Goal: Task Accomplishment & Management: Manage account settings

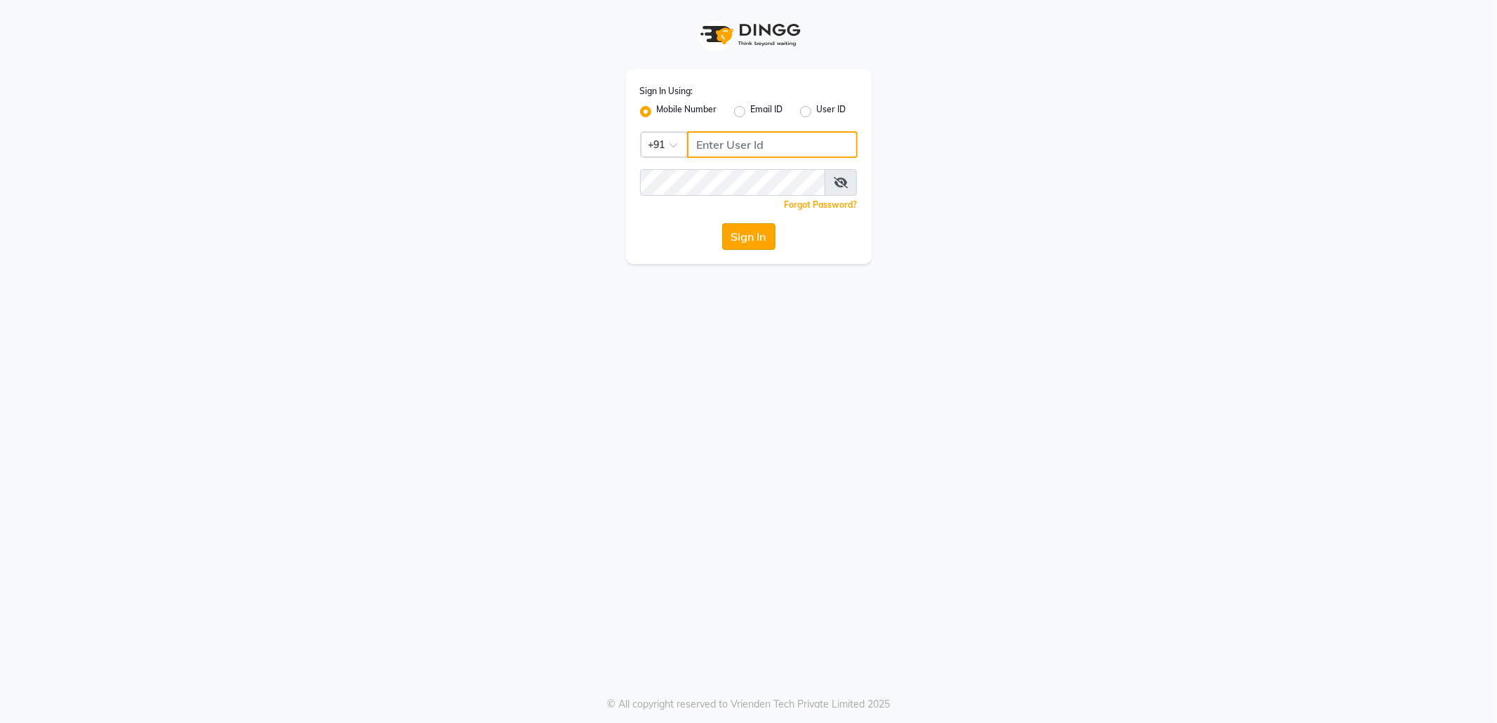
type input "7718826377"
click at [742, 234] on button "Sign In" at bounding box center [748, 236] width 53 height 27
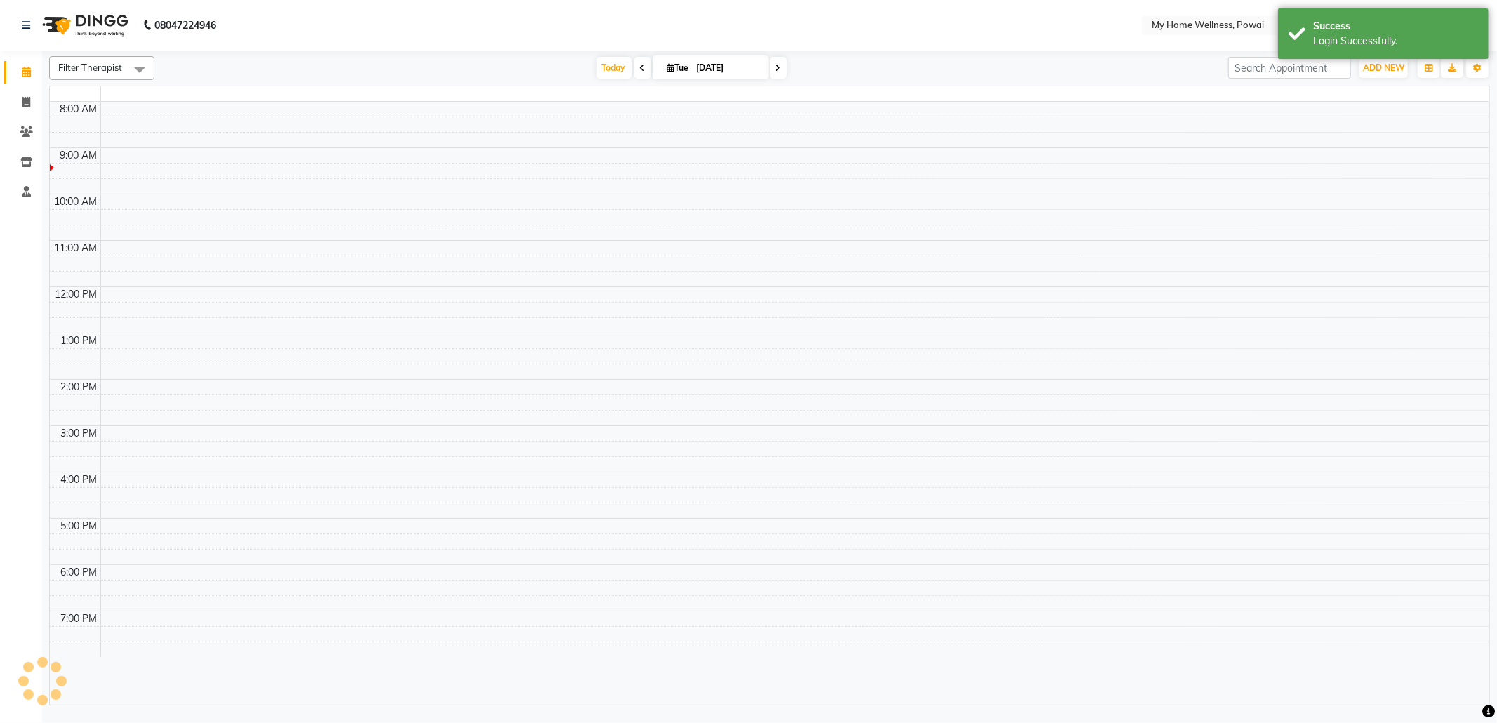
select select "en"
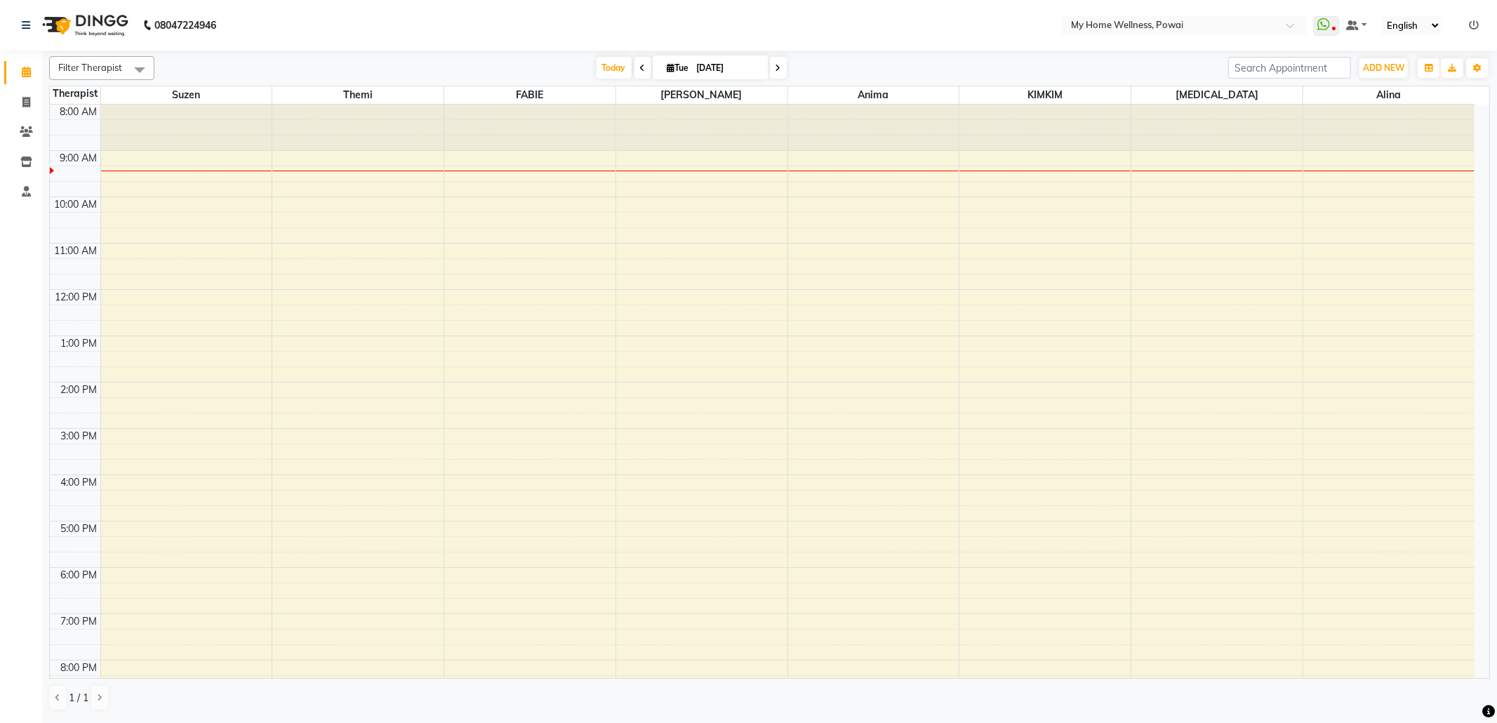
click at [640, 65] on icon at bounding box center [643, 68] width 6 height 8
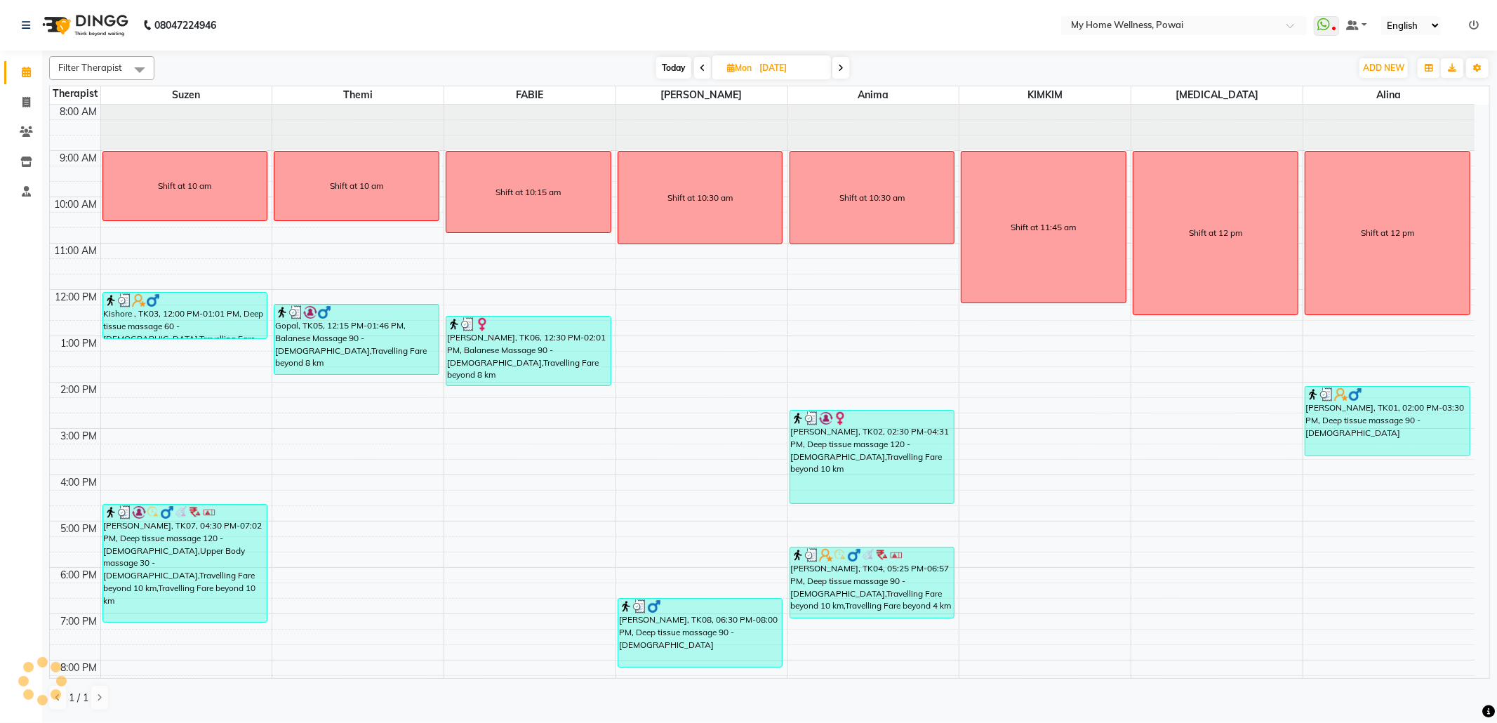
scroll to position [48, 0]
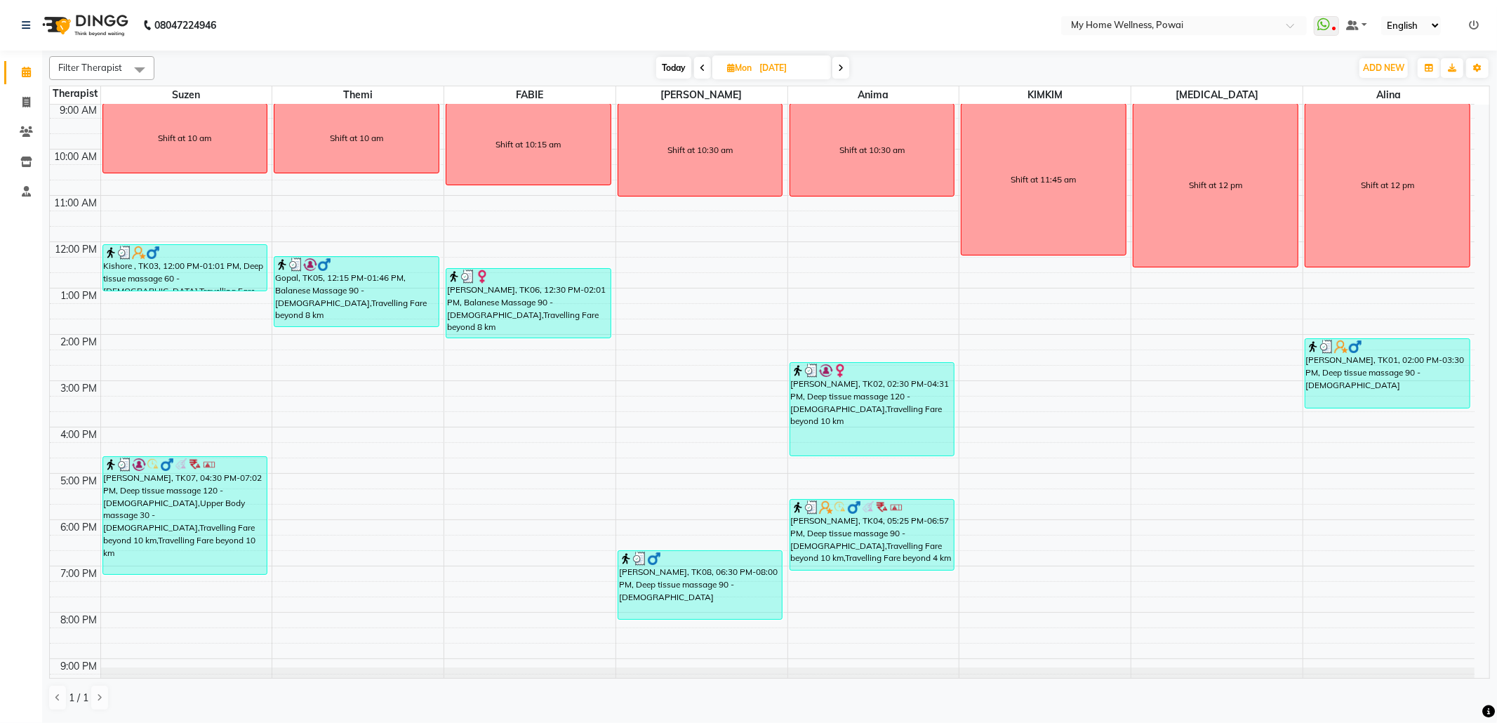
click at [837, 62] on span at bounding box center [840, 68] width 17 height 22
type input "[DATE]"
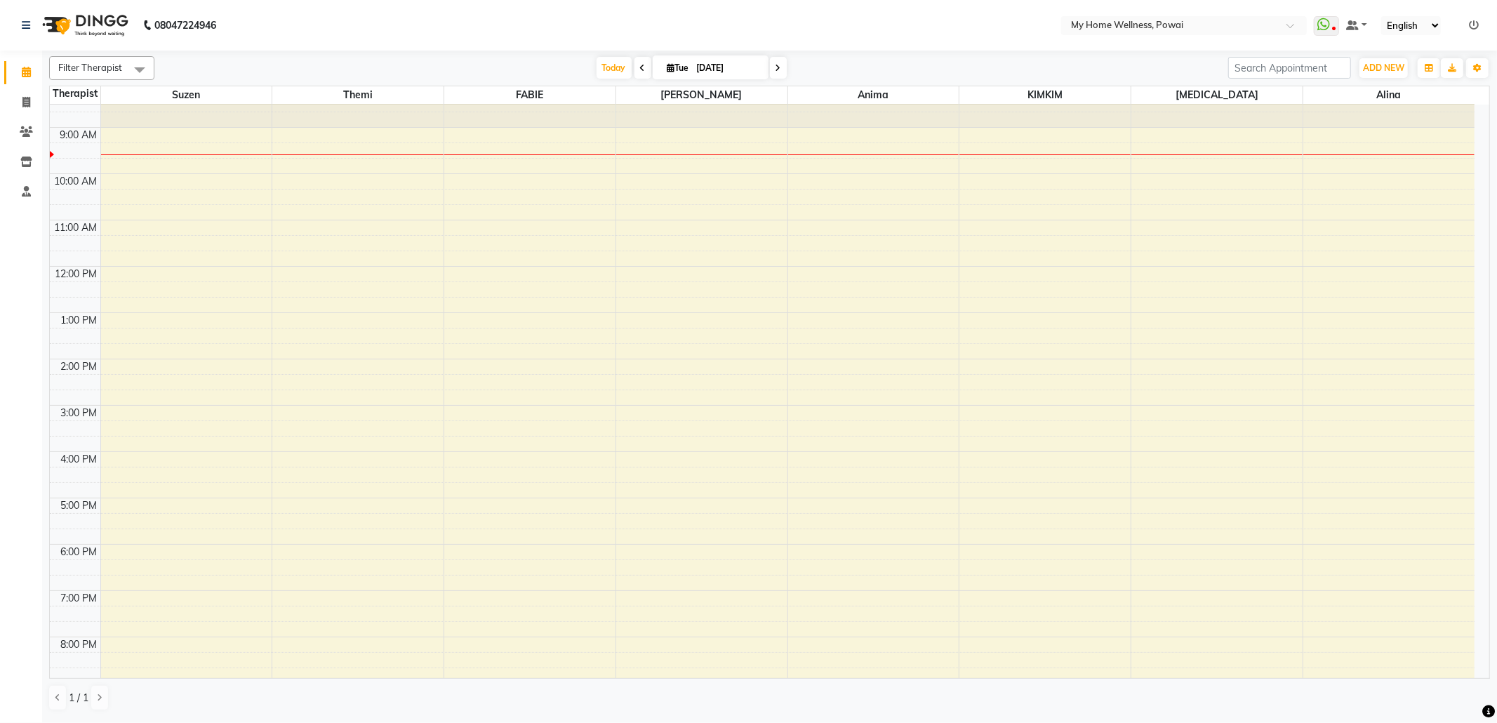
scroll to position [0, 0]
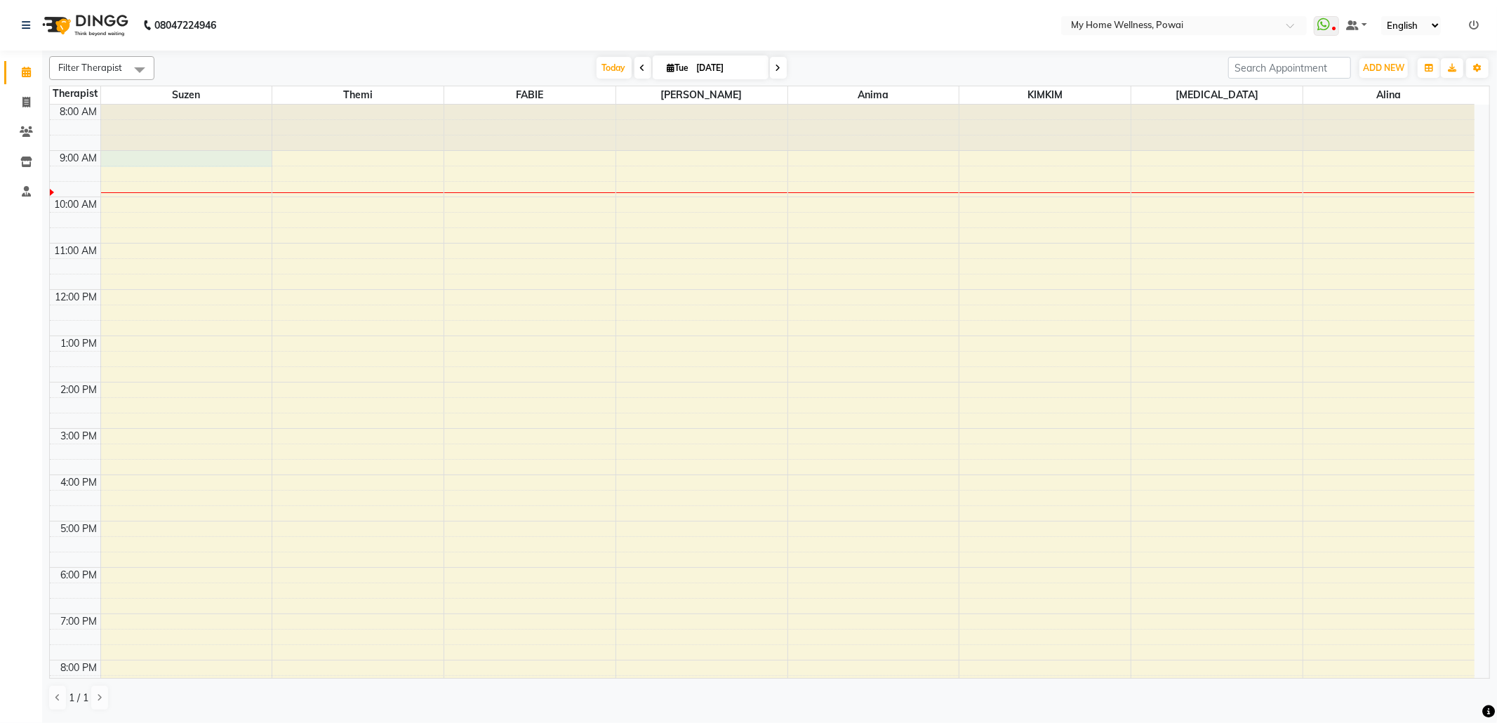
click at [215, 161] on div "8:00 AM 9:00 AM 10:00 AM 11:00 AM 12:00 PM 1:00 PM 2:00 PM 3:00 PM 4:00 PM 5:00…" at bounding box center [762, 429] width 1425 height 648
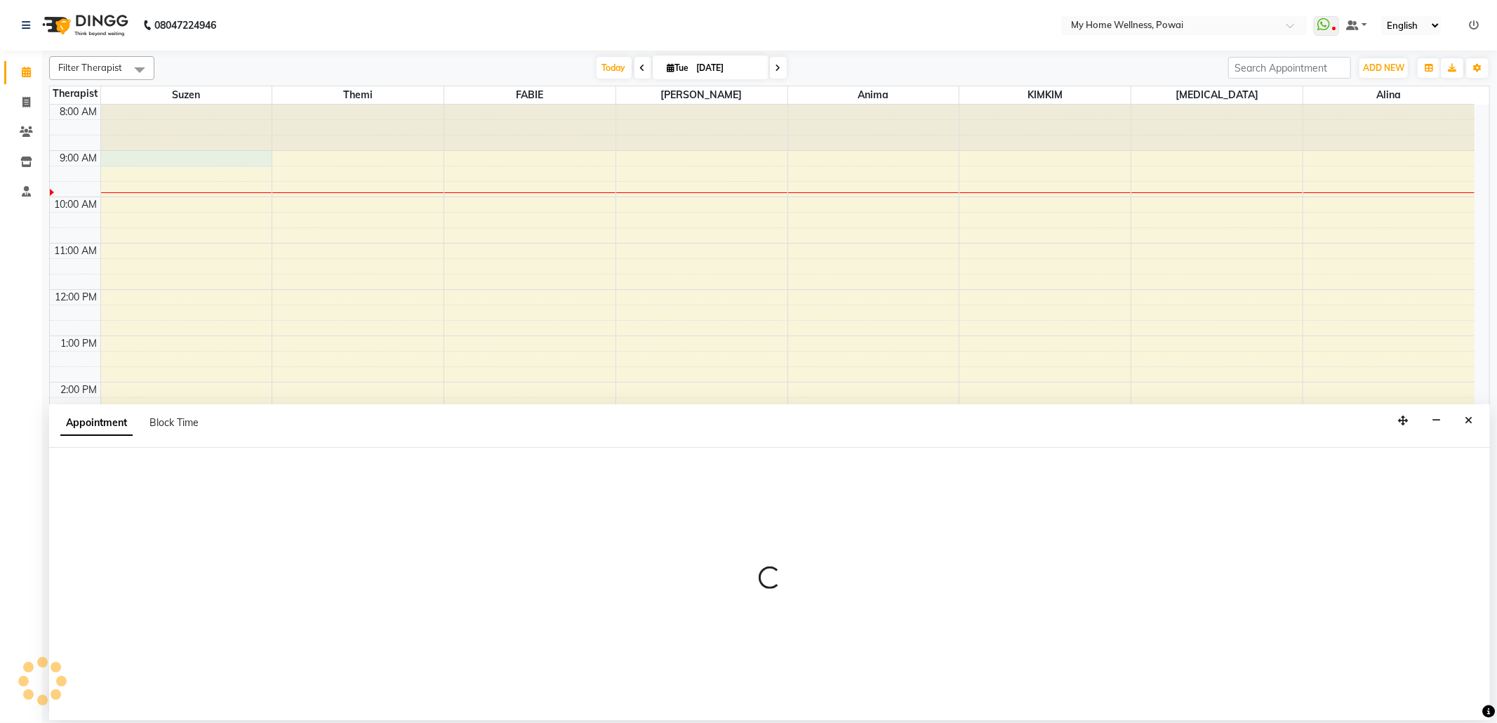
select select "29657"
select select "540"
select select "tentative"
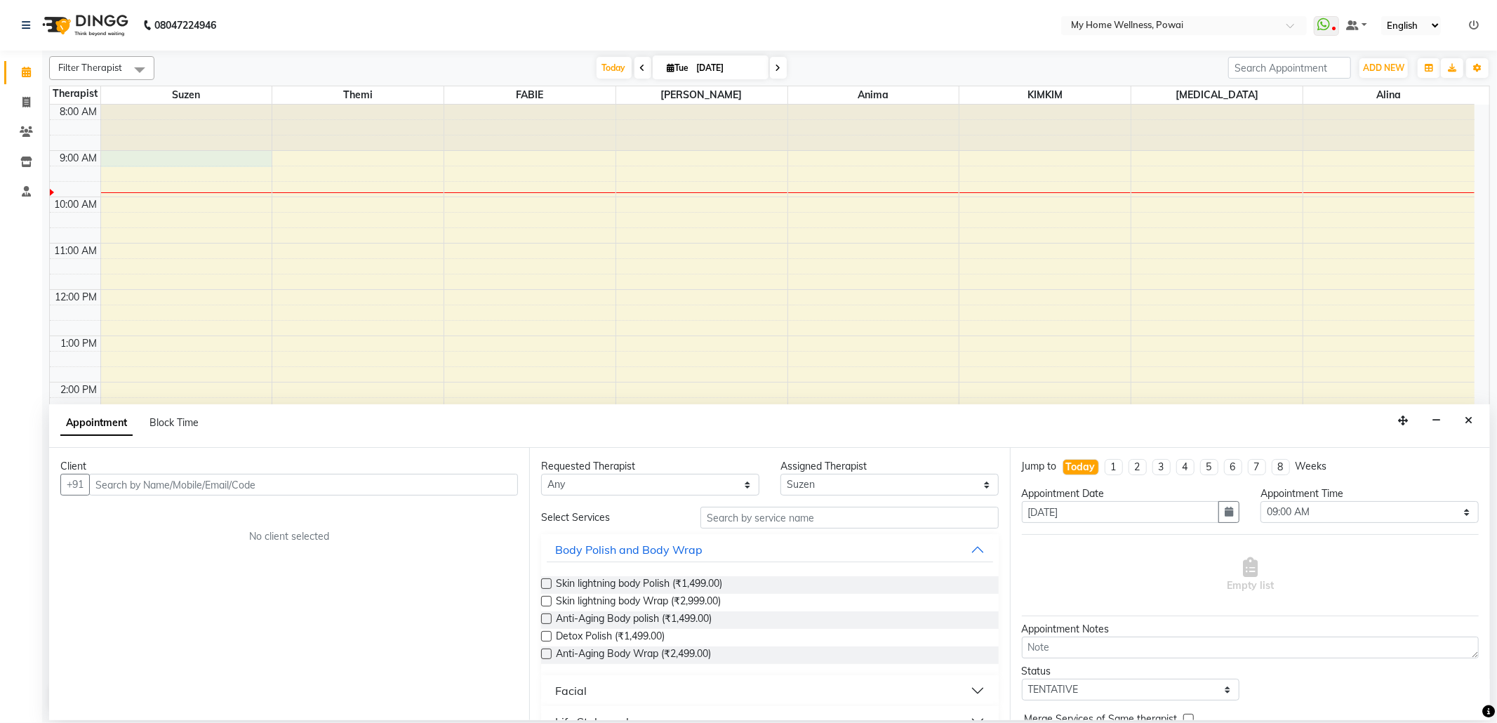
click at [182, 430] on div "Block Time" at bounding box center [173, 422] width 49 height 15
click at [182, 416] on span "Block Time" at bounding box center [173, 422] width 49 height 13
select select "29657"
select select "540"
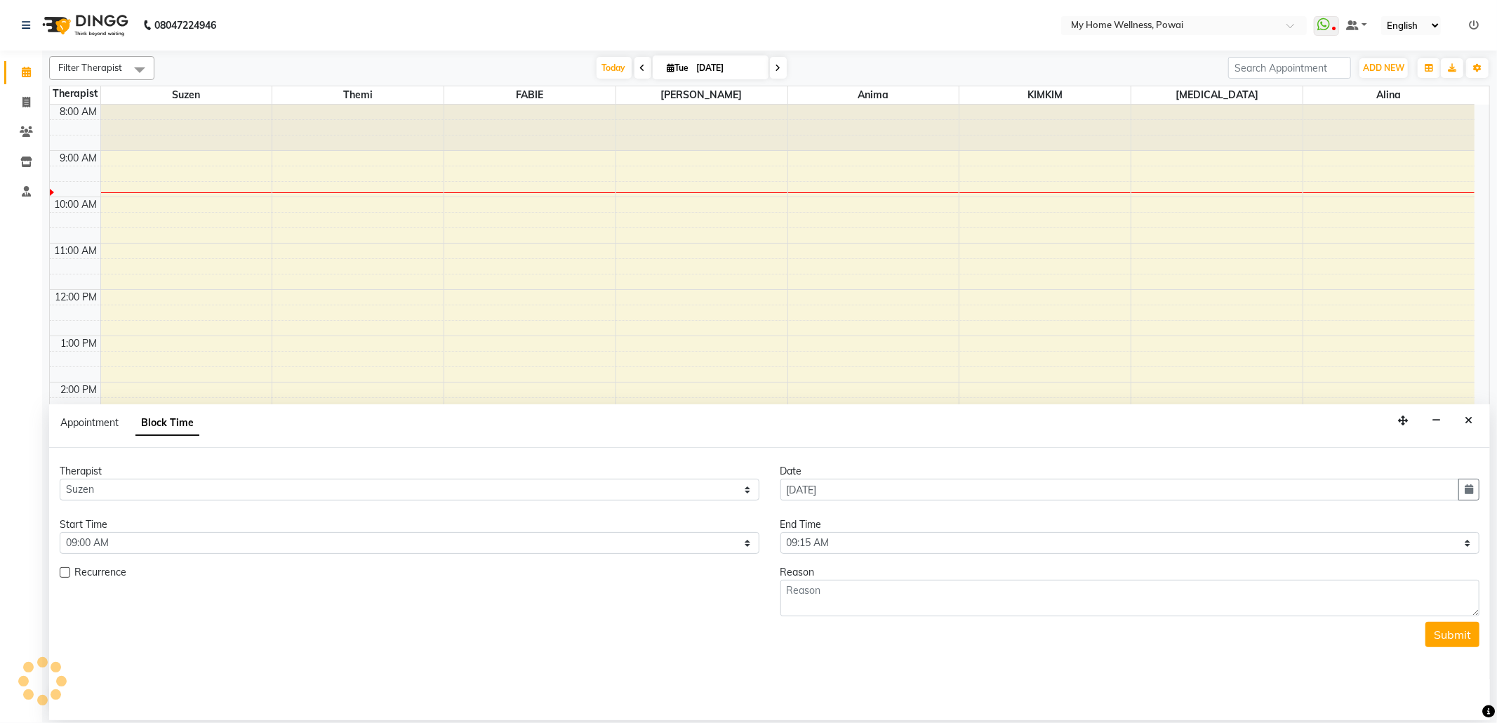
scroll to position [48, 0]
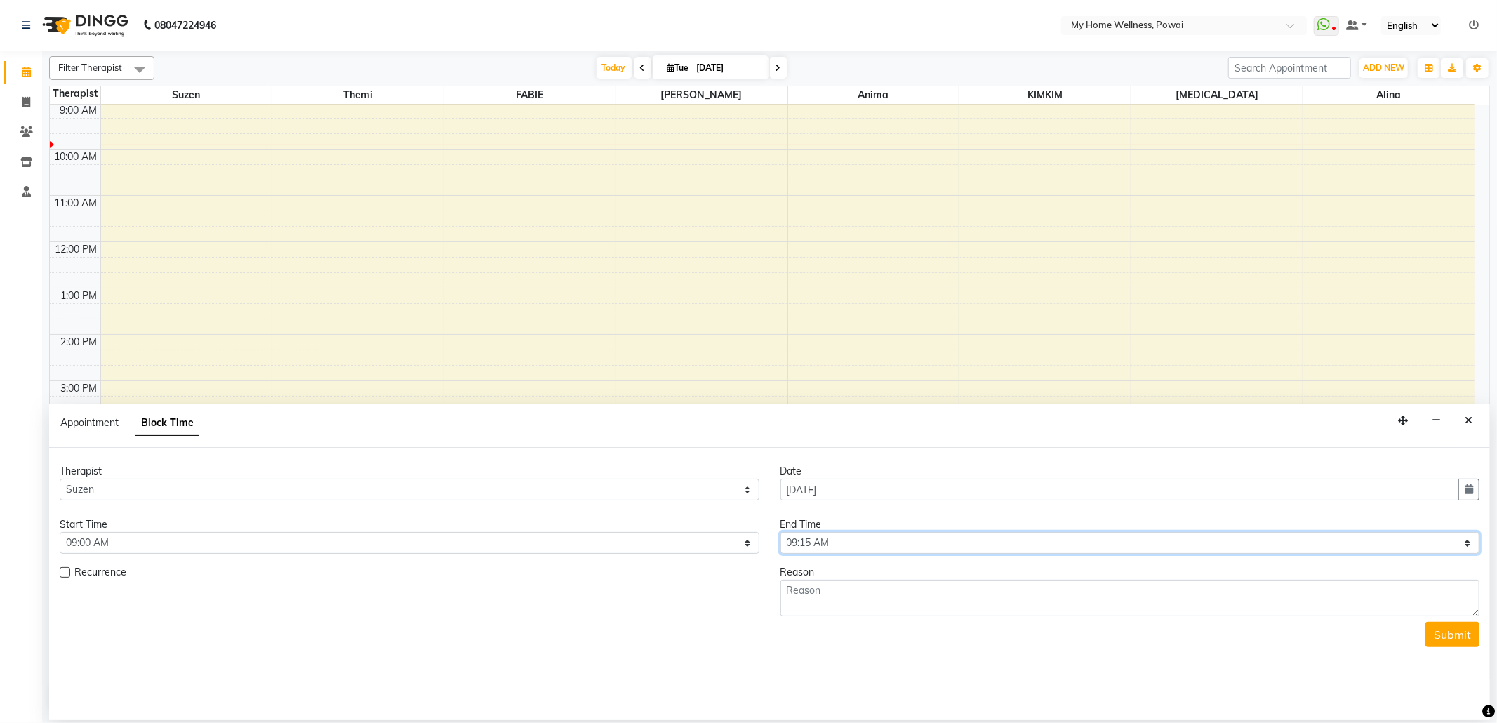
drag, startPoint x: 1469, startPoint y: 545, endPoint x: 1442, endPoint y: 545, distance: 27.4
click at [1469, 545] on select "Select 09:00 AM 09:15 AM 09:30 AM 09:45 AM 10:00 AM 10:15 AM 10:30 AM 10:45 AM …" at bounding box center [1130, 543] width 700 height 22
select select "1260"
click at [780, 533] on select "Select 09:00 AM 09:15 AM 09:30 AM 09:45 AM 10:00 AM 10:15 AM 10:30 AM 10:45 AM …" at bounding box center [1130, 543] width 700 height 22
drag, startPoint x: 893, startPoint y: 602, endPoint x: 887, endPoint y: 591, distance: 12.9
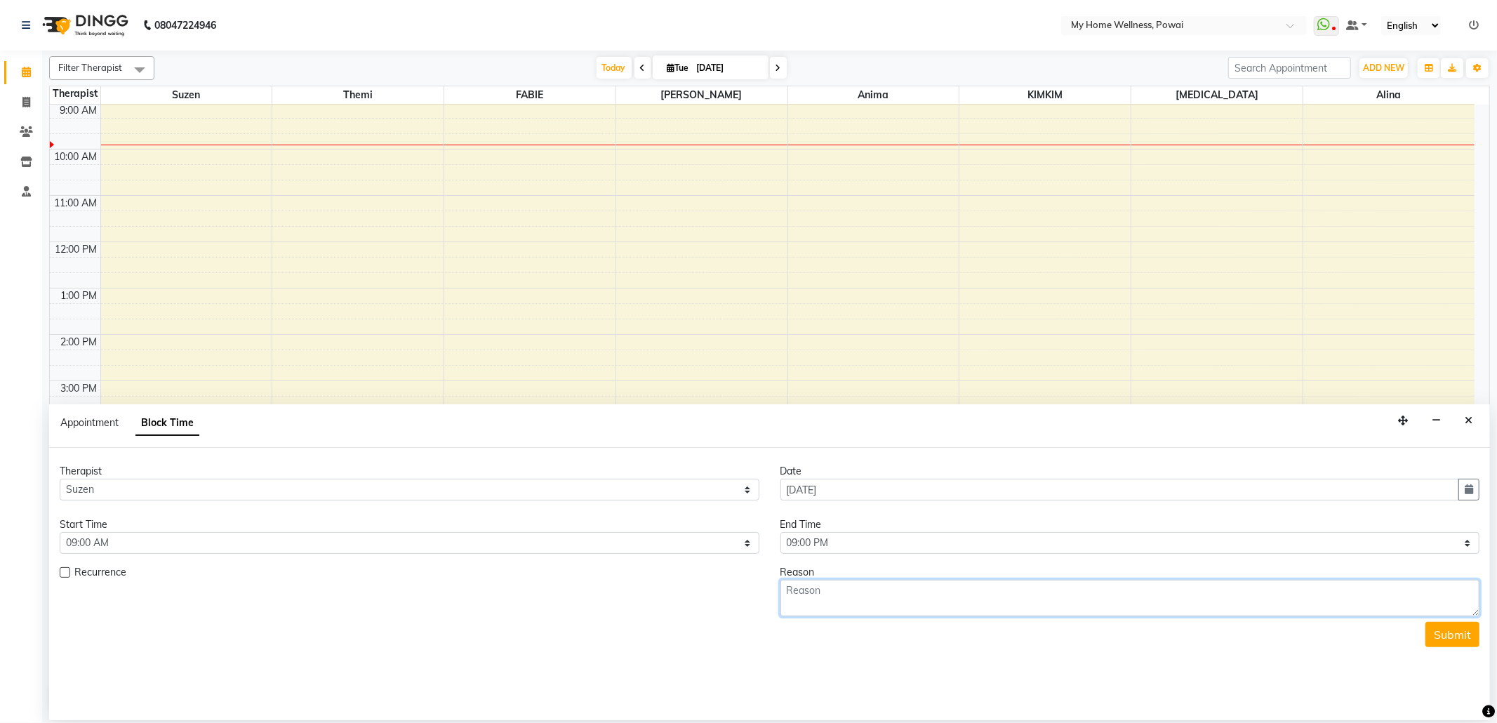
click at [893, 602] on textarea at bounding box center [1130, 598] width 700 height 36
type textarea "Week off"
click at [1444, 647] on button "Submit" at bounding box center [1452, 634] width 54 height 25
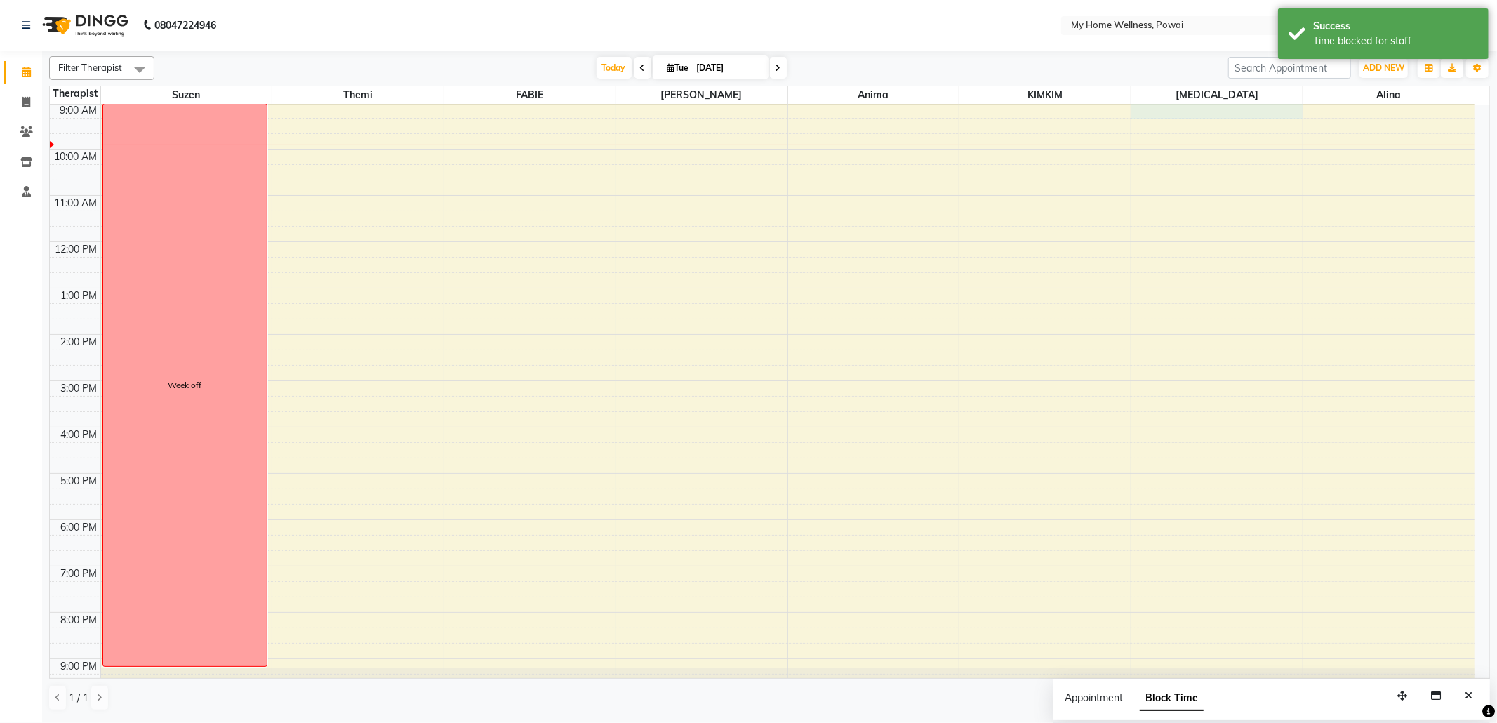
click at [1172, 108] on div "8:00 AM 9:00 AM 10:00 AM 11:00 AM 12:00 PM 1:00 PM 2:00 PM 3:00 PM 4:00 PM 5:00…" at bounding box center [762, 381] width 1425 height 648
select select "77701"
select select "540"
select select "tentative"
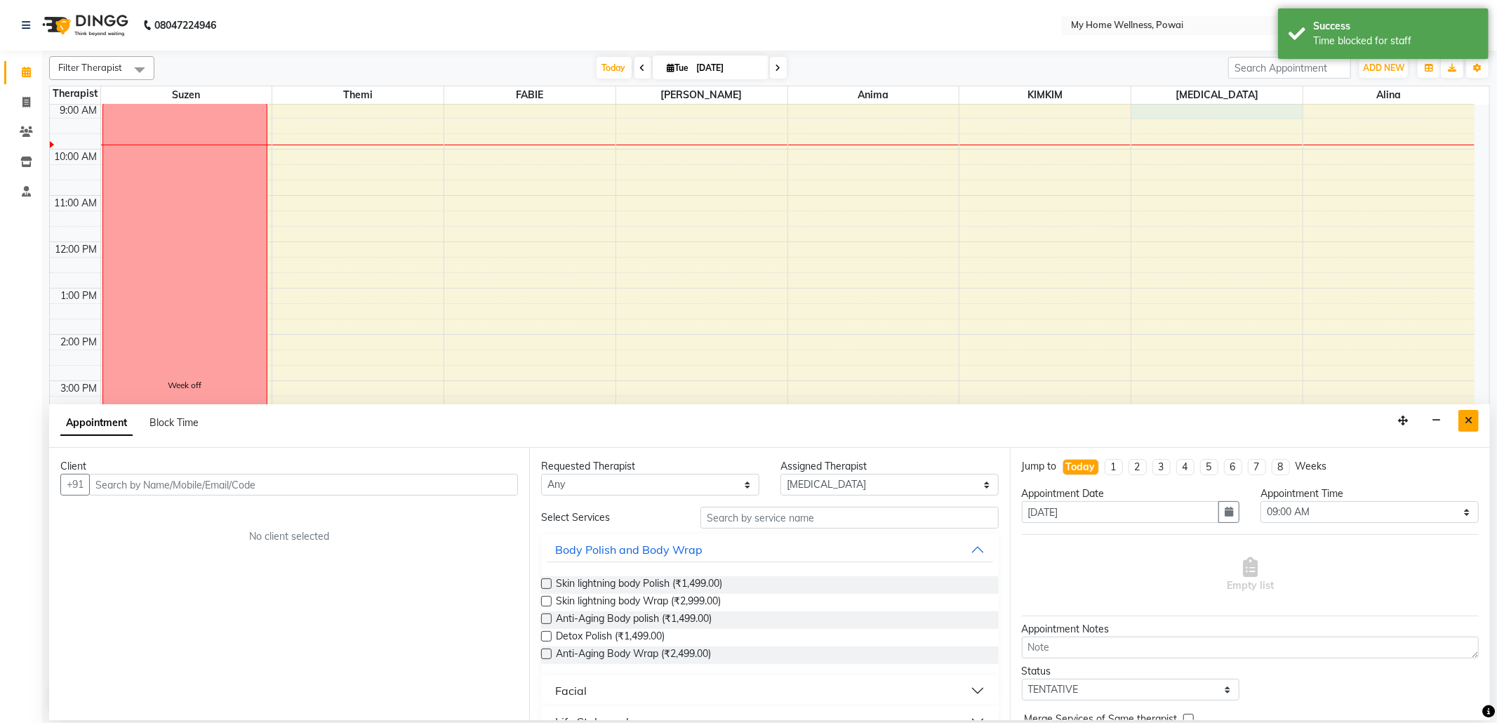
click at [1474, 419] on button "Close" at bounding box center [1468, 421] width 20 height 22
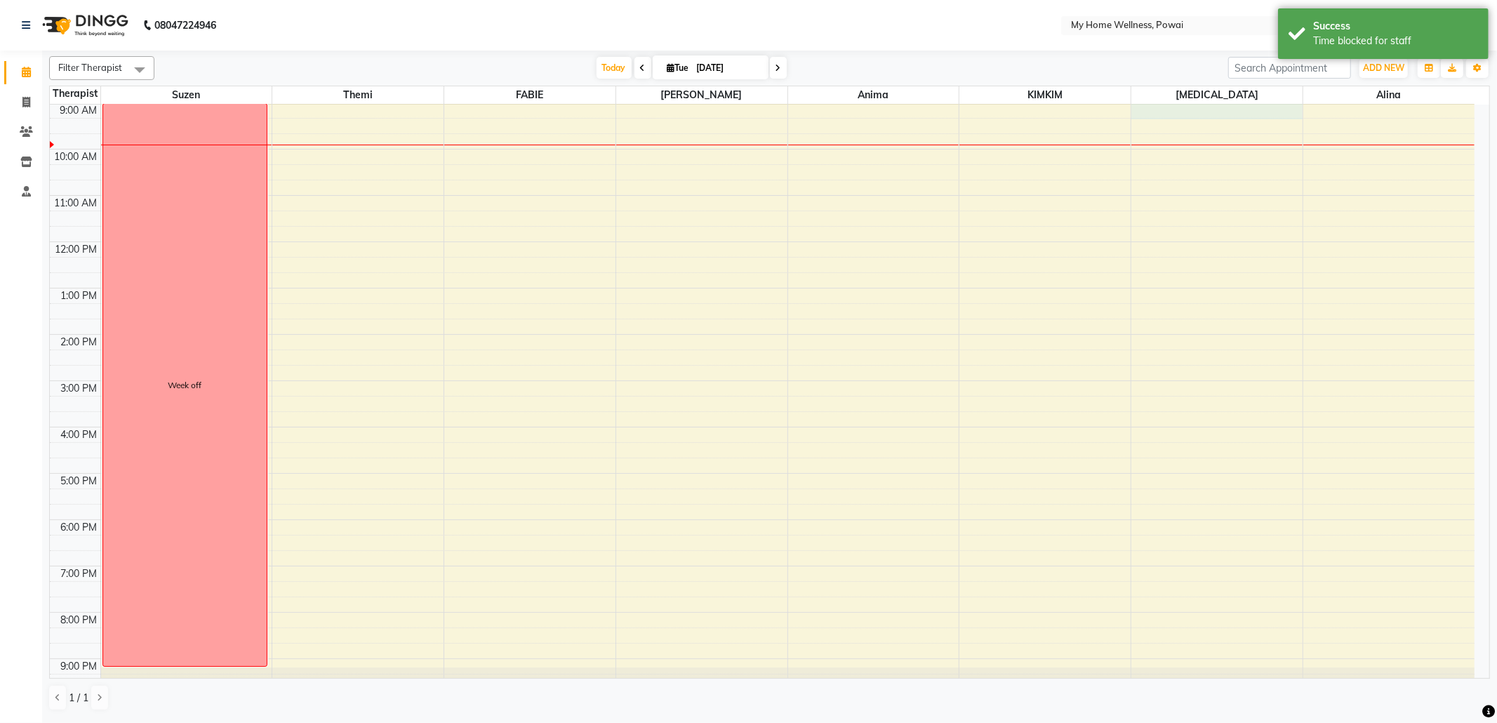
click at [1280, 115] on div "8:00 AM 9:00 AM 10:00 AM 11:00 AM 12:00 PM 1:00 PM 2:00 PM 3:00 PM 4:00 PM 5:00…" at bounding box center [762, 381] width 1425 height 648
select select "77701"
select select "540"
select select "tentative"
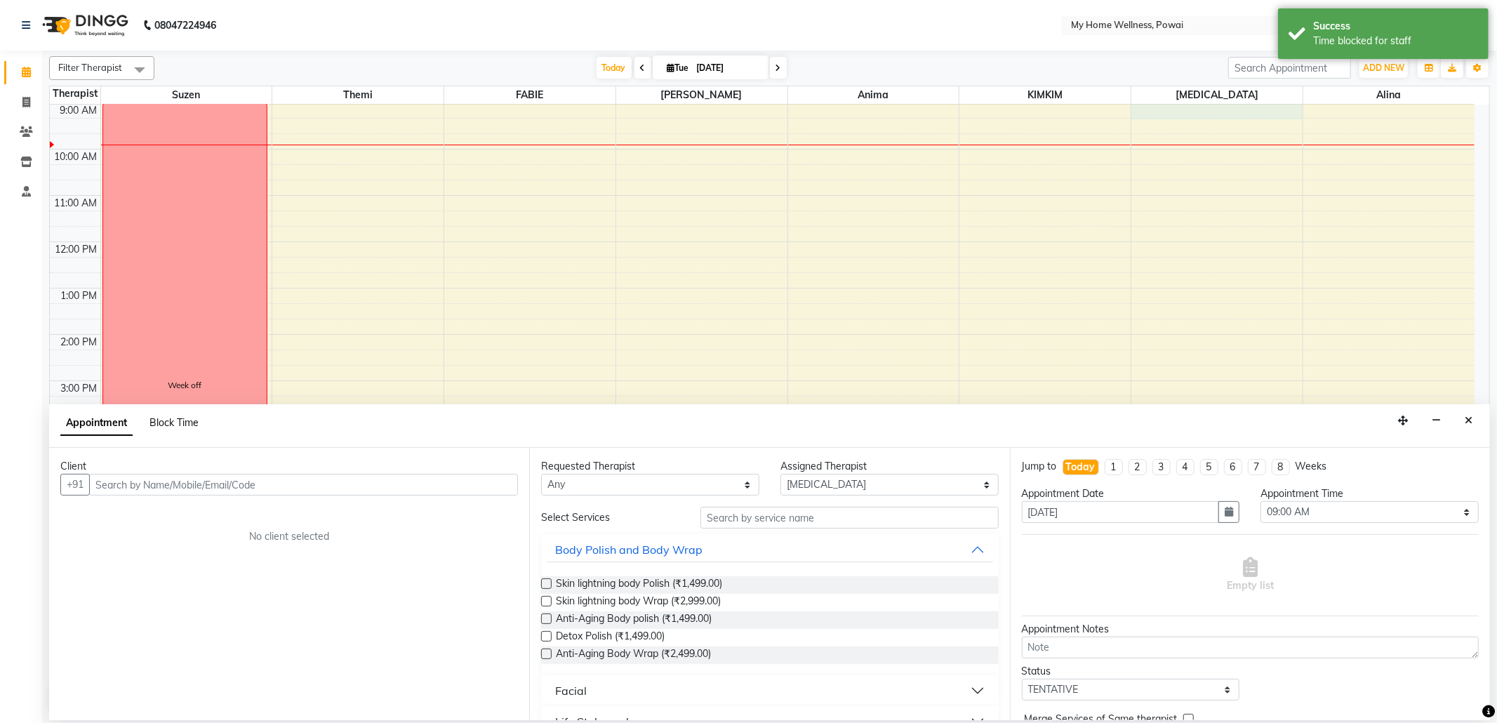
click at [189, 418] on span "Block Time" at bounding box center [173, 422] width 49 height 13
select select "77701"
select select "540"
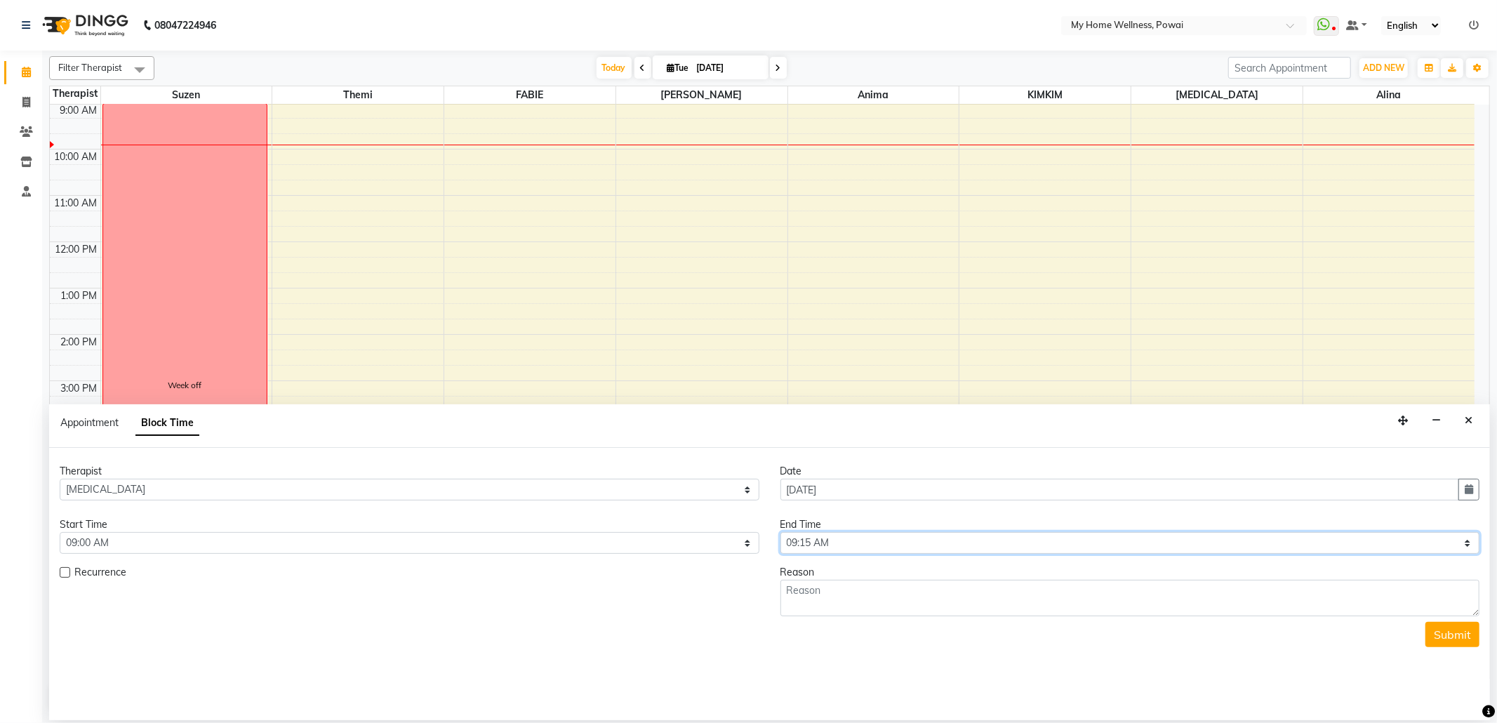
click at [1472, 545] on select "Select 09:00 AM 09:15 AM 09:30 AM 09:45 AM 10:00 AM 10:15 AM 10:30 AM 10:45 AM …" at bounding box center [1130, 543] width 700 height 22
select select "1260"
click at [780, 533] on select "Select 09:00 AM 09:15 AM 09:30 AM 09:45 AM 10:00 AM 10:15 AM 10:30 AM 10:45 AM …" at bounding box center [1130, 543] width 700 height 22
click at [858, 601] on textarea at bounding box center [1130, 598] width 700 height 36
type textarea "Week off"
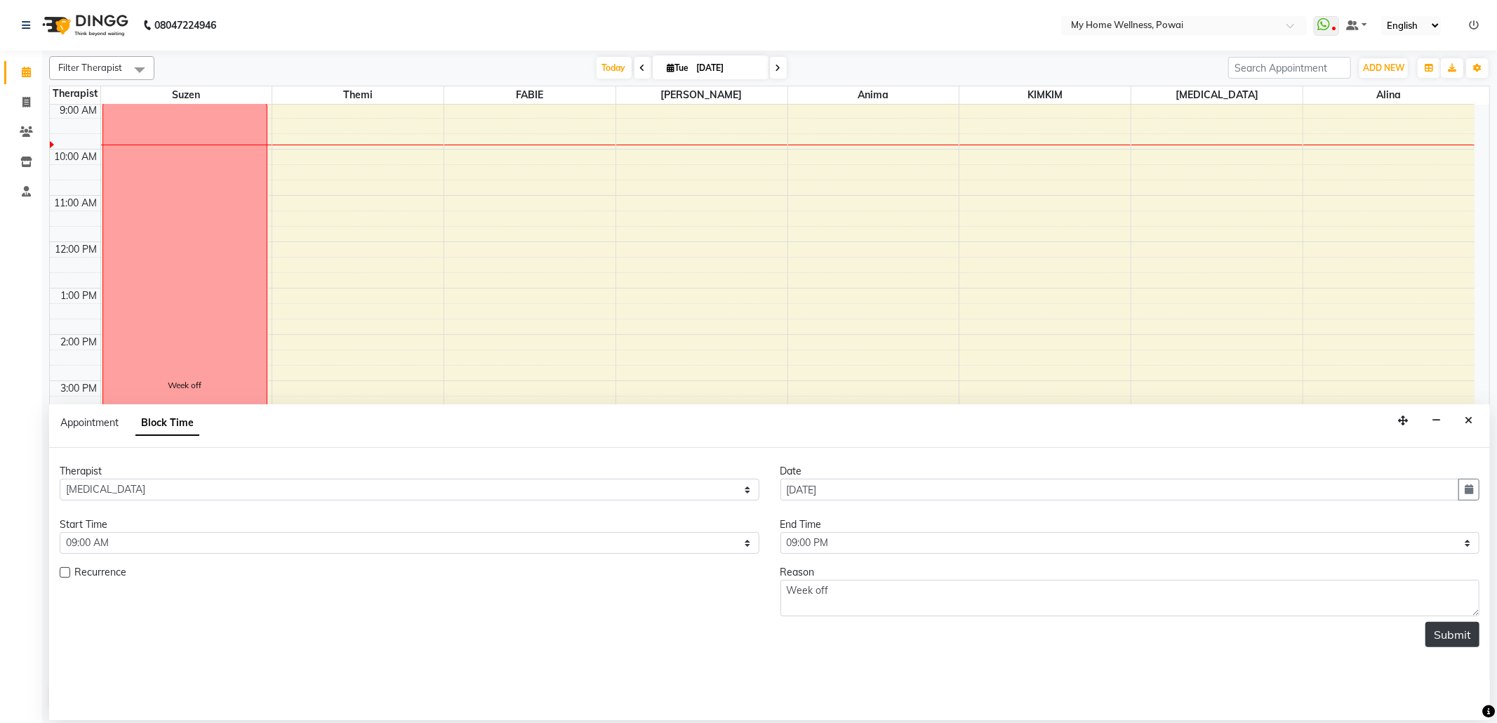
click at [1449, 639] on button "Submit" at bounding box center [1452, 634] width 54 height 25
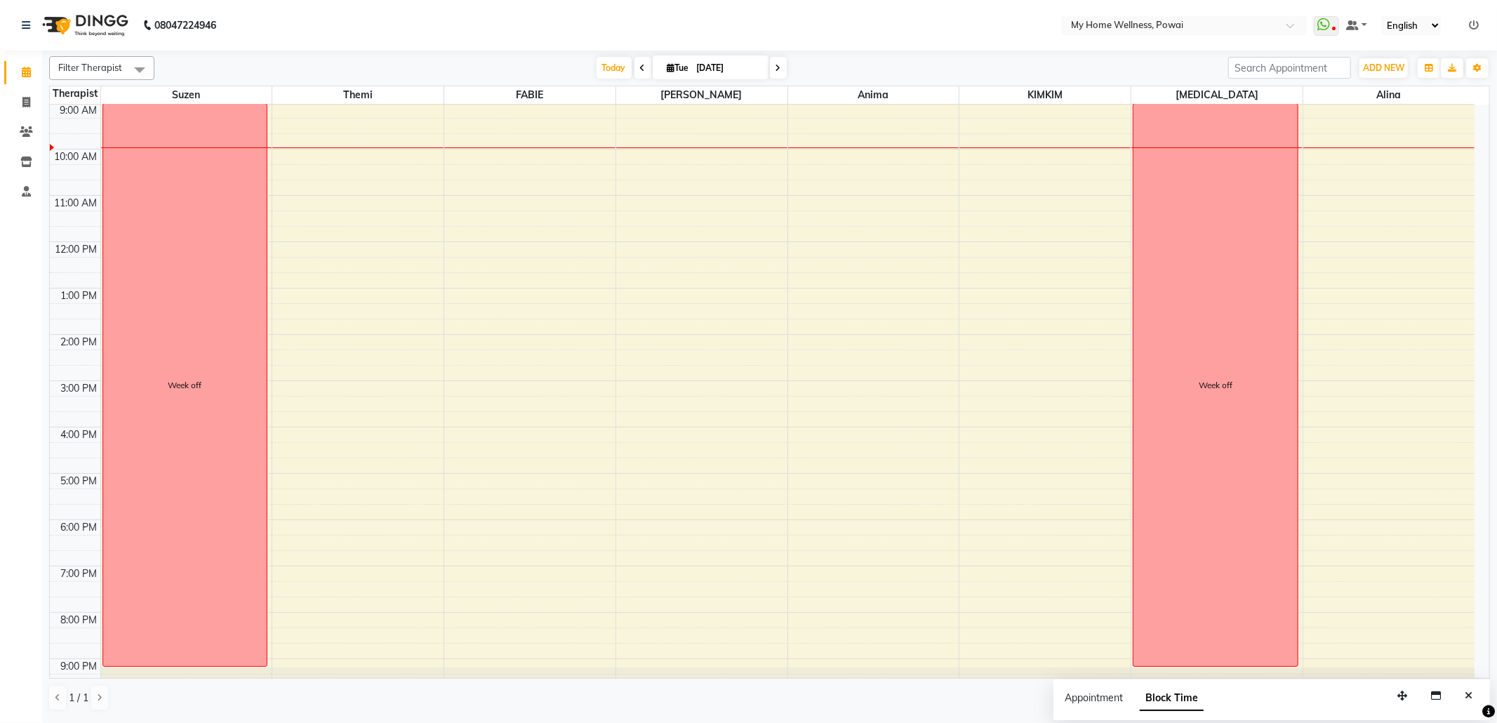
click at [1079, 114] on div "8:00 AM 9:00 AM 10:00 AM 11:00 AM 12:00 PM 1:00 PM 2:00 PM 3:00 PM 4:00 PM 5:00…" at bounding box center [762, 381] width 1425 height 648
select select "87908"
select select "tentative"
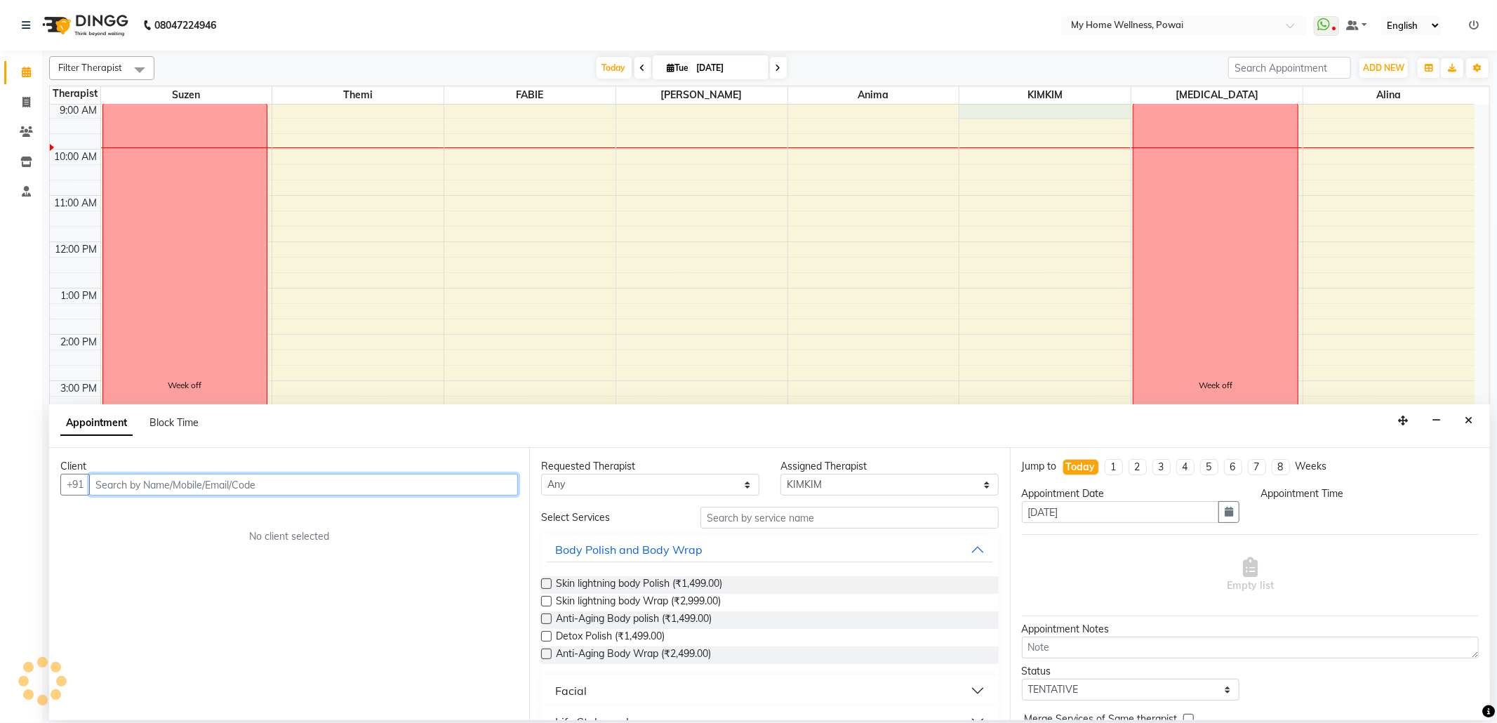
select select "540"
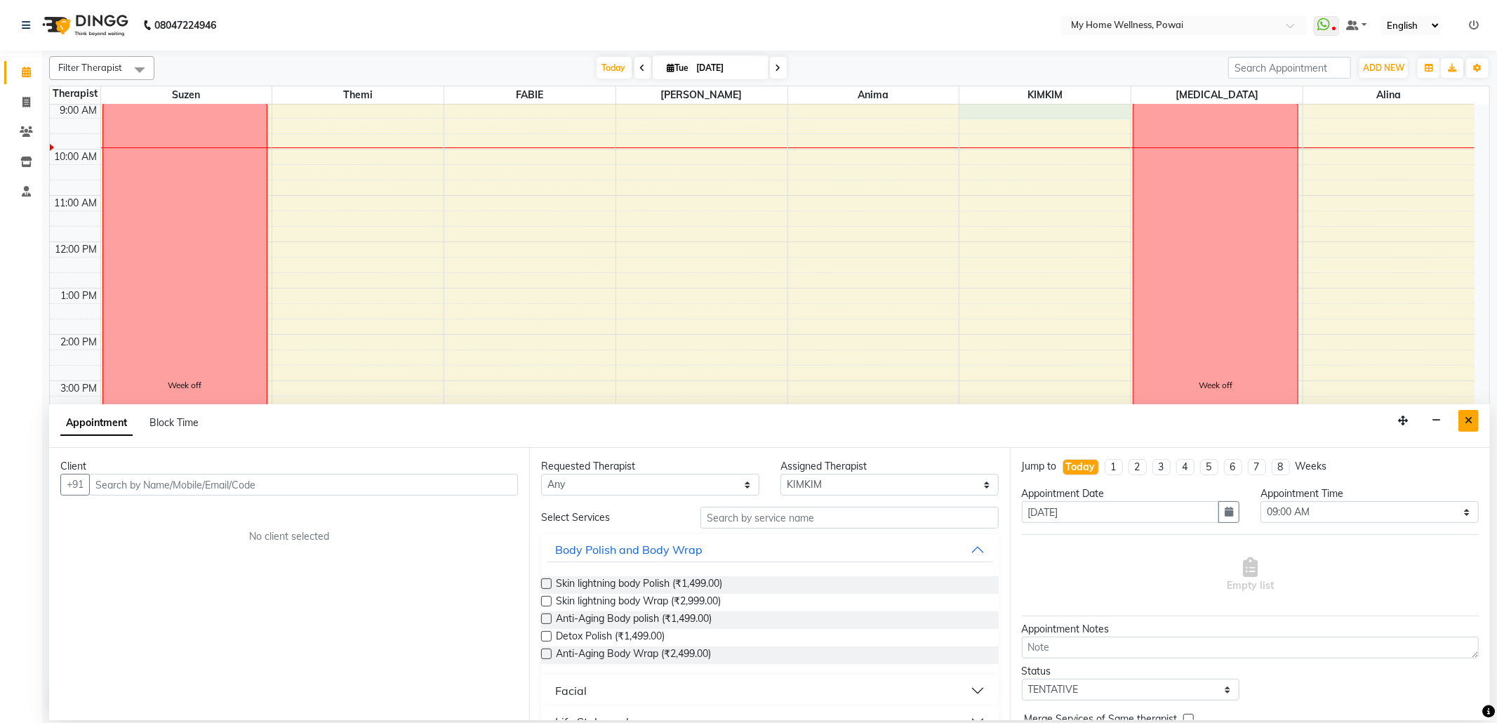
click at [1474, 427] on button "Close" at bounding box center [1468, 421] width 20 height 22
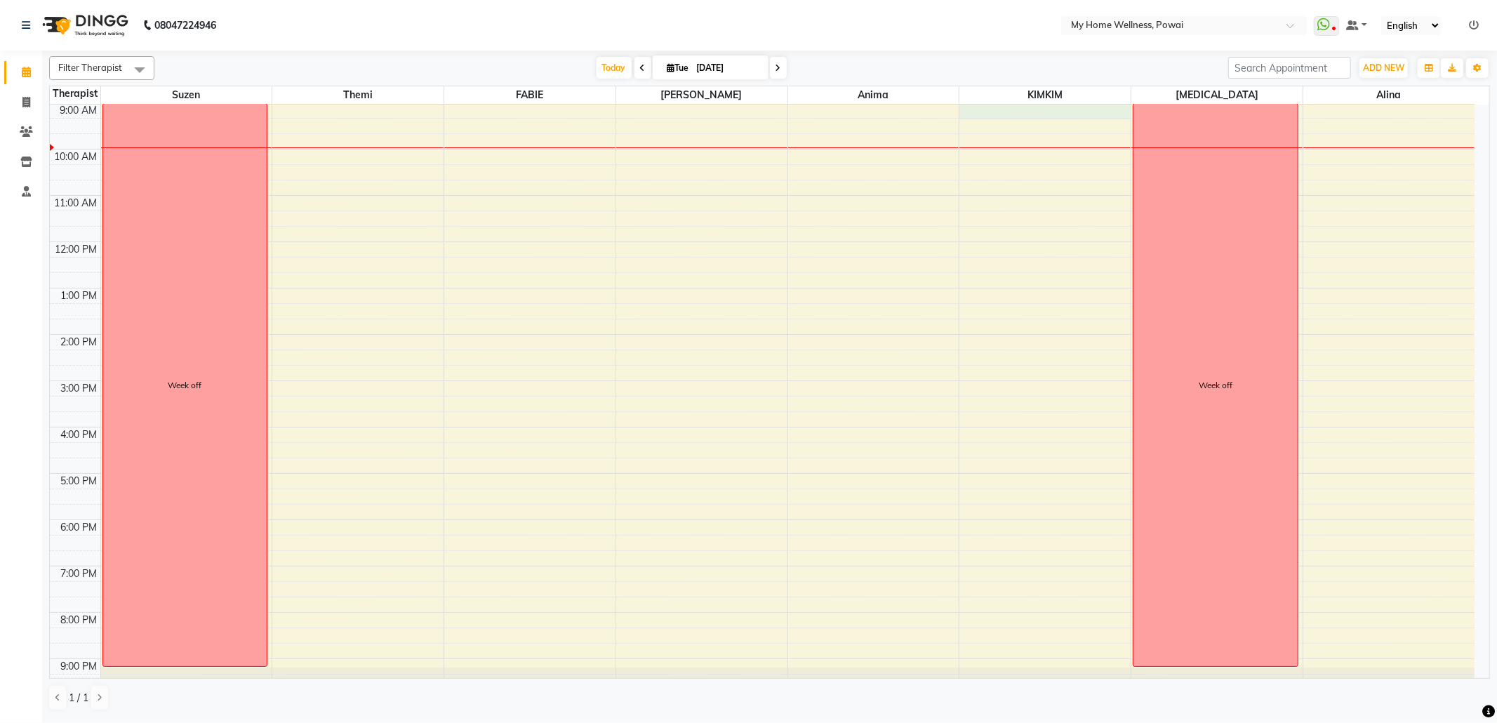
drag, startPoint x: 1043, startPoint y: 112, endPoint x: 1017, endPoint y: 104, distance: 27.3
click at [1043, 113] on div "8:00 AM 9:00 AM 10:00 AM 11:00 AM 12:00 PM 1:00 PM 2:00 PM 3:00 PM 4:00 PM 5:00…" at bounding box center [762, 381] width 1425 height 648
select select "87908"
select select "540"
select select "tentative"
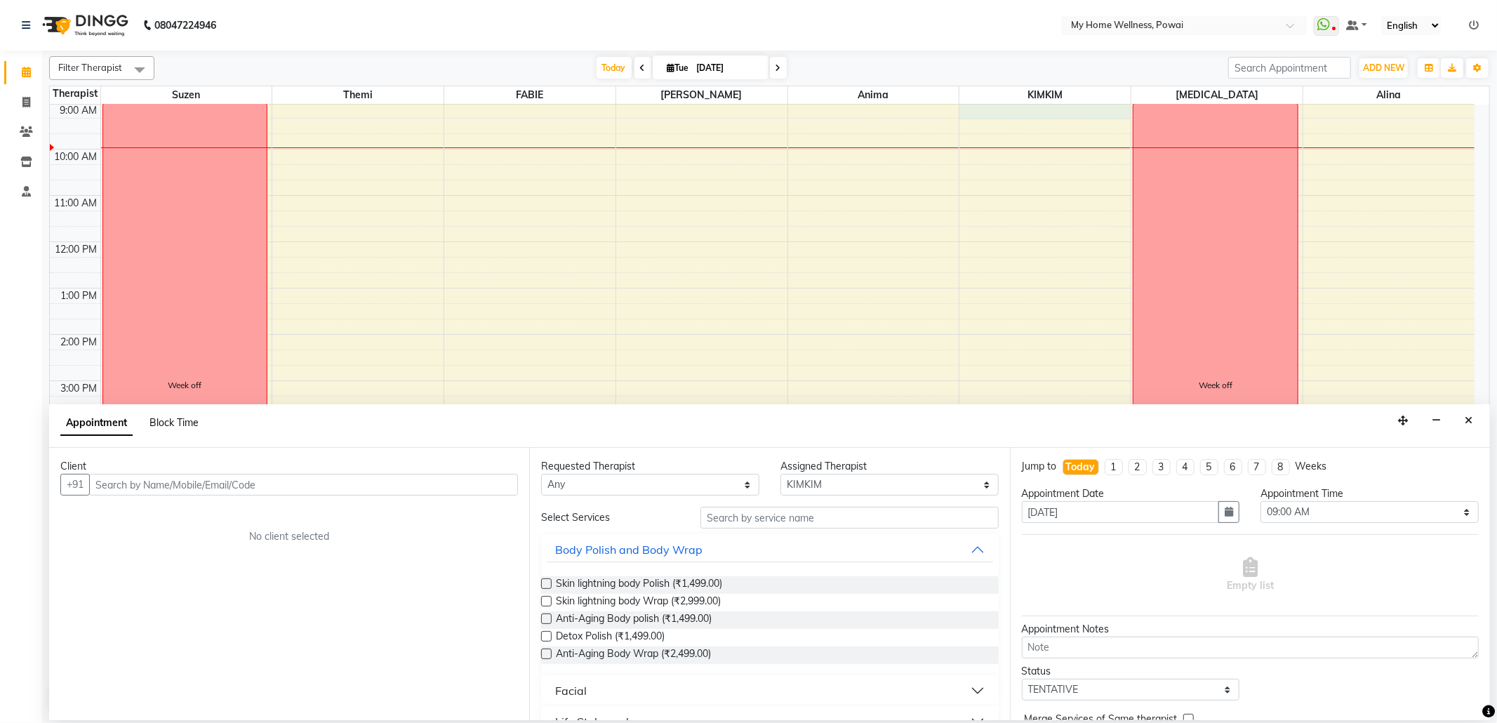
click at [187, 418] on span "Block Time" at bounding box center [173, 422] width 49 height 13
select select "87908"
select select "540"
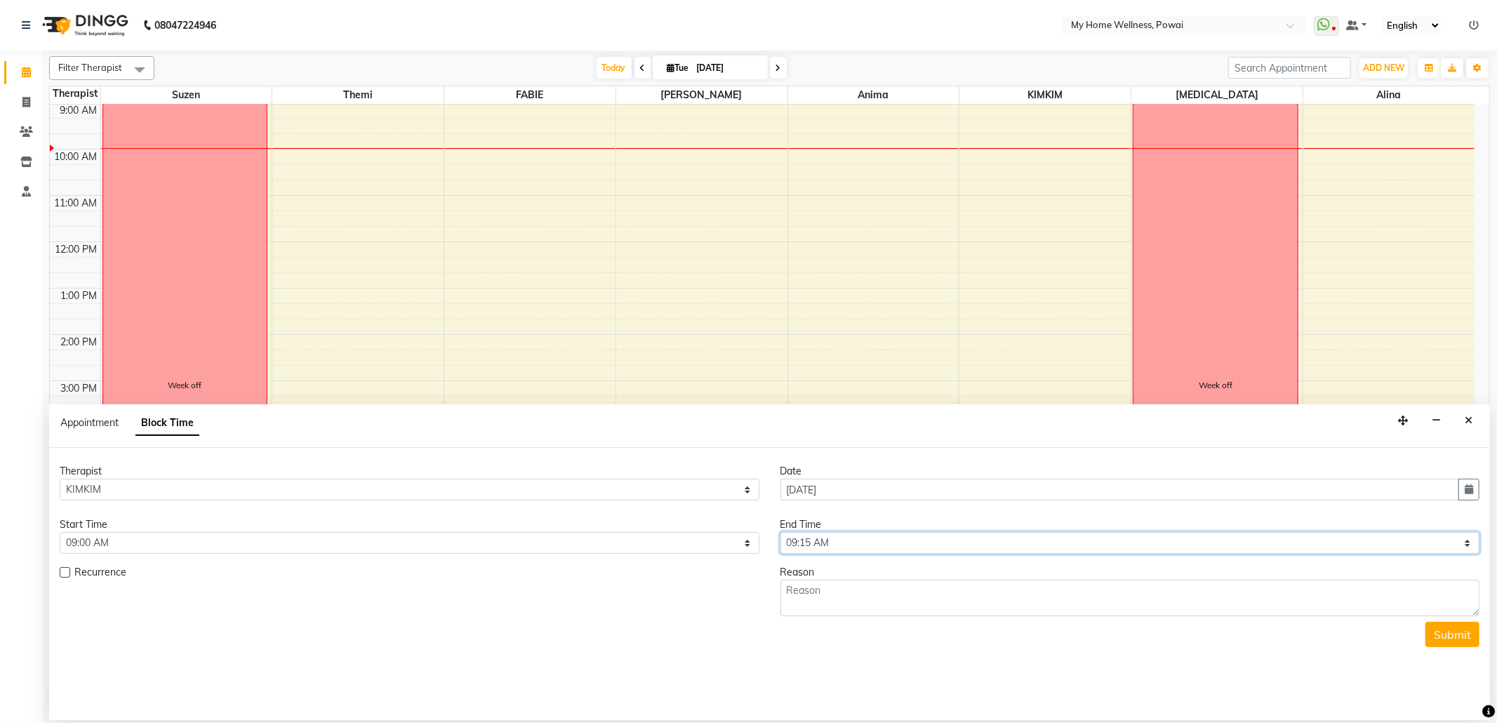
click at [1458, 548] on select "Select 09:00 AM 09:15 AM 09:30 AM 09:45 AM 10:00 AM 10:15 AM 10:30 AM 10:45 AM …" at bounding box center [1130, 543] width 700 height 22
select select "630"
click at [780, 533] on select "Select 09:00 AM 09:15 AM 09:30 AM 09:45 AM 10:00 AM 10:15 AM 10:30 AM 10:45 AM …" at bounding box center [1130, 543] width 700 height 22
click at [860, 585] on textarea at bounding box center [1130, 598] width 700 height 36
type textarea "Shift at 10 am"
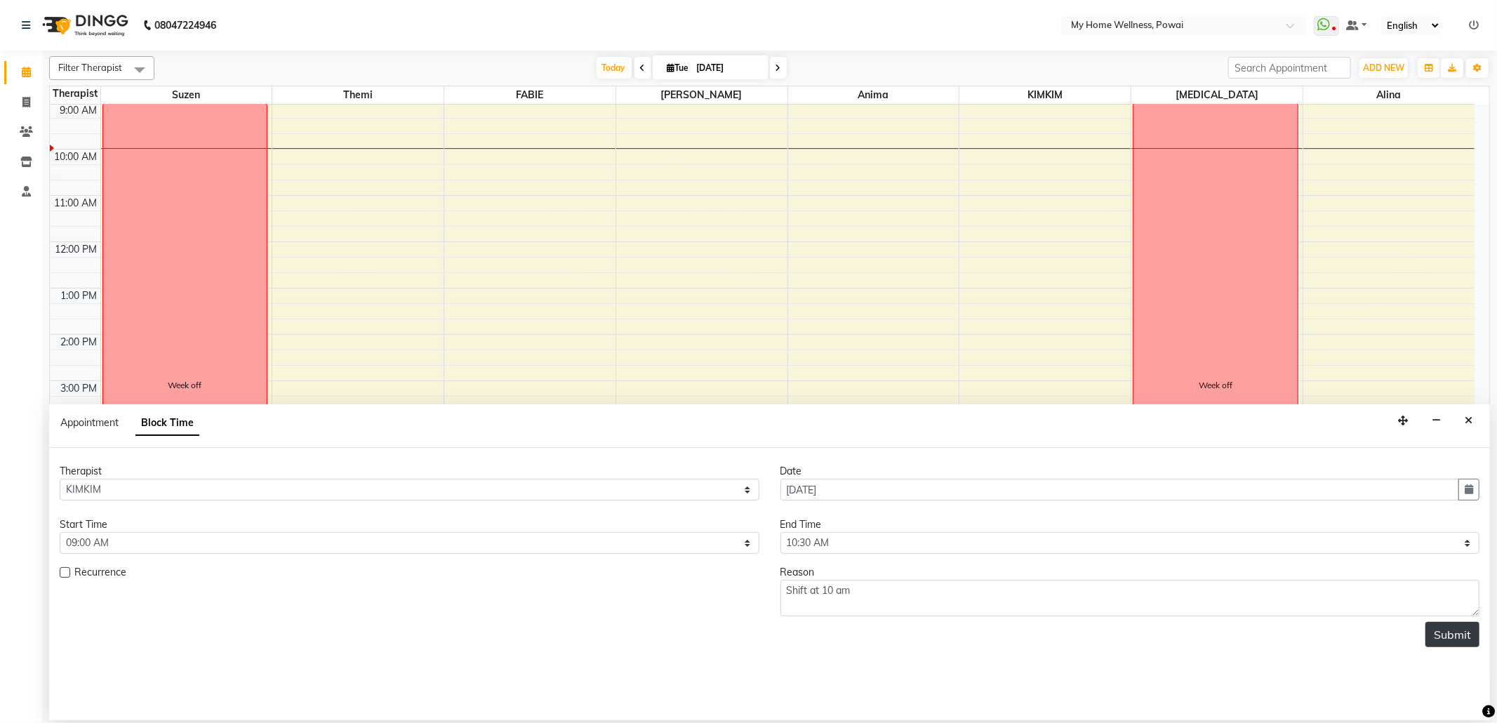
click at [1451, 643] on button "Submit" at bounding box center [1452, 634] width 54 height 25
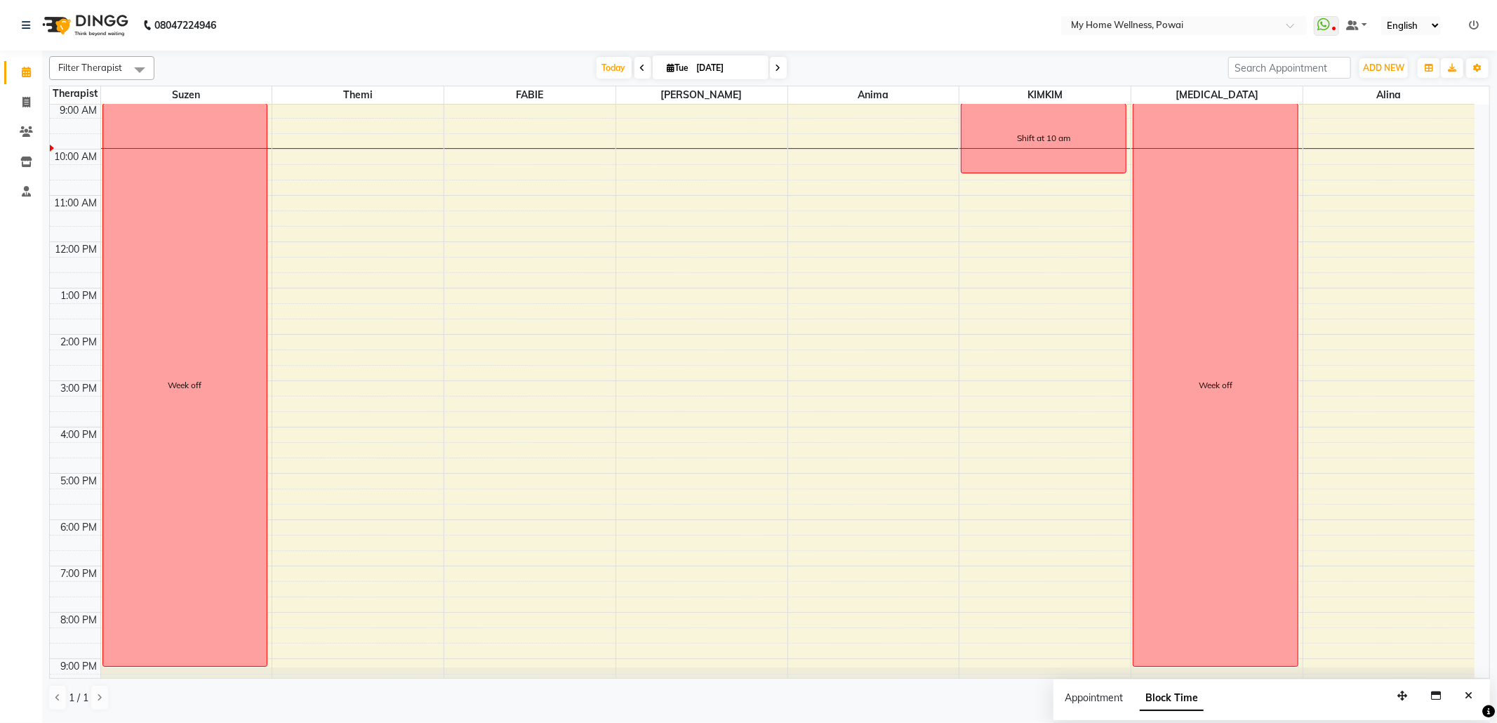
click at [528, 112] on div "8:00 AM 9:00 AM 10:00 AM 11:00 AM 12:00 PM 1:00 PM 2:00 PM 3:00 PM 4:00 PM 5:00…" at bounding box center [762, 381] width 1425 height 648
select select "86797"
select select "tentative"
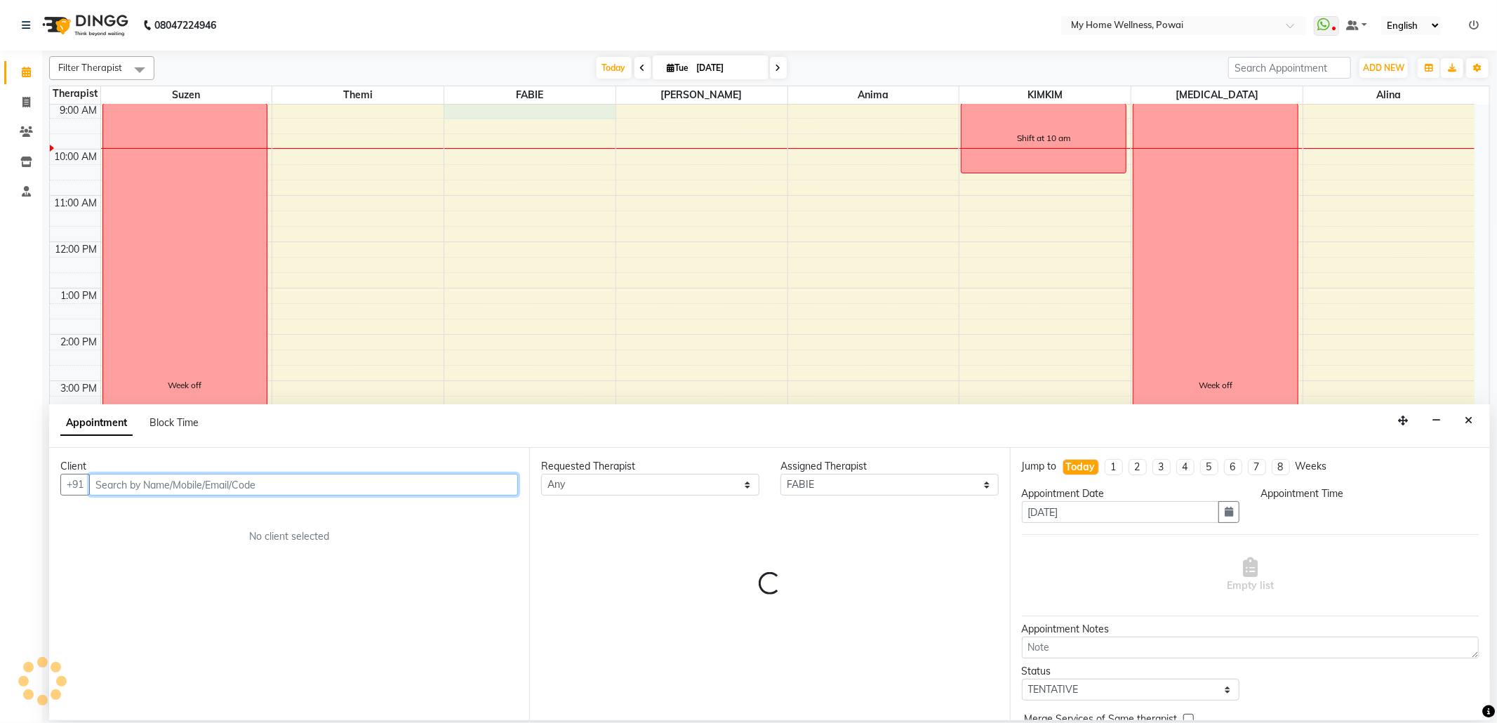
select select "540"
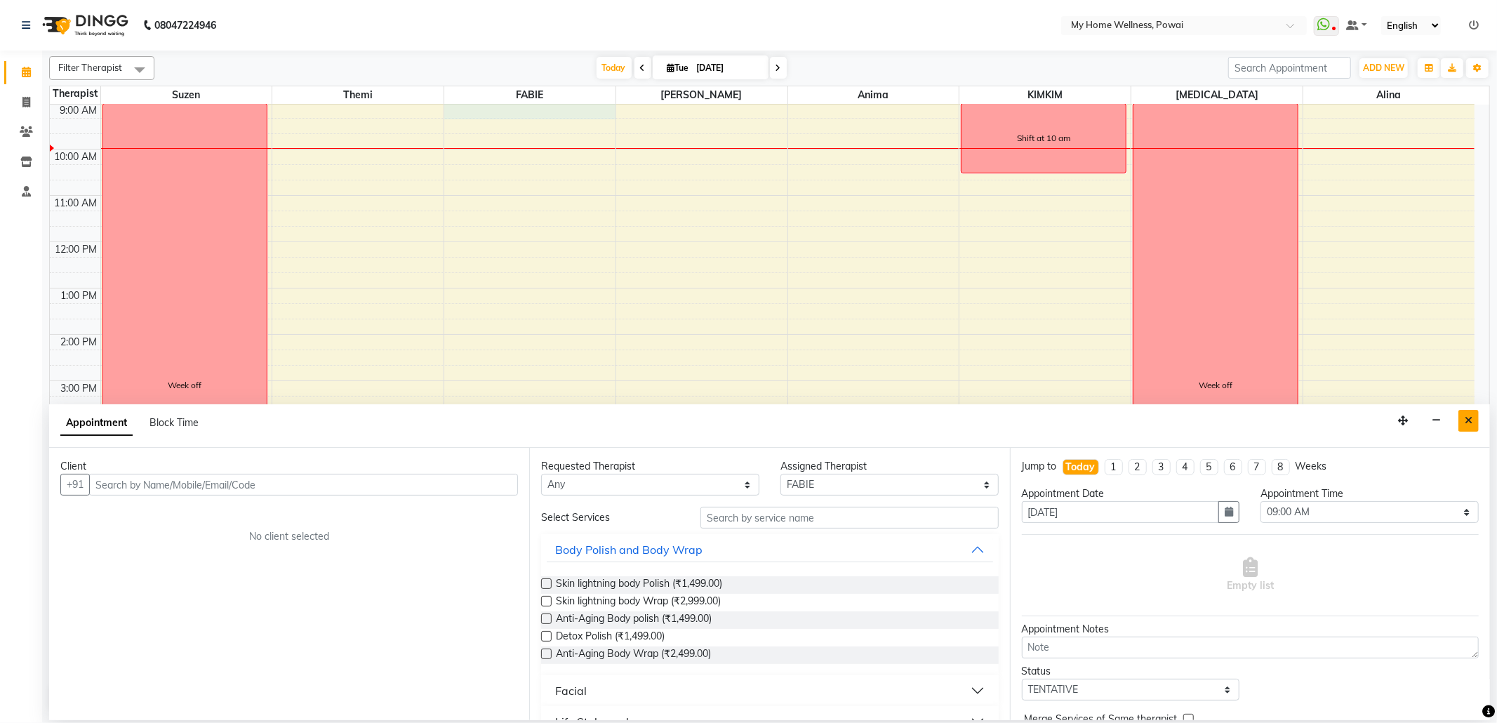
click at [1475, 422] on button "Close" at bounding box center [1468, 421] width 20 height 22
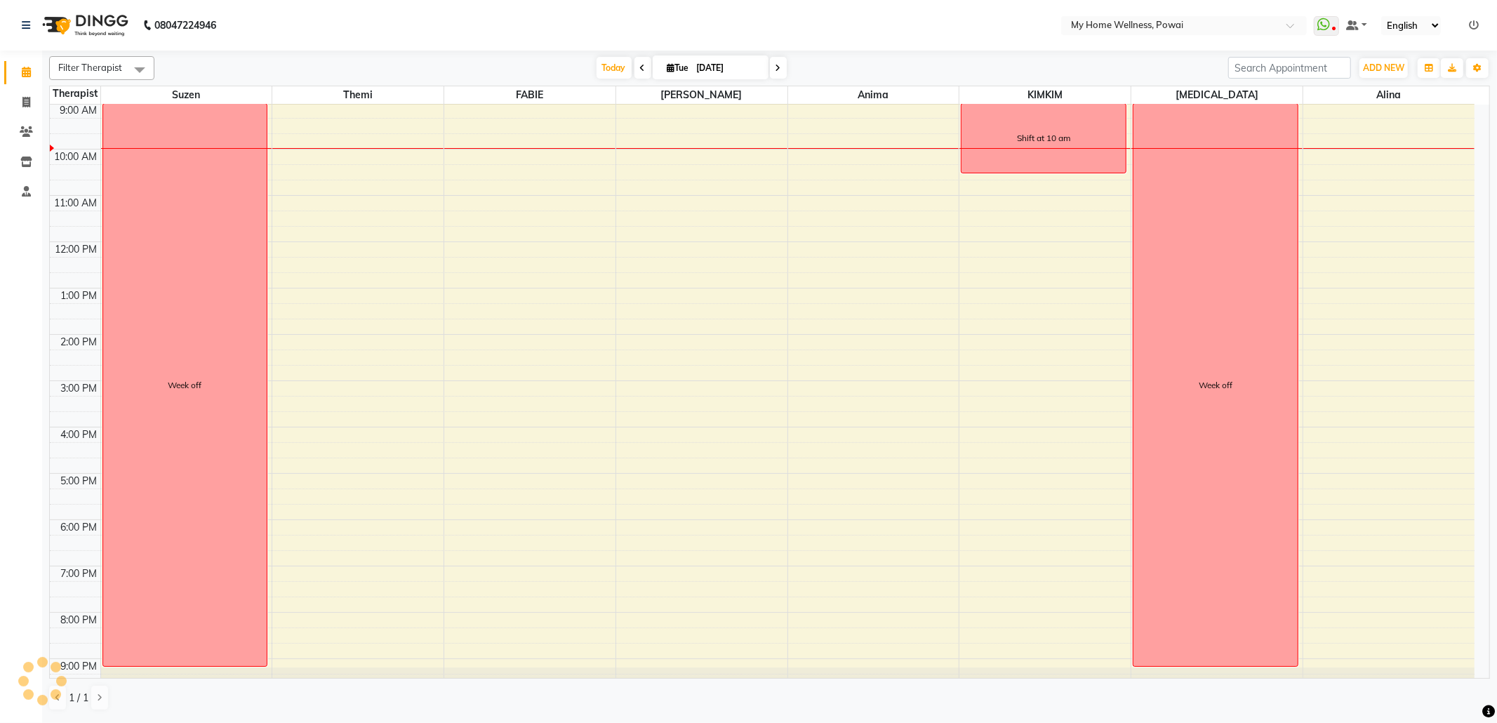
click at [566, 115] on div "8:00 AM 9:00 AM 10:00 AM 11:00 AM 12:00 PM 1:00 PM 2:00 PM 3:00 PM 4:00 PM 5:00…" at bounding box center [762, 381] width 1425 height 648
select select "86797"
select select "tentative"
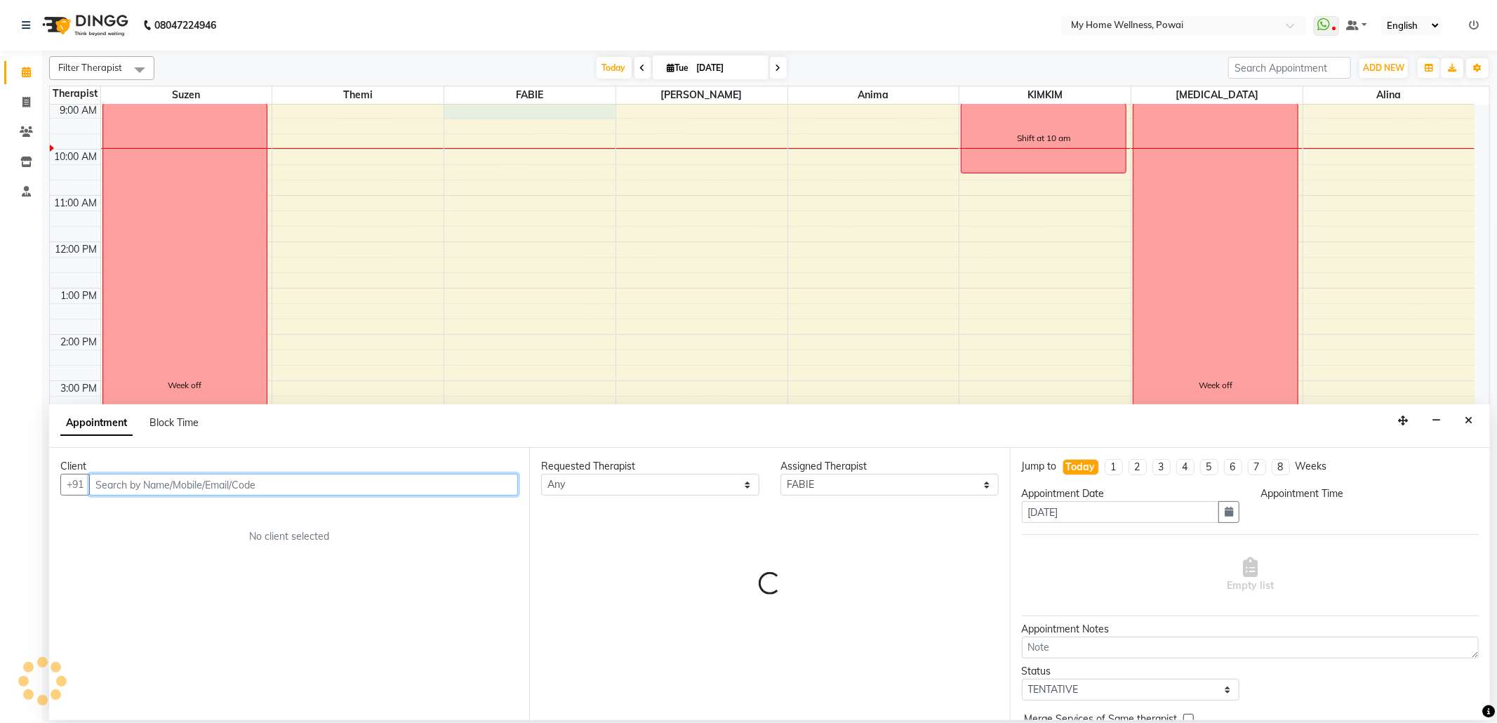
select select "540"
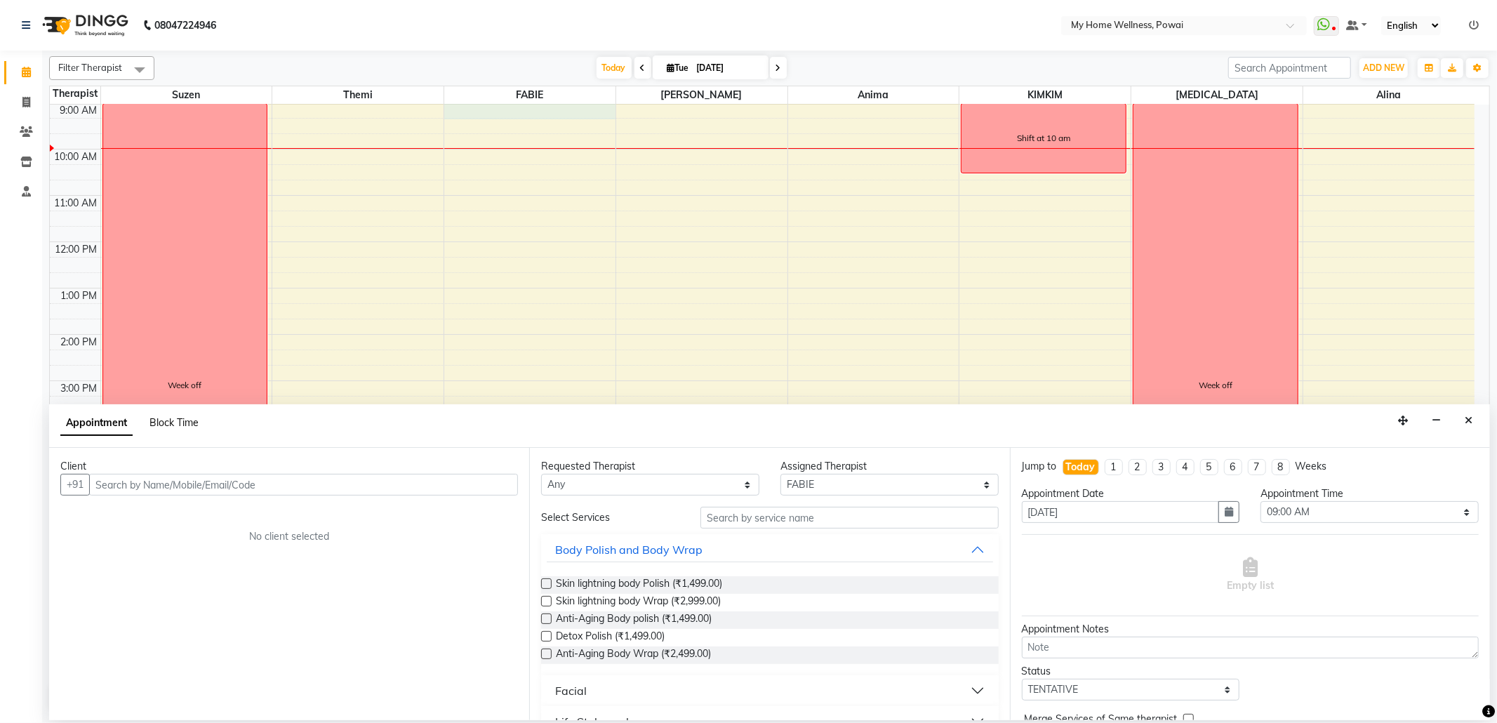
click at [175, 425] on span "Block Time" at bounding box center [173, 422] width 49 height 13
select select "86797"
select select "540"
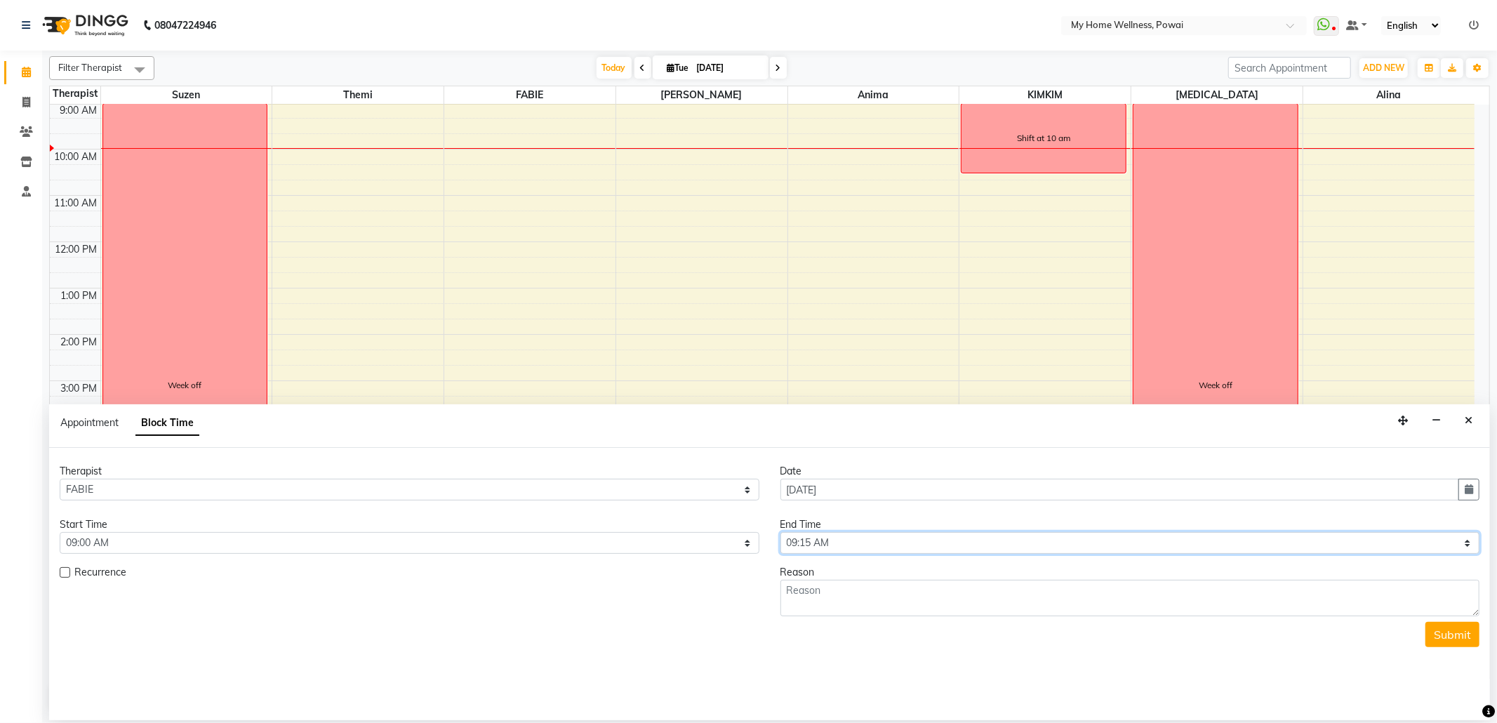
click at [1468, 543] on select "Select 09:00 AM 09:15 AM 09:30 AM 09:45 AM 10:00 AM 10:15 AM 10:30 AM 10:45 AM …" at bounding box center [1130, 543] width 700 height 22
select select "630"
click at [780, 533] on select "Select 09:00 AM 09:15 AM 09:30 AM 09:45 AM 10:00 AM 10:15 AM 10:30 AM 10:45 AM …" at bounding box center [1130, 543] width 700 height 22
click at [956, 598] on textarea at bounding box center [1130, 598] width 700 height 36
type textarea "Shift at 10 am"
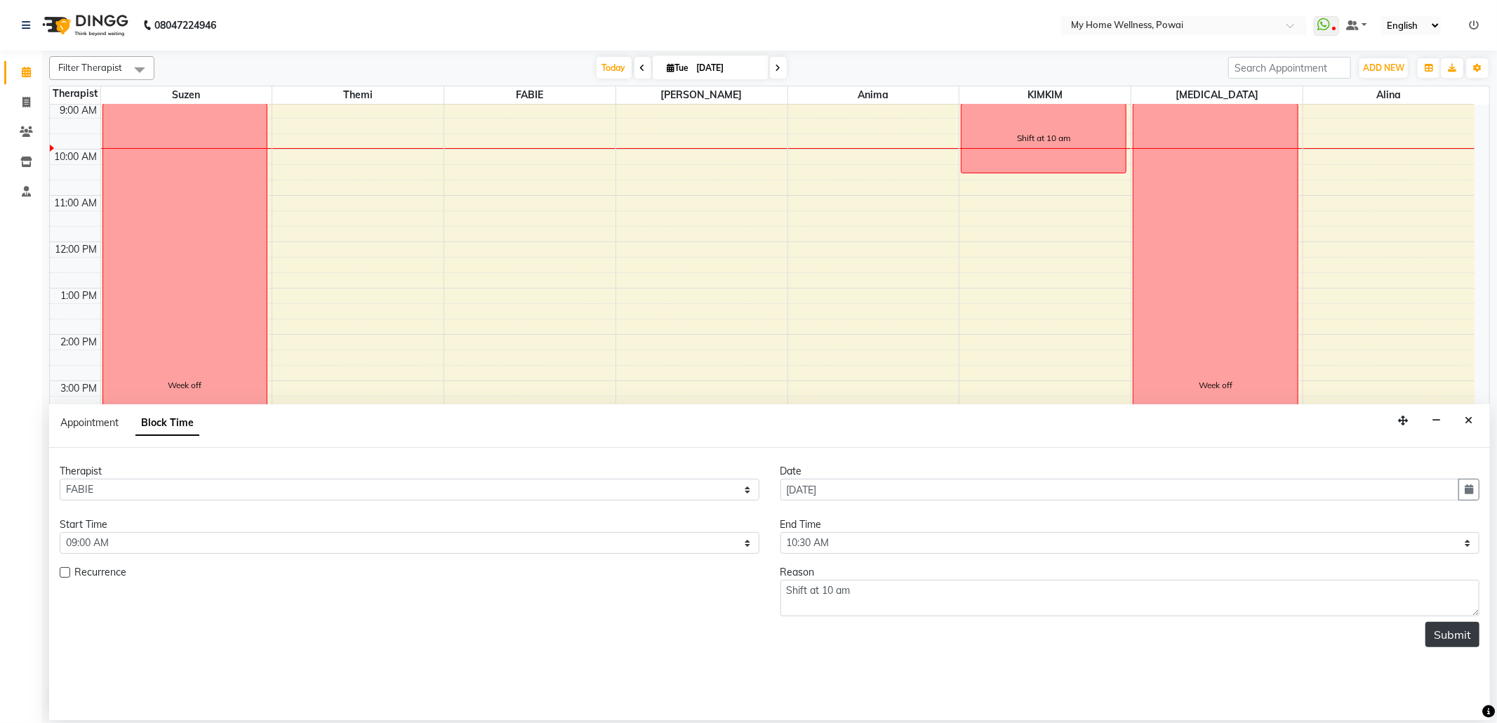
click at [1460, 627] on button "Submit" at bounding box center [1452, 634] width 54 height 25
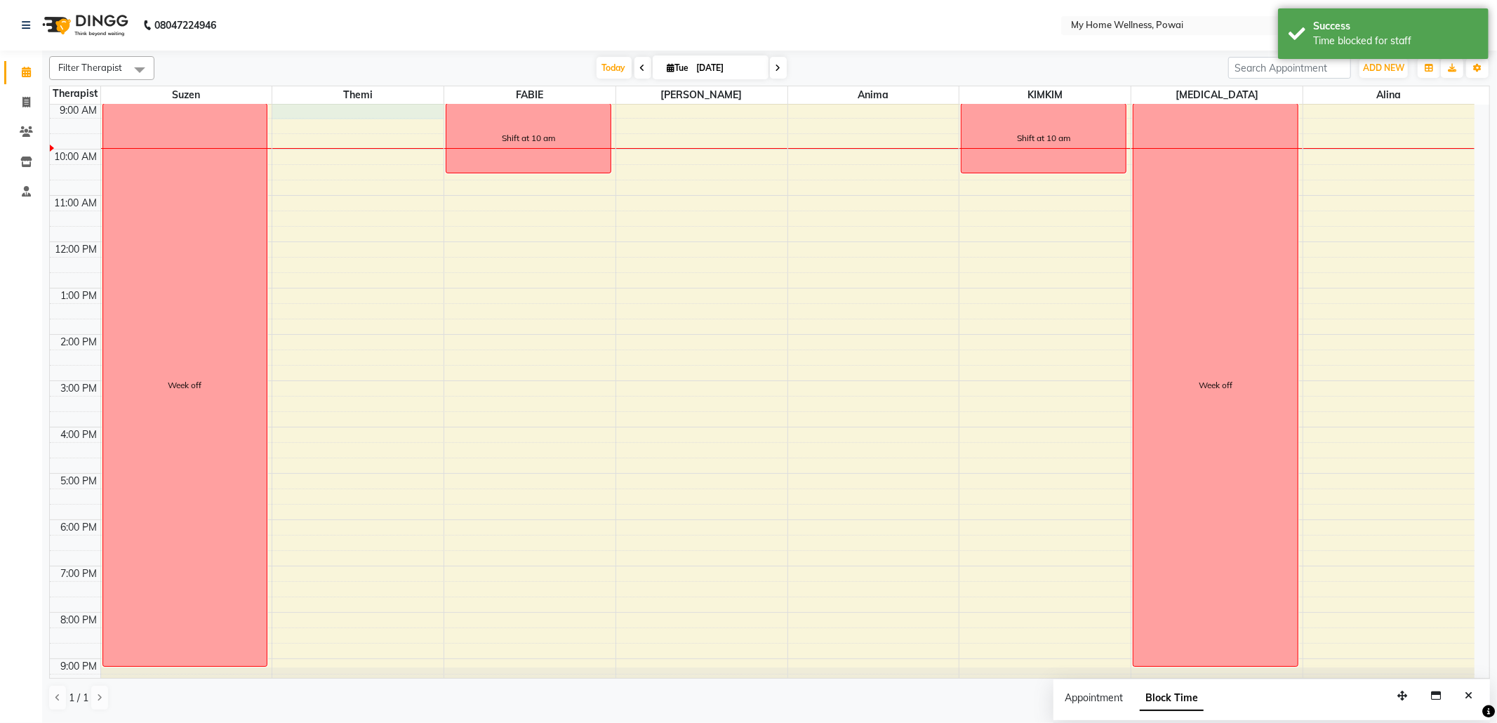
click at [390, 116] on div "8:00 AM 9:00 AM 10:00 AM 11:00 AM 12:00 PM 1:00 PM 2:00 PM 3:00 PM 4:00 PM 5:00…" at bounding box center [762, 381] width 1425 height 648
select select "65929"
select select "540"
select select "tentative"
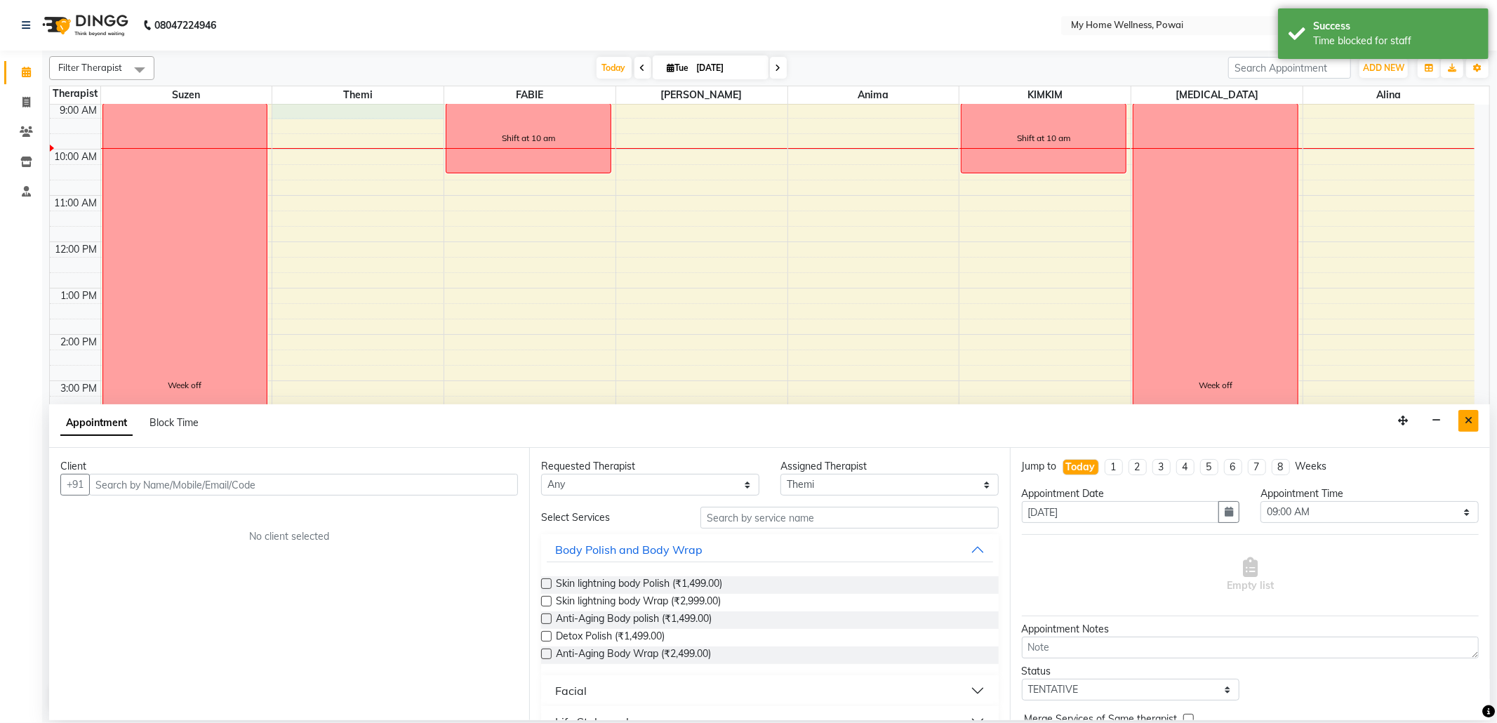
click at [1474, 425] on button "Close" at bounding box center [1468, 421] width 20 height 22
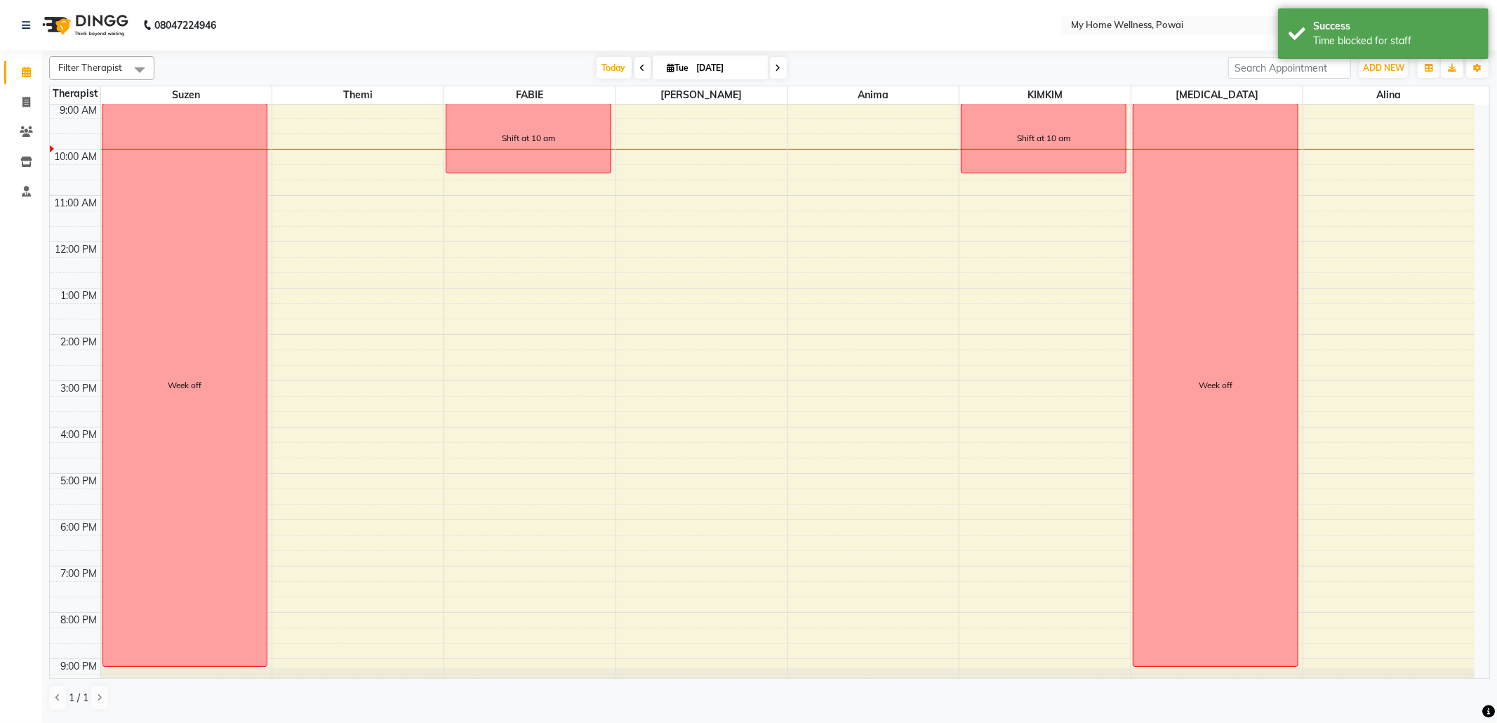
click at [343, 116] on div "8:00 AM 9:00 AM 10:00 AM 11:00 AM 12:00 PM 1:00 PM 2:00 PM 3:00 PM 4:00 PM 5:00…" at bounding box center [762, 381] width 1425 height 648
select select "65929"
select select "tentative"
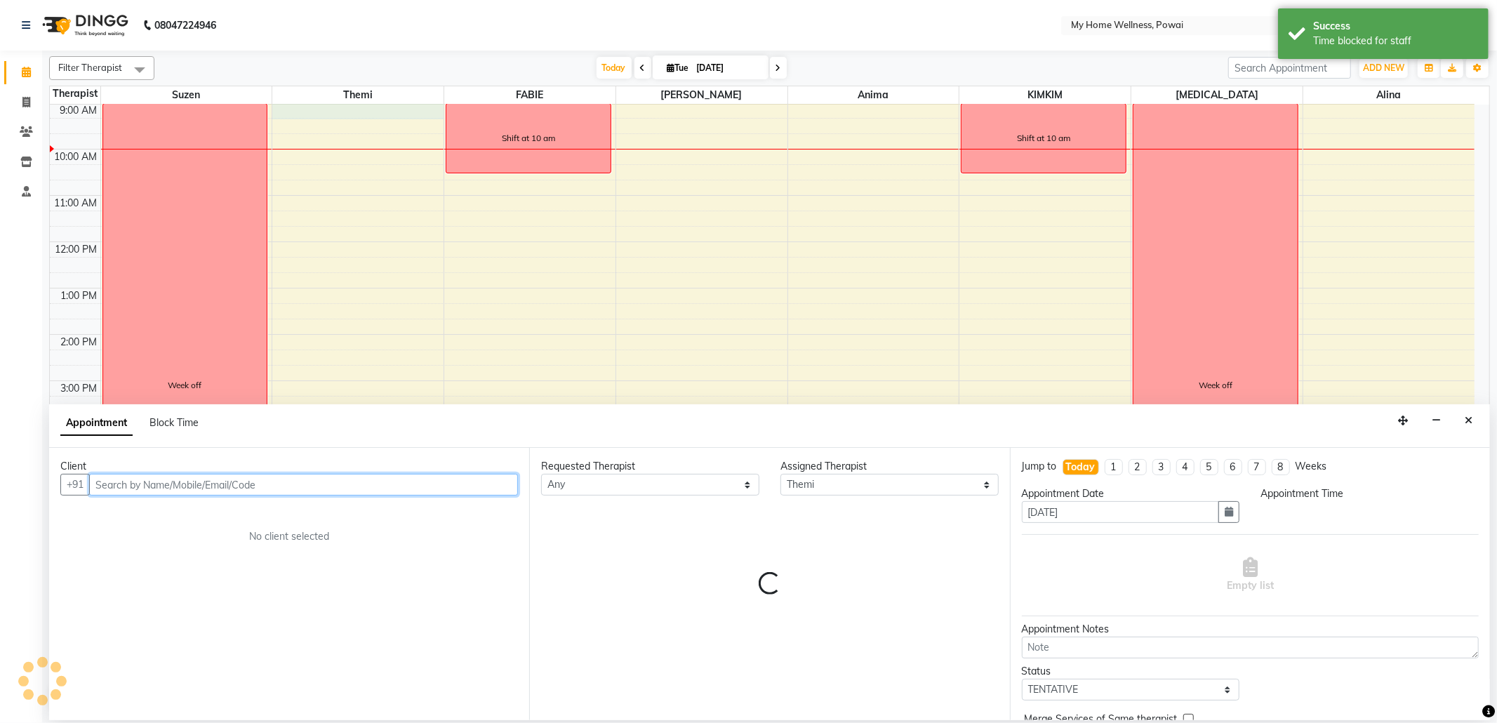
select select "540"
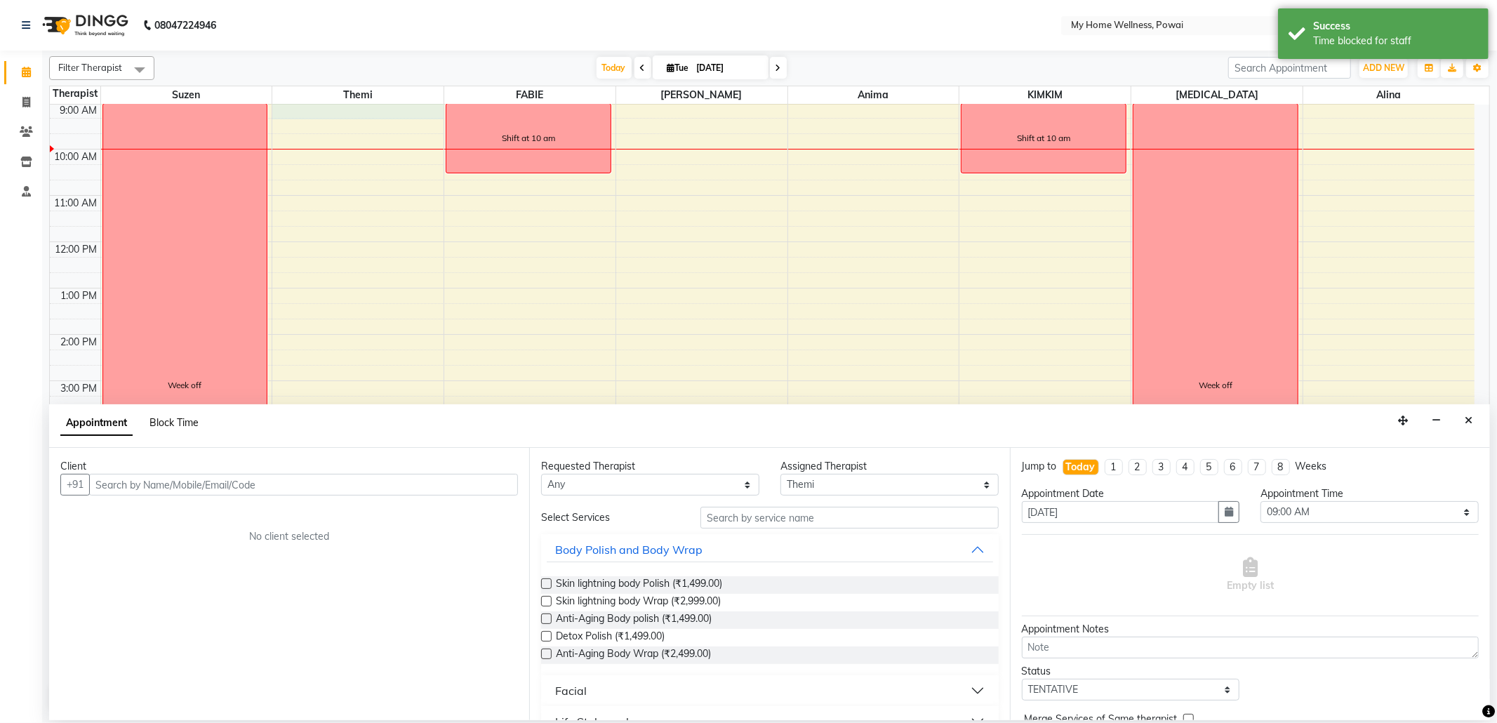
click at [174, 425] on span "Block Time" at bounding box center [173, 422] width 49 height 13
select select "65929"
select select "540"
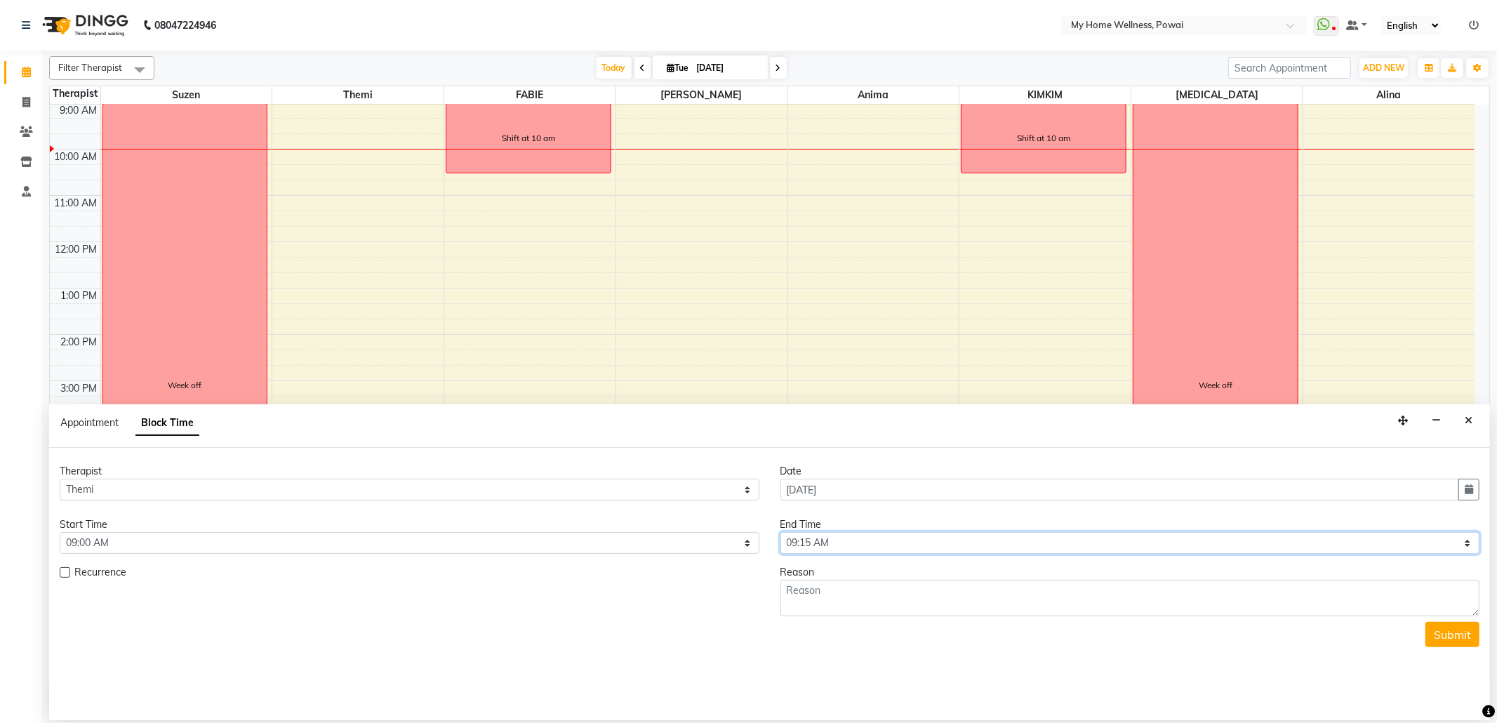
click at [1467, 548] on select "Select 09:00 AM 09:15 AM 09:30 AM 09:45 AM 10:00 AM 10:15 AM 10:30 AM 10:45 AM …" at bounding box center [1130, 543] width 700 height 22
select select "630"
click at [780, 533] on select "Select 09:00 AM 09:15 AM 09:30 AM 09:45 AM 10:00 AM 10:15 AM 10:30 AM 10:45 AM …" at bounding box center [1130, 543] width 700 height 22
click at [831, 606] on textarea at bounding box center [1130, 598] width 700 height 36
type textarea "Shift at 10 am"
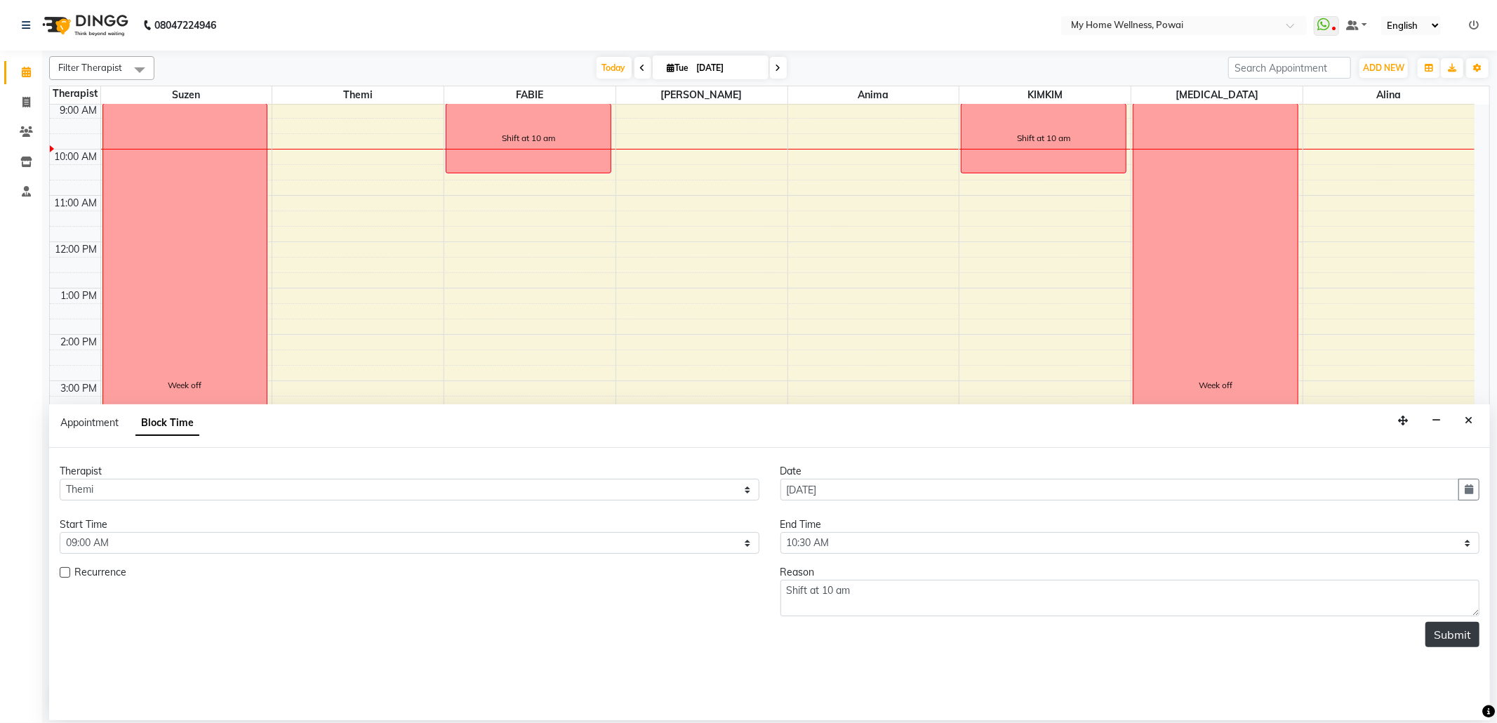
click at [1454, 632] on button "Submit" at bounding box center [1452, 634] width 54 height 25
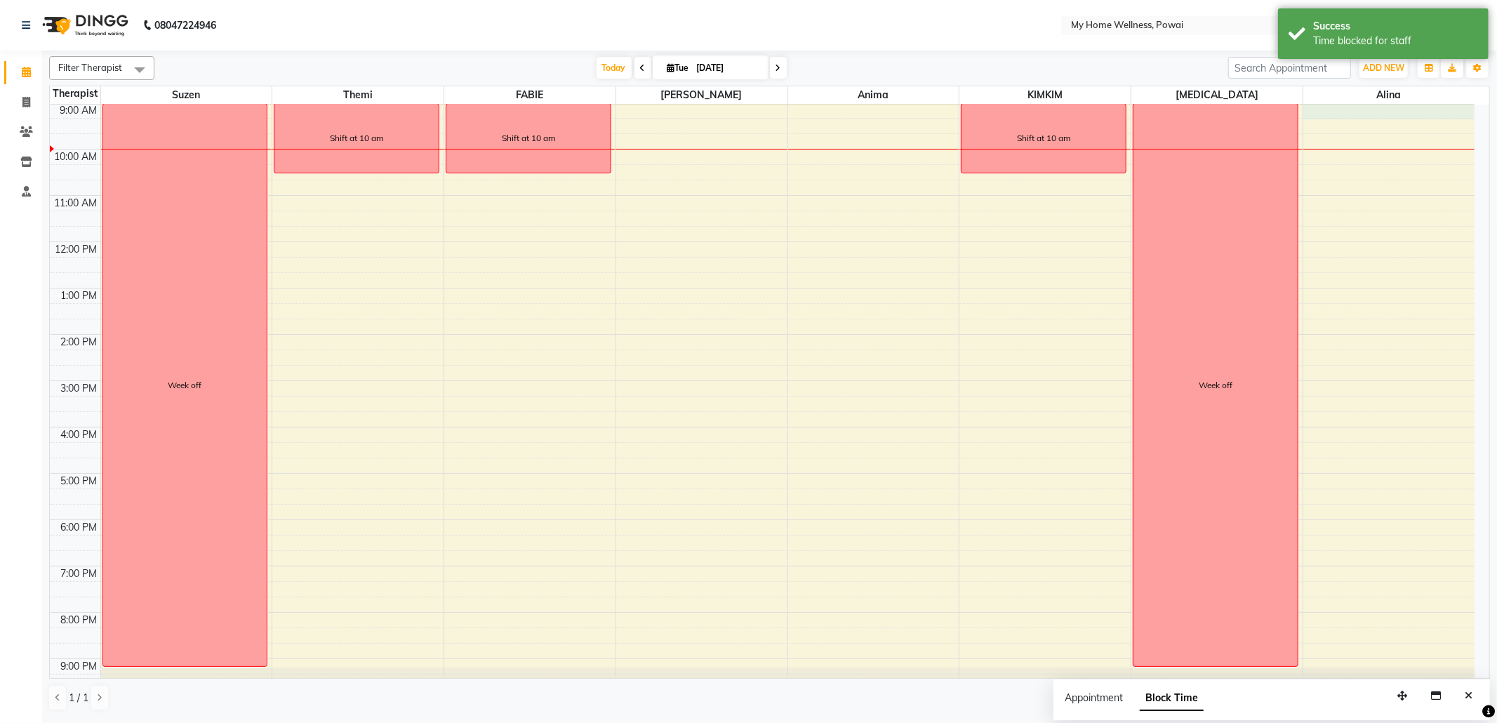
click at [1435, 118] on div "8:00 AM 9:00 AM 10:00 AM 11:00 AM 12:00 PM 1:00 PM 2:00 PM 3:00 PM 4:00 PM 5:00…" at bounding box center [762, 381] width 1425 height 648
select select "30586"
select select "540"
select select "tentative"
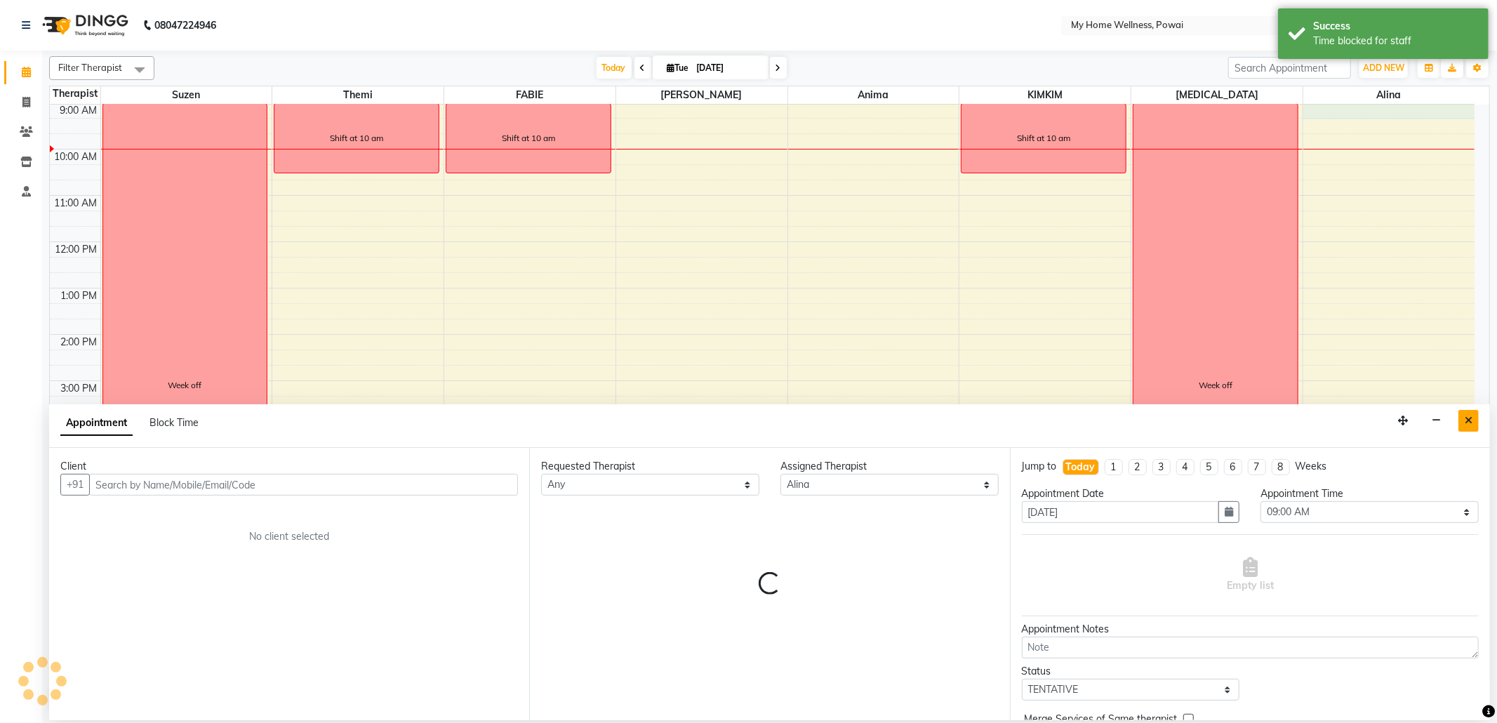
click at [1460, 419] on button "Close" at bounding box center [1468, 421] width 20 height 22
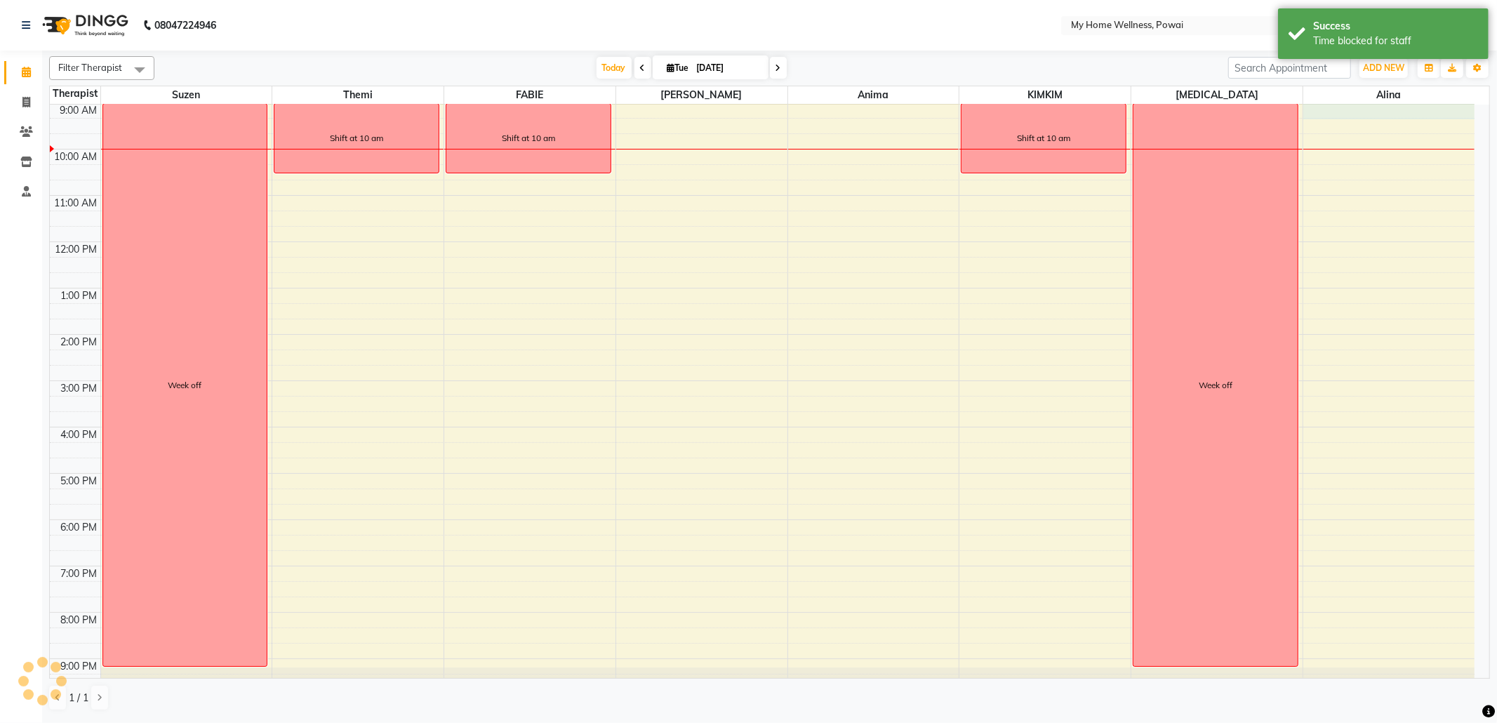
click at [1376, 114] on div "8:00 AM 9:00 AM 10:00 AM 11:00 AM 12:00 PM 1:00 PM 2:00 PM 3:00 PM 4:00 PM 5:00…" at bounding box center [762, 381] width 1425 height 648
select select "30586"
select select "540"
select select "tentative"
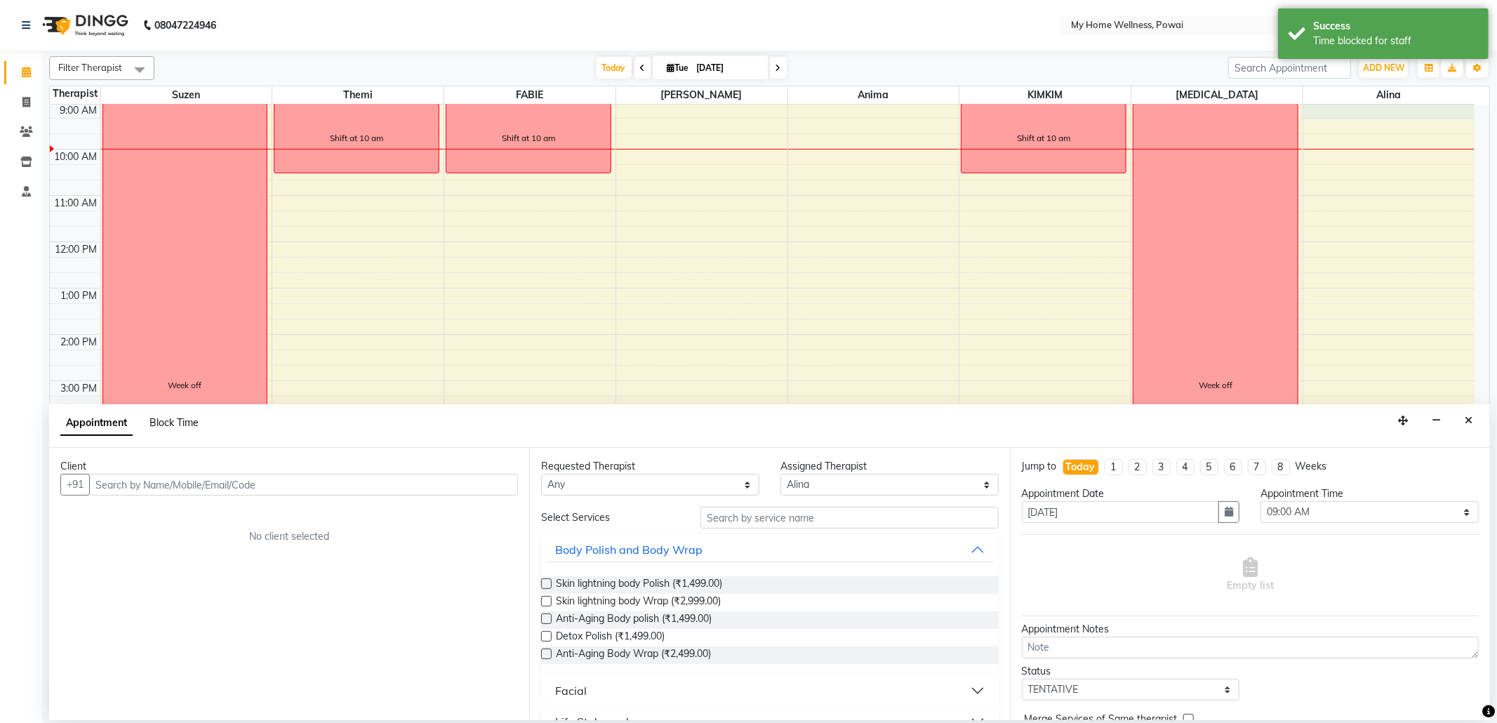
click at [175, 420] on span "Block Time" at bounding box center [173, 422] width 49 height 13
select select "30586"
select select "540"
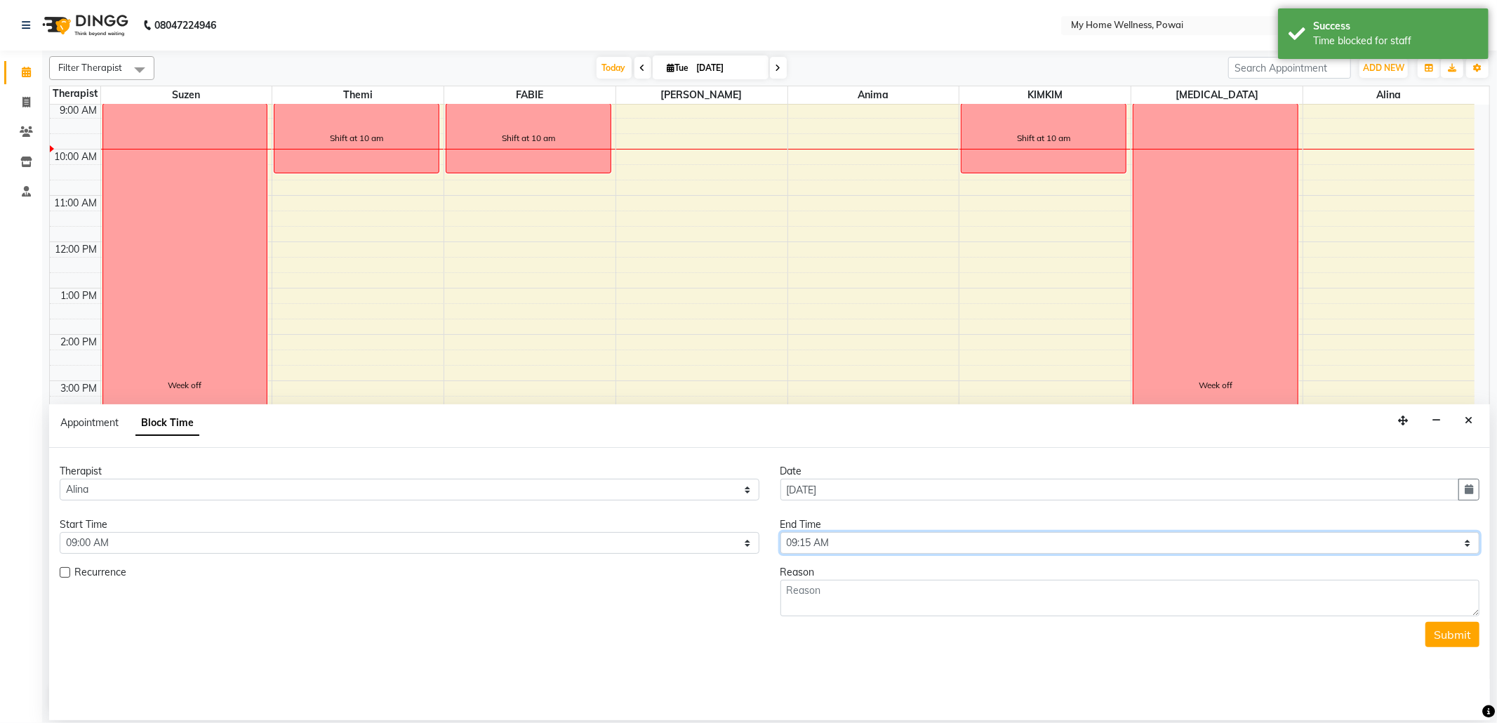
click at [1470, 550] on select "Select 09:00 AM 09:15 AM 09:30 AM 09:45 AM 10:00 AM 10:15 AM 10:30 AM 10:45 AM …" at bounding box center [1130, 543] width 700 height 22
select select "630"
click at [780, 533] on select "Select 09:00 AM 09:15 AM 09:30 AM 09:45 AM 10:00 AM 10:15 AM 10:30 AM 10:45 AM …" at bounding box center [1130, 543] width 700 height 22
click at [837, 597] on textarea at bounding box center [1130, 598] width 700 height 36
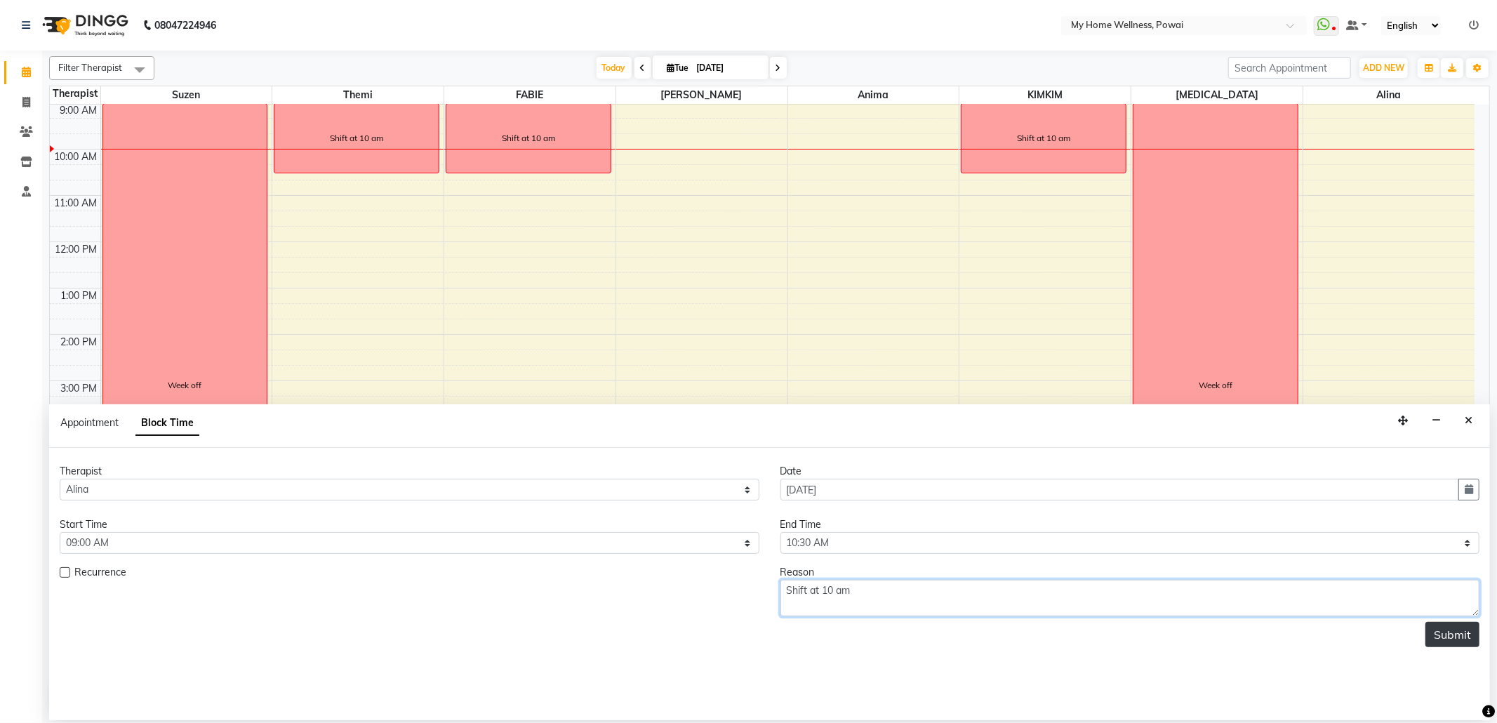
type textarea "Shift at 10 am"
click at [1454, 638] on button "Submit" at bounding box center [1452, 634] width 54 height 25
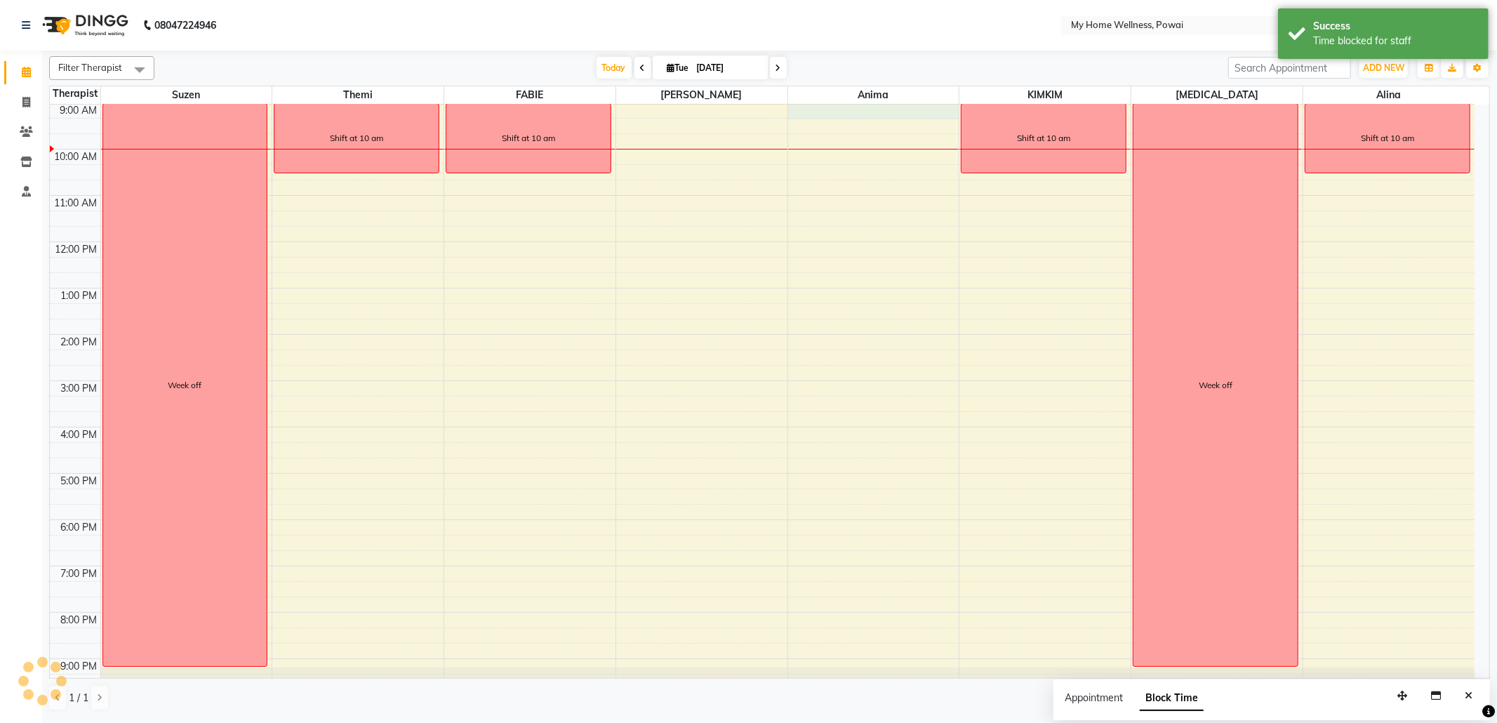
click at [860, 118] on div "8:00 AM 9:00 AM 10:00 AM 11:00 AM 12:00 PM 1:00 PM 2:00 PM 3:00 PM 4:00 PM 5:00…" at bounding box center [762, 381] width 1425 height 648
select select "89436"
select select "540"
select select "tentative"
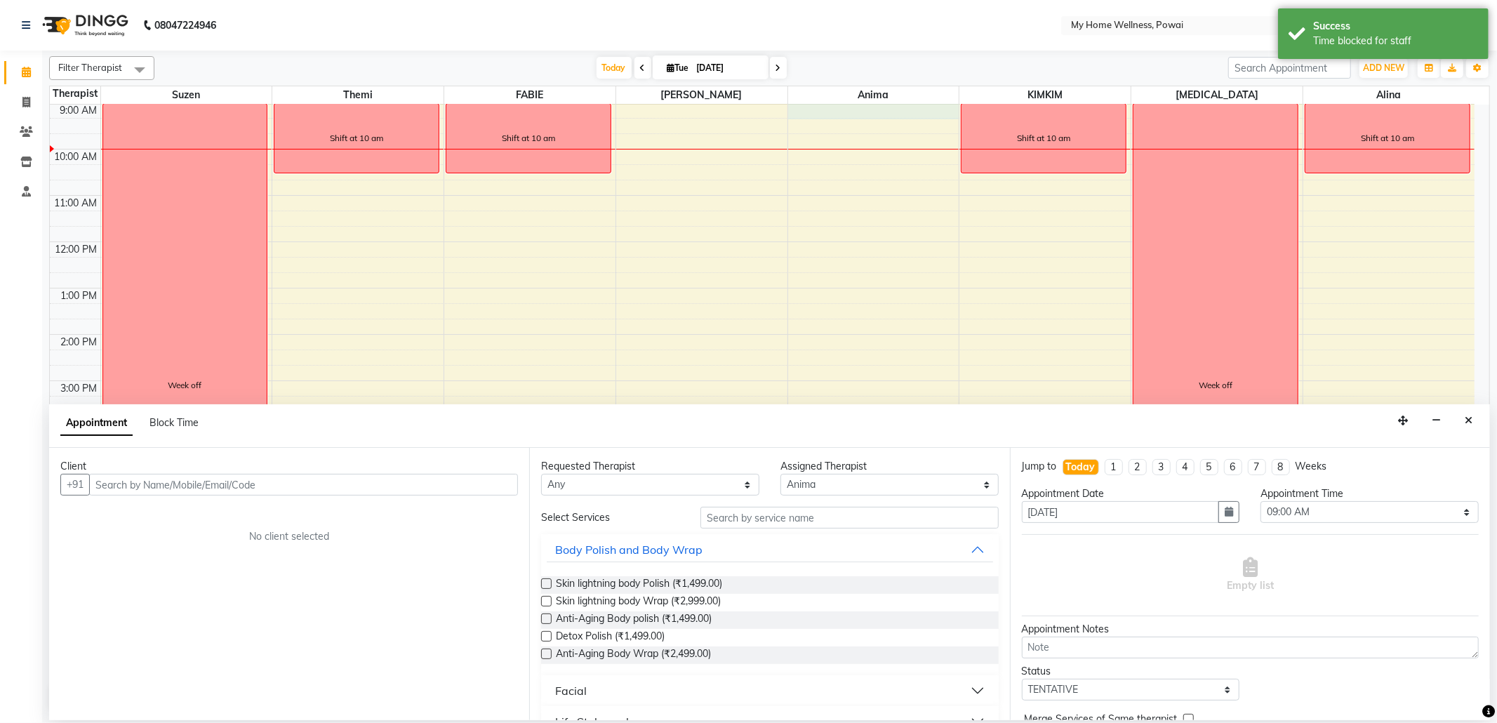
drag, startPoint x: 1477, startPoint y: 414, endPoint x: 1354, endPoint y: 354, distance: 137.2
click at [1478, 415] on button "Close" at bounding box center [1468, 421] width 20 height 22
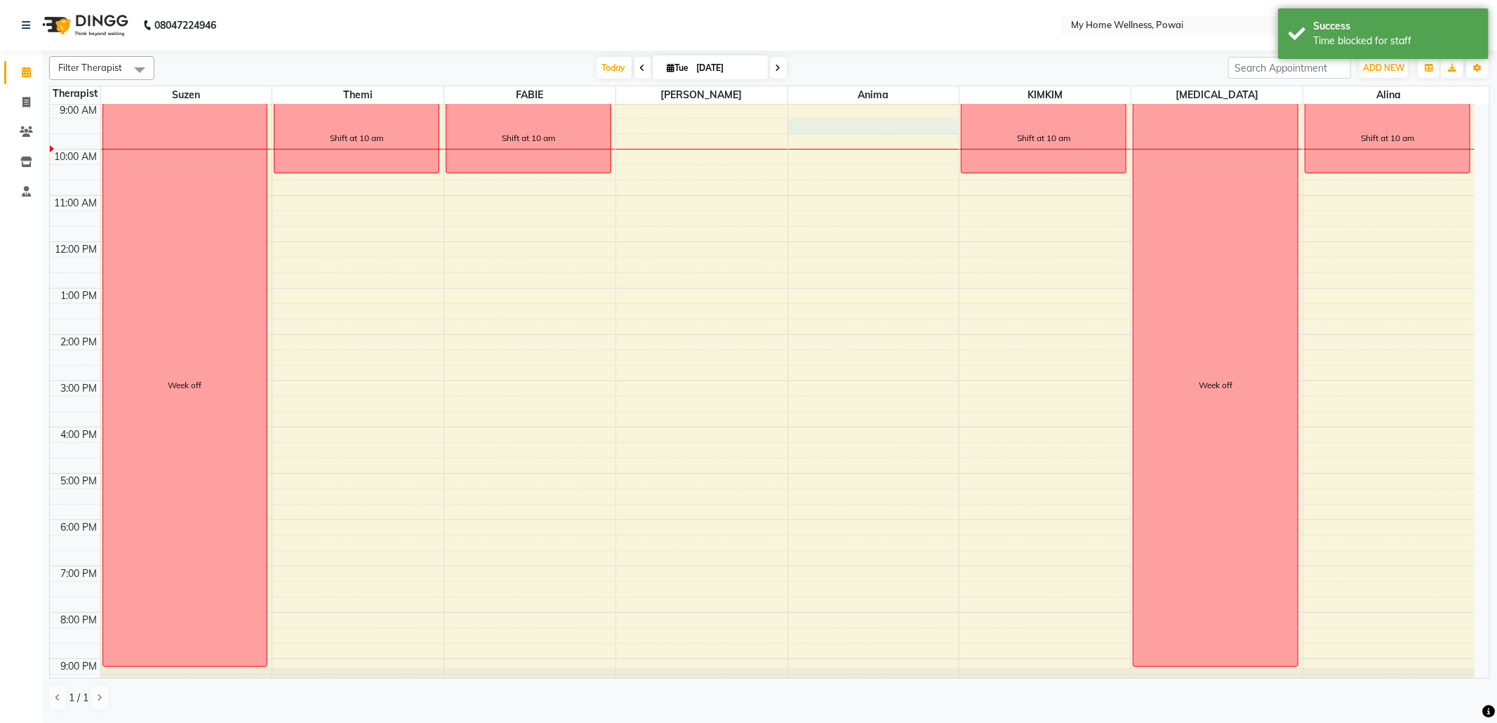
click at [893, 121] on div "8:00 AM 9:00 AM 10:00 AM 11:00 AM 12:00 PM 1:00 PM 2:00 PM 3:00 PM 4:00 PM 5:00…" at bounding box center [762, 381] width 1425 height 648
select select "89436"
select select "555"
select select "tentative"
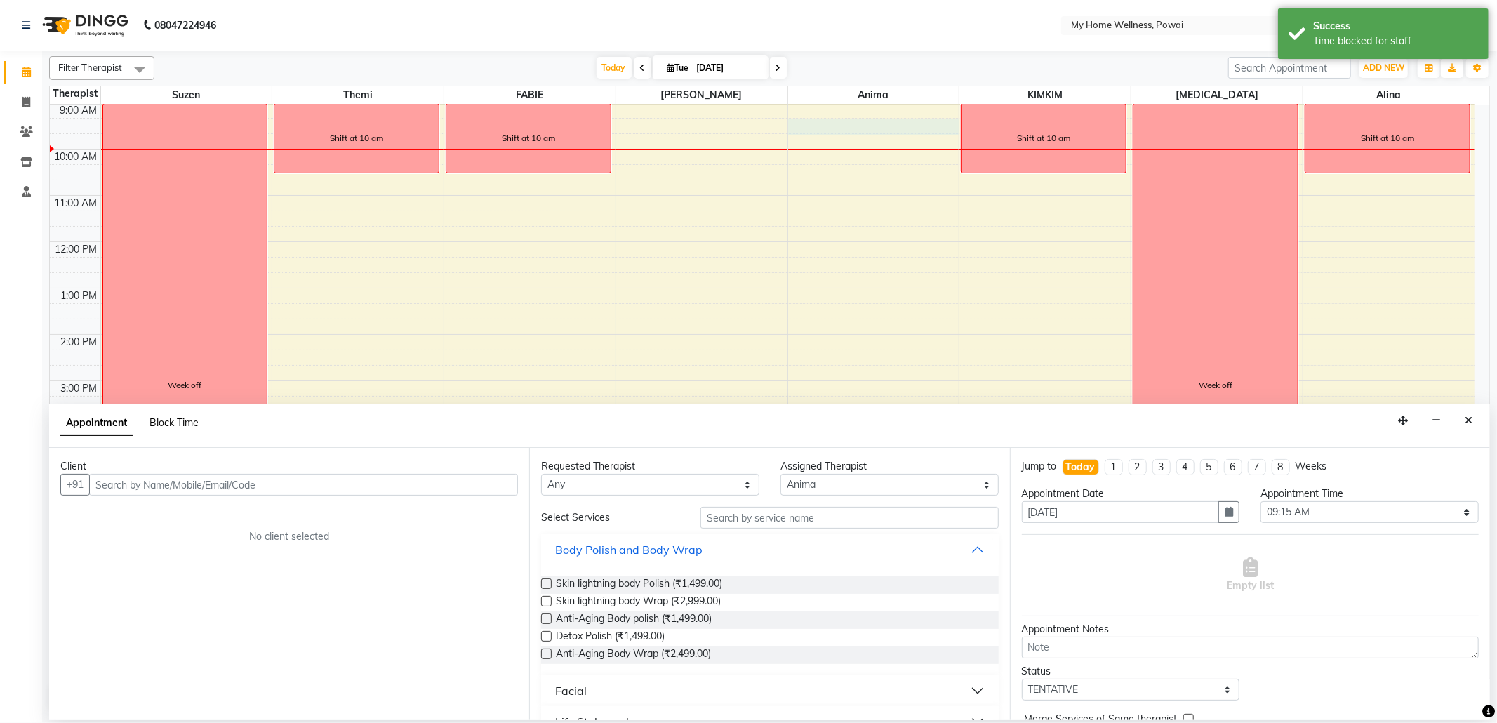
click at [164, 427] on span "Block Time" at bounding box center [173, 422] width 49 height 13
select select "89436"
select select "555"
select select "585"
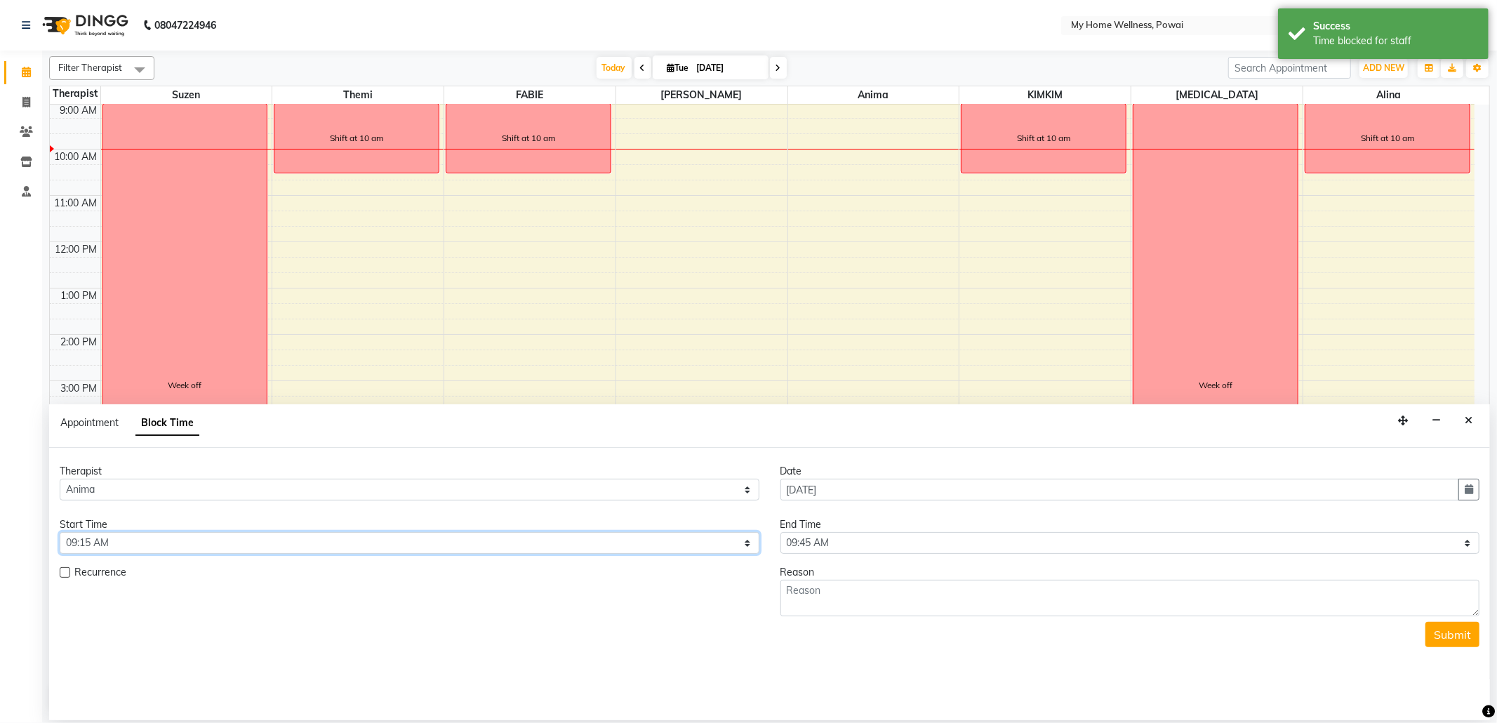
click at [747, 546] on select "Select 09:00 AM 09:15 AM 09:30 AM 09:45 AM 10:00 AM 10:15 AM 10:30 AM 10:45 AM …" at bounding box center [410, 543] width 700 height 22
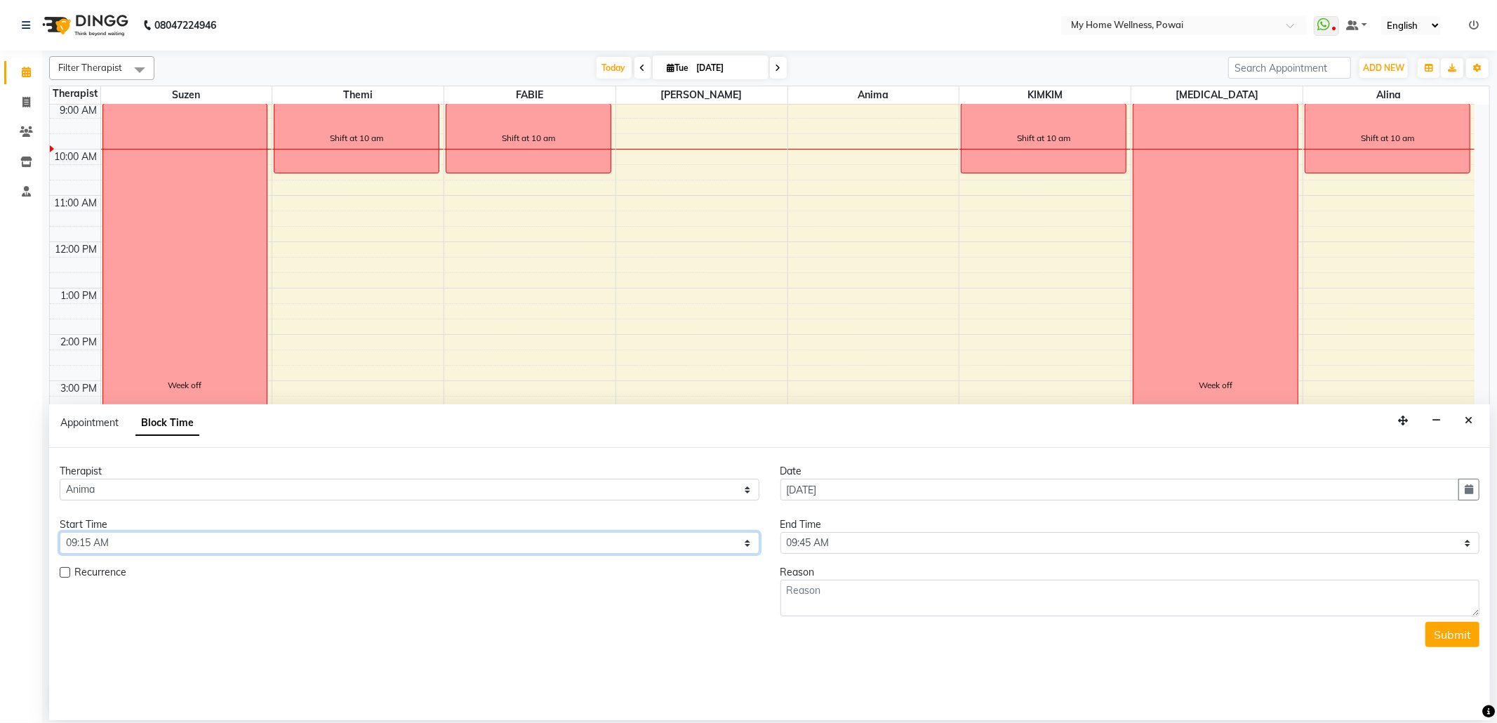
select select "540"
click at [60, 533] on select "Select 09:00 AM 09:15 AM 09:30 AM 09:45 AM 10:00 AM 10:15 AM 10:30 AM 10:45 AM …" at bounding box center [410, 543] width 700 height 22
click at [1470, 547] on select "Select 09:00 AM 09:15 AM 09:30 AM 09:45 AM 10:00 AM 10:15 AM 10:30 AM 10:45 AM …" at bounding box center [1130, 543] width 700 height 22
select select "720"
click at [780, 533] on select "Select 09:00 AM 09:15 AM 09:30 AM 09:45 AM 10:00 AM 10:15 AM 10:30 AM 10:45 AM …" at bounding box center [1130, 543] width 700 height 22
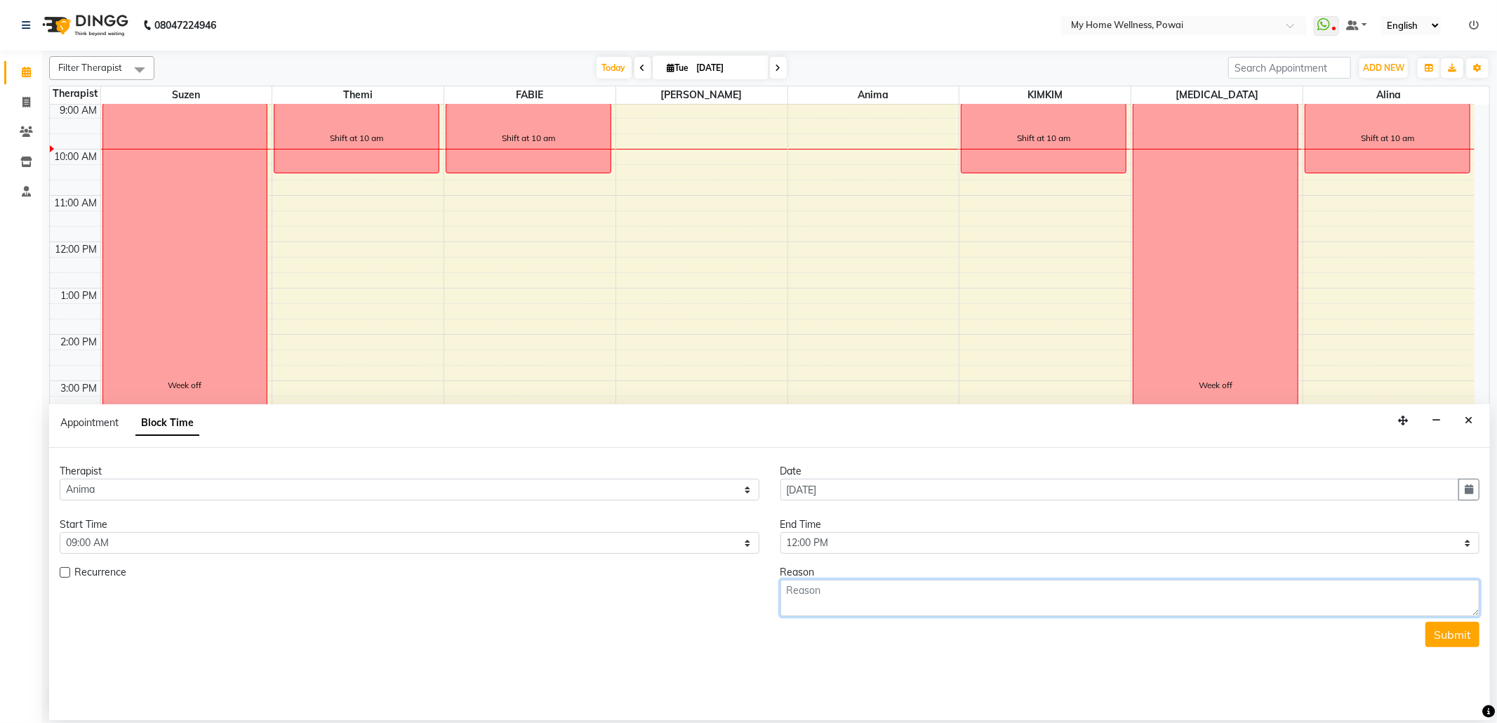
click at [943, 607] on textarea at bounding box center [1130, 598] width 700 height 36
type textarea "Shift at 11:30 am"
click at [1449, 646] on button "Submit" at bounding box center [1452, 634] width 54 height 25
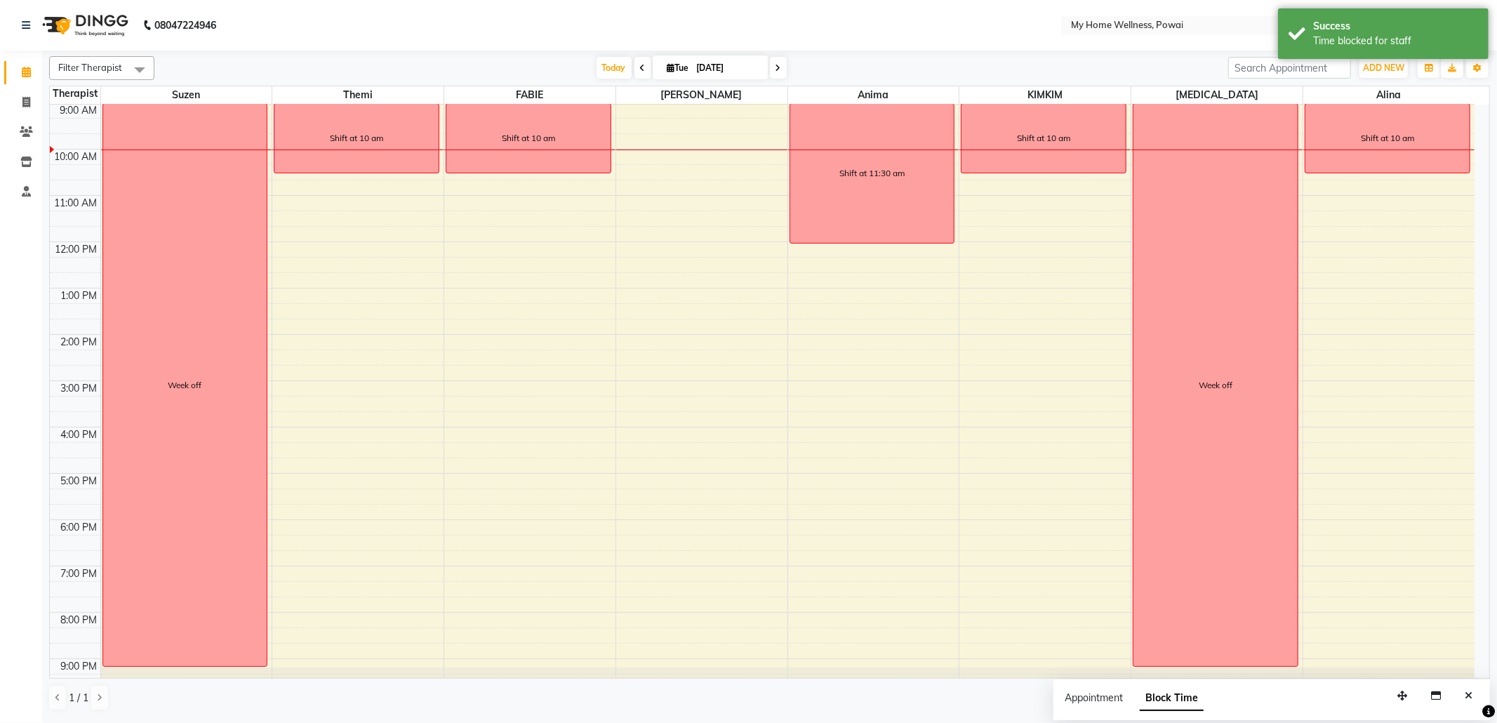
click at [741, 111] on div "8:00 AM 9:00 AM 10:00 AM 11:00 AM 12:00 PM 1:00 PM 2:00 PM 3:00 PM 4:00 PM 5:00…" at bounding box center [762, 381] width 1425 height 648
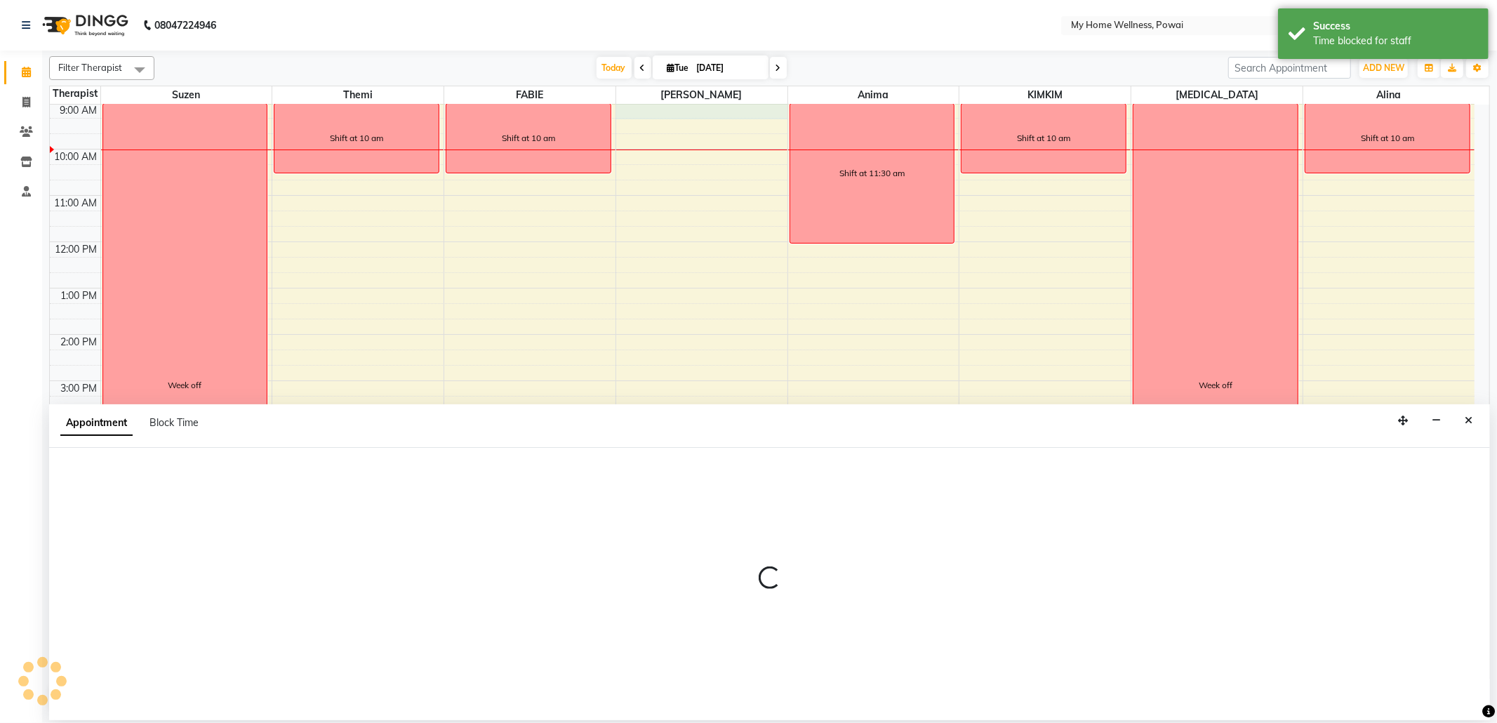
select select "85690"
select select "tentative"
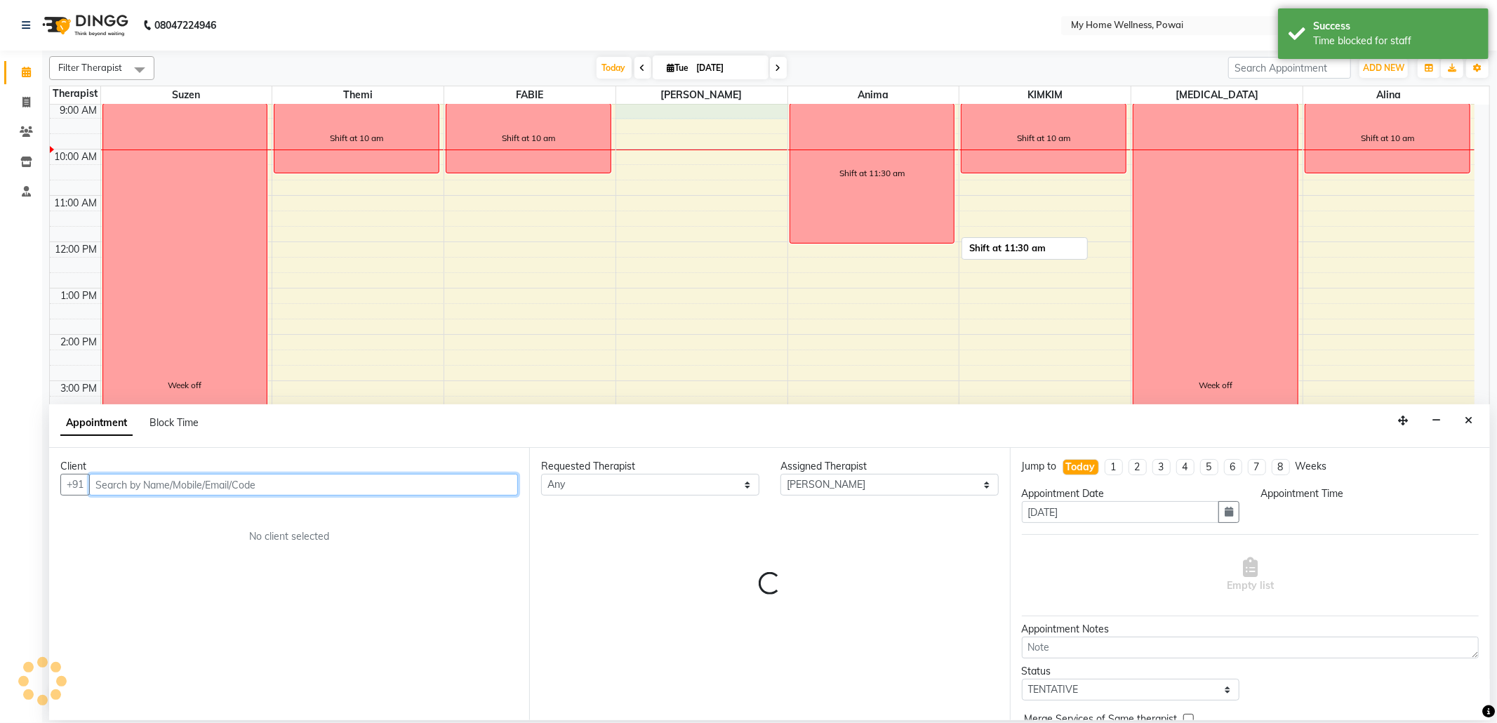
select select "540"
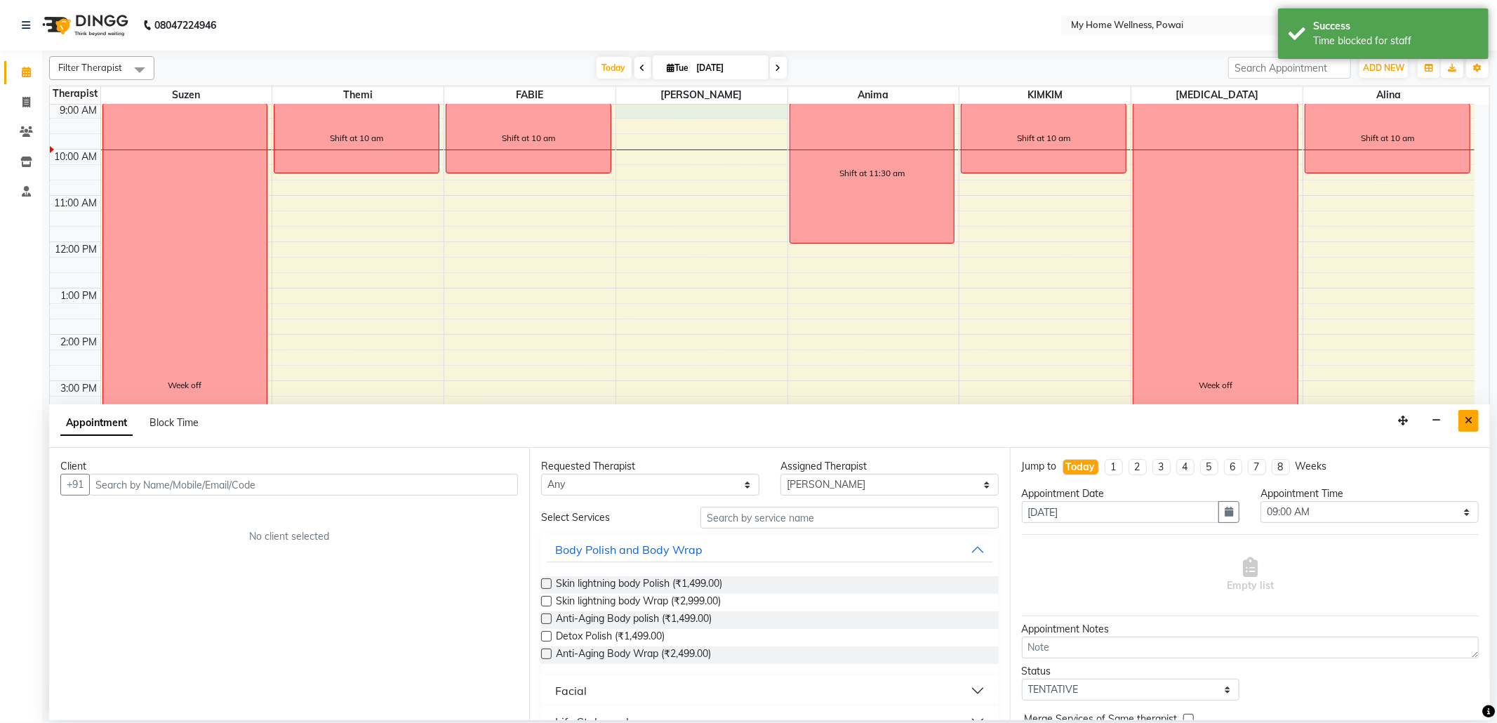
click at [1478, 431] on button "Close" at bounding box center [1468, 421] width 20 height 22
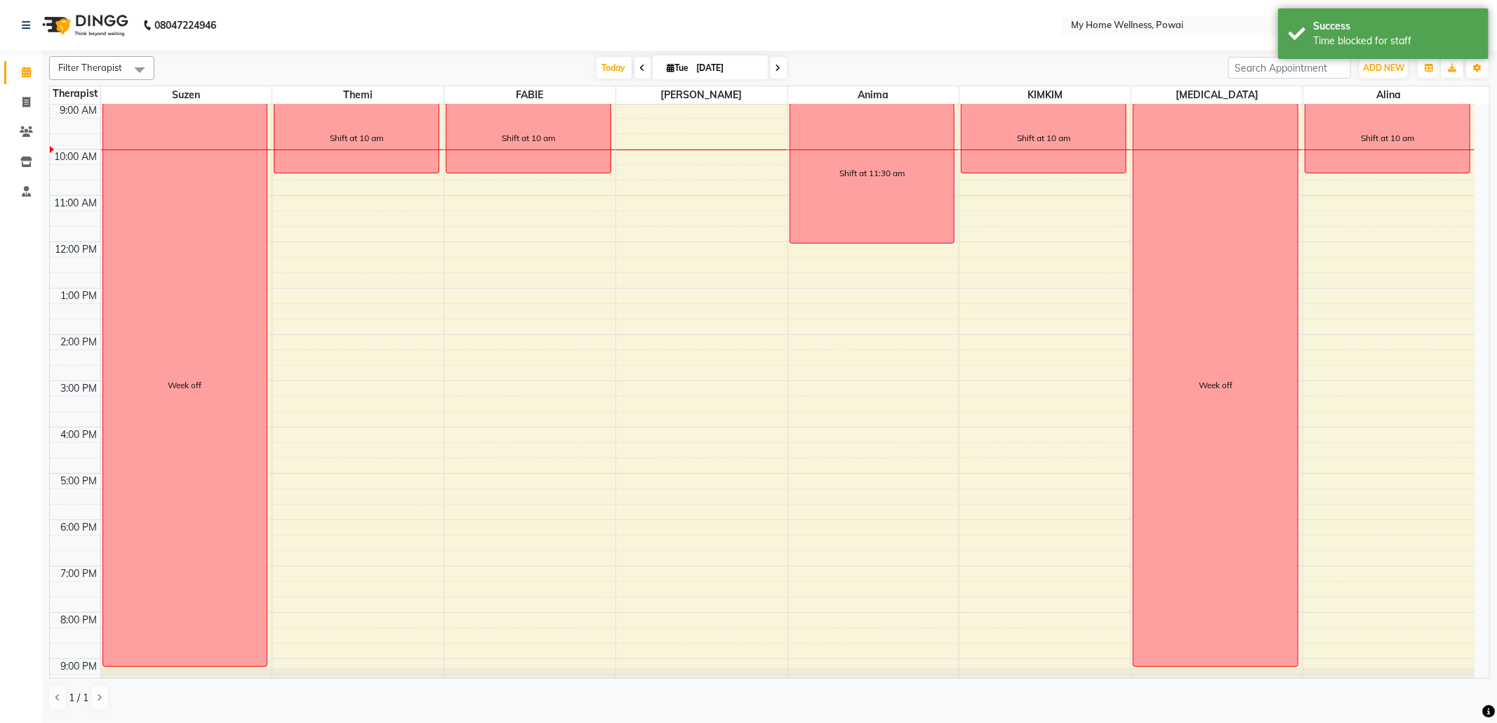
click at [672, 113] on div "8:00 AM 9:00 AM 10:00 AM 11:00 AM 12:00 PM 1:00 PM 2:00 PM 3:00 PM 4:00 PM 5:00…" at bounding box center [762, 381] width 1425 height 648
select select "85690"
select select "tentative"
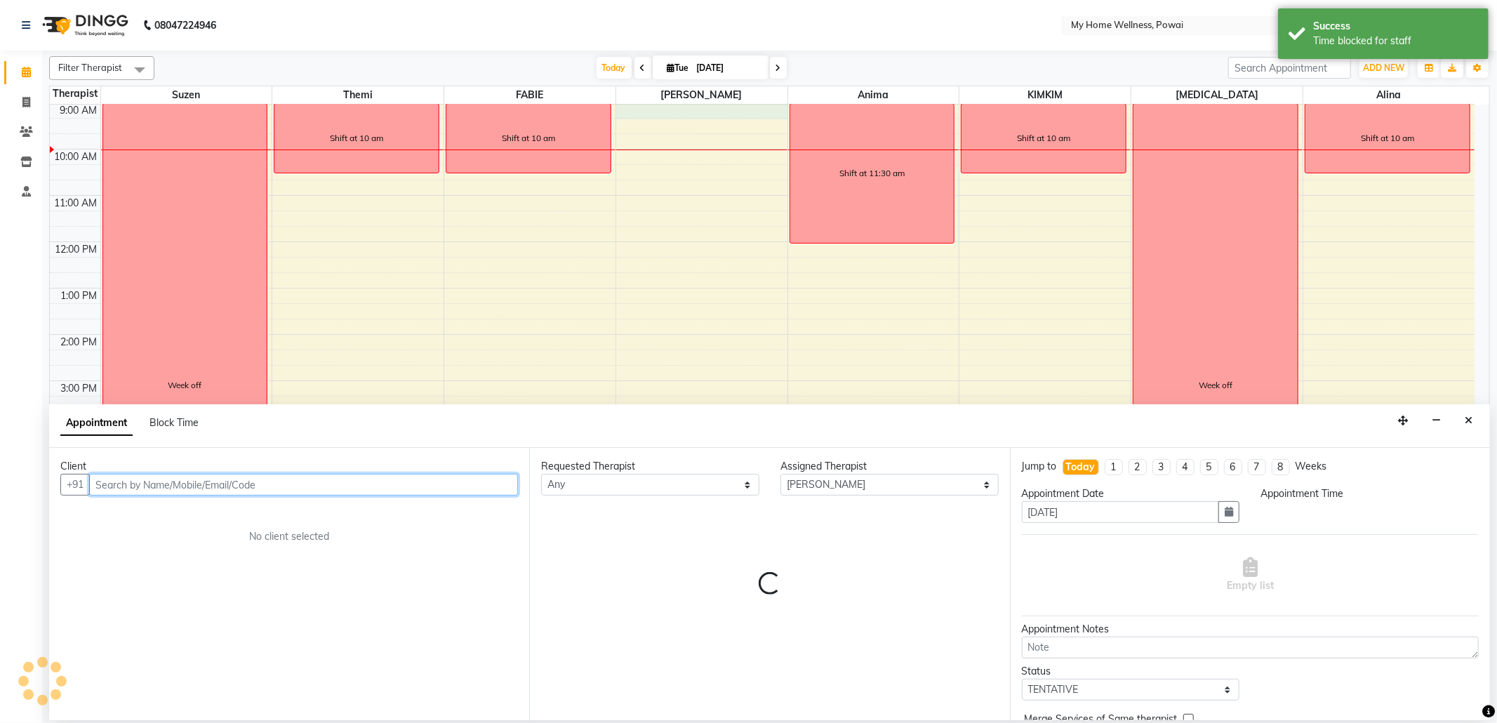
select select "540"
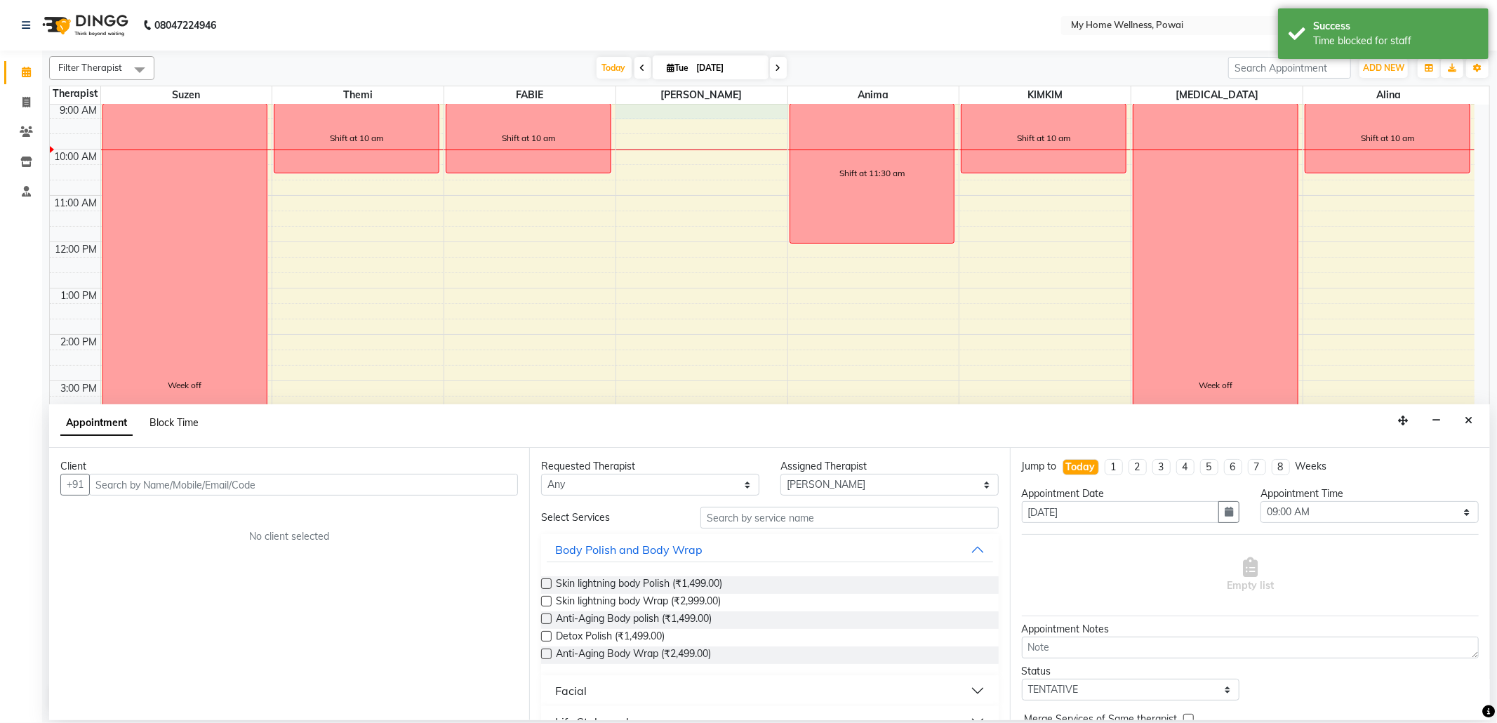
click at [177, 425] on span "Block Time" at bounding box center [173, 422] width 49 height 13
select select "85690"
select select "540"
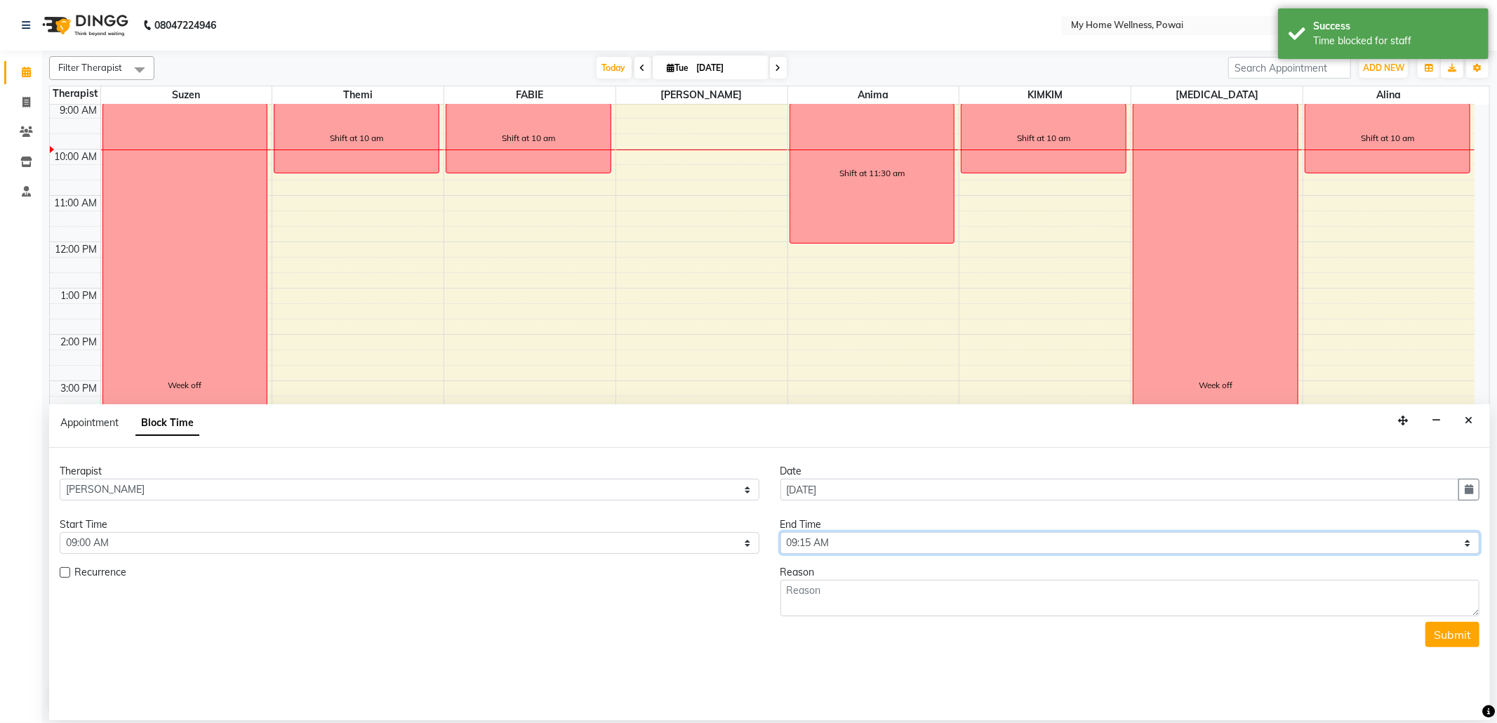
click at [1474, 547] on select "Select 09:00 AM 09:15 AM 09:30 AM 09:45 AM 10:00 AM 10:15 AM 10:30 AM 10:45 AM …" at bounding box center [1130, 543] width 700 height 22
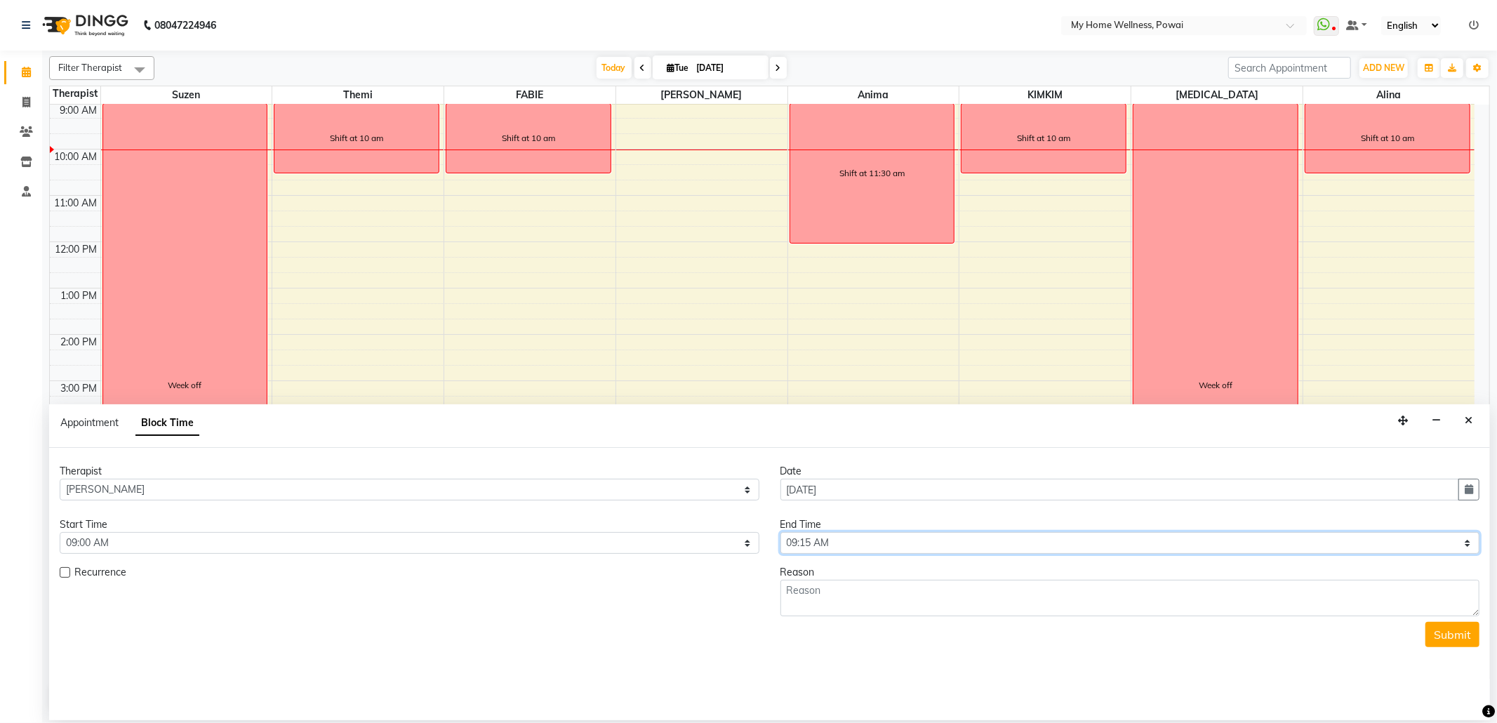
select select "780"
click at [780, 533] on select "Select 09:00 AM 09:15 AM 09:30 AM 09:45 AM 10:00 AM 10:15 AM 10:30 AM 10:45 AM …" at bounding box center [1130, 543] width 700 height 22
click at [801, 609] on textarea at bounding box center [1130, 598] width 700 height 36
type textarea "Shift at 12:30 pm"
click at [1468, 636] on button "Submit" at bounding box center [1452, 634] width 54 height 25
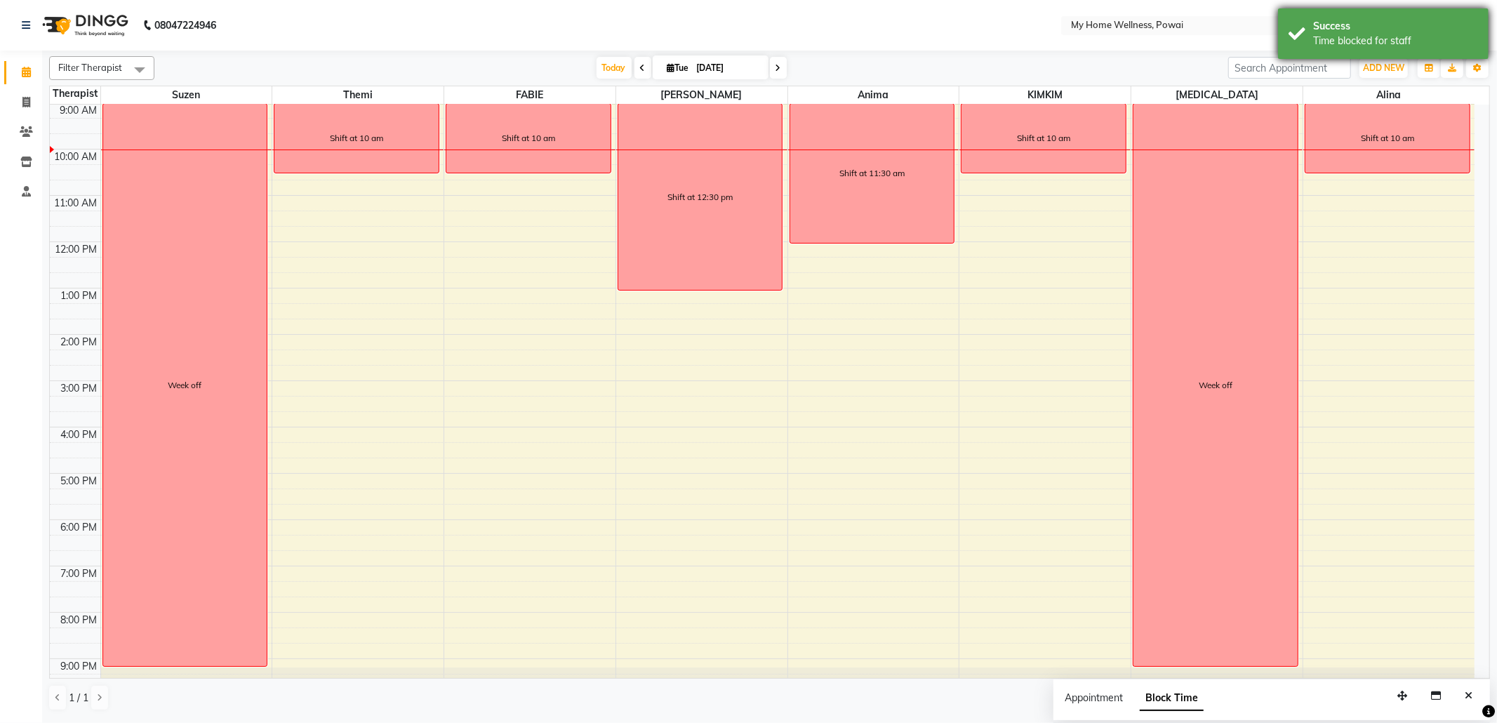
click at [1381, 9] on div "Success Time blocked for staff" at bounding box center [1383, 33] width 211 height 51
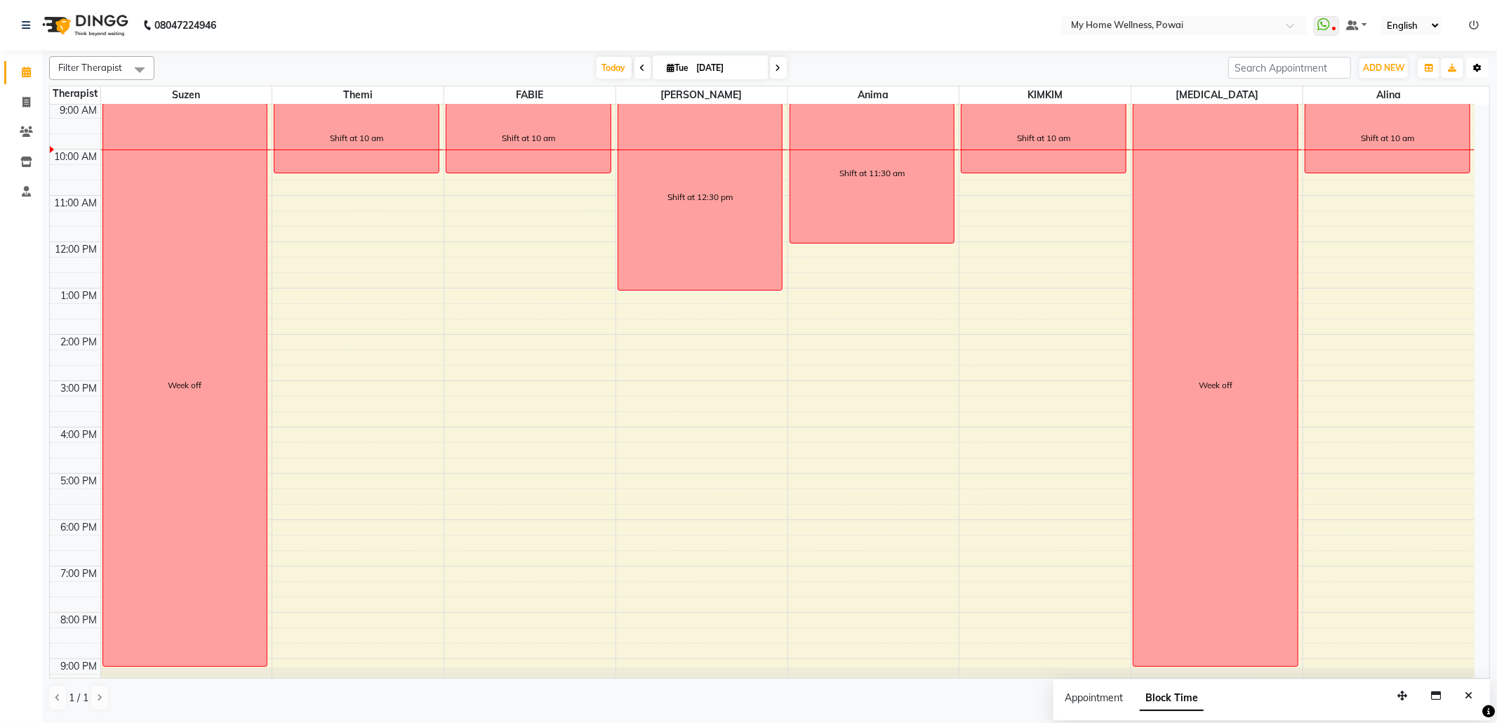
click at [1475, 74] on button "Toggle Dropdown" at bounding box center [1477, 68] width 22 height 20
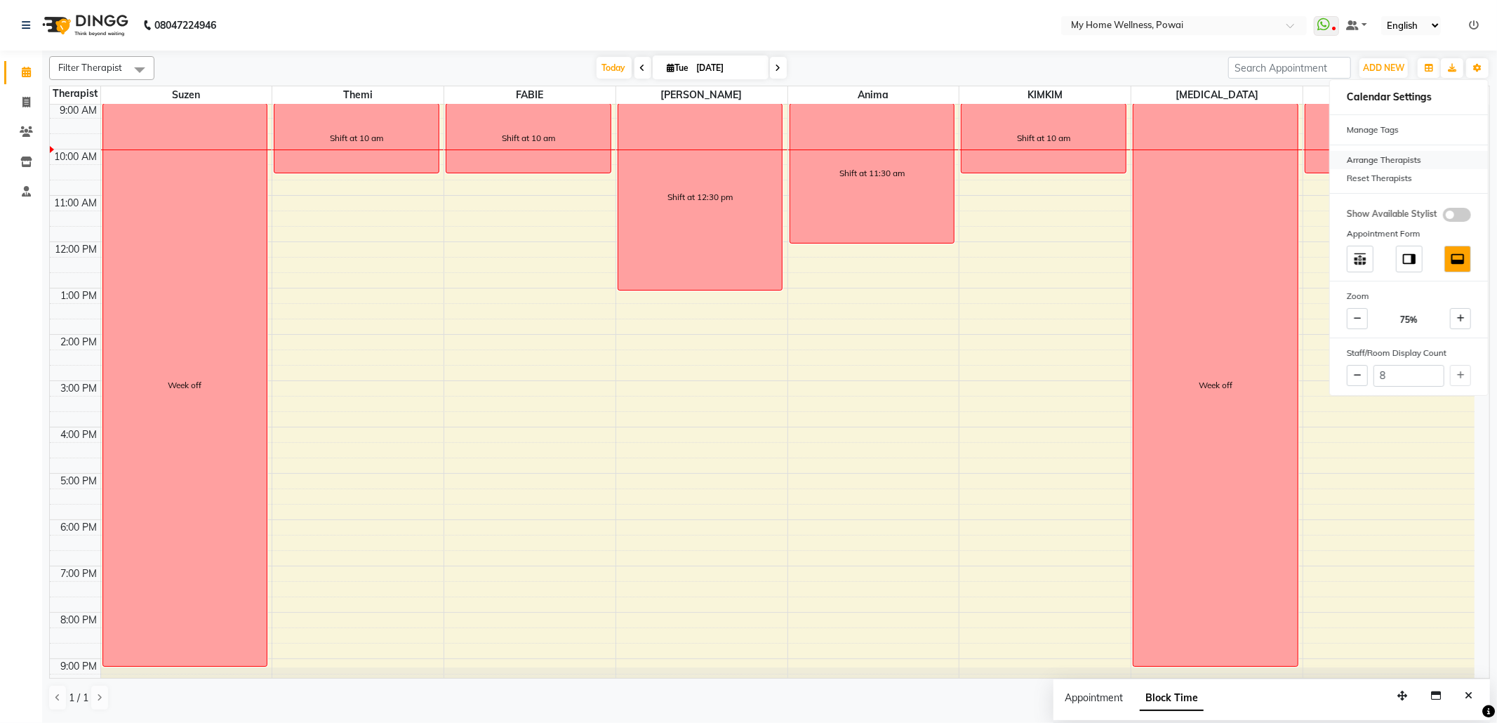
click at [1399, 161] on div "Arrange Therapists" at bounding box center [1409, 160] width 158 height 18
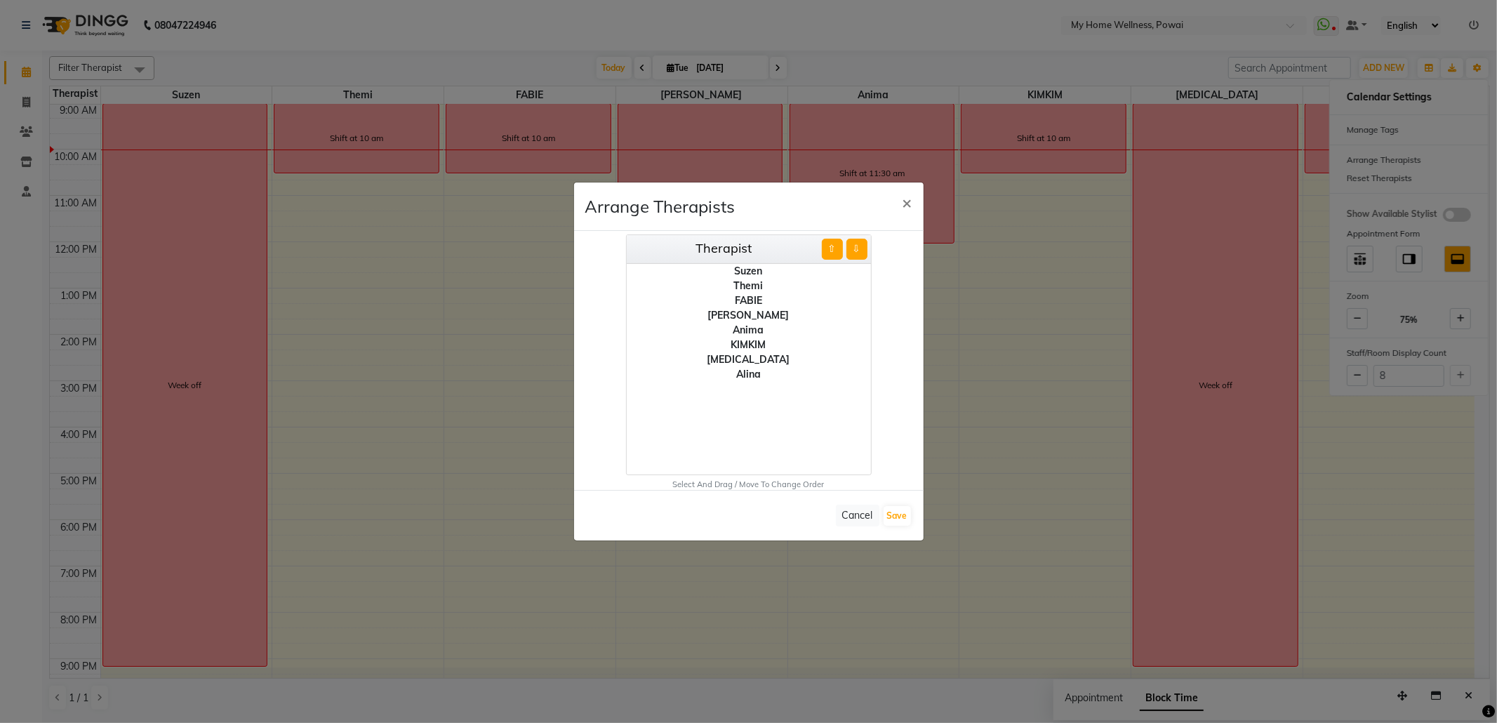
click at [752, 298] on div "FABIE" at bounding box center [749, 300] width 244 height 15
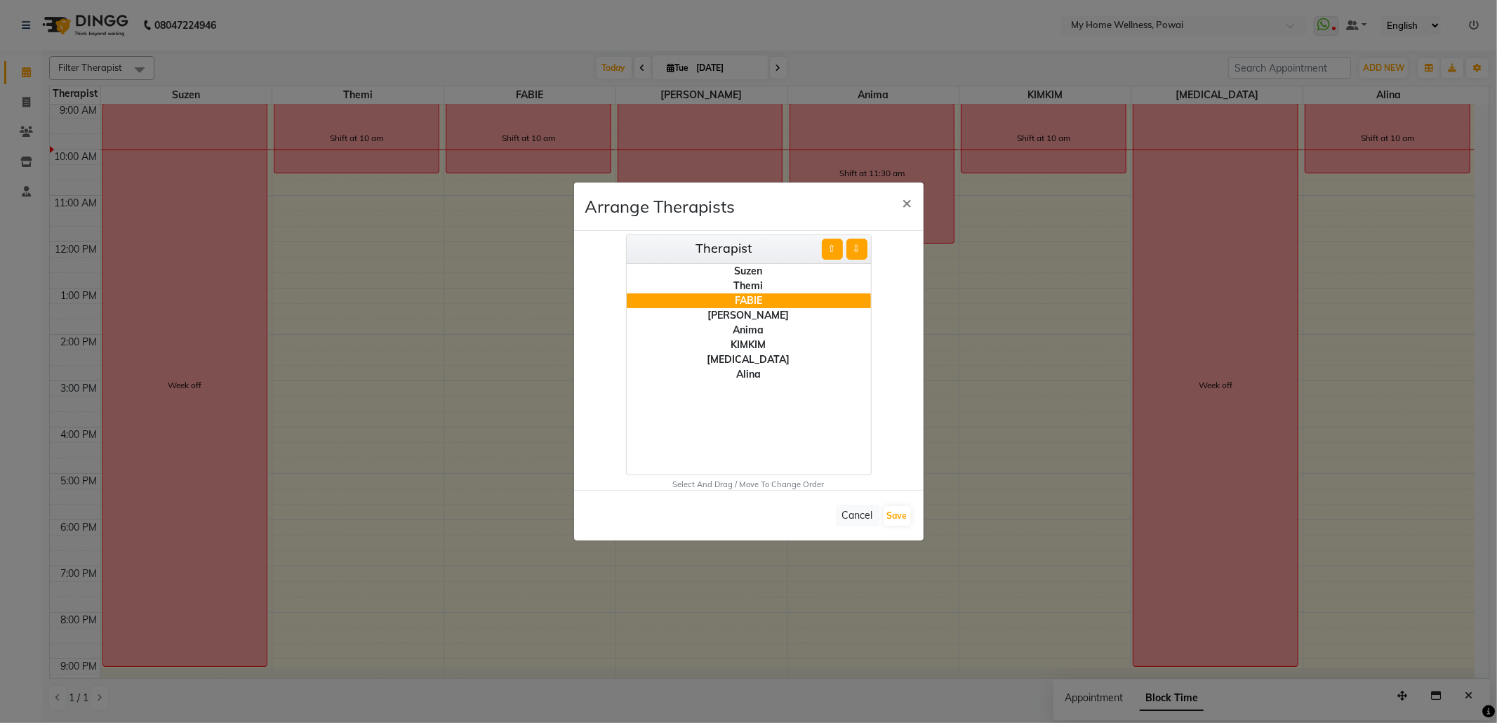
click at [827, 253] on button "⇧" at bounding box center [832, 249] width 21 height 21
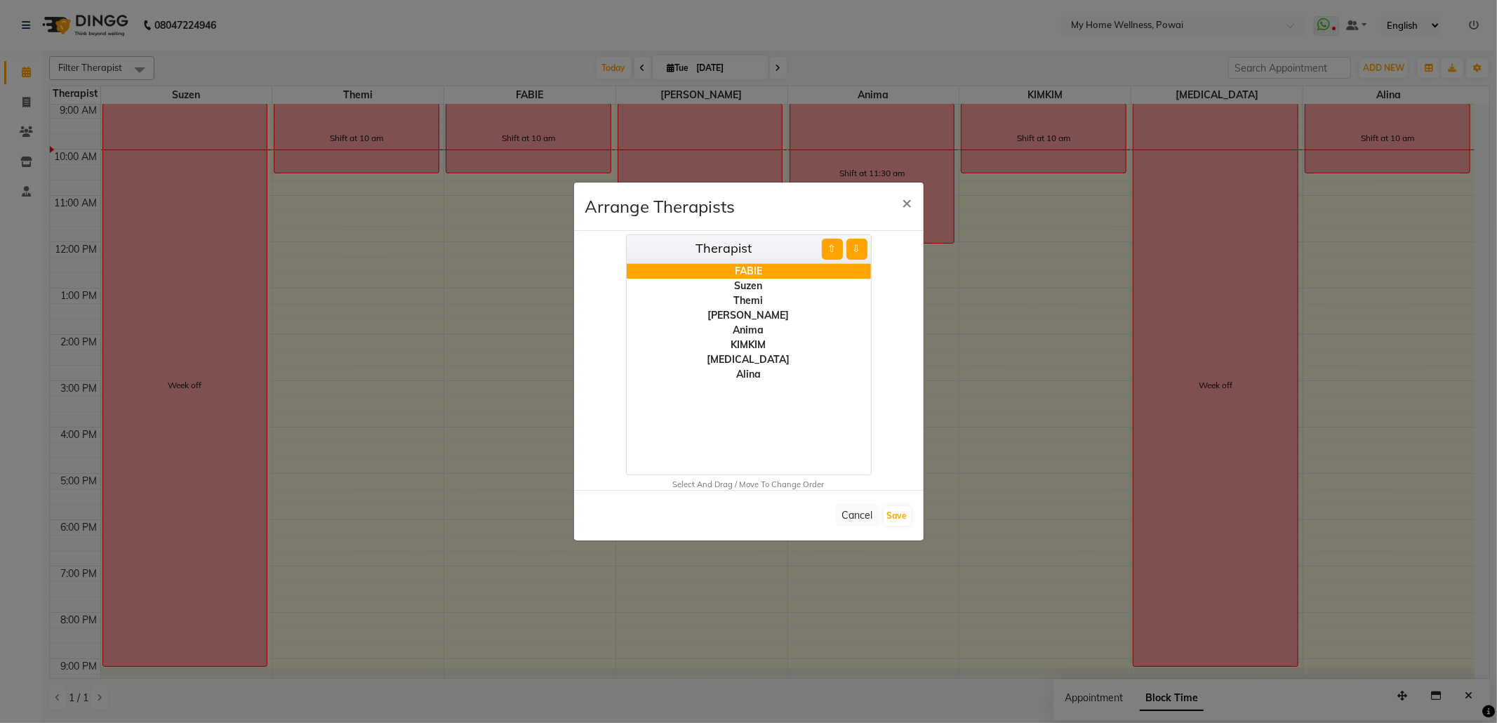
click at [748, 342] on div "KIMKIM" at bounding box center [749, 345] width 244 height 15
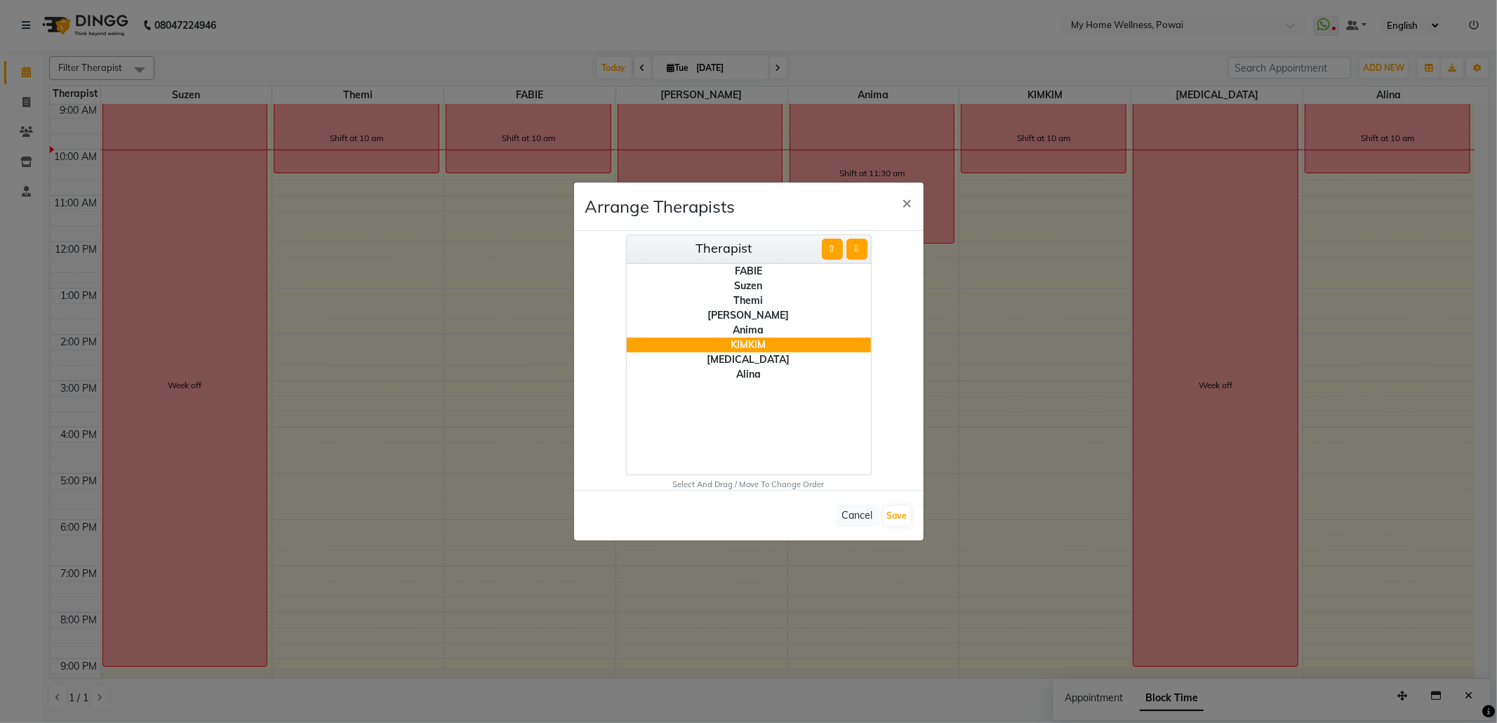
click at [826, 253] on button "⇧" at bounding box center [832, 249] width 21 height 21
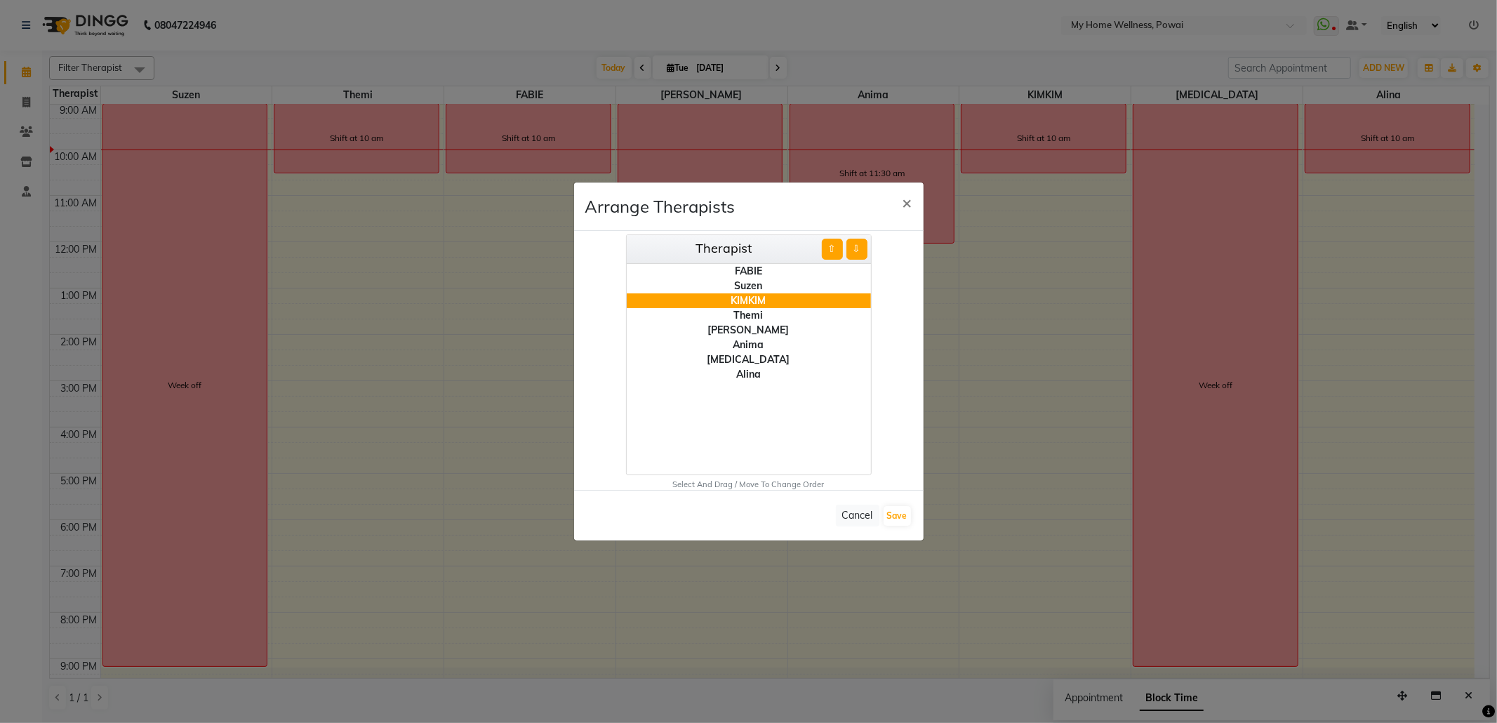
click at [826, 253] on button "⇧" at bounding box center [832, 249] width 21 height 21
click at [744, 313] on div "Themi" at bounding box center [749, 315] width 244 height 15
click at [835, 253] on button "⇧" at bounding box center [832, 249] width 21 height 21
drag, startPoint x: 757, startPoint y: 373, endPoint x: 752, endPoint y: 352, distance: 22.2
click at [757, 375] on div "Alina" at bounding box center [749, 374] width 244 height 15
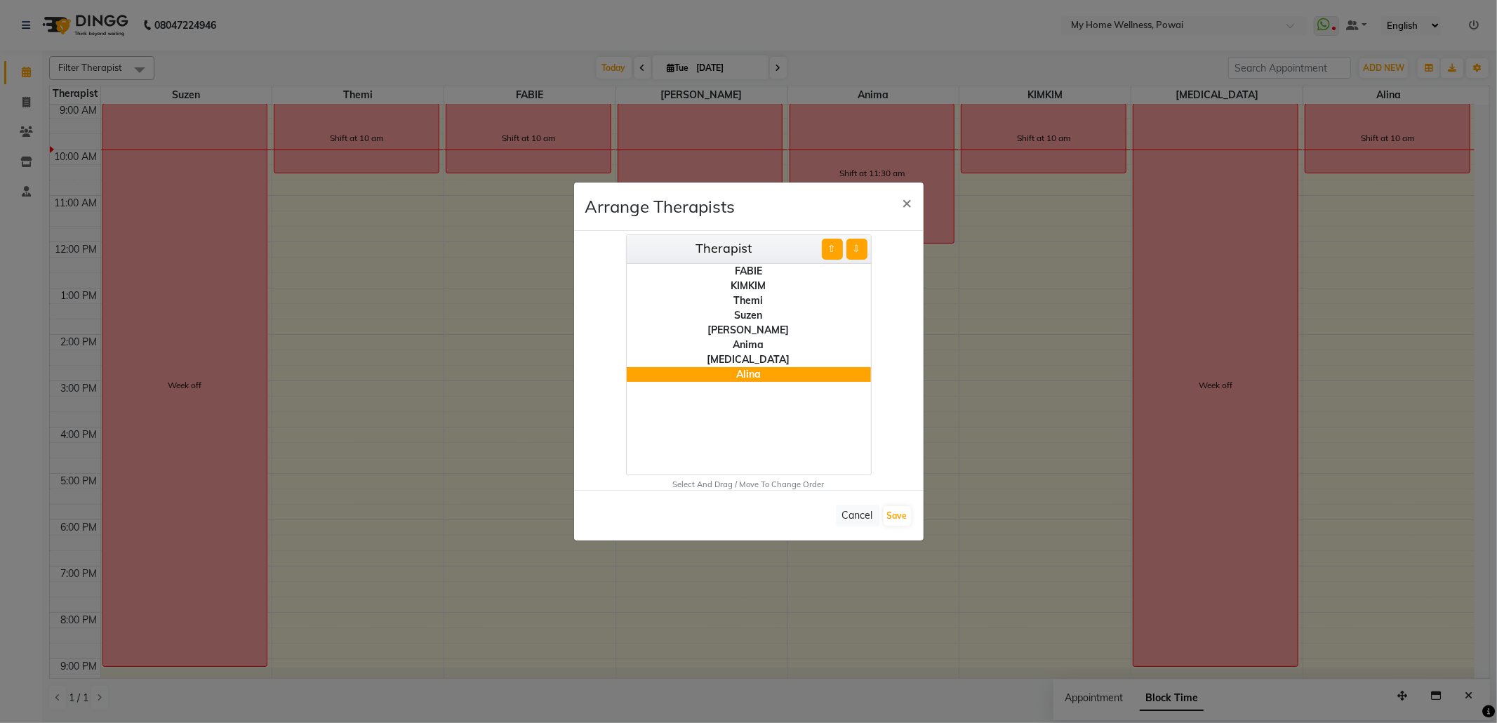
click at [834, 250] on button "⇧" at bounding box center [832, 249] width 21 height 21
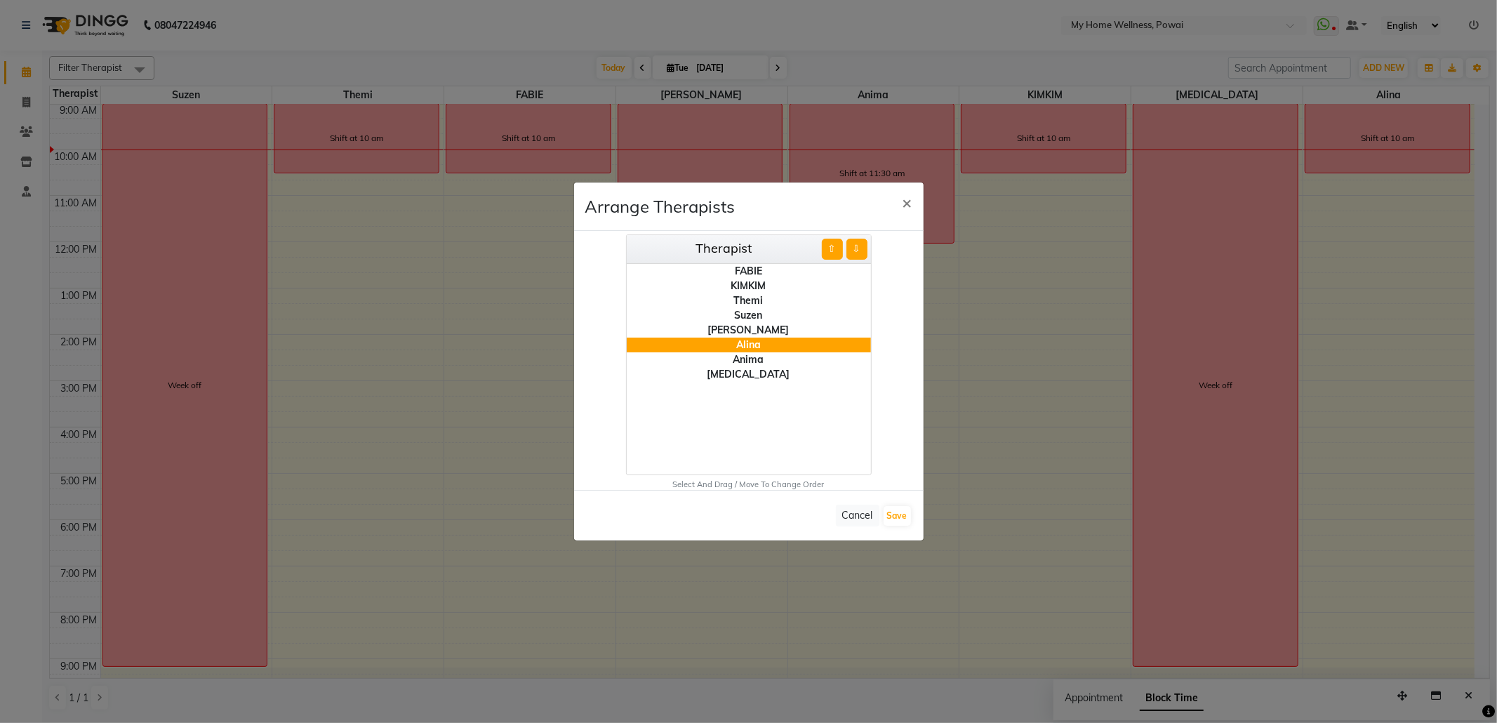
click at [834, 250] on button "⇧" at bounding box center [832, 249] width 21 height 21
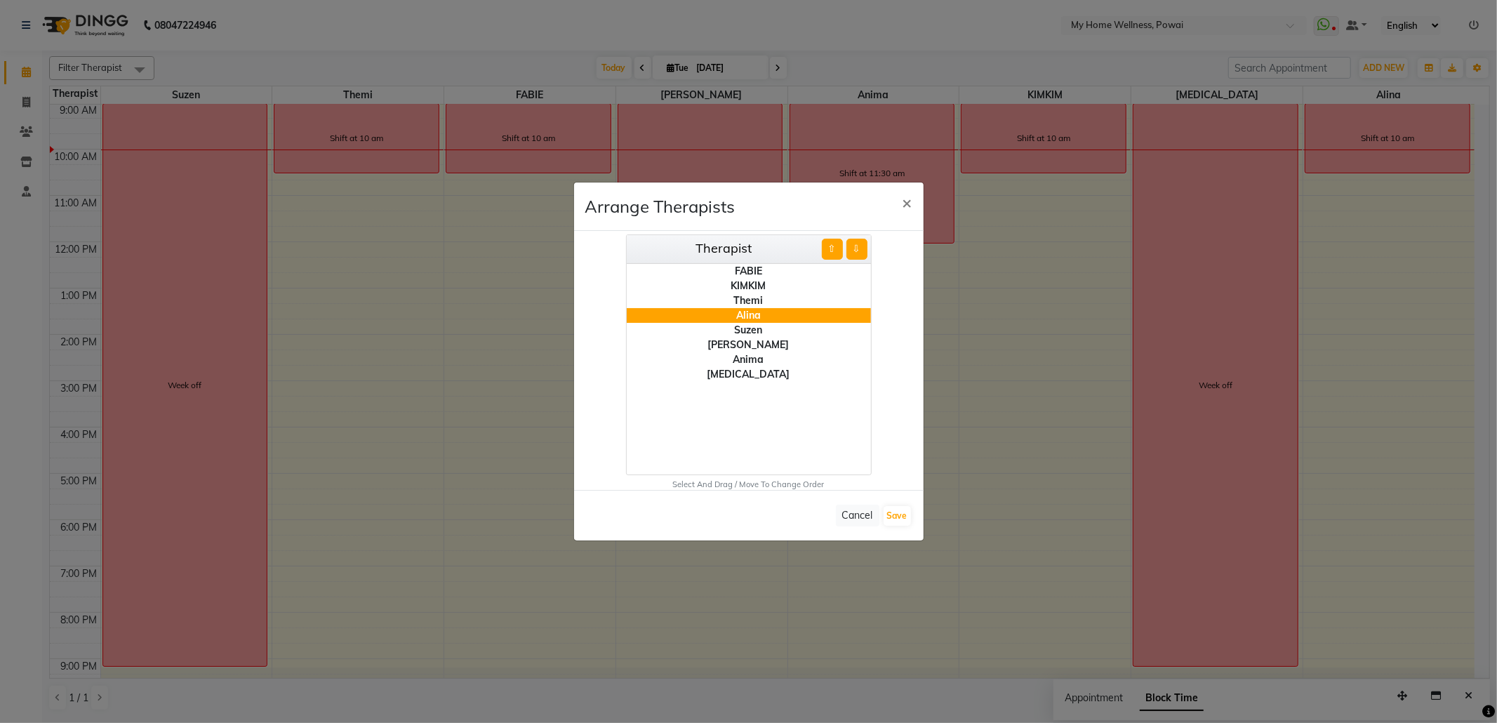
click at [761, 355] on div "Anima" at bounding box center [749, 359] width 244 height 15
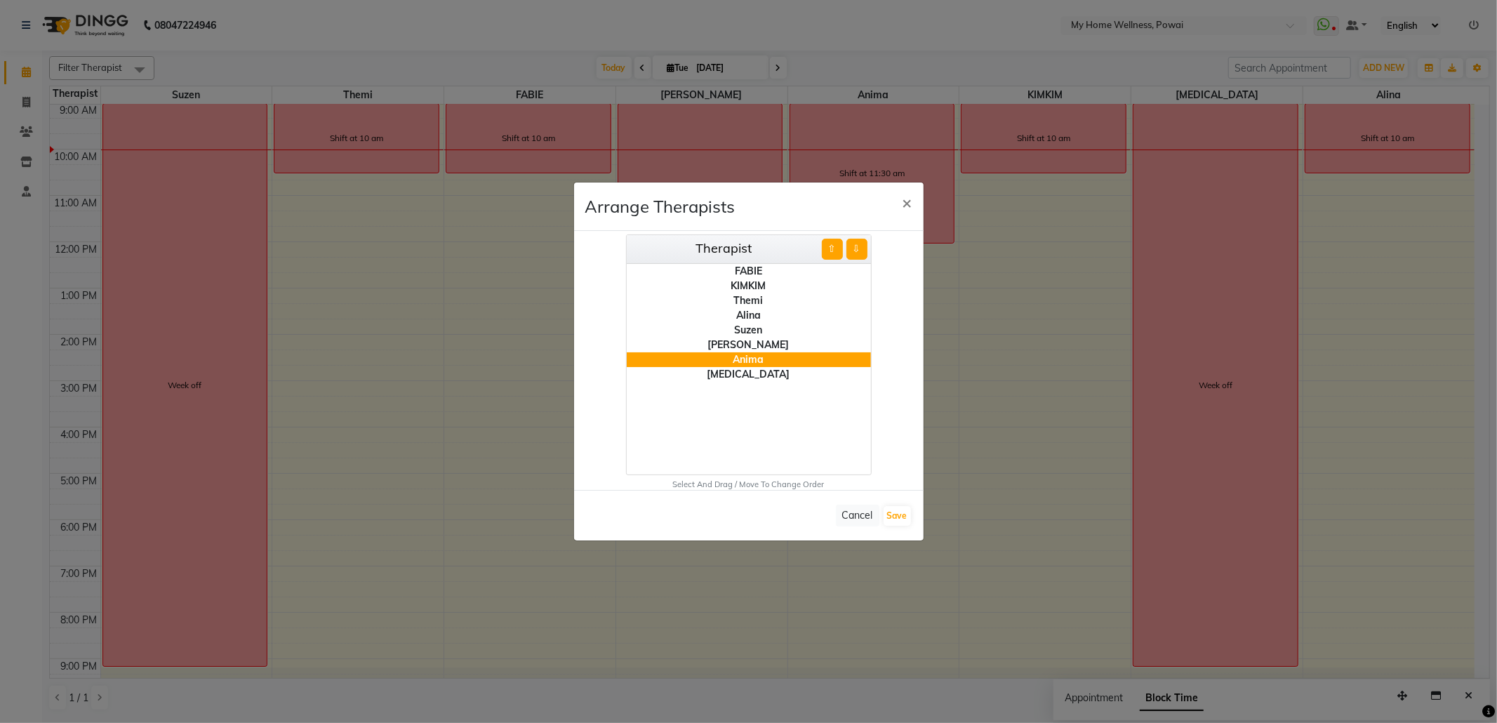
click at [828, 250] on button "⇧" at bounding box center [832, 249] width 21 height 21
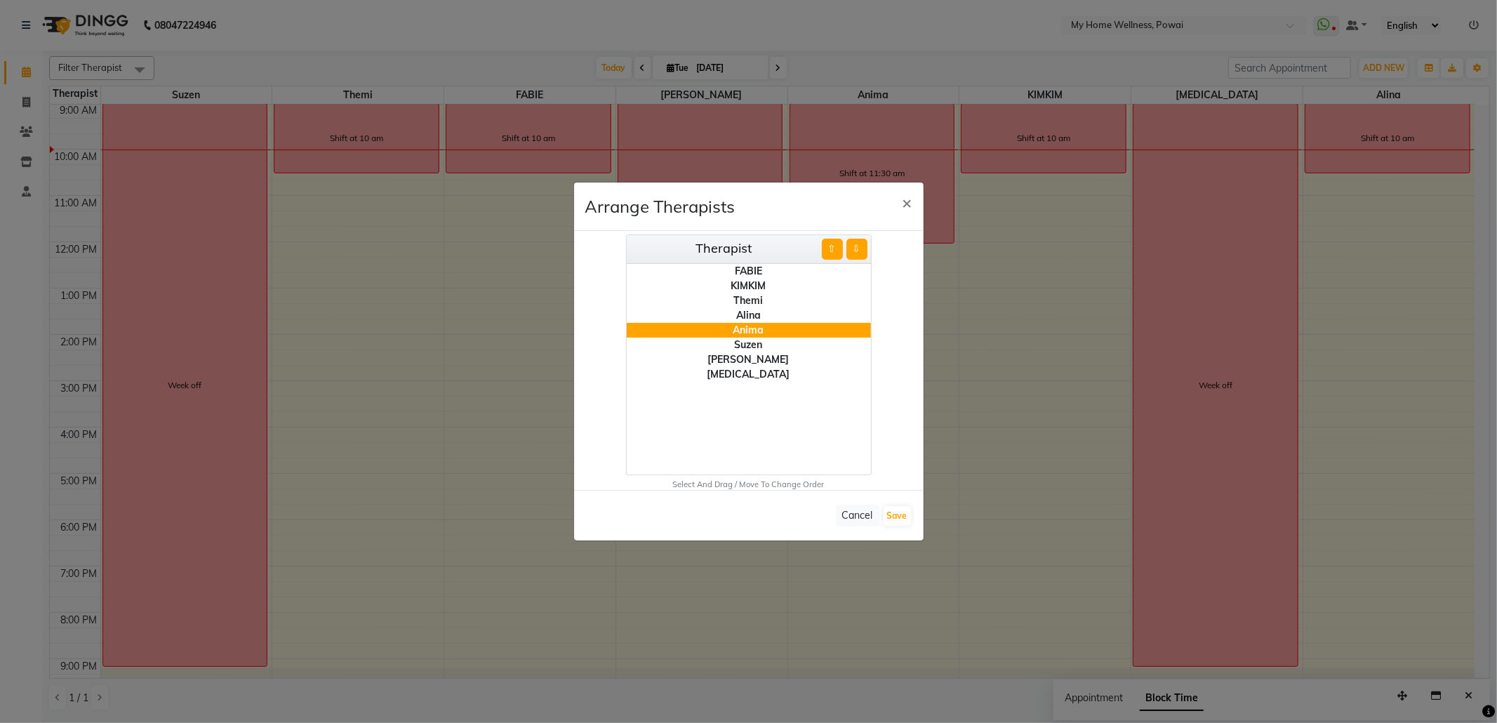
click at [768, 357] on div "[PERSON_NAME]" at bounding box center [749, 359] width 244 height 15
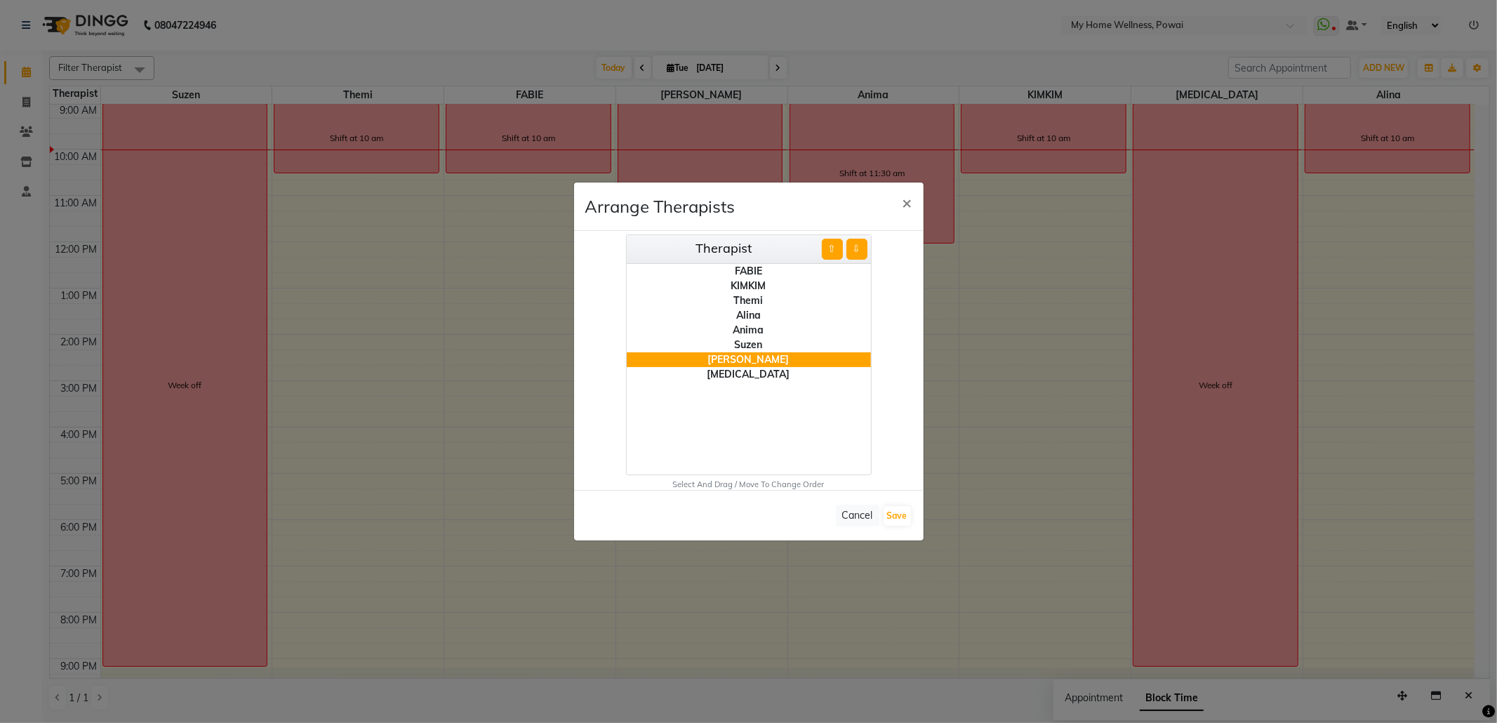
click at [832, 258] on button "⇧" at bounding box center [832, 249] width 21 height 21
click at [891, 522] on button "Save" at bounding box center [897, 516] width 27 height 20
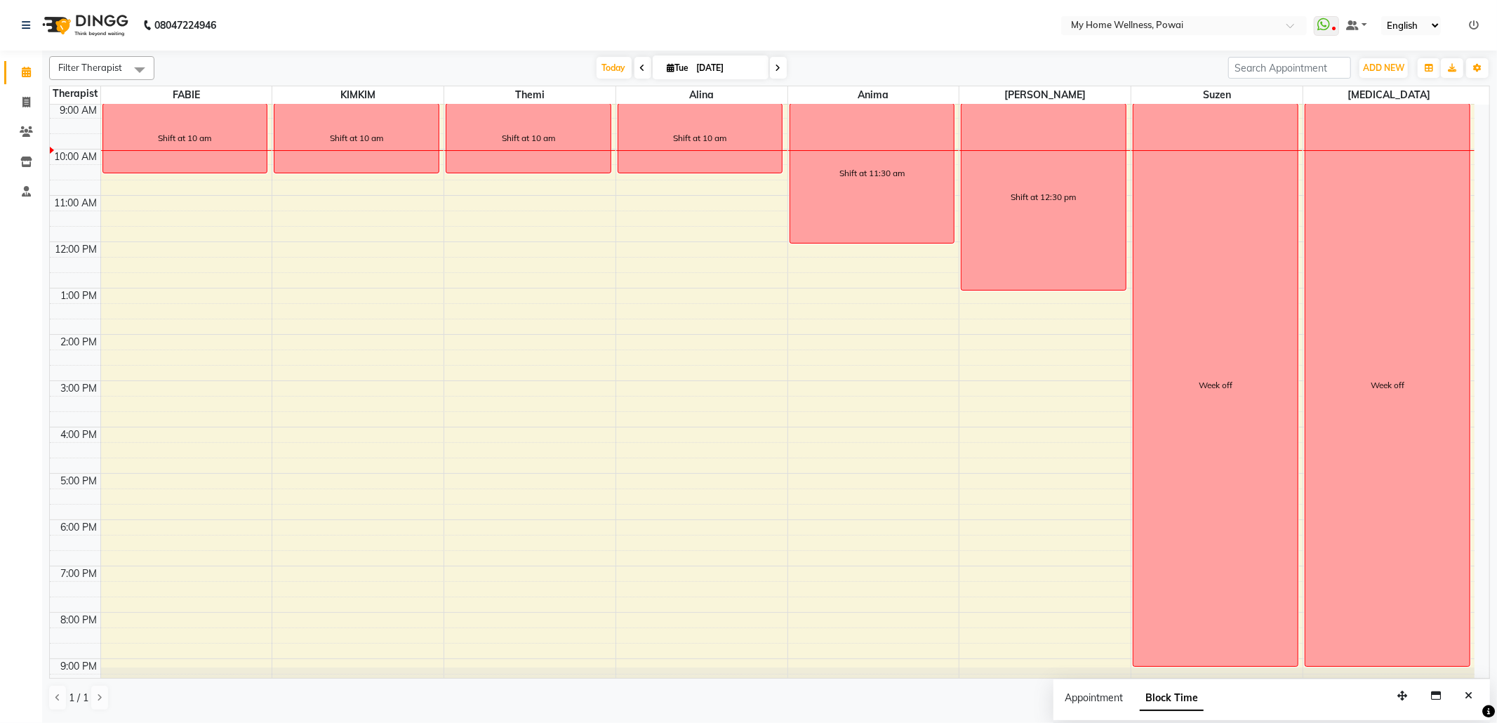
click at [636, 74] on span at bounding box center [642, 68] width 17 height 22
type input "[DATE]"
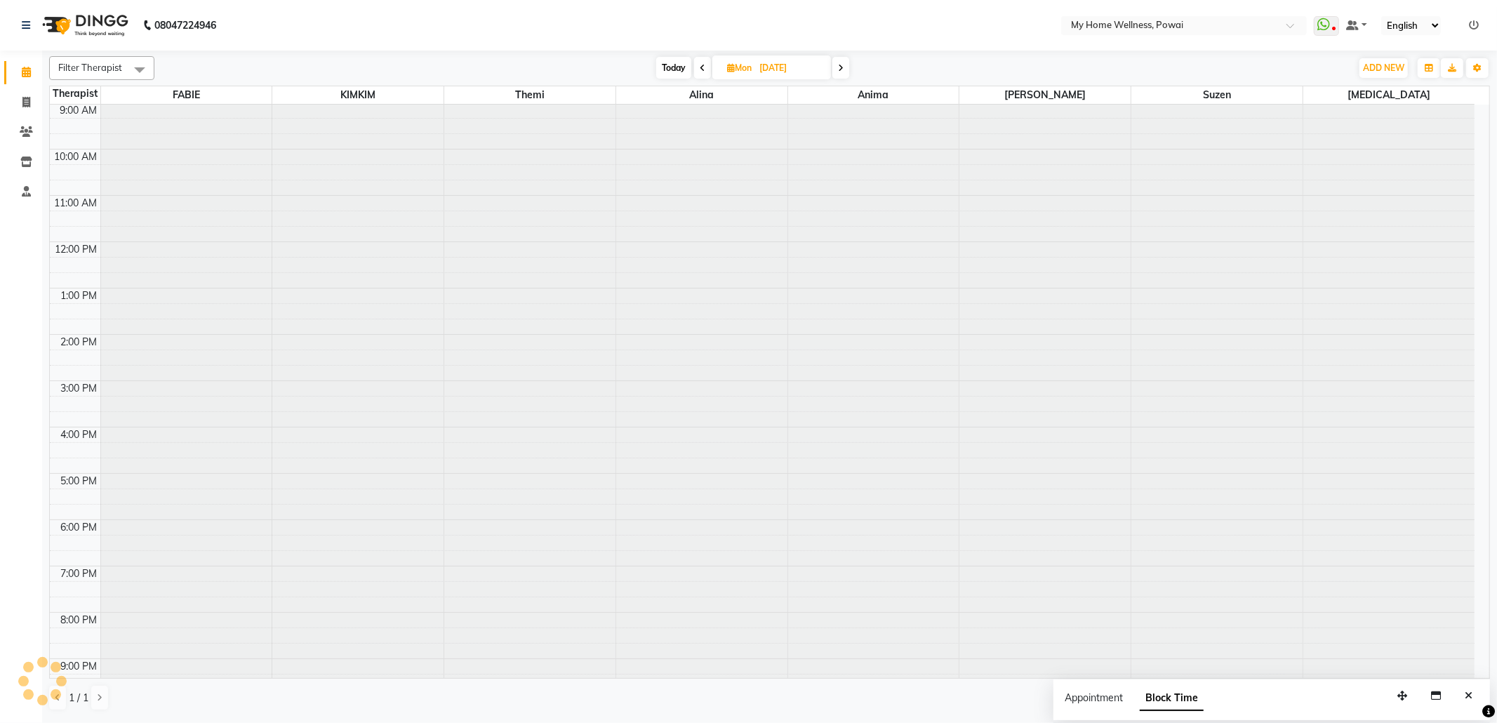
scroll to position [85, 0]
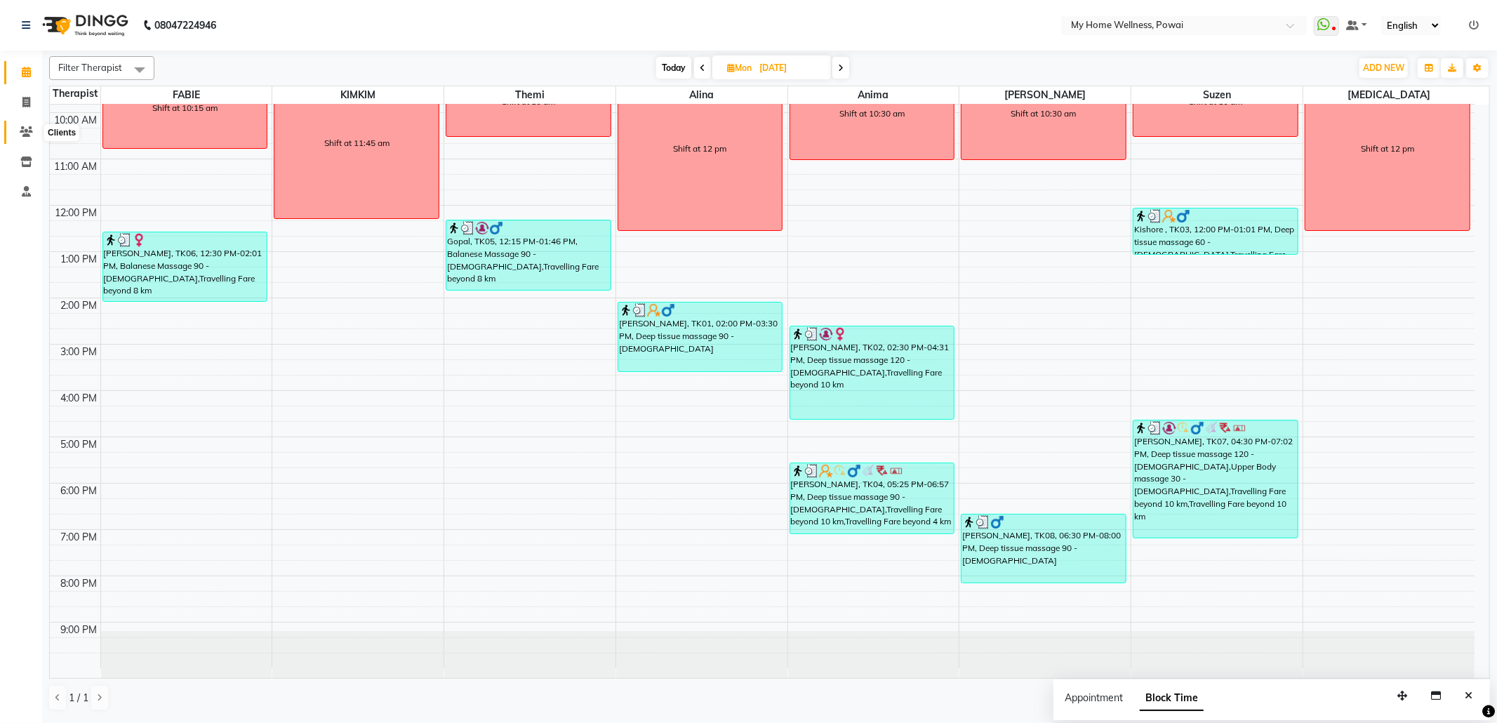
click at [21, 133] on icon at bounding box center [26, 131] width 13 height 11
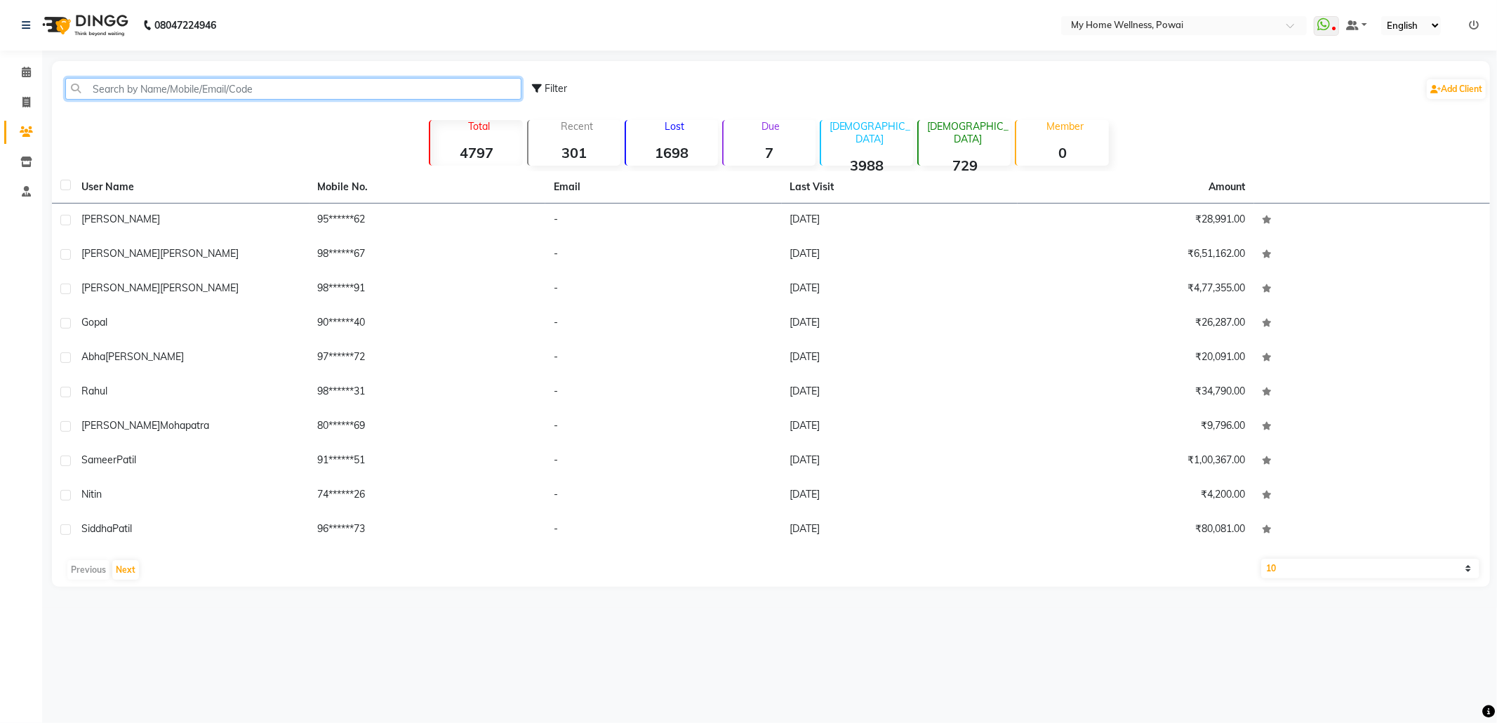
click at [121, 93] on input "text" at bounding box center [293, 89] width 456 height 22
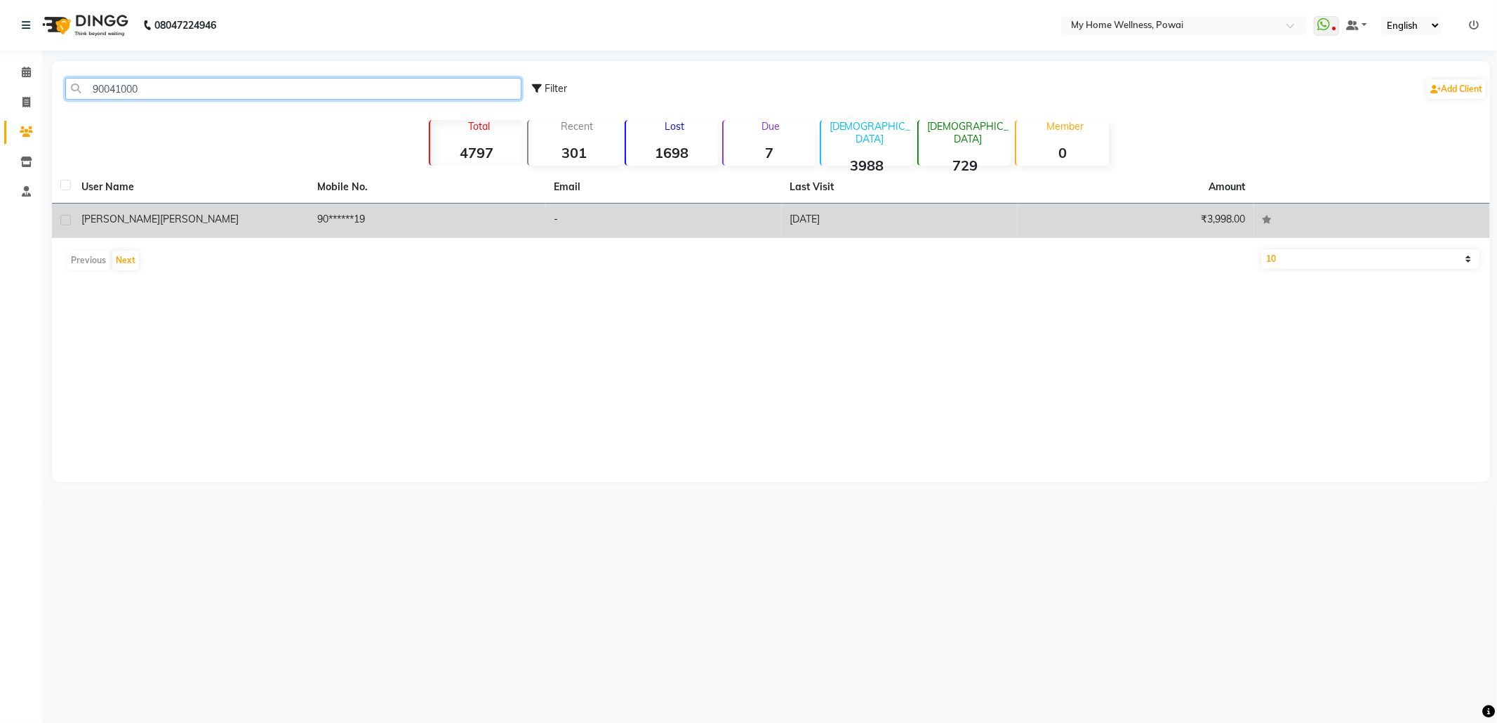
type input "90041000"
click at [245, 231] on td "[PERSON_NAME]" at bounding box center [191, 221] width 237 height 34
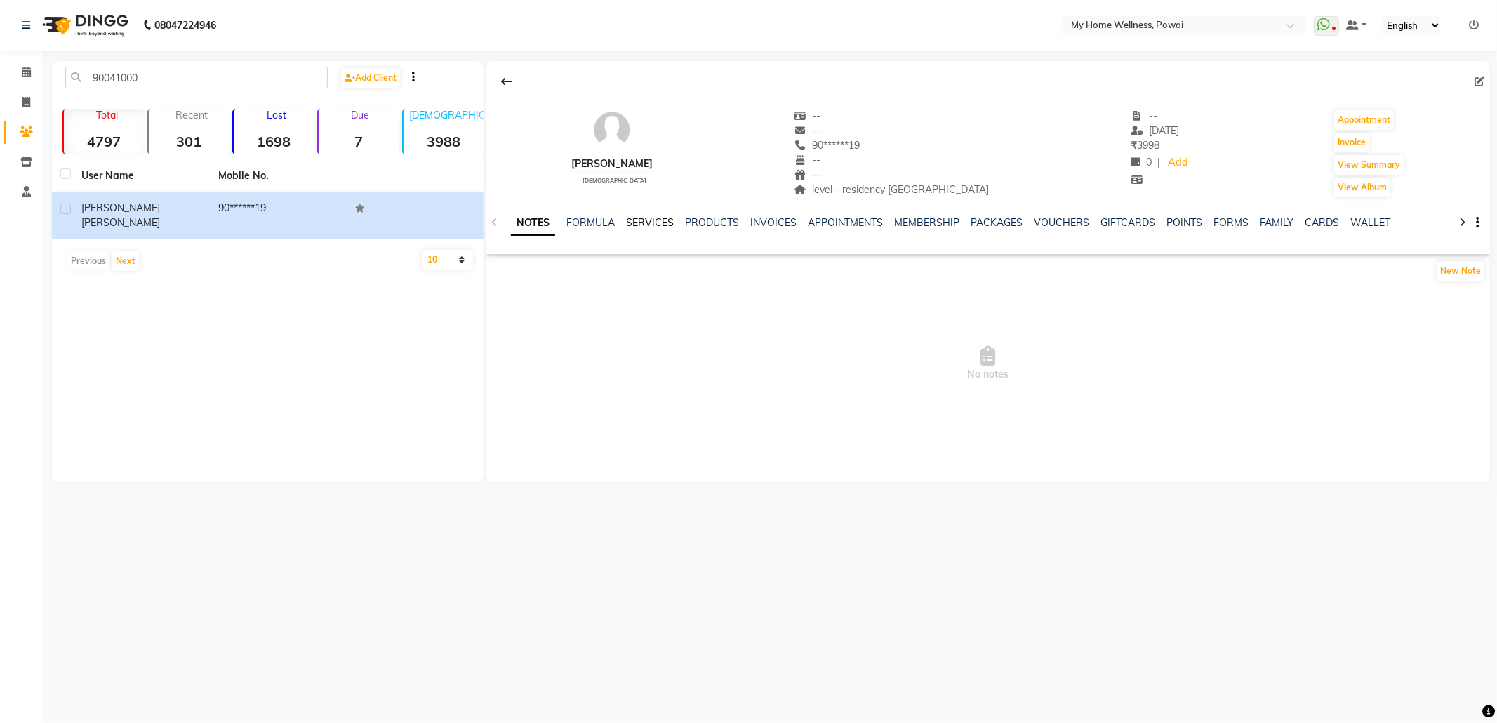
click at [636, 225] on link "SERVICES" at bounding box center [650, 222] width 48 height 13
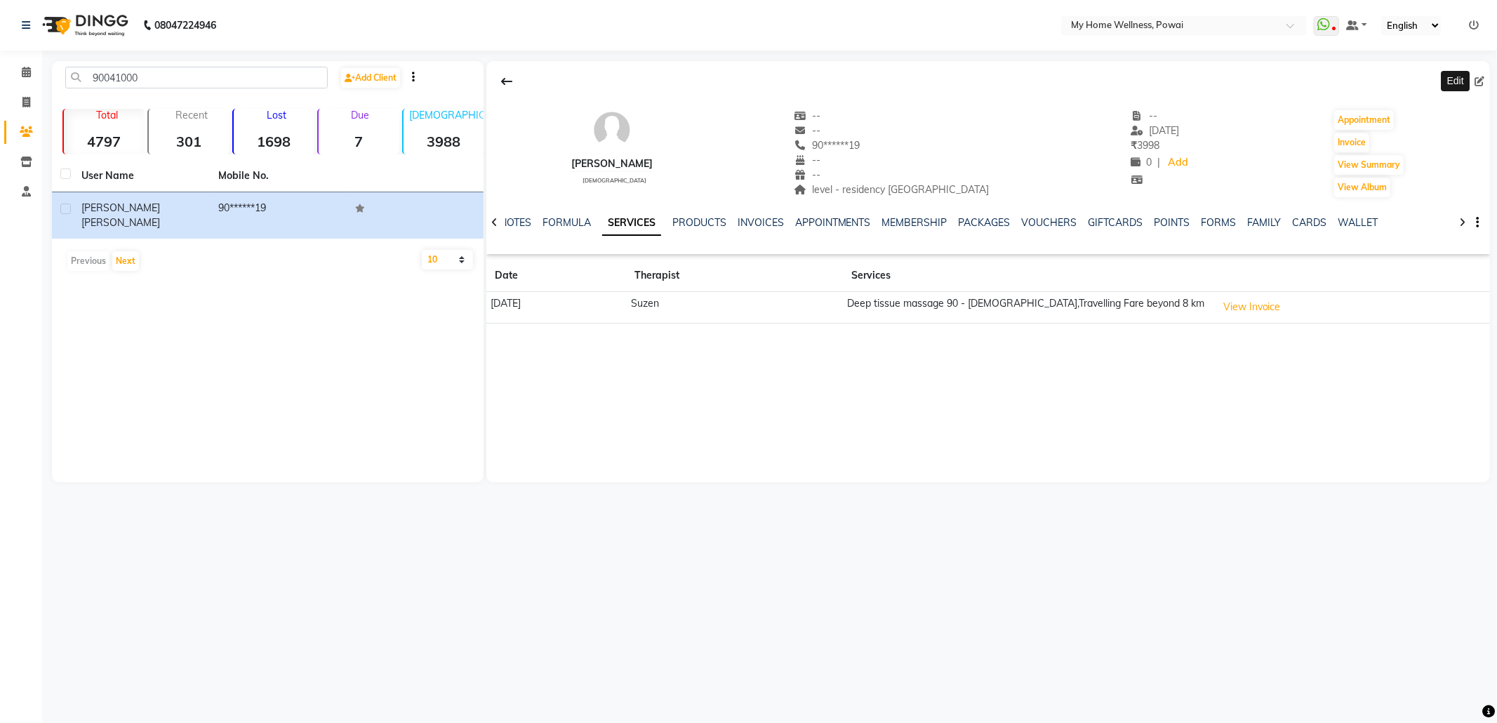
click at [1477, 79] on icon at bounding box center [1480, 81] width 10 height 10
select select "22"
select select "[DEMOGRAPHIC_DATA]"
select select "21905"
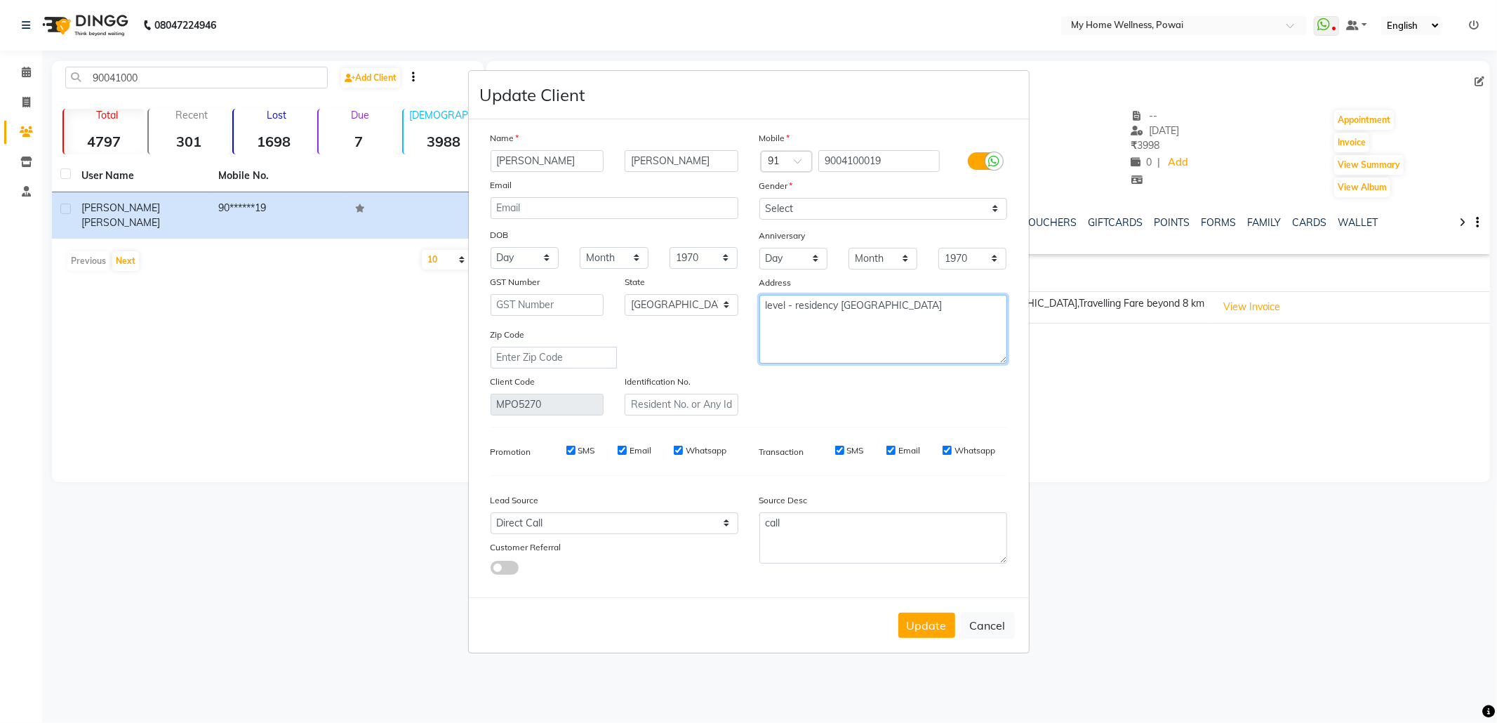
click at [905, 300] on textarea "level - residency [GEOGRAPHIC_DATA]" at bounding box center [883, 329] width 248 height 69
type textarea "l"
type textarea "FLAT NO 901 9TH FLOOR LEVEL THE RESIDENCY NEAR [GEOGRAPHIC_DATA] - 400102"
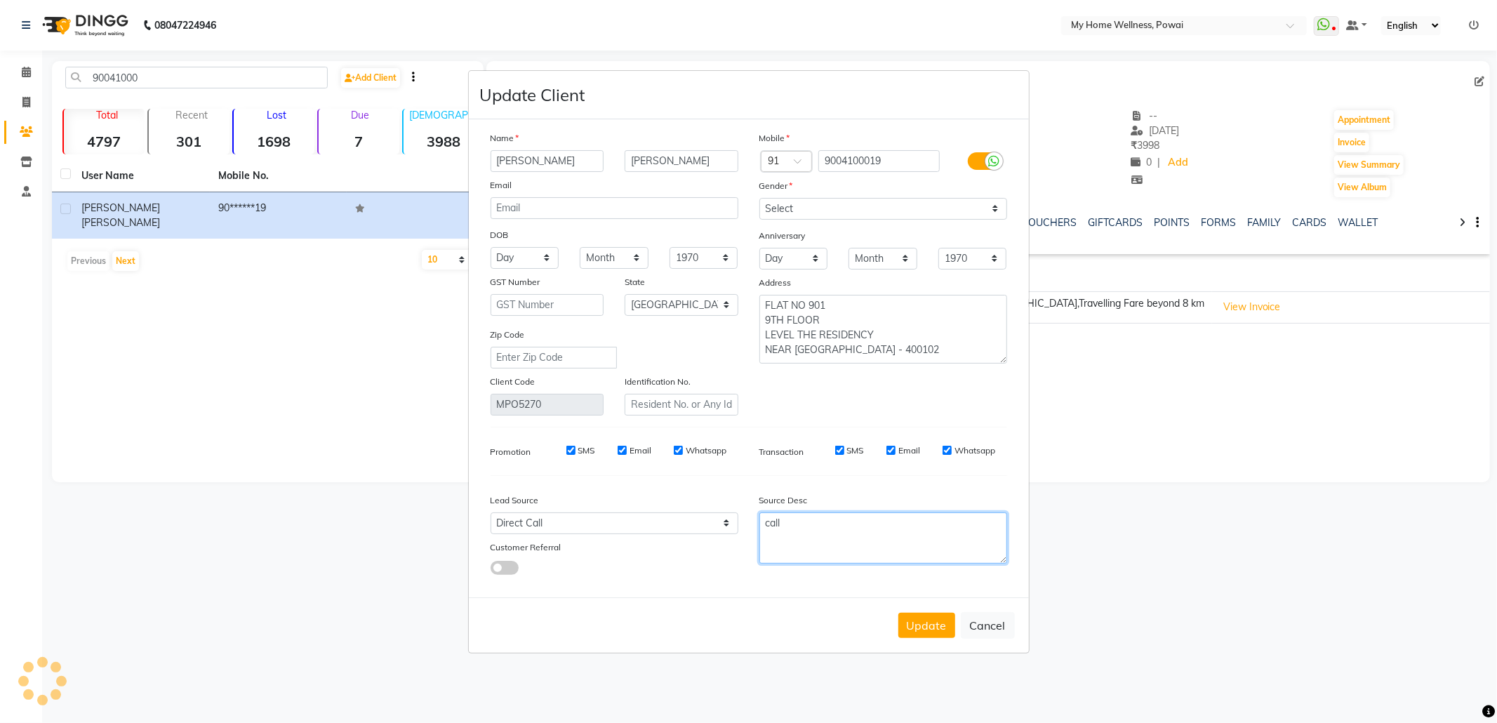
click at [834, 528] on textarea "call" at bounding box center [883, 537] width 248 height 51
type textarea "c"
click at [913, 619] on button "Update" at bounding box center [926, 625] width 57 height 25
select select
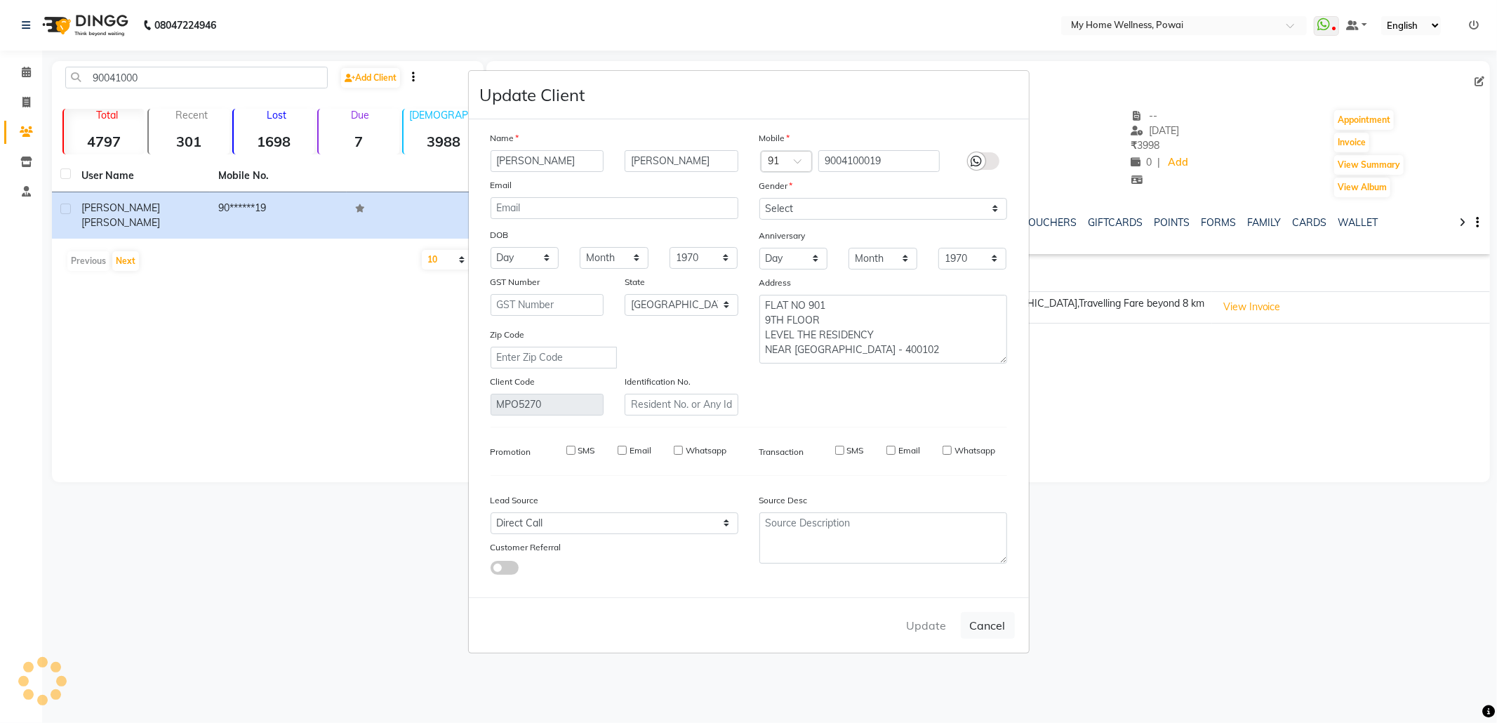
select select
select select "null"
select select
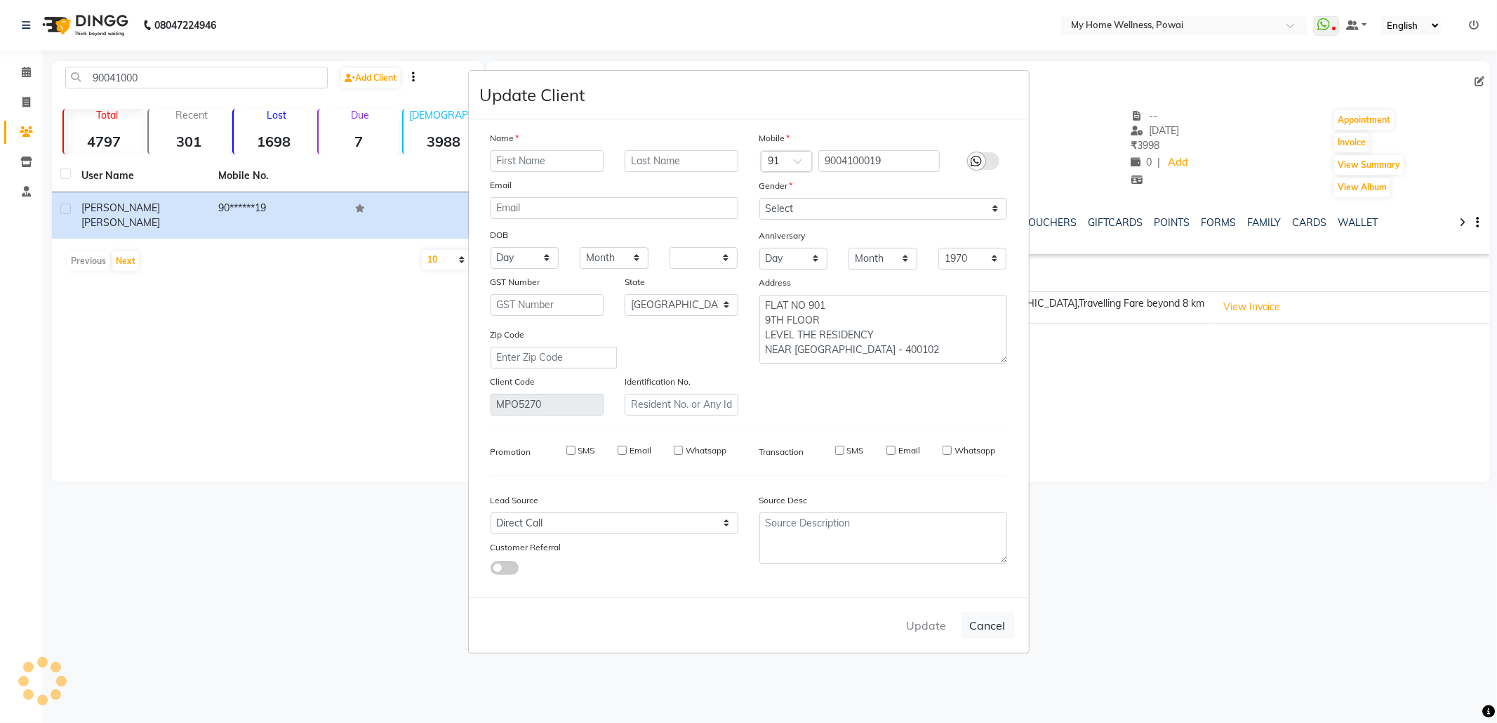
select select
checkbox input "false"
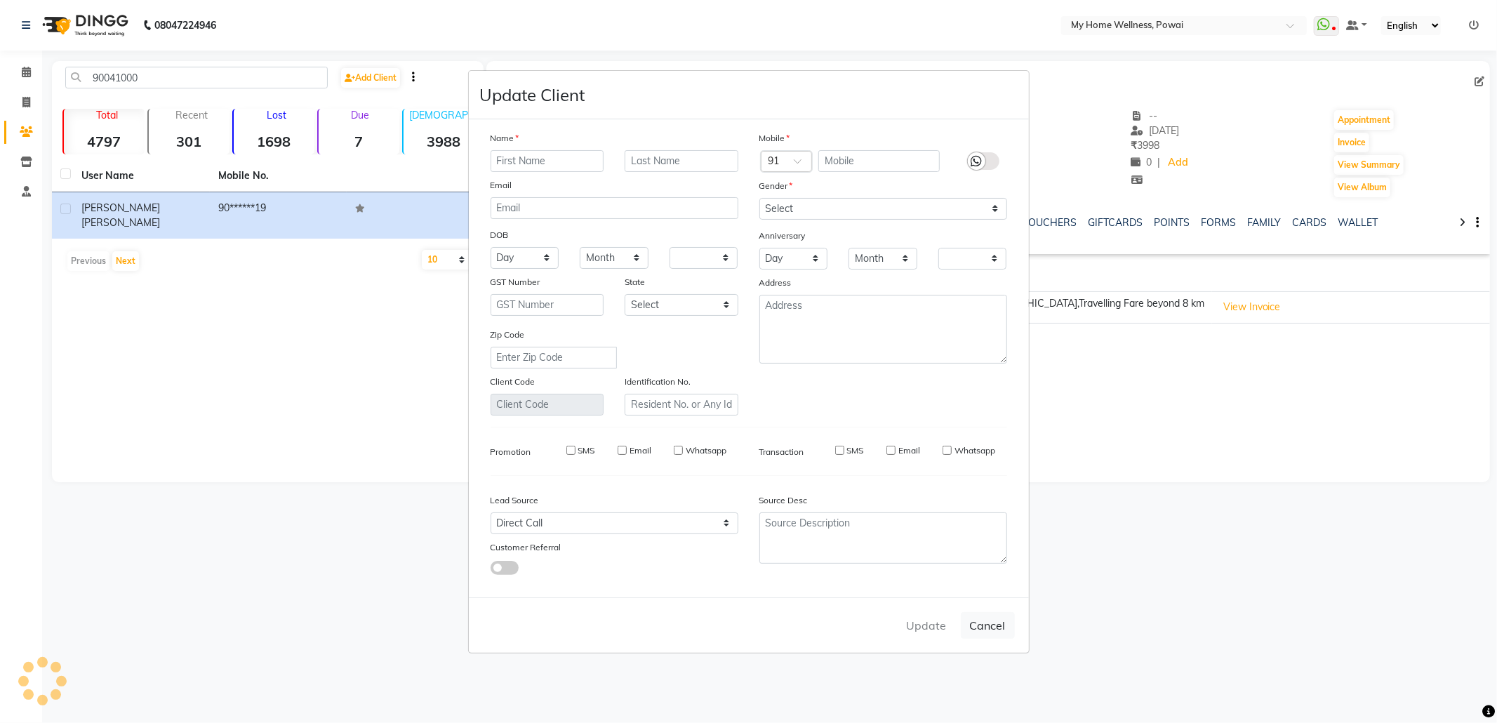
scroll to position [0, 0]
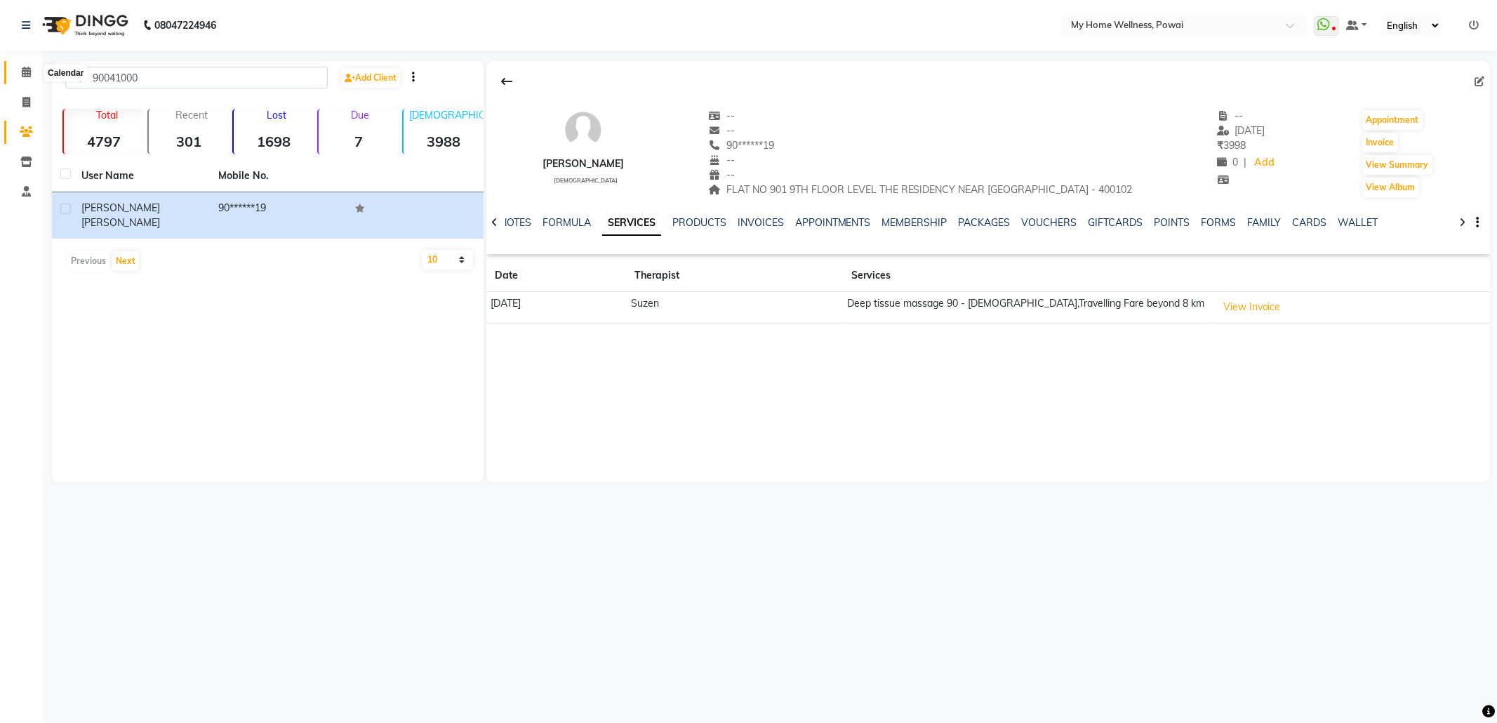
click at [26, 70] on icon at bounding box center [26, 72] width 9 height 11
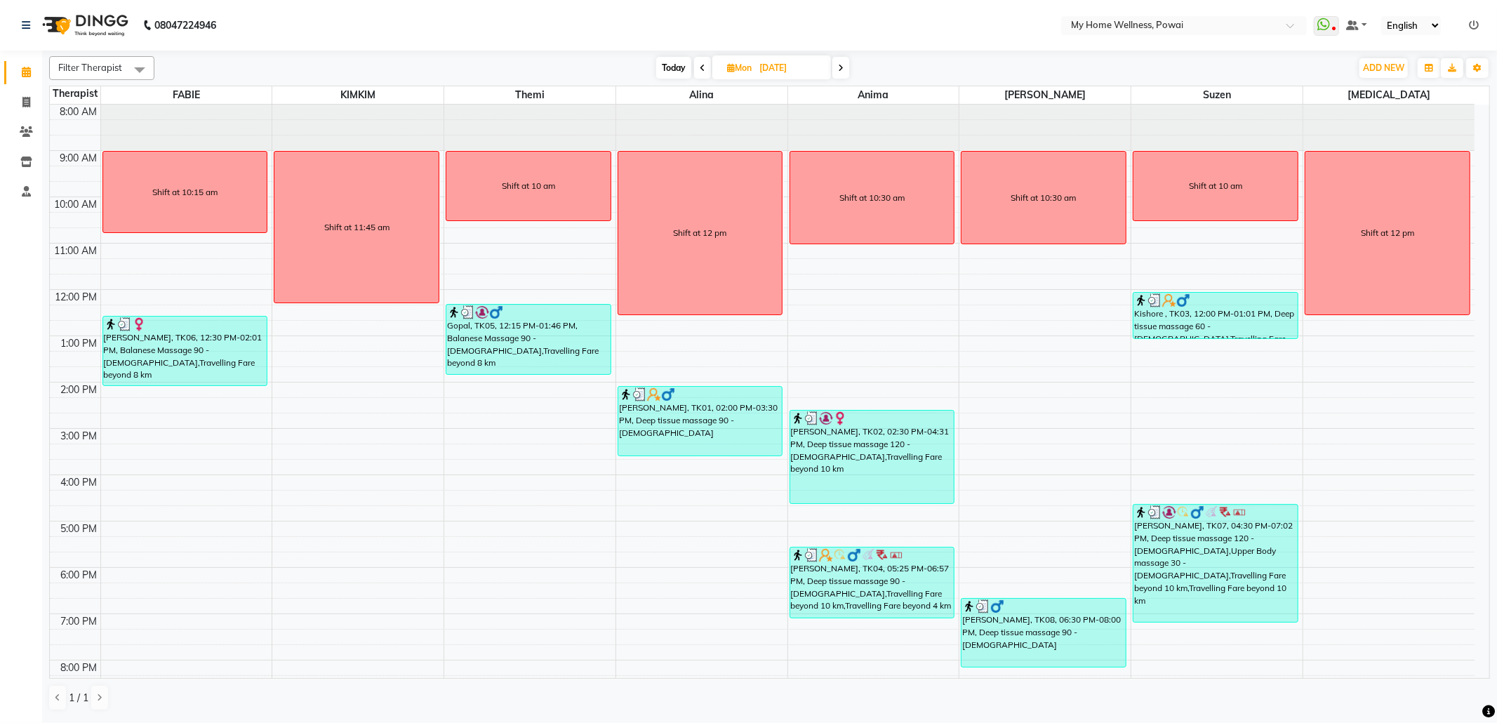
click at [842, 67] on icon at bounding box center [841, 68] width 6 height 8
type input "[DATE]"
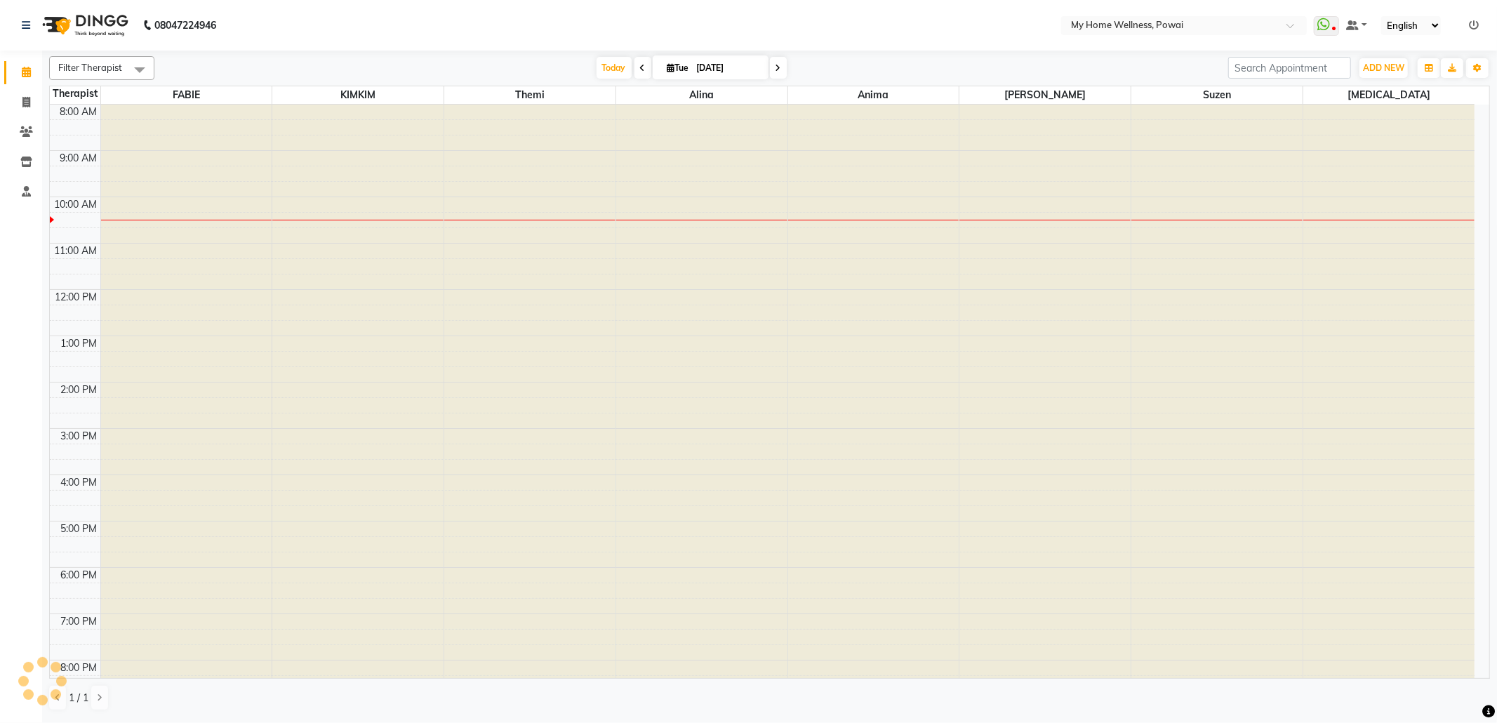
scroll to position [85, 0]
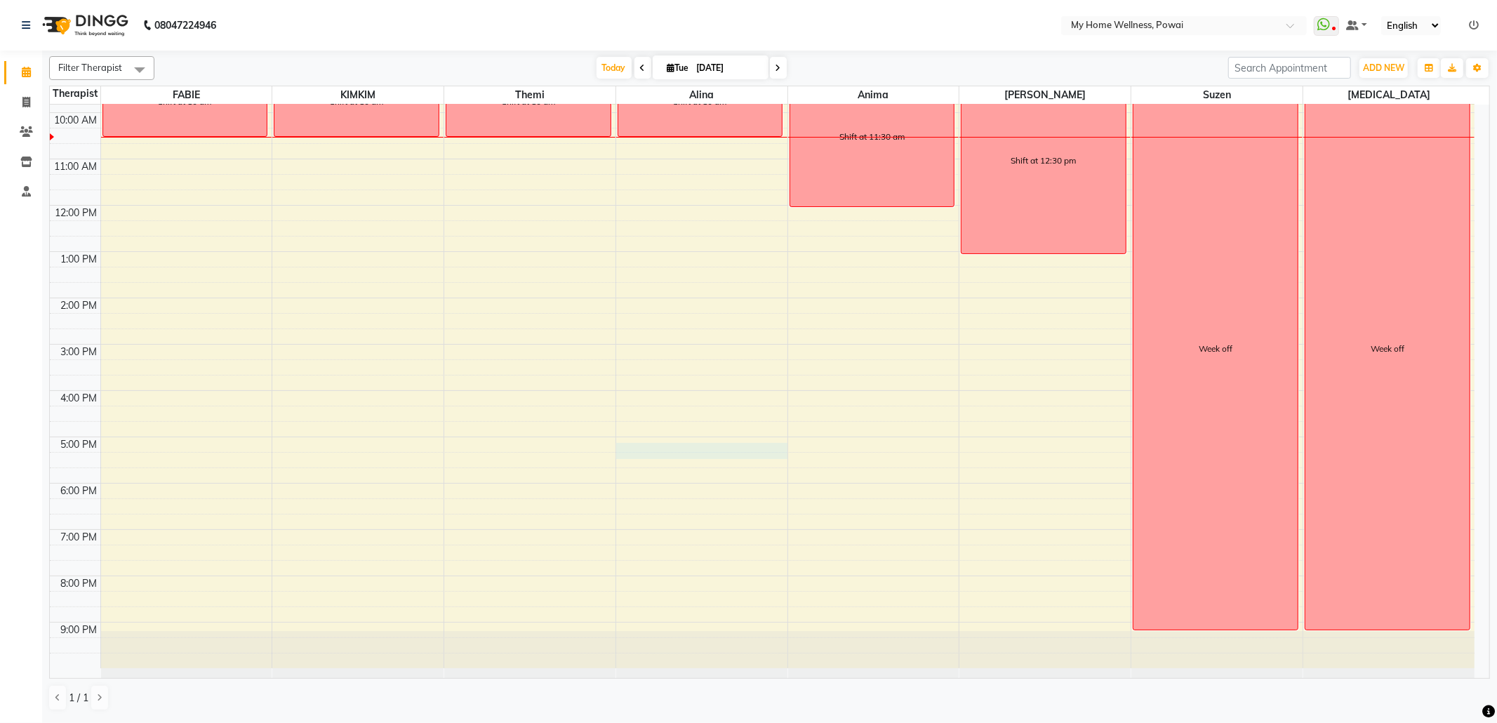
click at [648, 452] on div "8:00 AM 9:00 AM 10:00 AM 11:00 AM 12:00 PM 1:00 PM 2:00 PM 3:00 PM 4:00 PM 5:00…" at bounding box center [762, 344] width 1425 height 648
select select "30586"
select select "tentative"
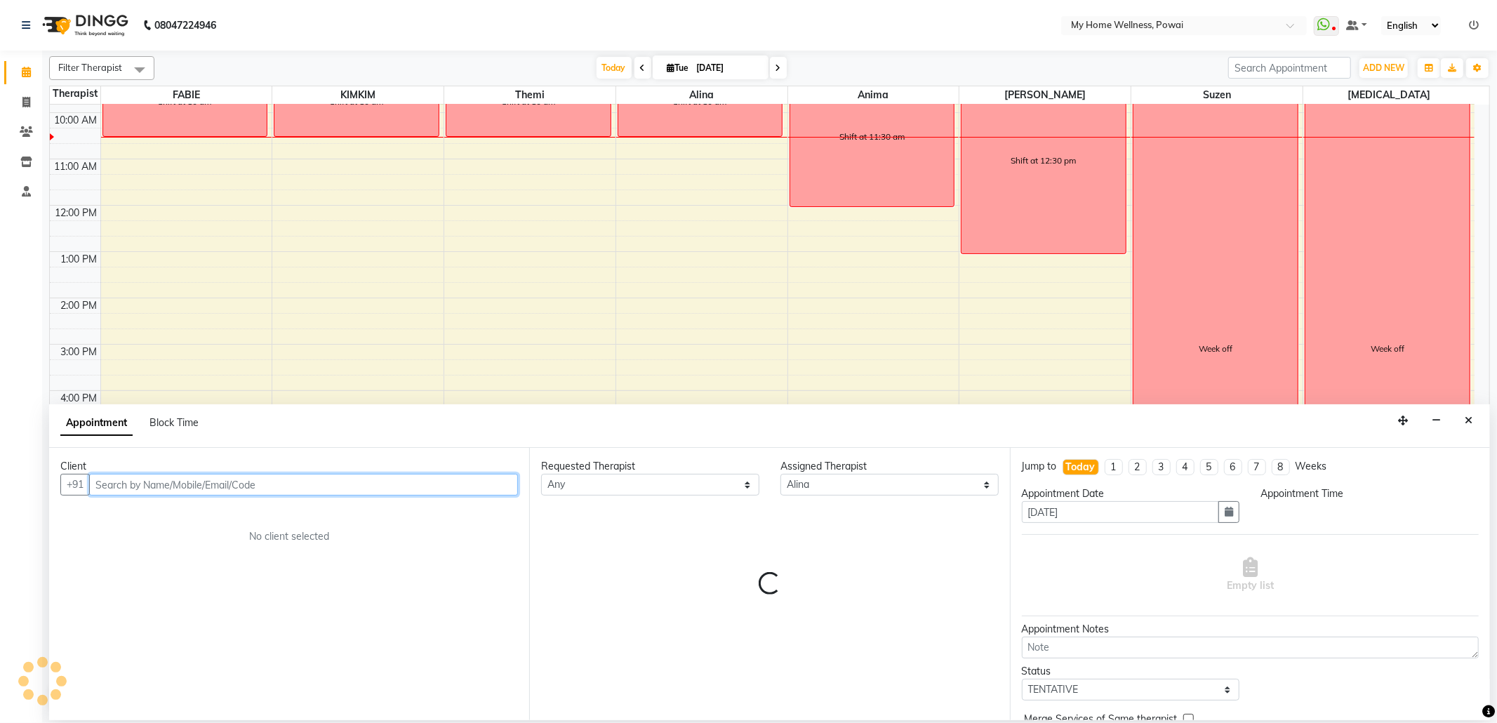
select select "1020"
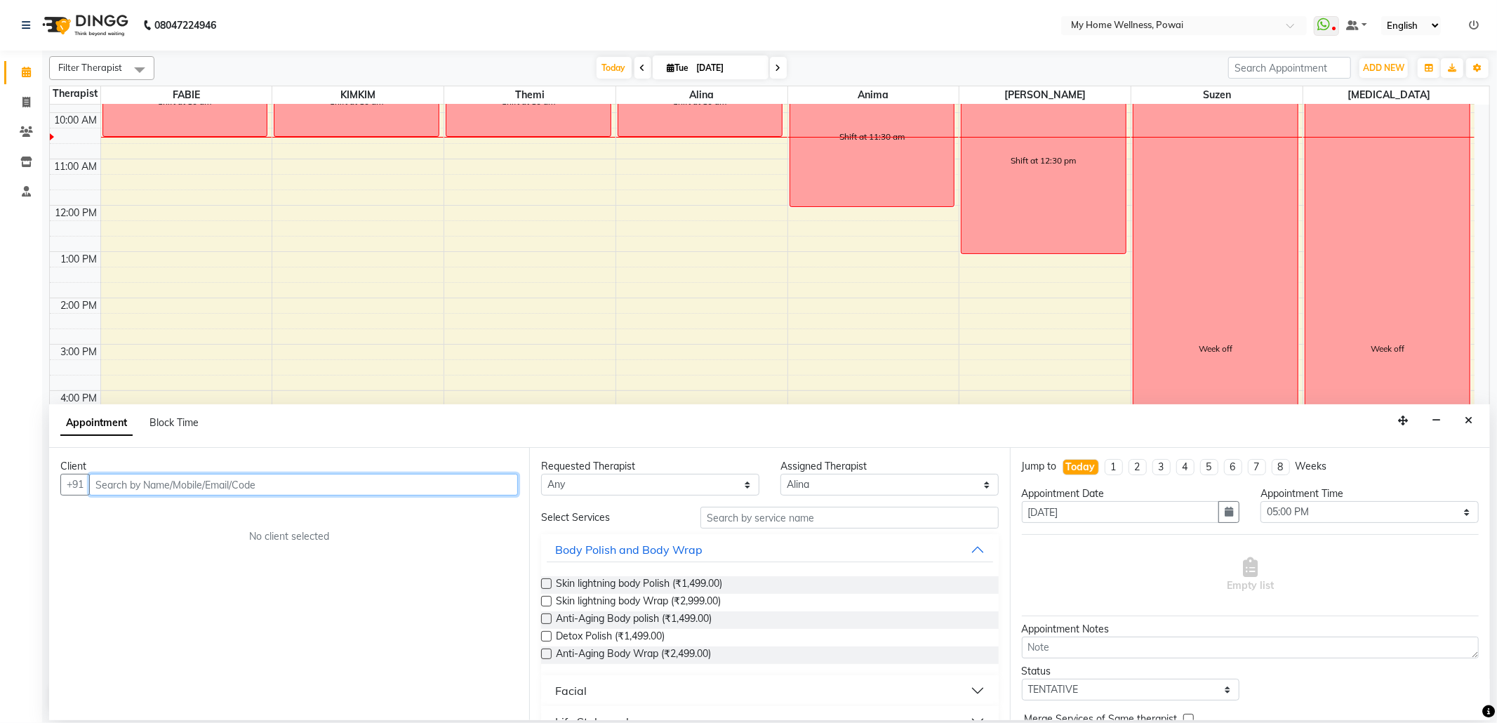
click at [467, 488] on input "text" at bounding box center [303, 485] width 429 height 22
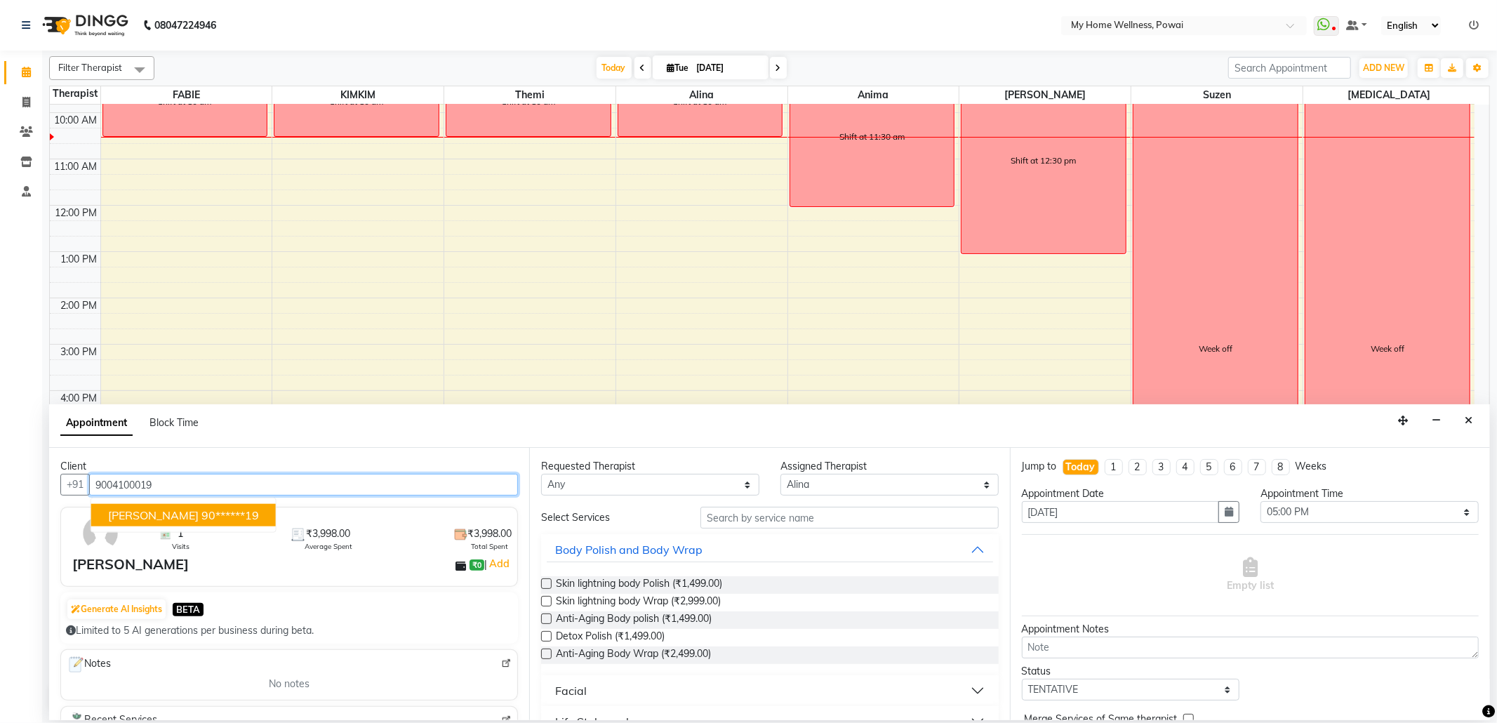
click at [201, 517] on ngb-highlight "90******19" at bounding box center [230, 515] width 58 height 14
type input "90******19"
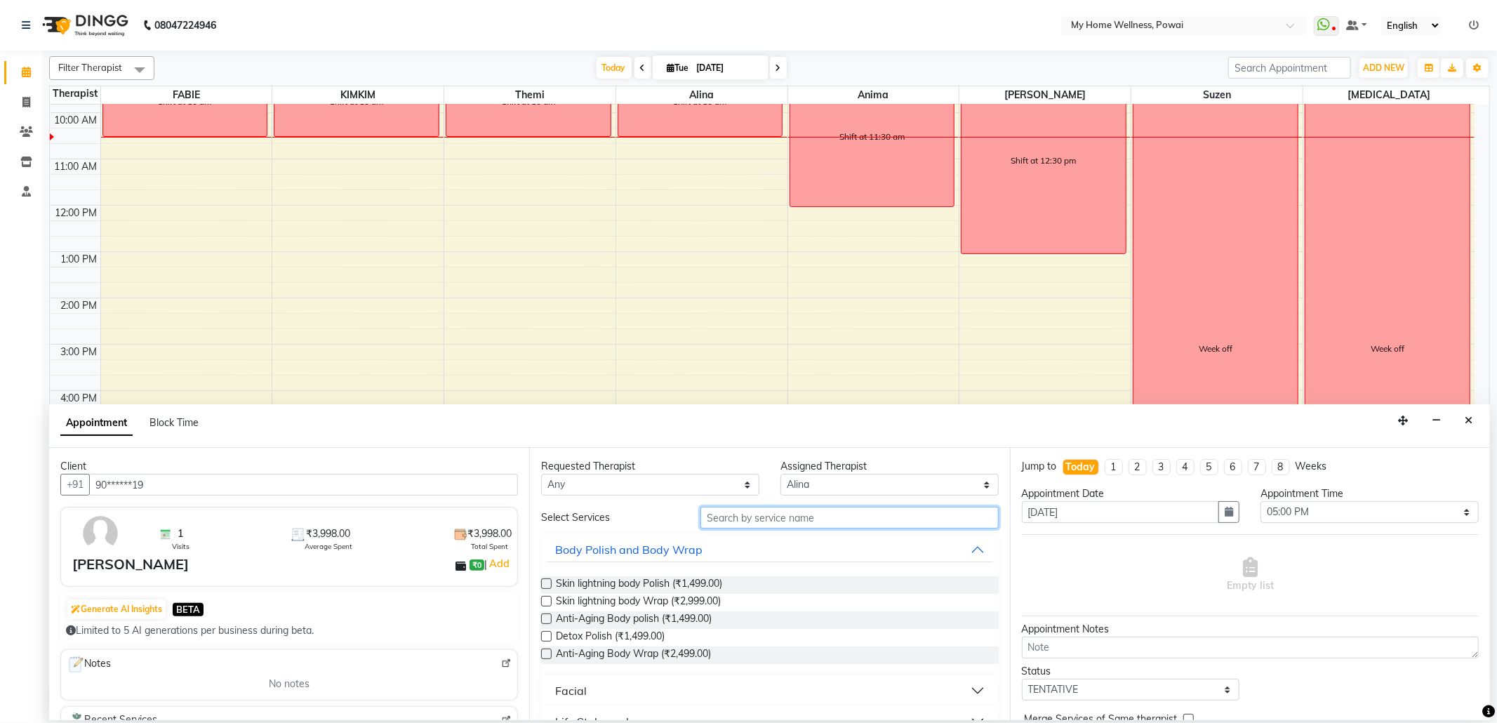
click at [713, 520] on input "text" at bounding box center [849, 518] width 298 height 22
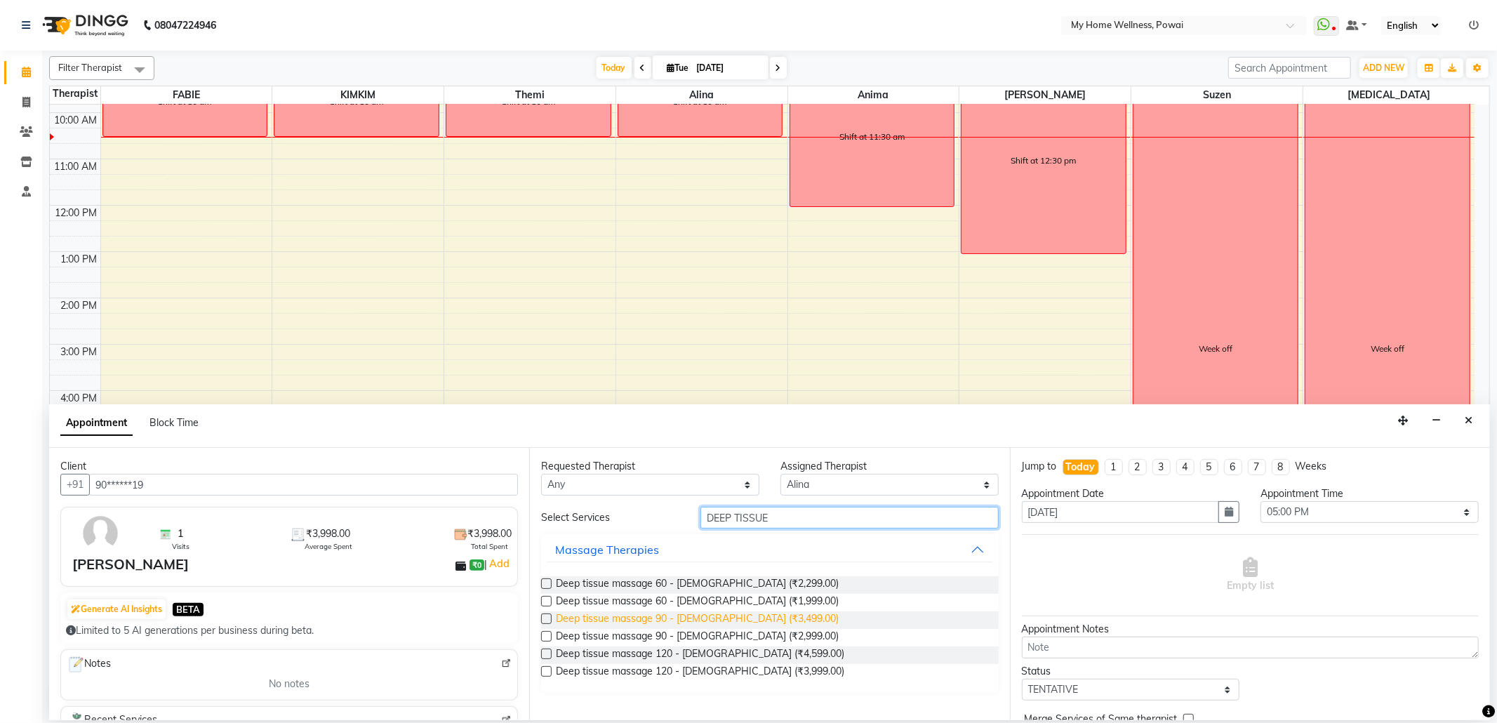
type input "DEEP TISSUE"
click at [700, 618] on span "Deep tissue massage 90 - [DEMOGRAPHIC_DATA] (₹3,499.00)" at bounding box center [697, 620] width 283 height 18
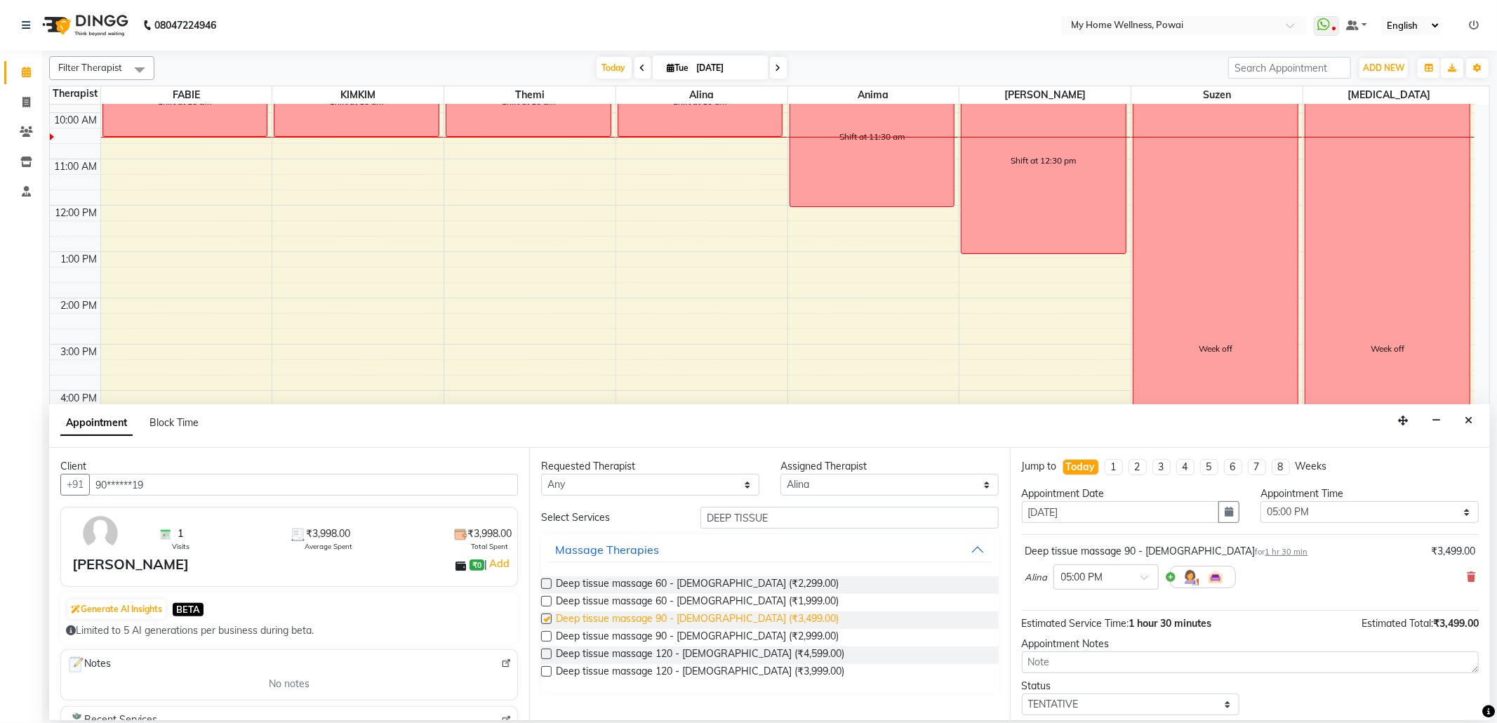
checkbox input "false"
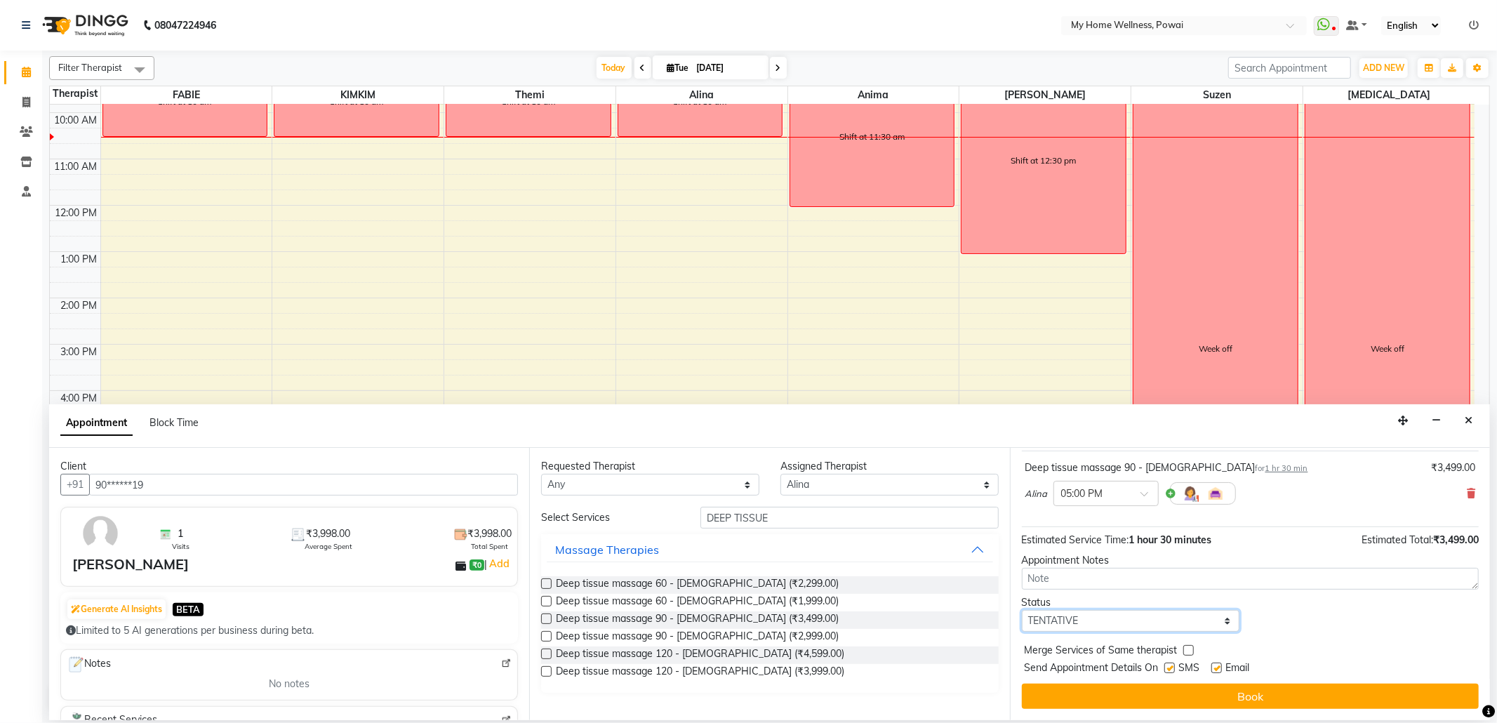
click at [1223, 619] on select "Select TENTATIVE CONFIRM CHECK-IN UPCOMING" at bounding box center [1131, 621] width 218 height 22
select select "confirm booking"
click at [1022, 611] on select "Select TENTATIVE CONFIRM CHECK-IN UPCOMING" at bounding box center [1131, 621] width 218 height 22
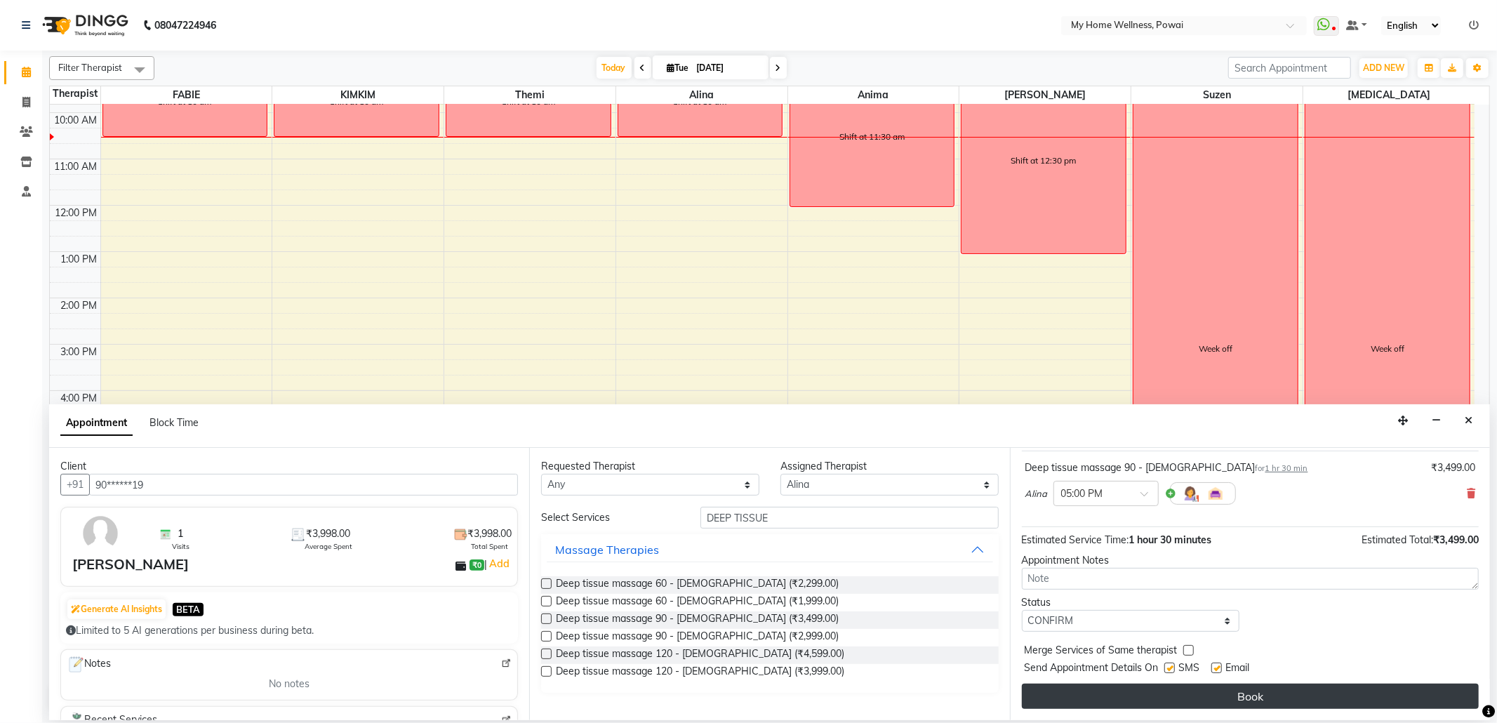
click at [1129, 700] on button "Book" at bounding box center [1250, 696] width 457 height 25
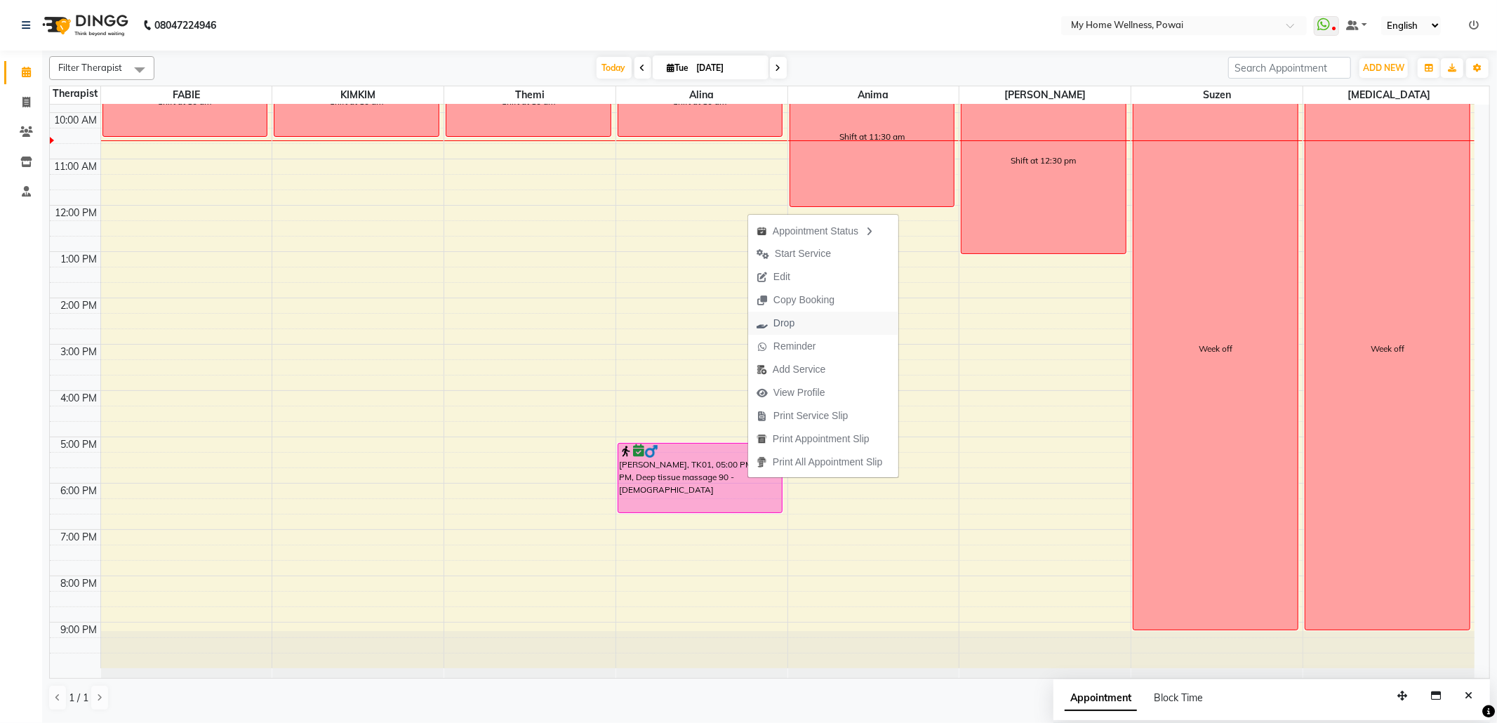
click at [817, 329] on button "Drop" at bounding box center [823, 323] width 150 height 23
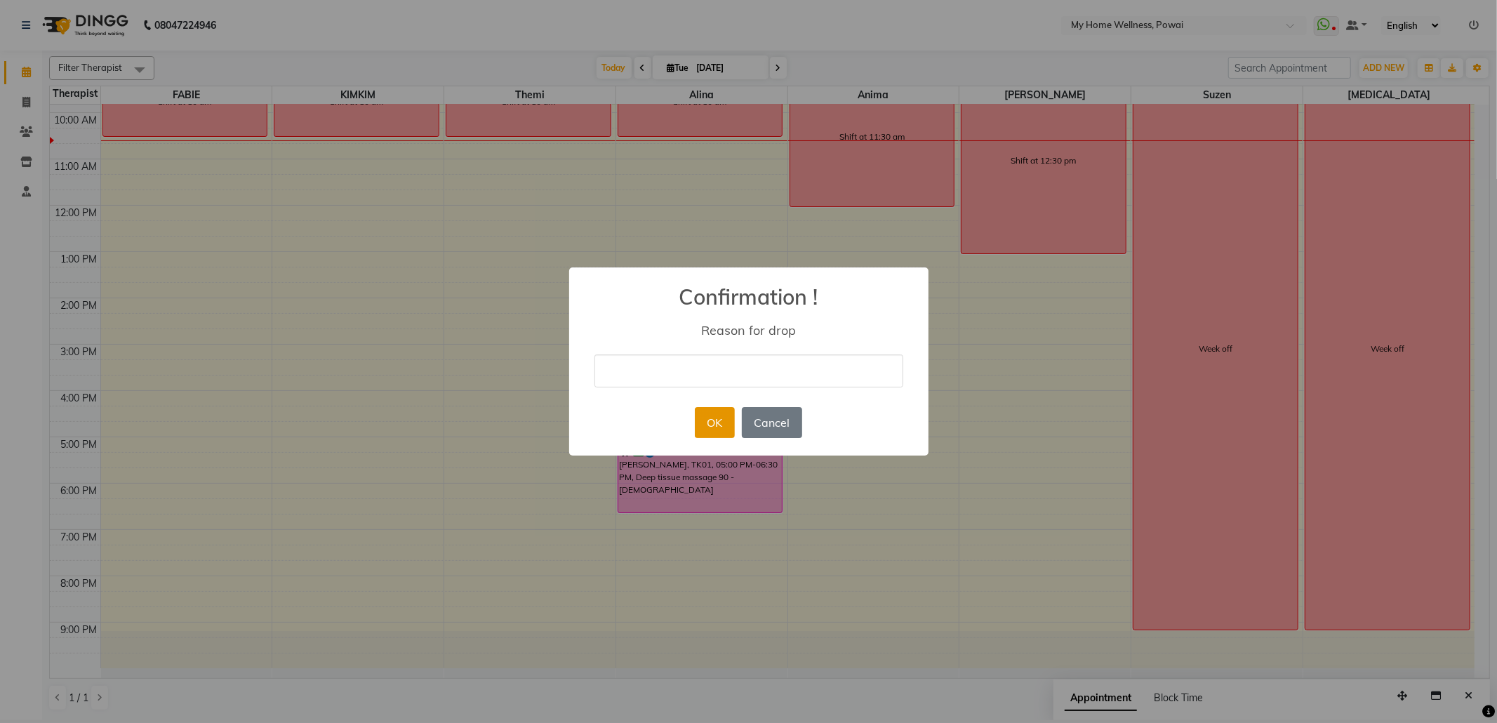
click at [713, 424] on button "OK" at bounding box center [715, 422] width 40 height 31
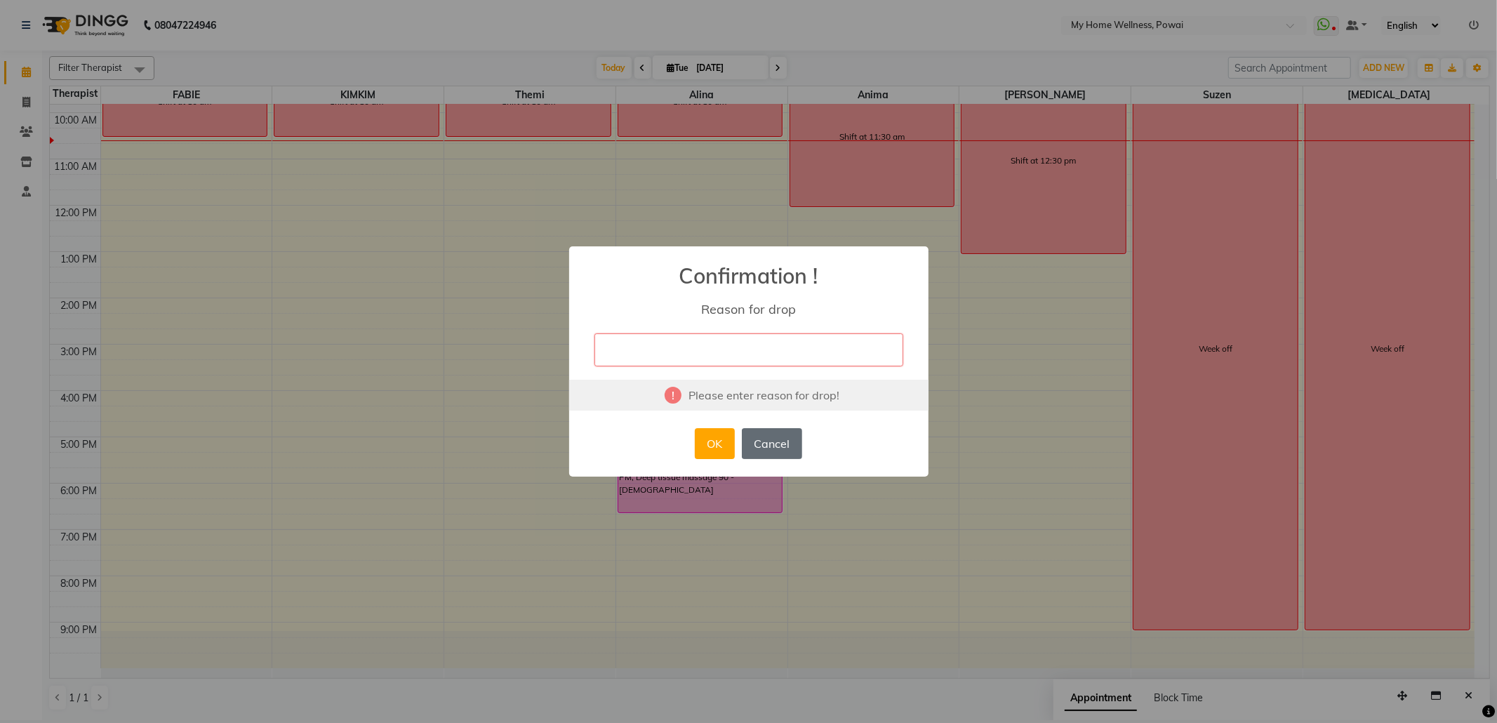
click at [783, 448] on button "Cancel" at bounding box center [772, 443] width 60 height 31
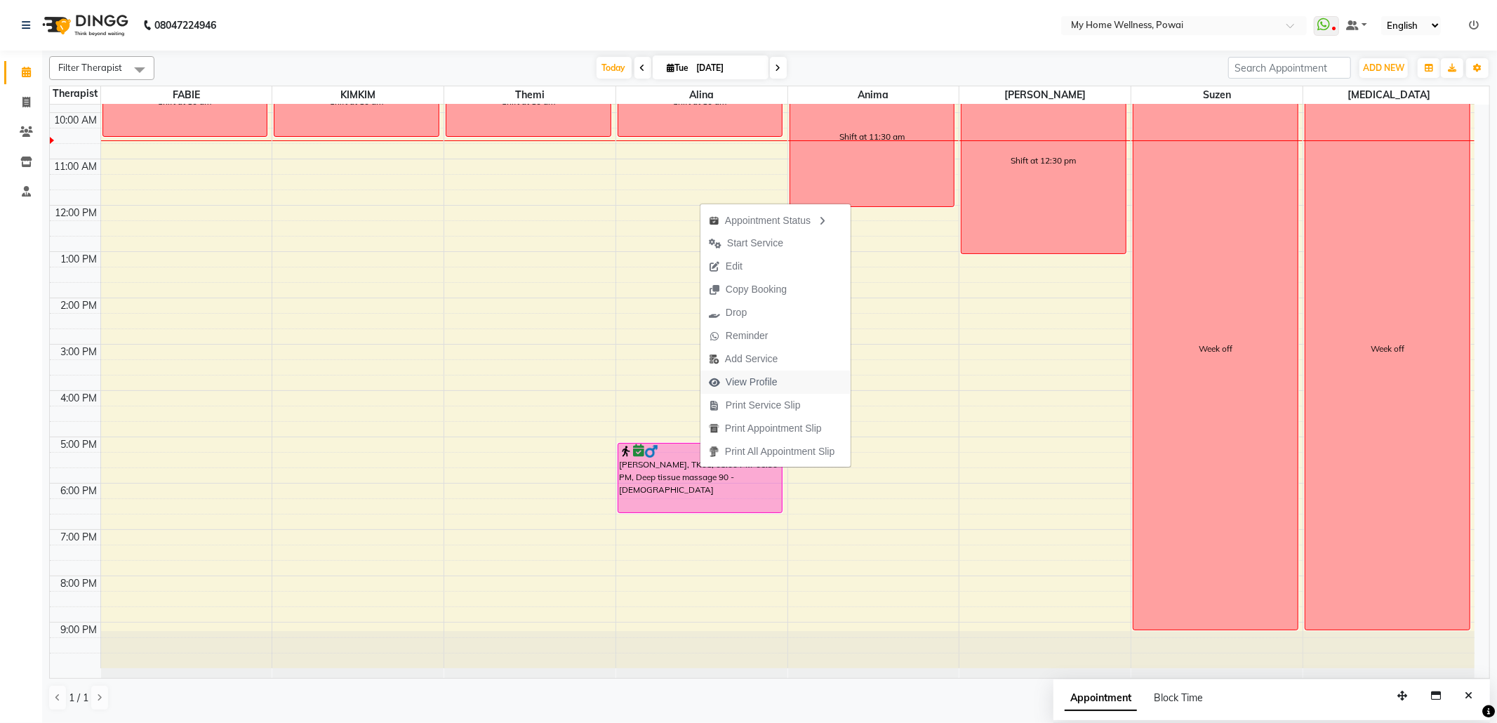
click at [750, 376] on span "View Profile" at bounding box center [752, 382] width 52 height 15
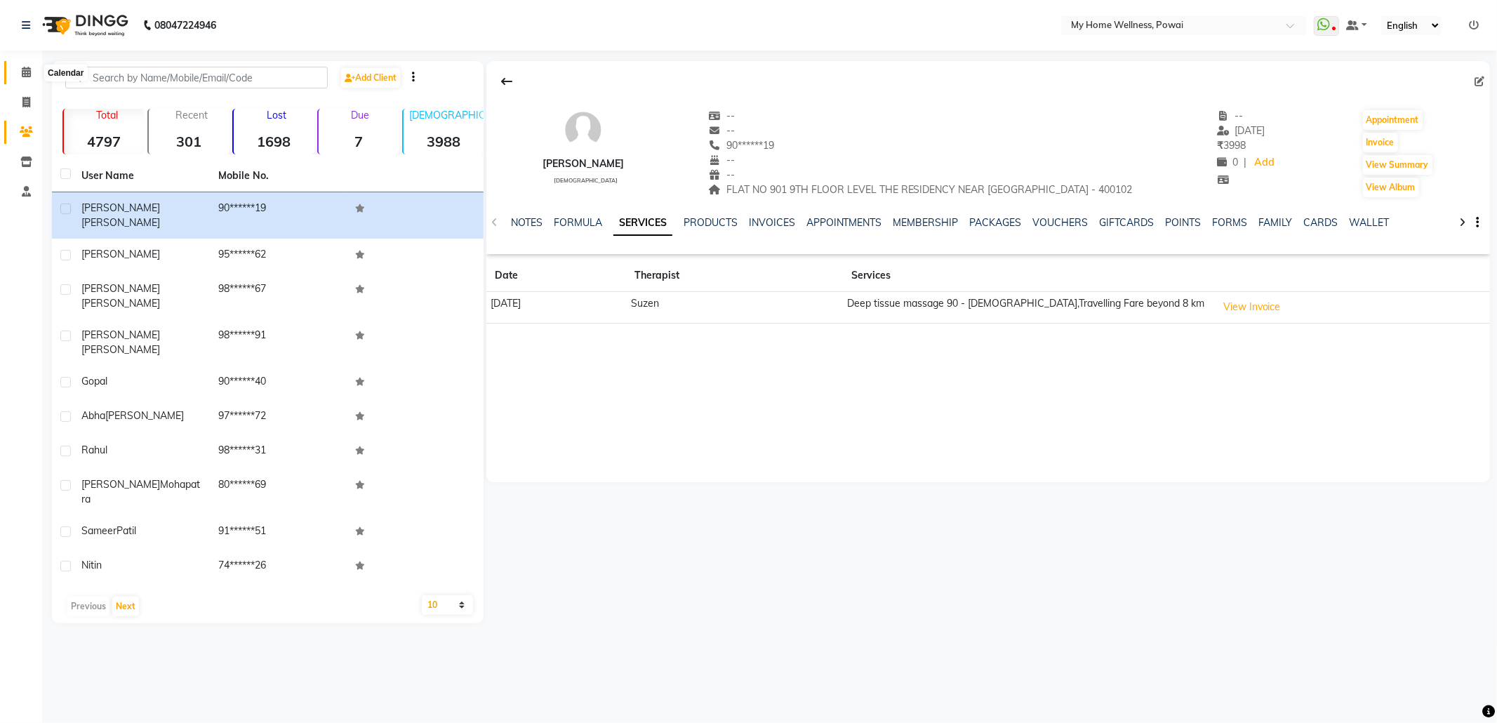
click at [22, 73] on icon at bounding box center [26, 72] width 9 height 11
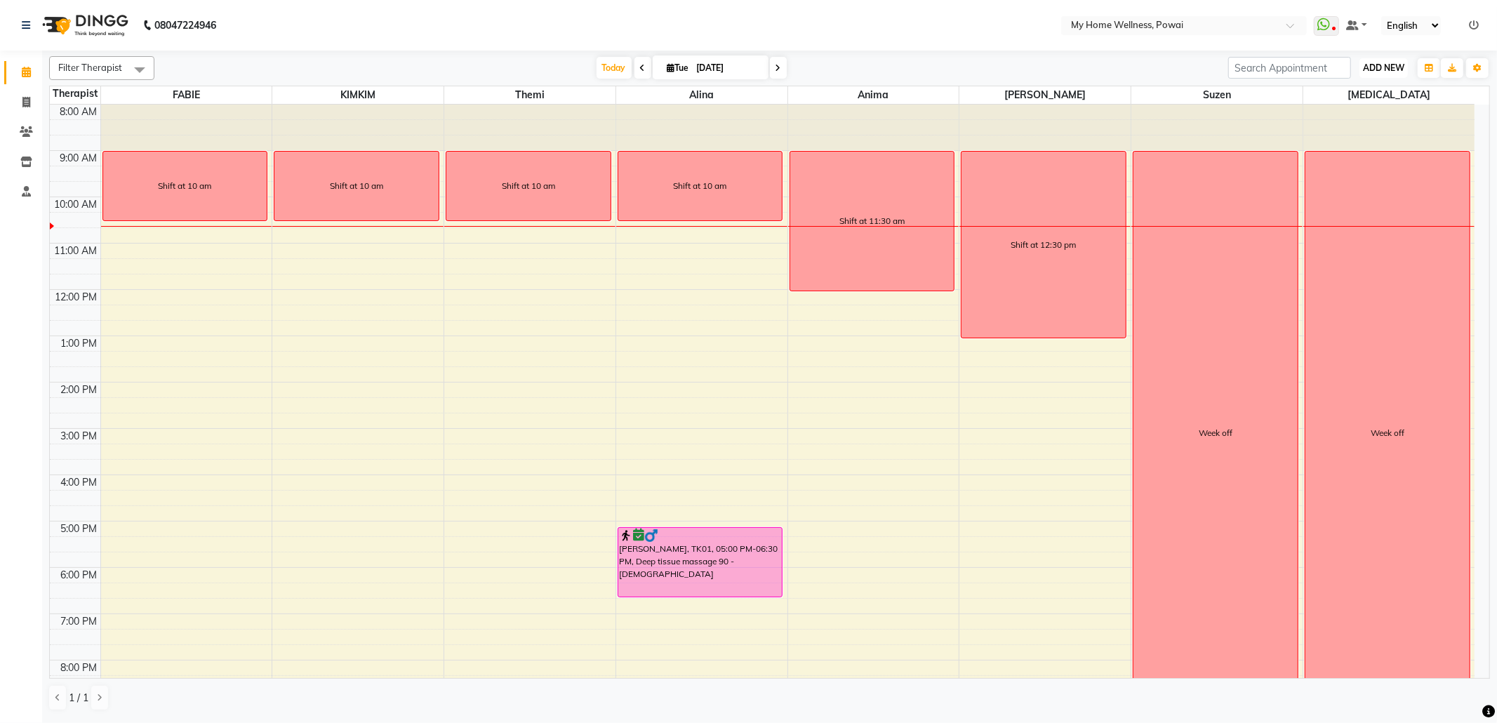
click at [1395, 69] on span "ADD NEW" at bounding box center [1383, 67] width 41 height 11
click at [1364, 129] on link "Add Expense" at bounding box center [1351, 131] width 111 height 18
select select "1"
select select "2584"
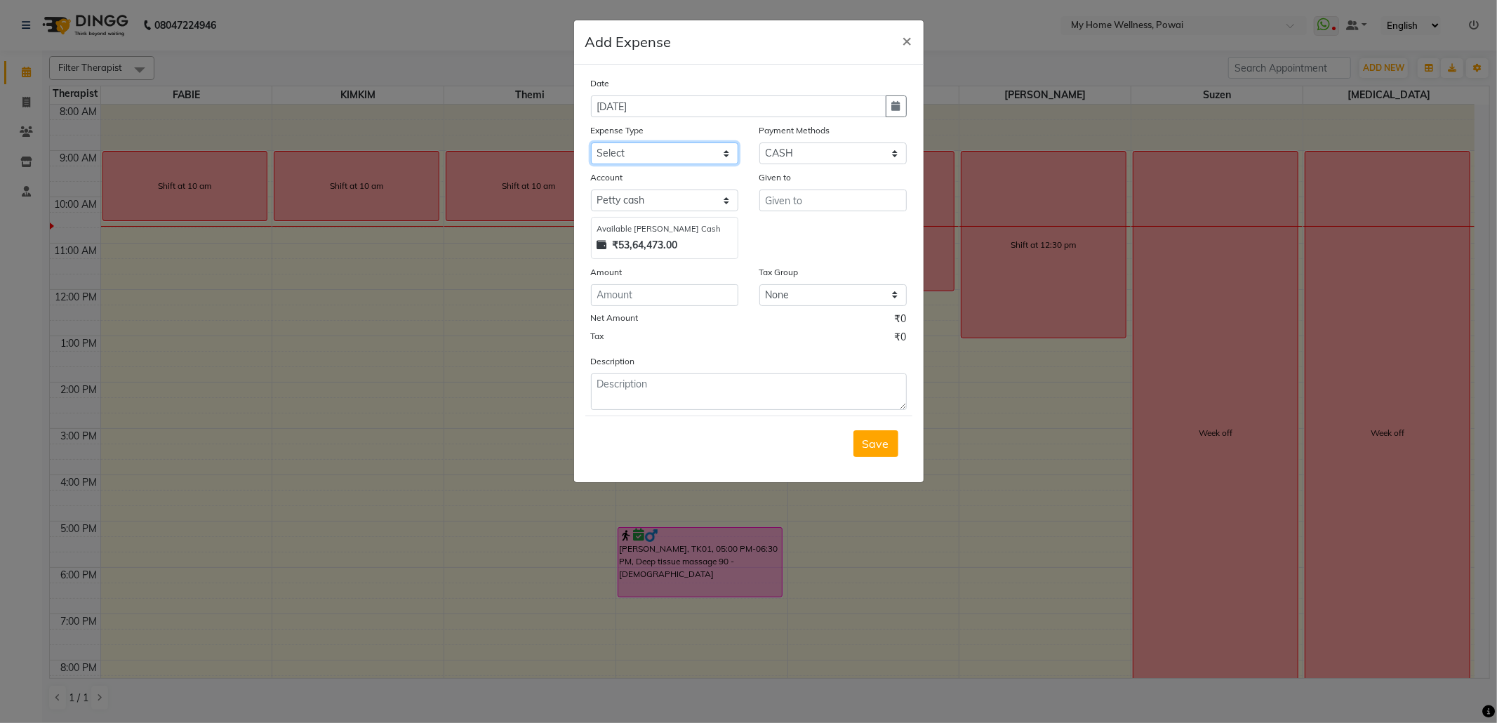
click at [726, 154] on select "Select Advance Salary Cash Deposited to bank Cash Handed over to Owner Clinical…" at bounding box center [664, 153] width 147 height 22
select select "11092"
click at [591, 142] on select "Select Advance Salary Cash Deposited to bank Cash Handed over to Owner Clinical…" at bounding box center [664, 153] width 147 height 22
click at [894, 153] on select "Select CASH GPay PhonePe Package CARD CUSTOM PayTM Prepaid Voucher Wallet" at bounding box center [832, 153] width 147 height 22
select select "5"
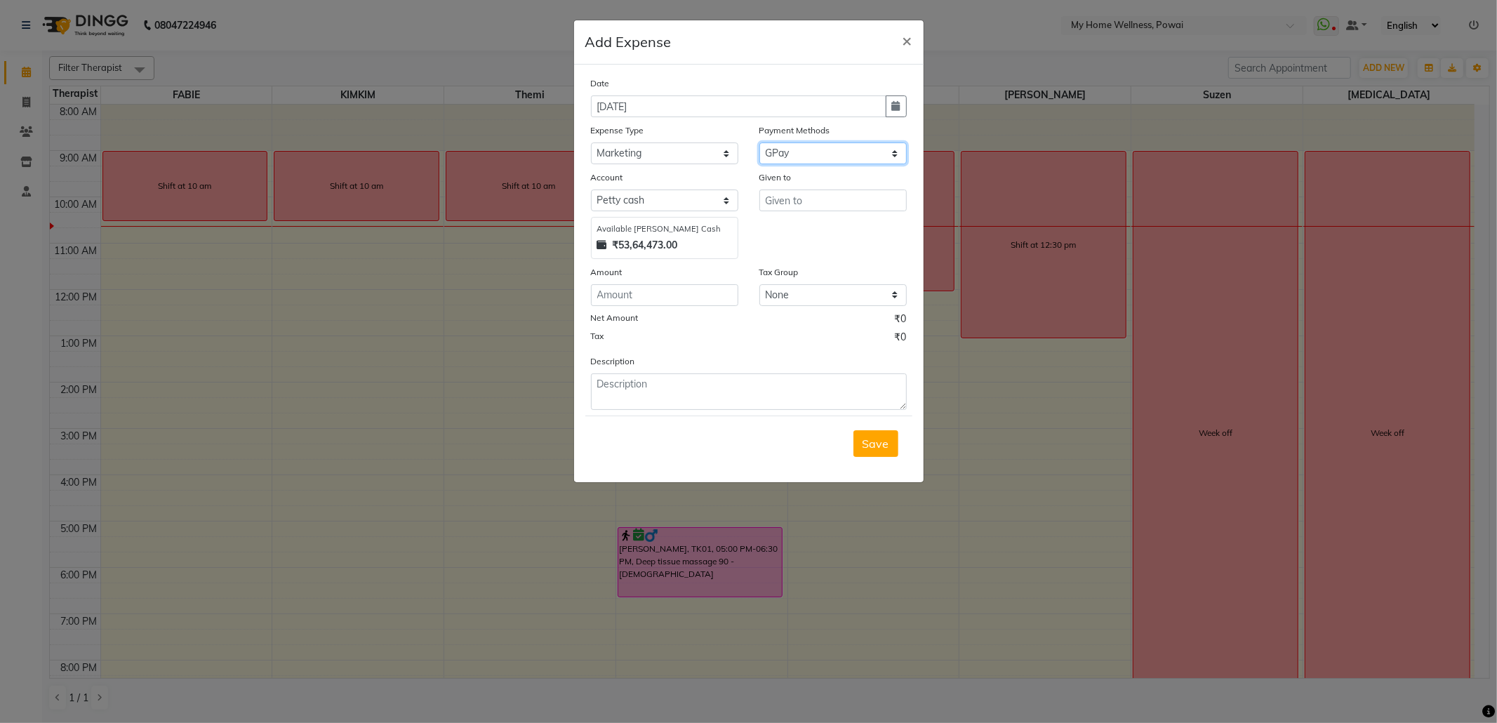
click at [759, 142] on select "Select CASH GPay PhonePe Package CARD CUSTOM PayTM Prepaid Voucher Wallet" at bounding box center [832, 153] width 147 height 22
select select "763"
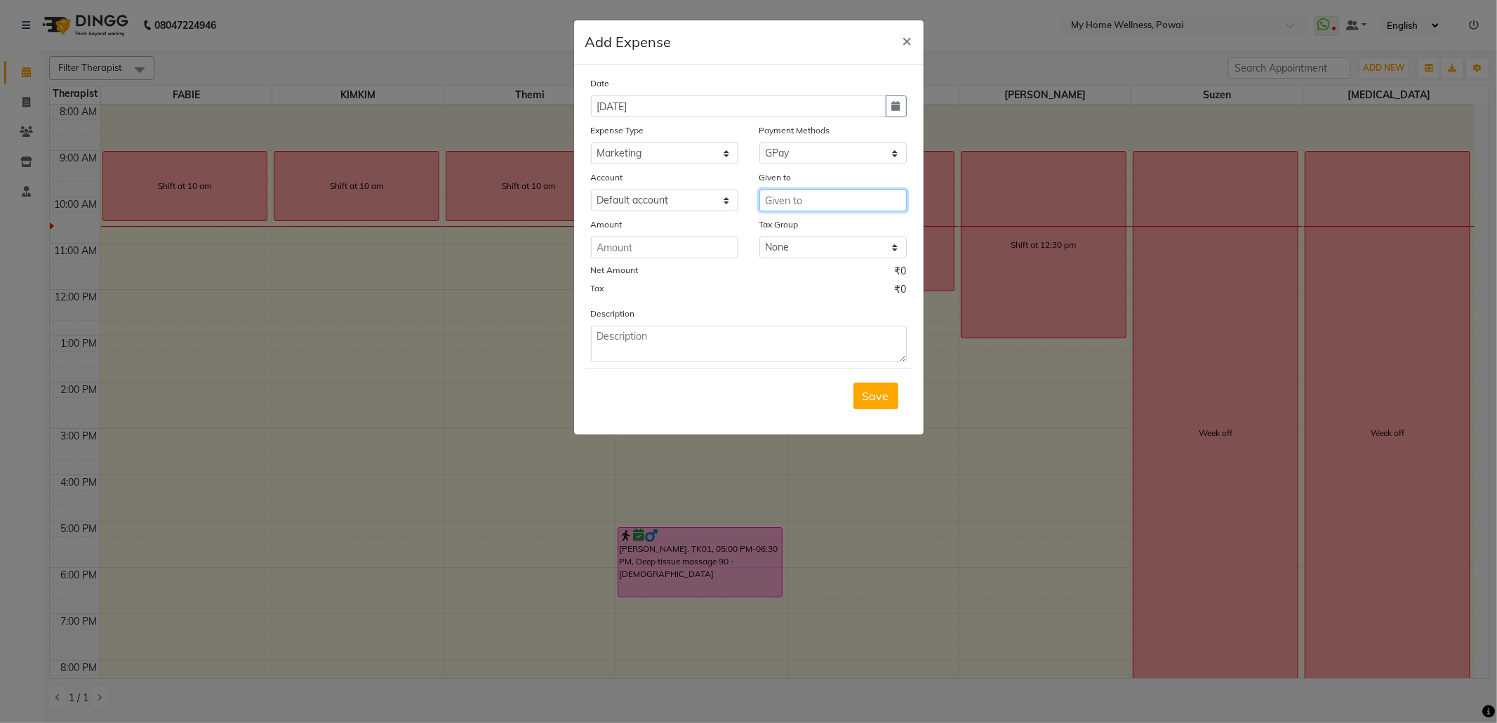
click at [846, 204] on input "text" at bounding box center [832, 200] width 147 height 22
type input "g"
type input "Google add Boosting"
drag, startPoint x: 657, startPoint y: 248, endPoint x: 663, endPoint y: 226, distance: 22.5
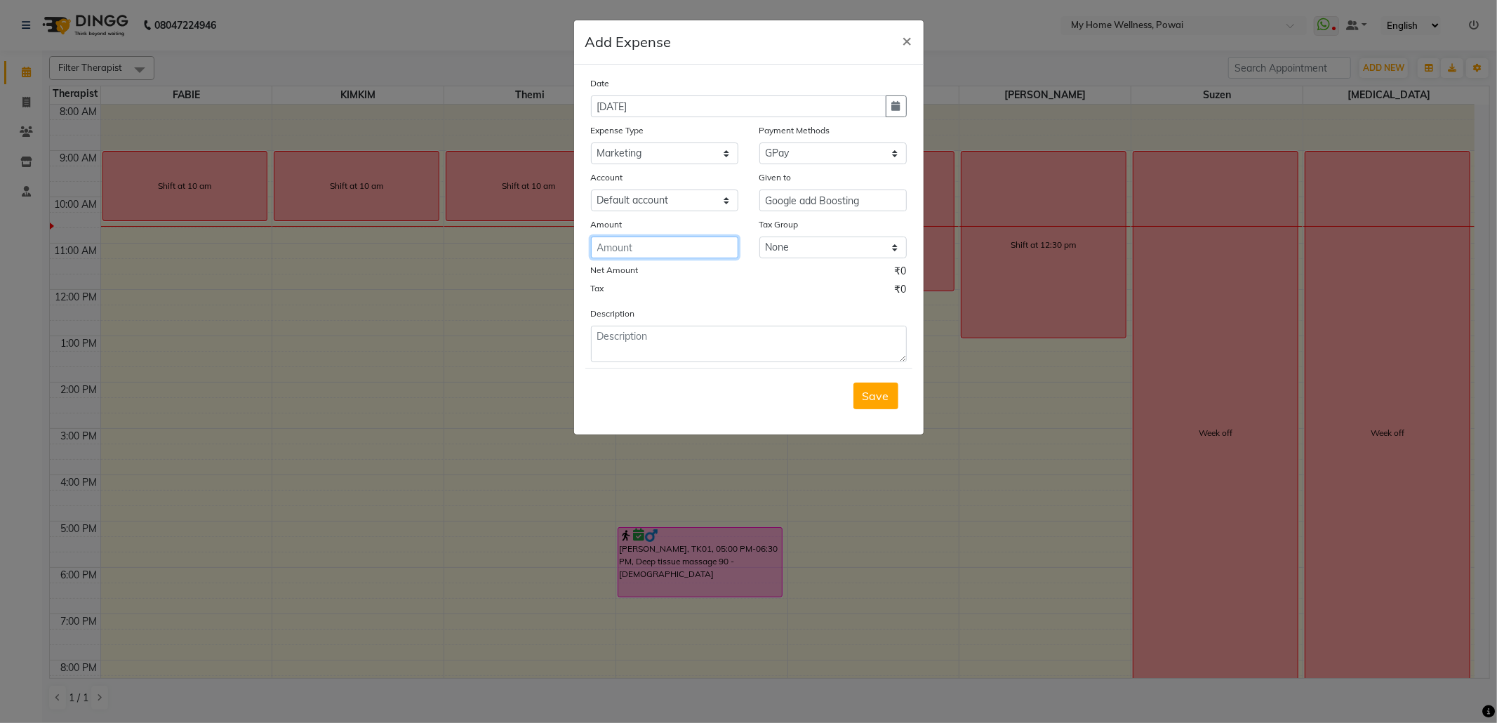
click at [658, 248] on input "number" at bounding box center [664, 248] width 147 height 22
type input "5000"
click at [897, 243] on select "None GST" at bounding box center [832, 248] width 147 height 22
select select "891"
click at [759, 237] on select "None GST" at bounding box center [832, 248] width 147 height 22
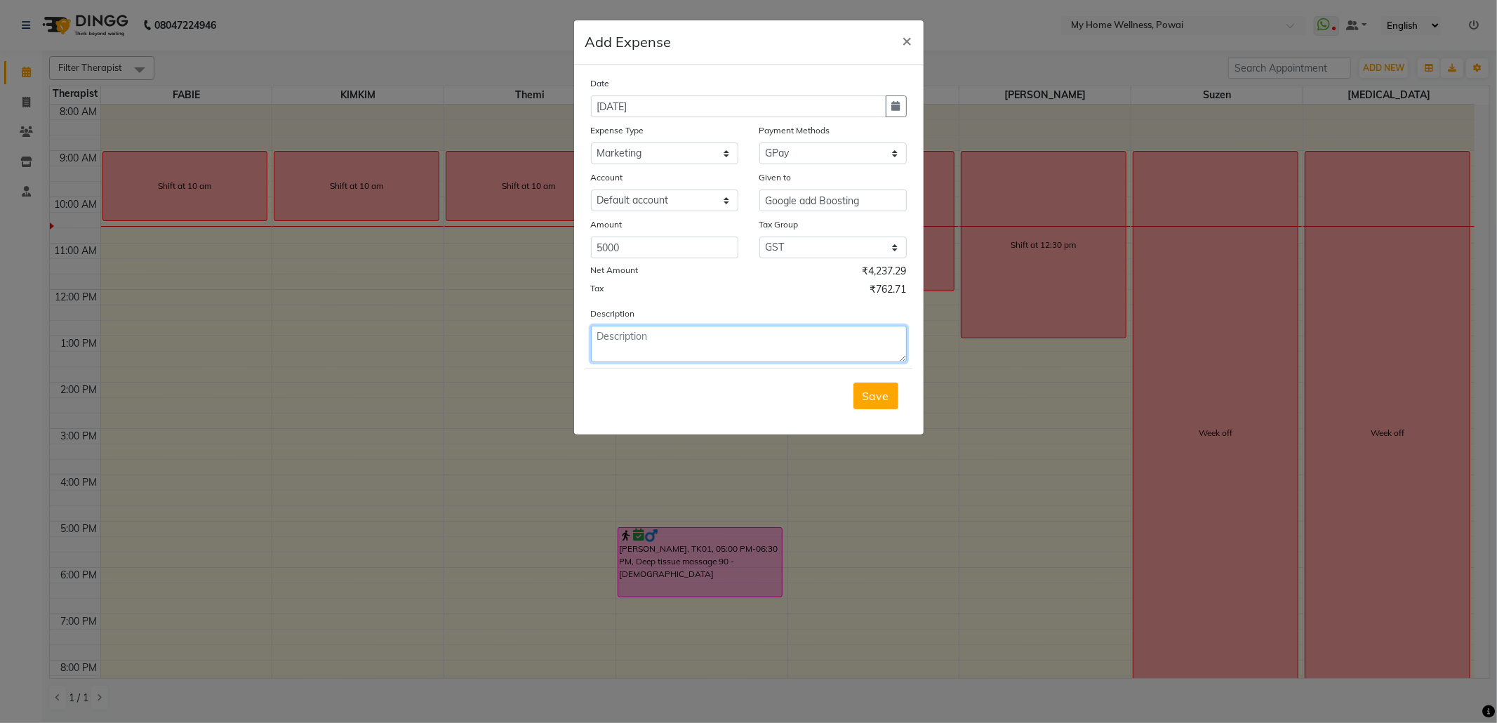
click at [776, 340] on textarea at bounding box center [749, 344] width 316 height 36
type textarea "paid by company account"
click at [871, 396] on span "Save" at bounding box center [876, 396] width 27 height 14
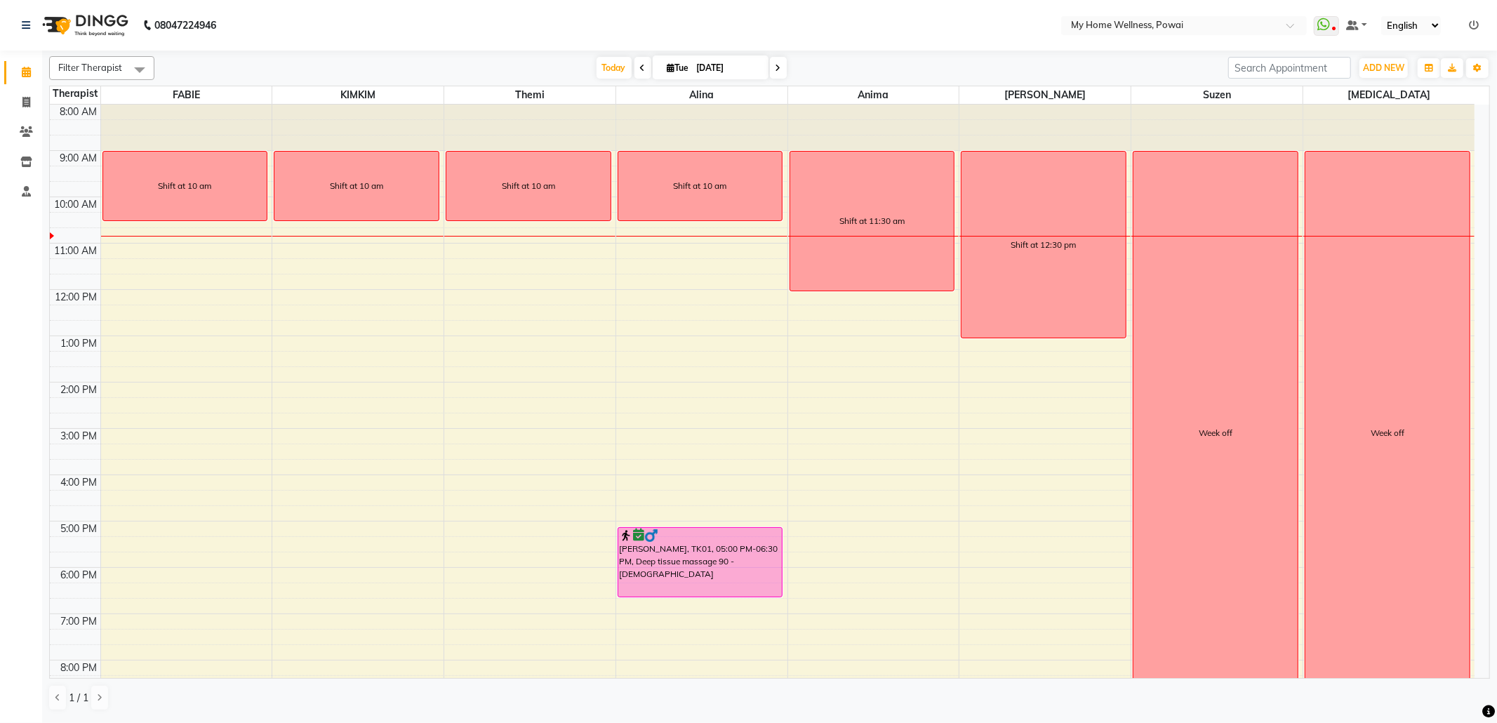
scroll to position [84, 0]
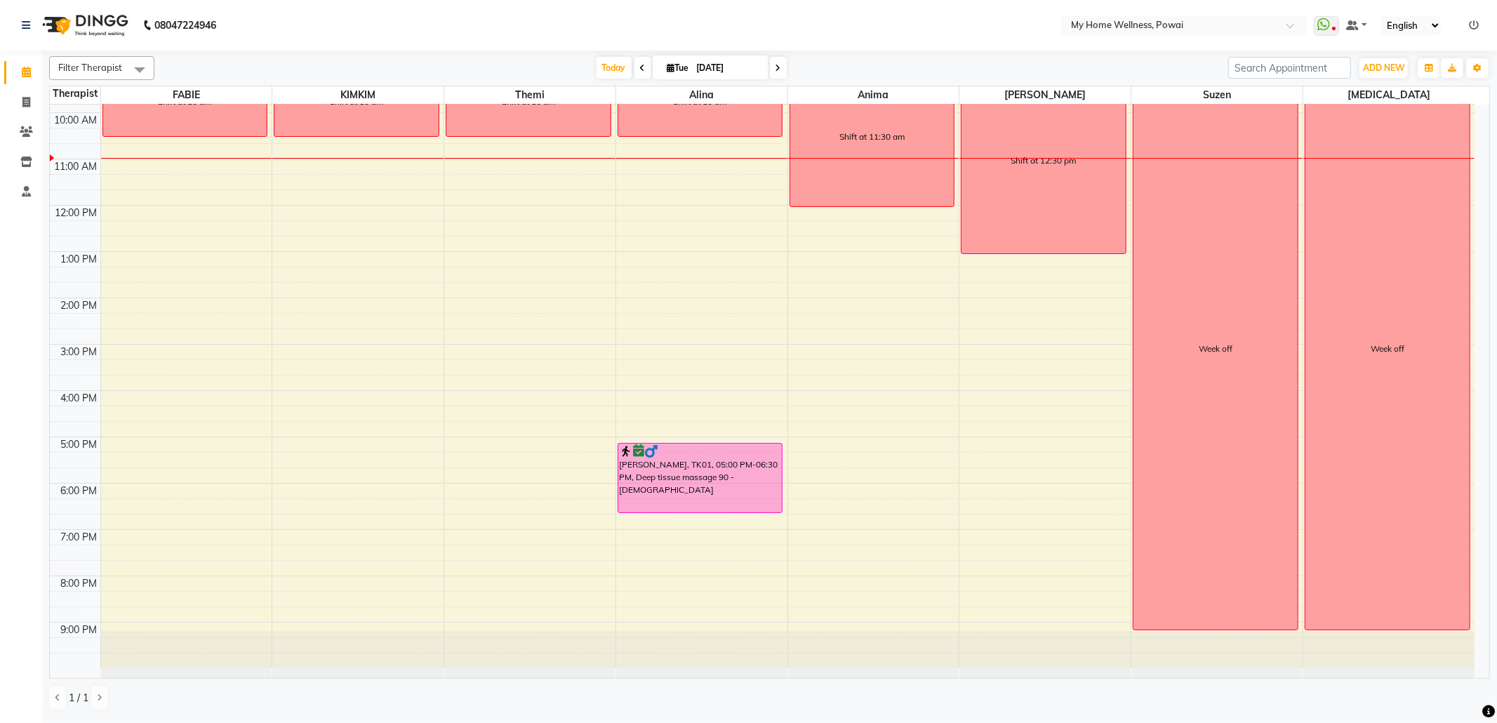
click at [492, 260] on div "8:00 AM 9:00 AM 10:00 AM 11:00 AM 12:00 PM 1:00 PM 2:00 PM 3:00 PM 4:00 PM 5:00…" at bounding box center [762, 344] width 1425 height 648
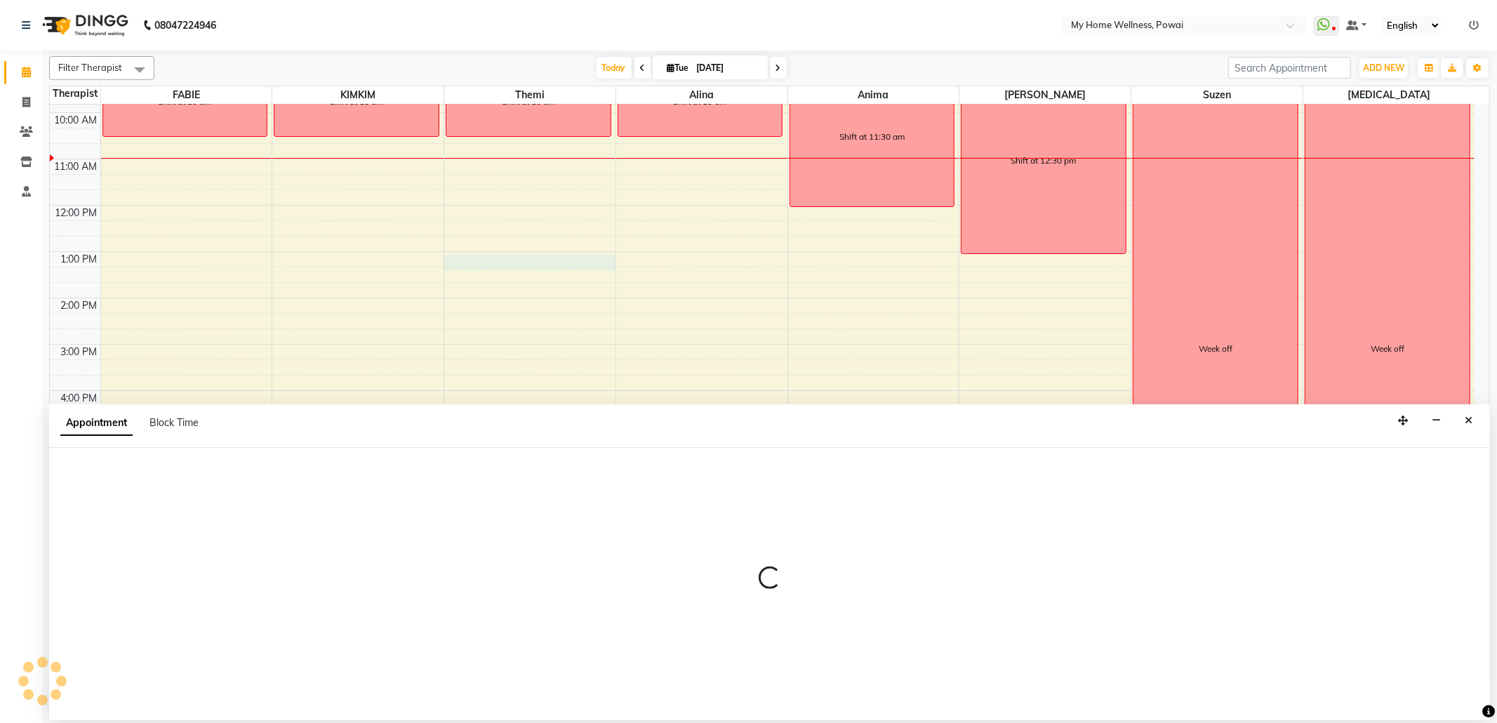
select select "65929"
select select "tentative"
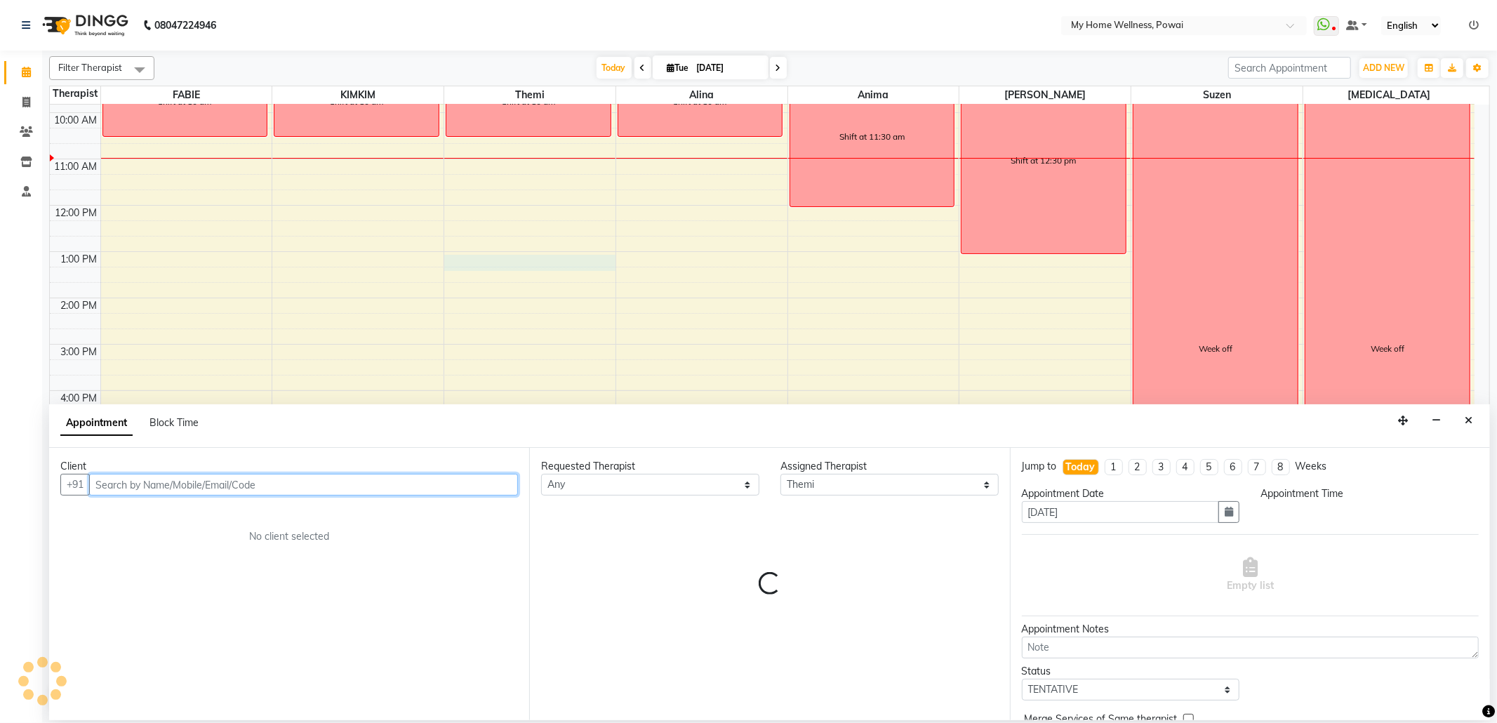
select select "780"
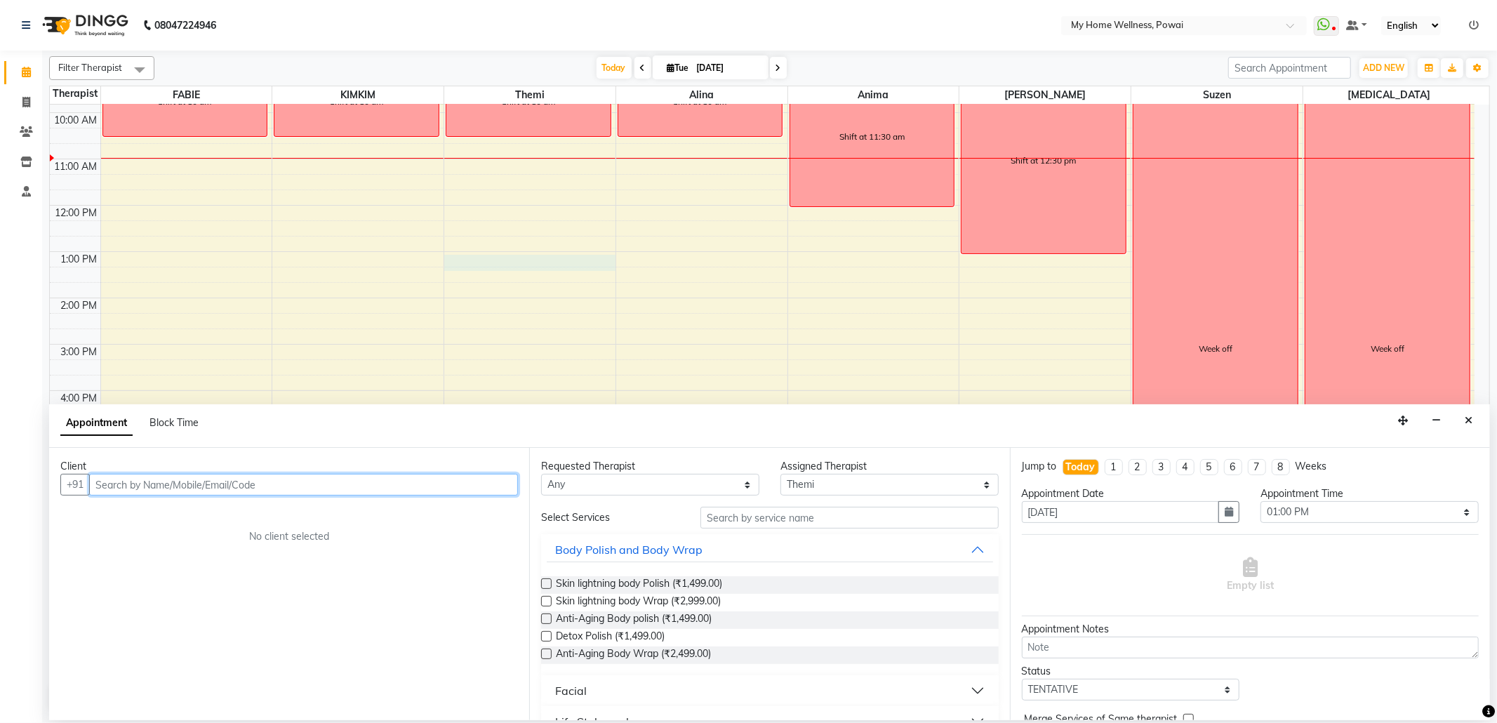
click at [334, 490] on input "text" at bounding box center [303, 485] width 429 height 22
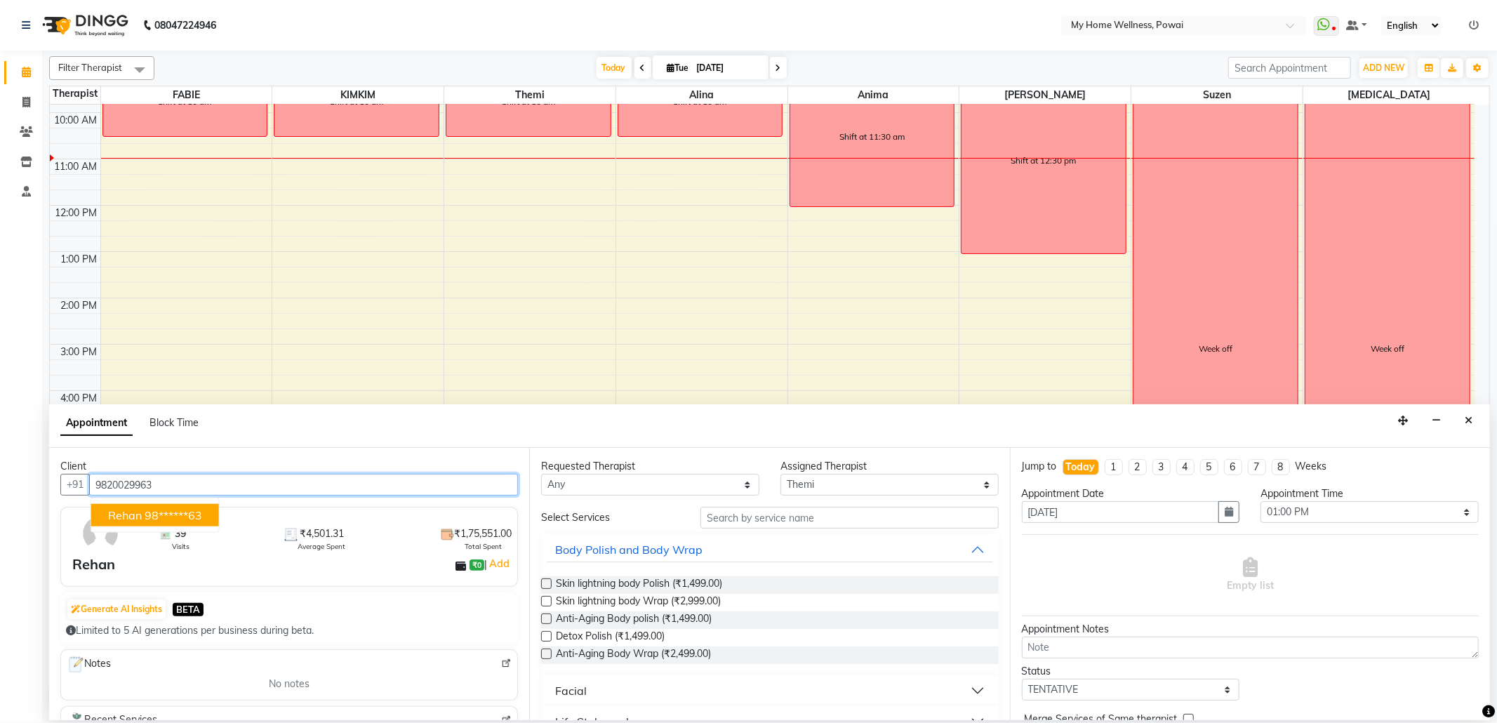
click at [171, 517] on ngb-highlight "98******63" at bounding box center [174, 515] width 58 height 14
type input "98******63"
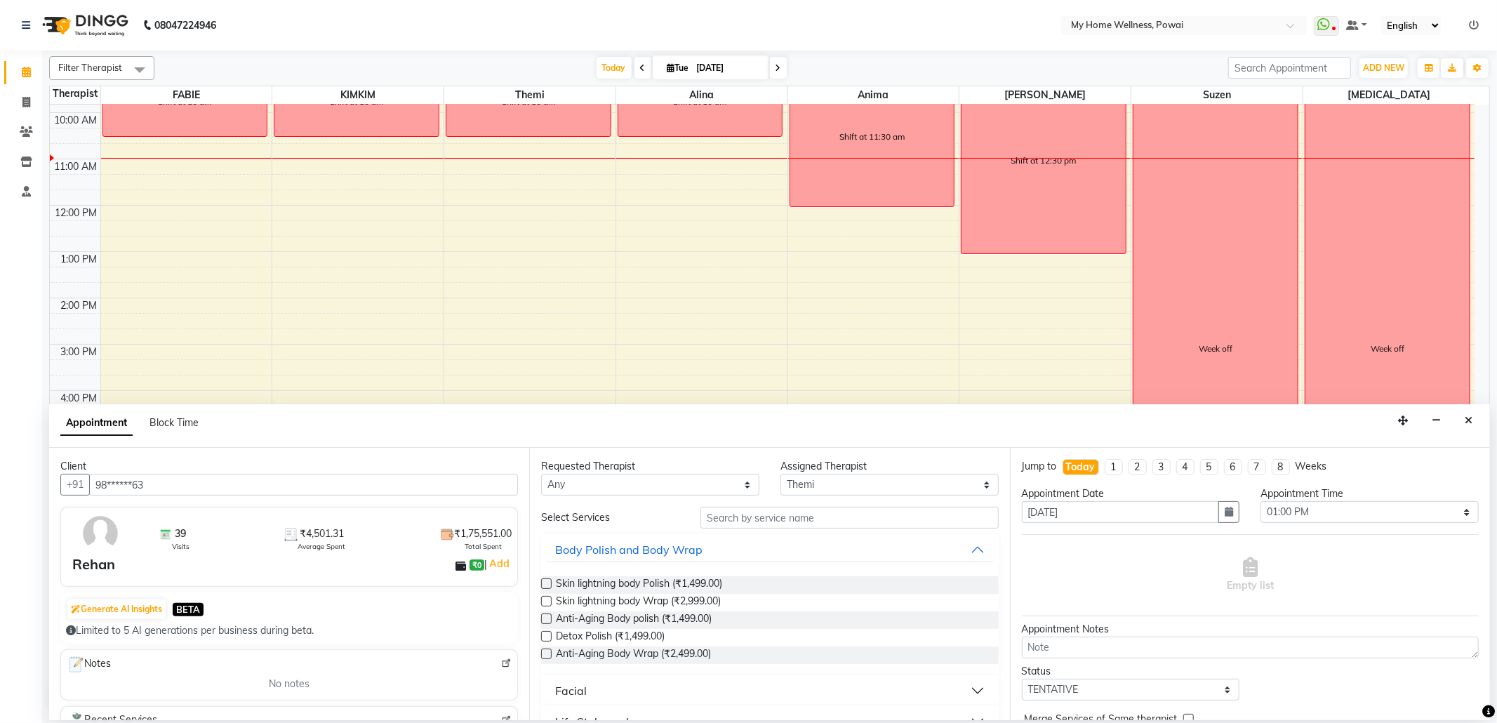
click at [851, 531] on div "Select Services Body Polish and Body Wrap Skin lightning body Polish (₹1,499.00…" at bounding box center [769, 668] width 457 height 323
click at [863, 529] on div "Select Services Body Polish and Body Wrap Skin lightning body Polish (₹1,499.00…" at bounding box center [769, 668] width 457 height 323
click at [851, 520] on input "text" at bounding box center [849, 518] width 298 height 22
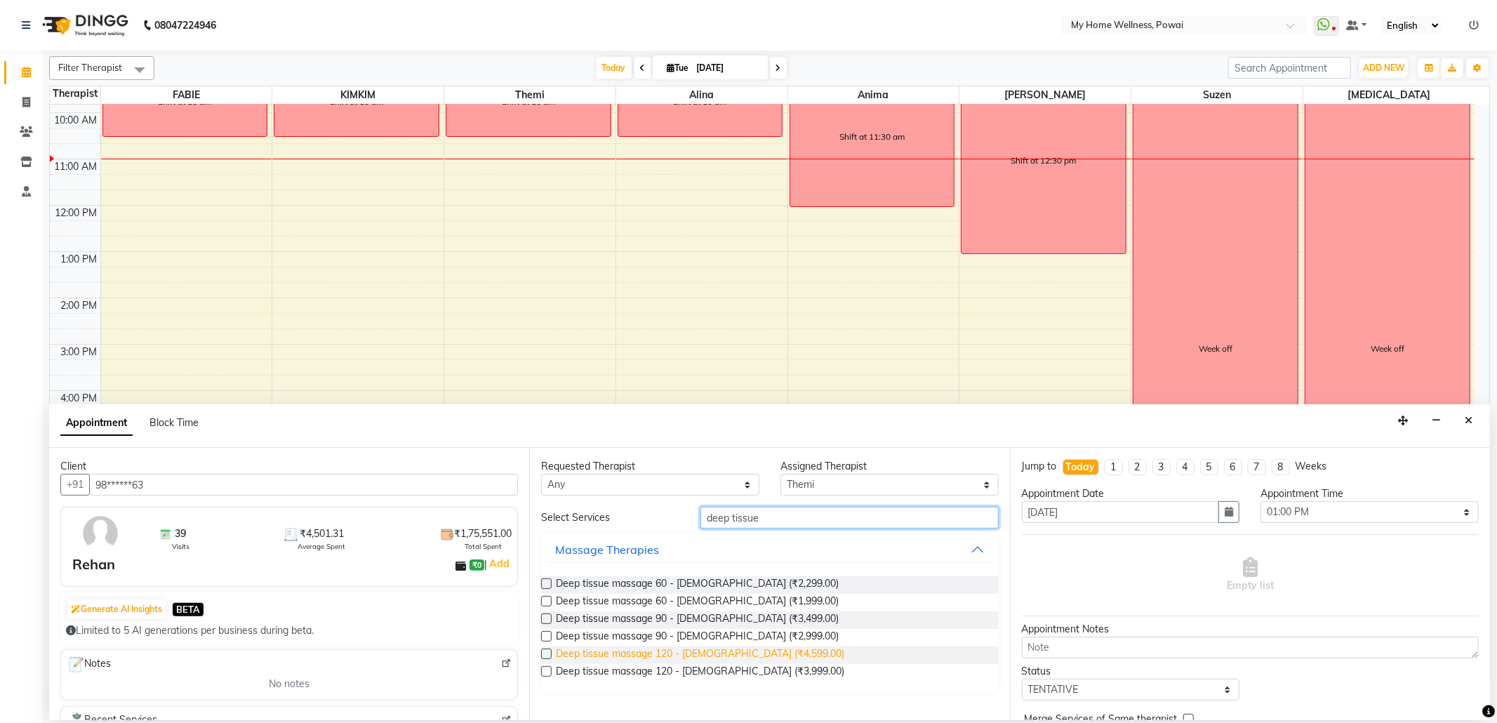
type input "deep tissue"
click at [700, 655] on span "Deep tissue massage 120 - [DEMOGRAPHIC_DATA] (₹4,599.00)" at bounding box center [700, 655] width 288 height 18
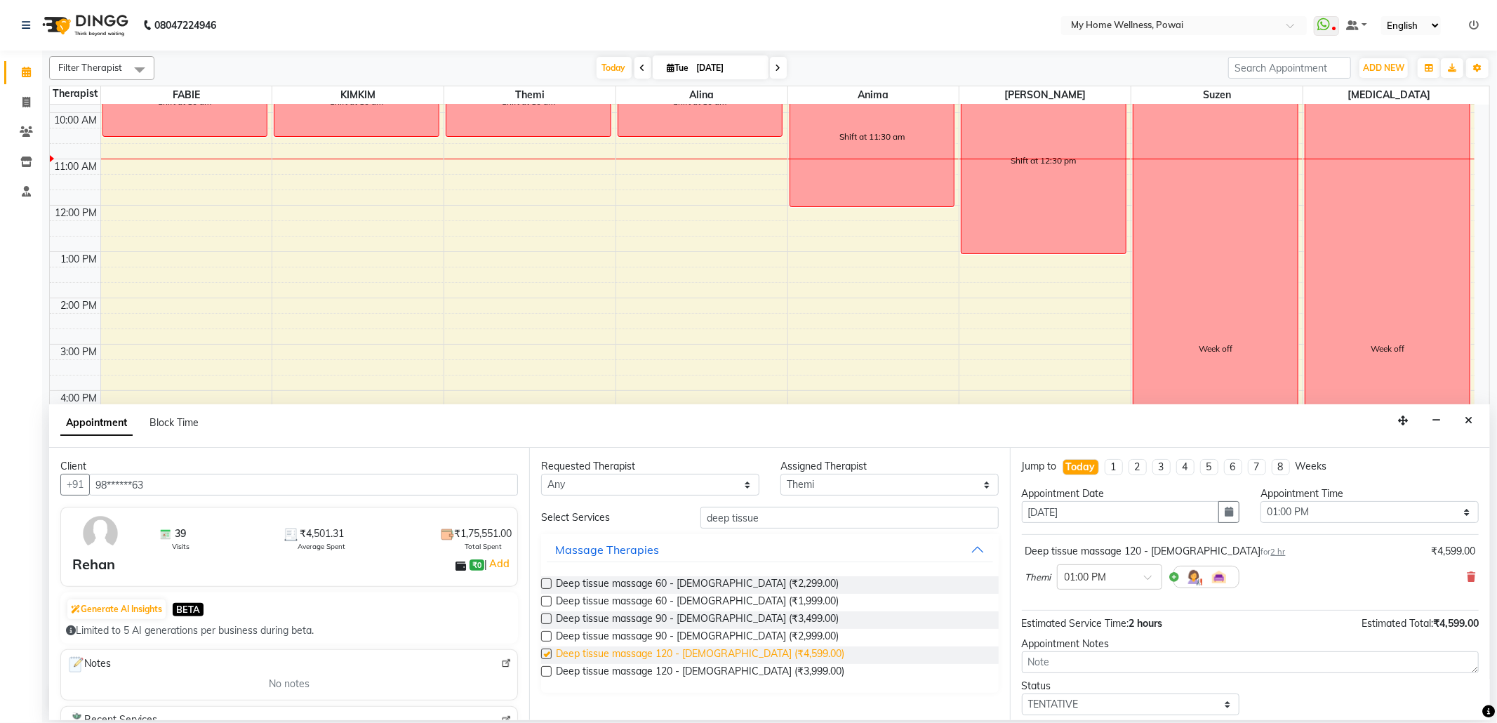
checkbox input "false"
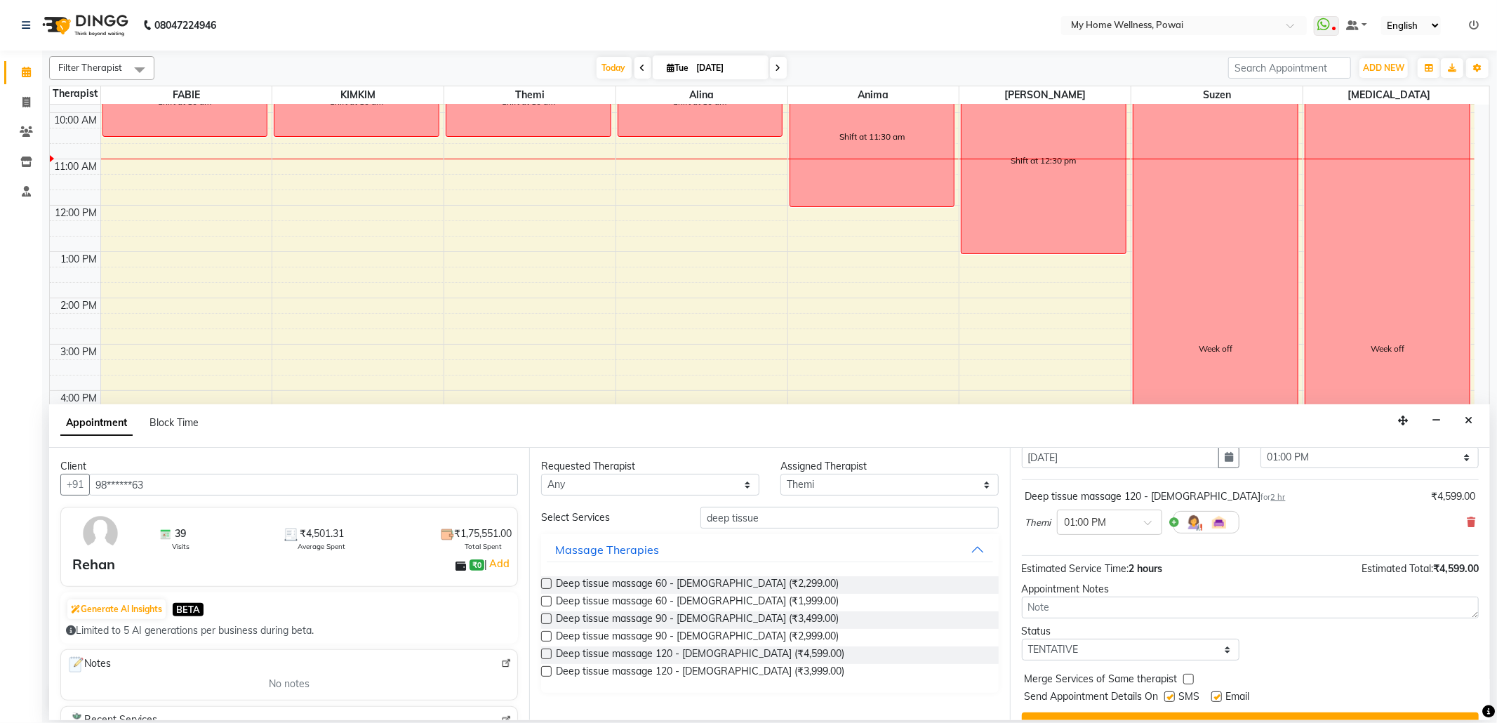
scroll to position [85, 0]
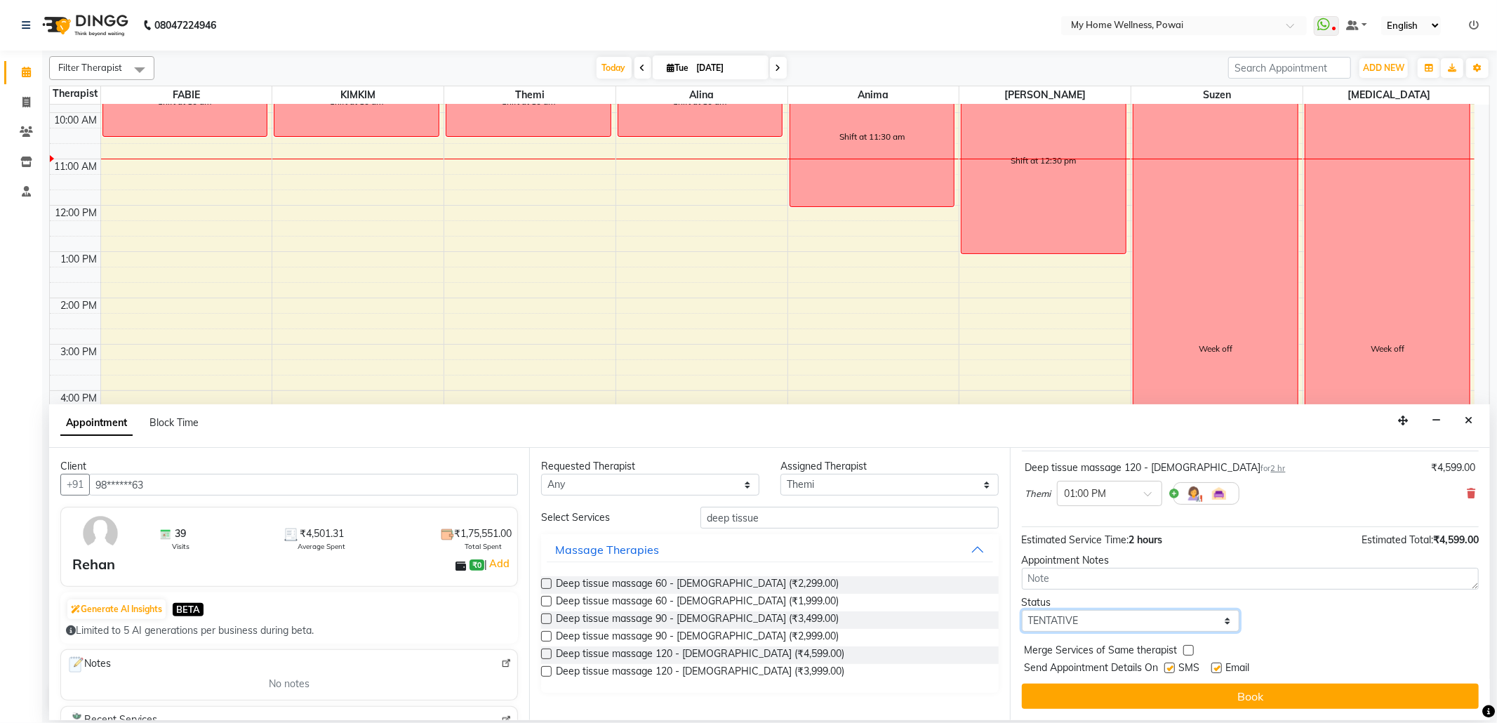
click at [1219, 623] on select "Select TENTATIVE CONFIRM CHECK-IN UPCOMING" at bounding box center [1131, 621] width 218 height 22
select select "confirm booking"
click at [1022, 611] on select "Select TENTATIVE CONFIRM CHECK-IN UPCOMING" at bounding box center [1131, 621] width 218 height 22
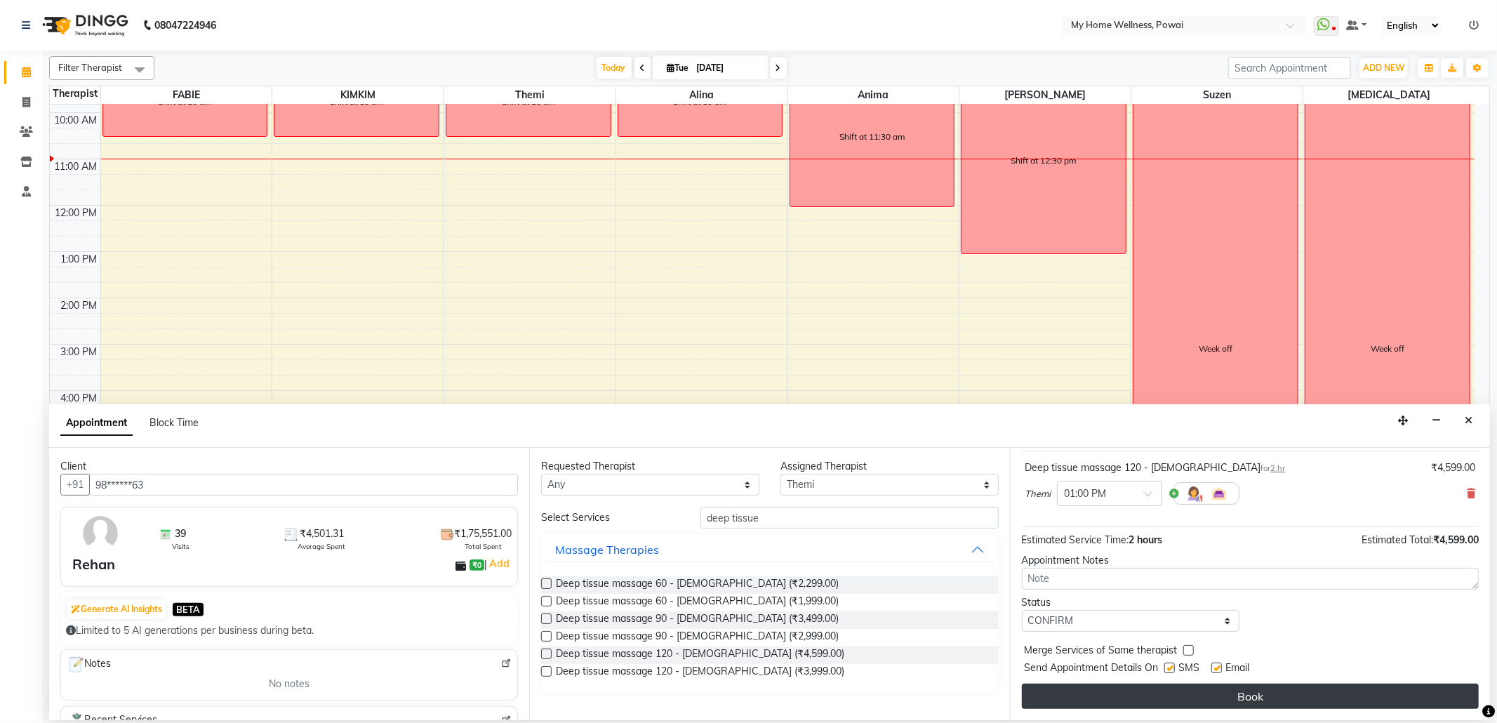
click at [1141, 692] on button "Book" at bounding box center [1250, 696] width 457 height 25
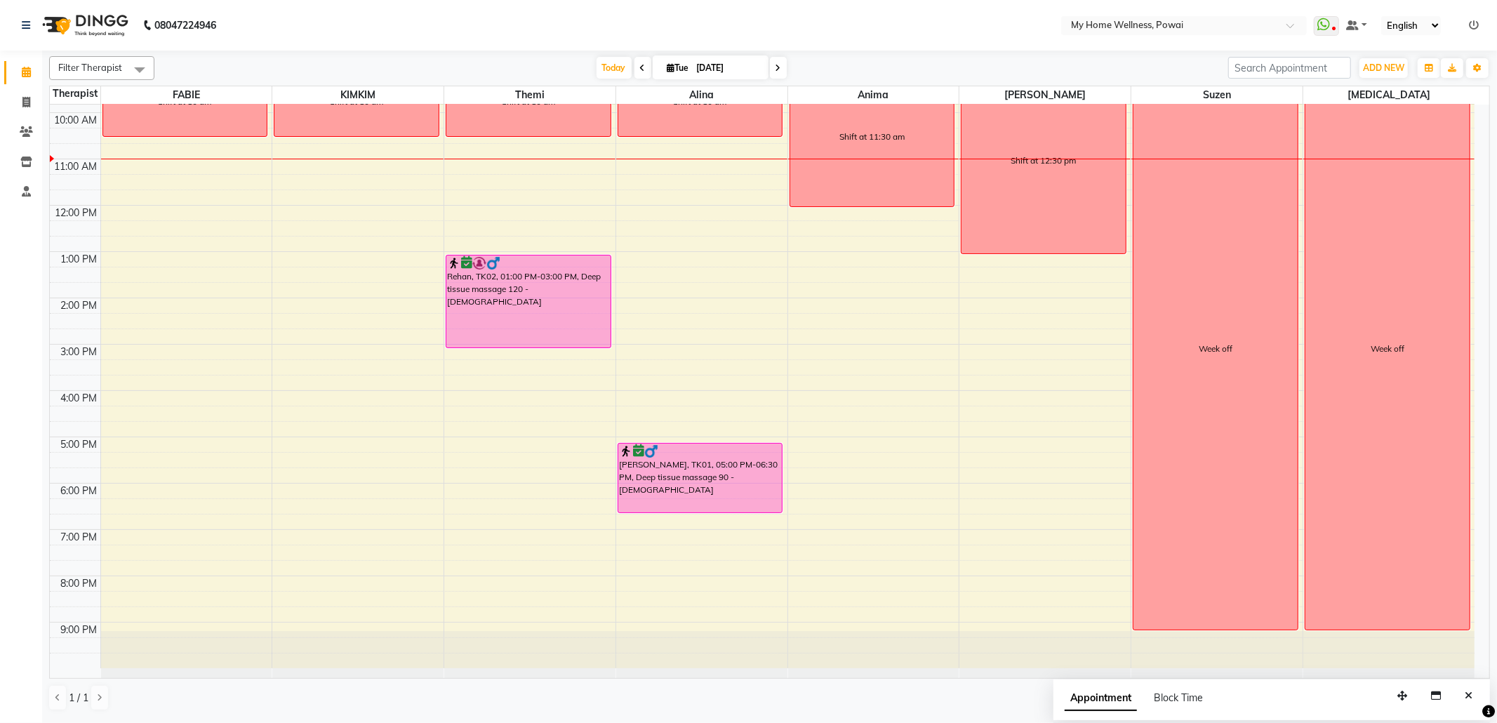
click at [776, 71] on icon at bounding box center [779, 68] width 6 height 8
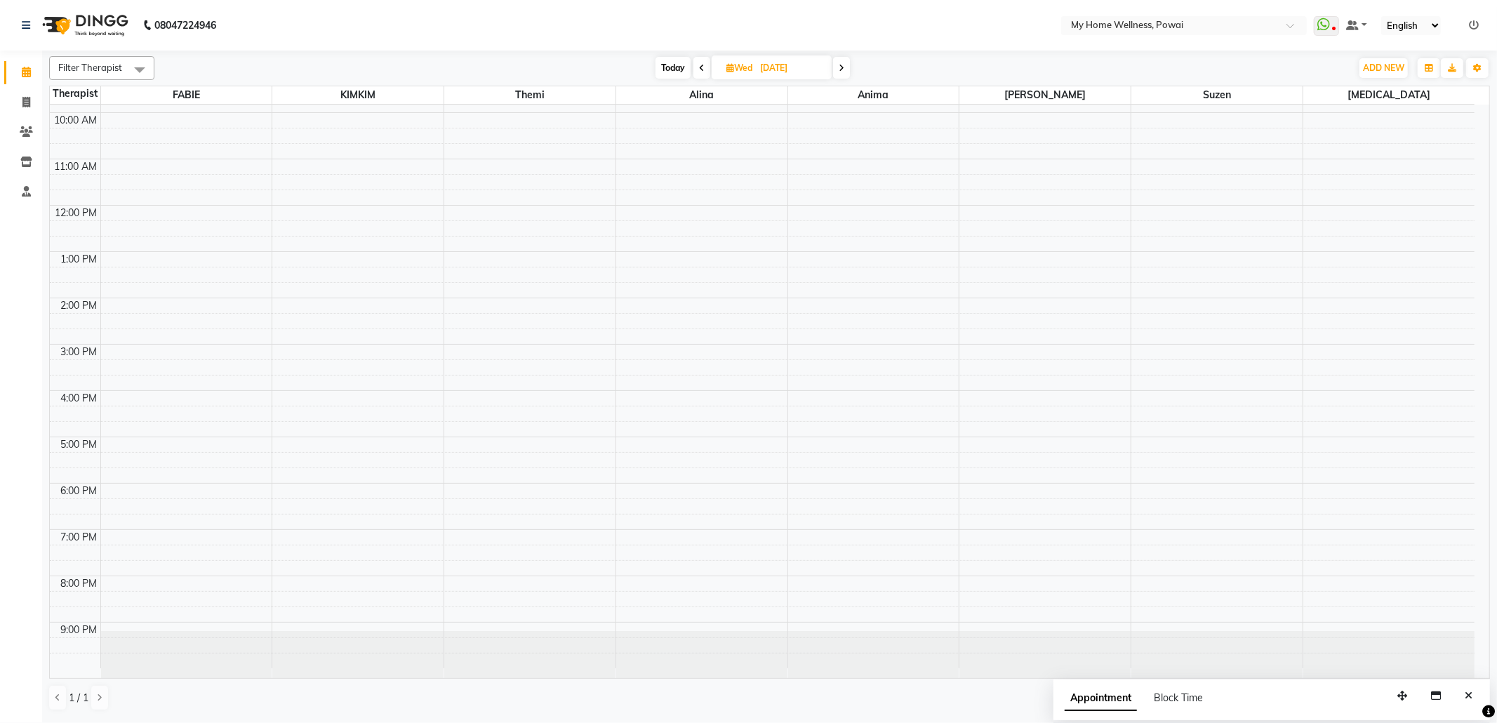
click at [837, 73] on span at bounding box center [841, 68] width 17 height 22
click at [843, 73] on span at bounding box center [840, 68] width 17 height 22
type input "[DATE]"
click at [1320, 214] on div "8:00 AM 9:00 AM 10:00 AM 11:00 AM 12:00 PM 1:00 PM 2:00 PM 3:00 PM 4:00 PM 5:00…" at bounding box center [762, 344] width 1425 height 648
select select "77701"
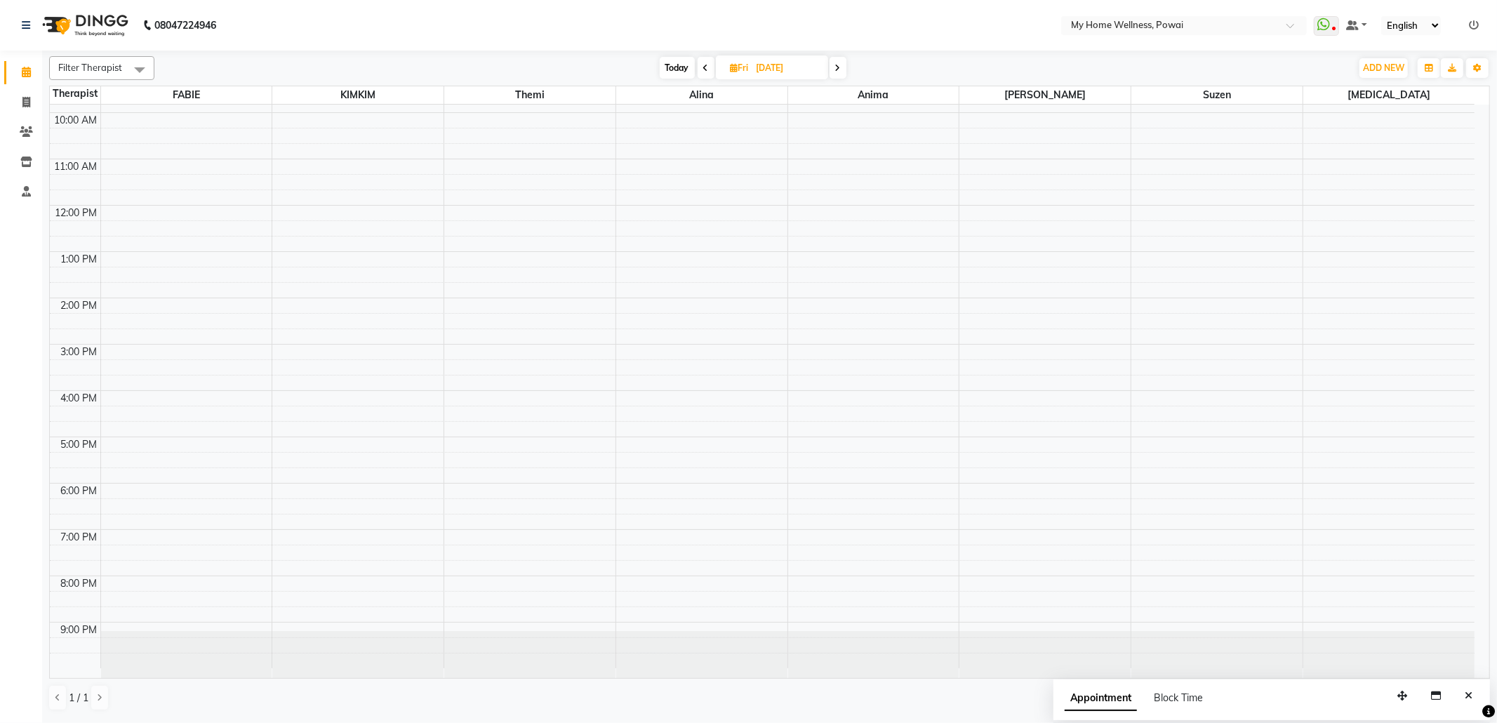
select select "tentative"
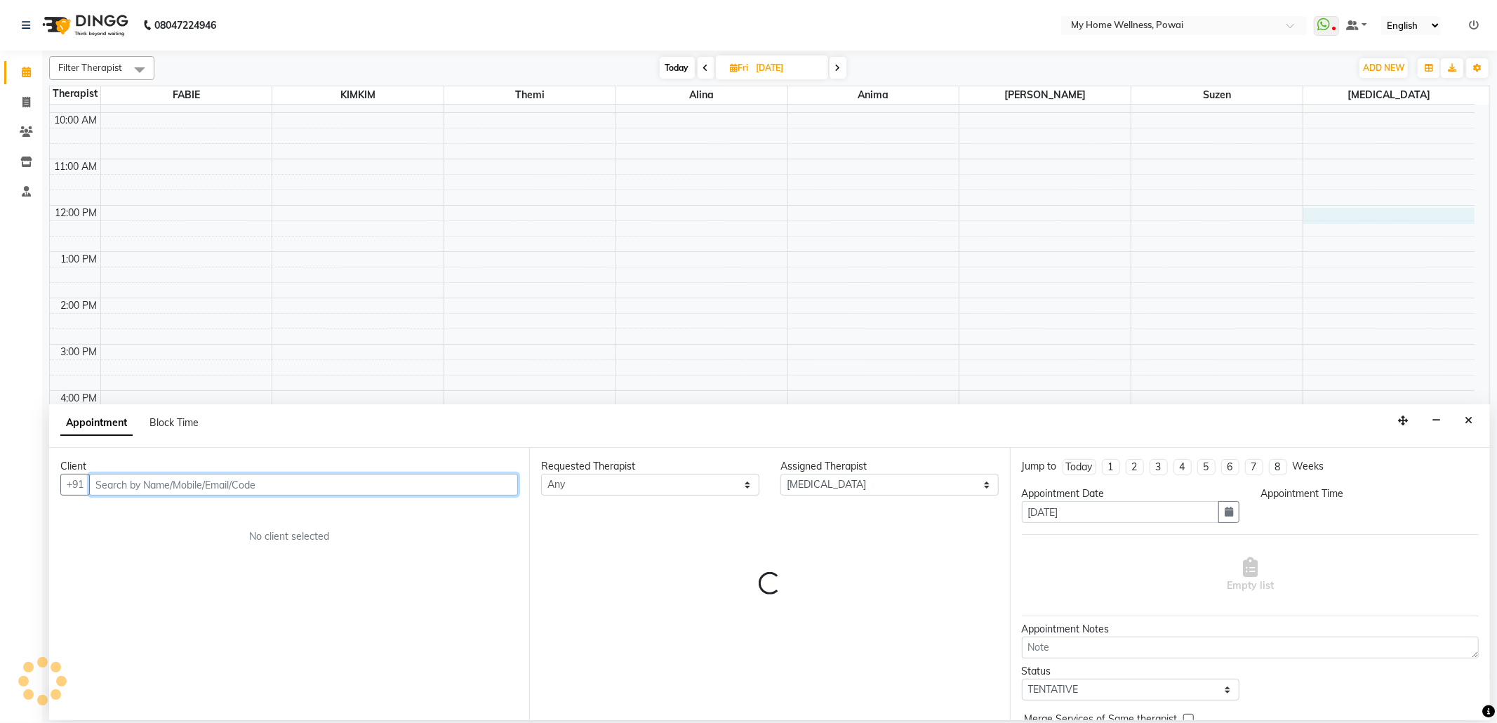
select select "720"
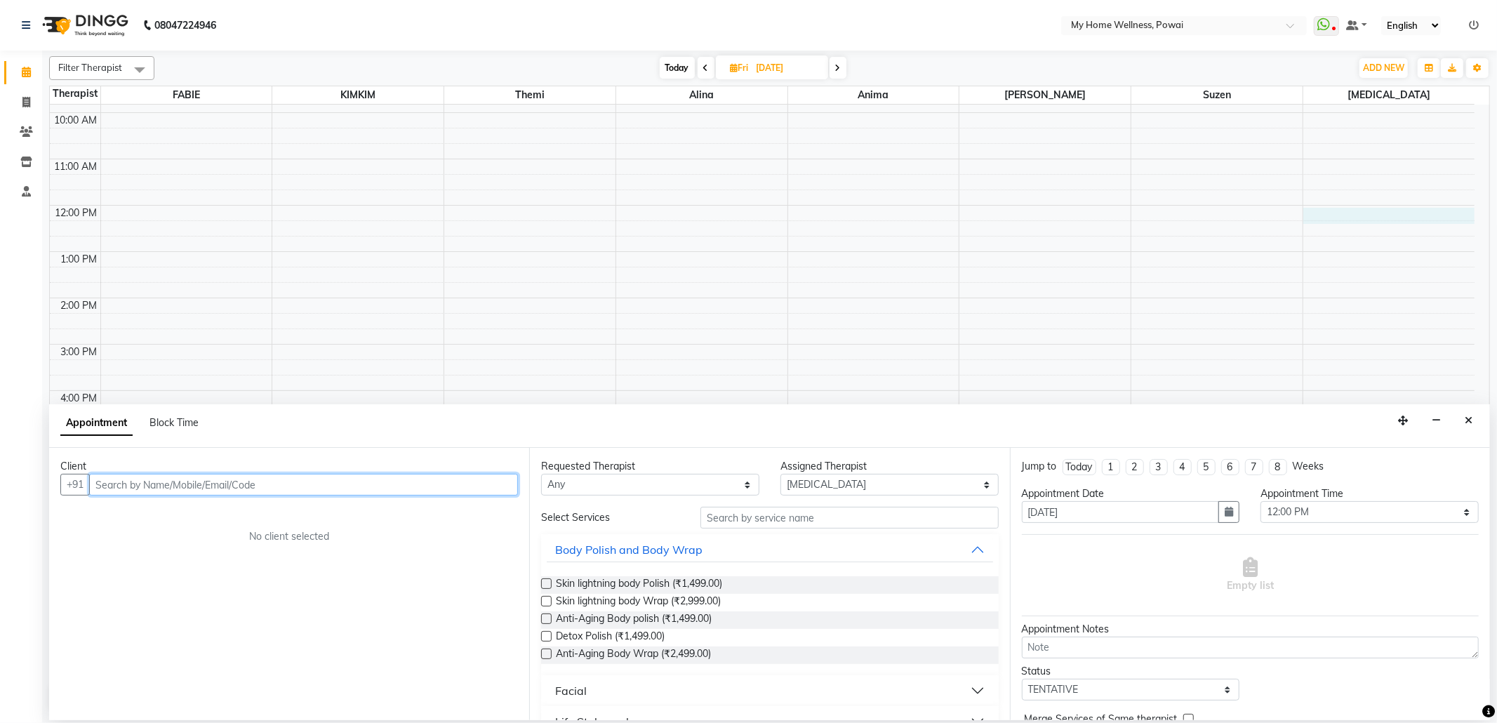
click at [449, 480] on input "text" at bounding box center [303, 485] width 429 height 22
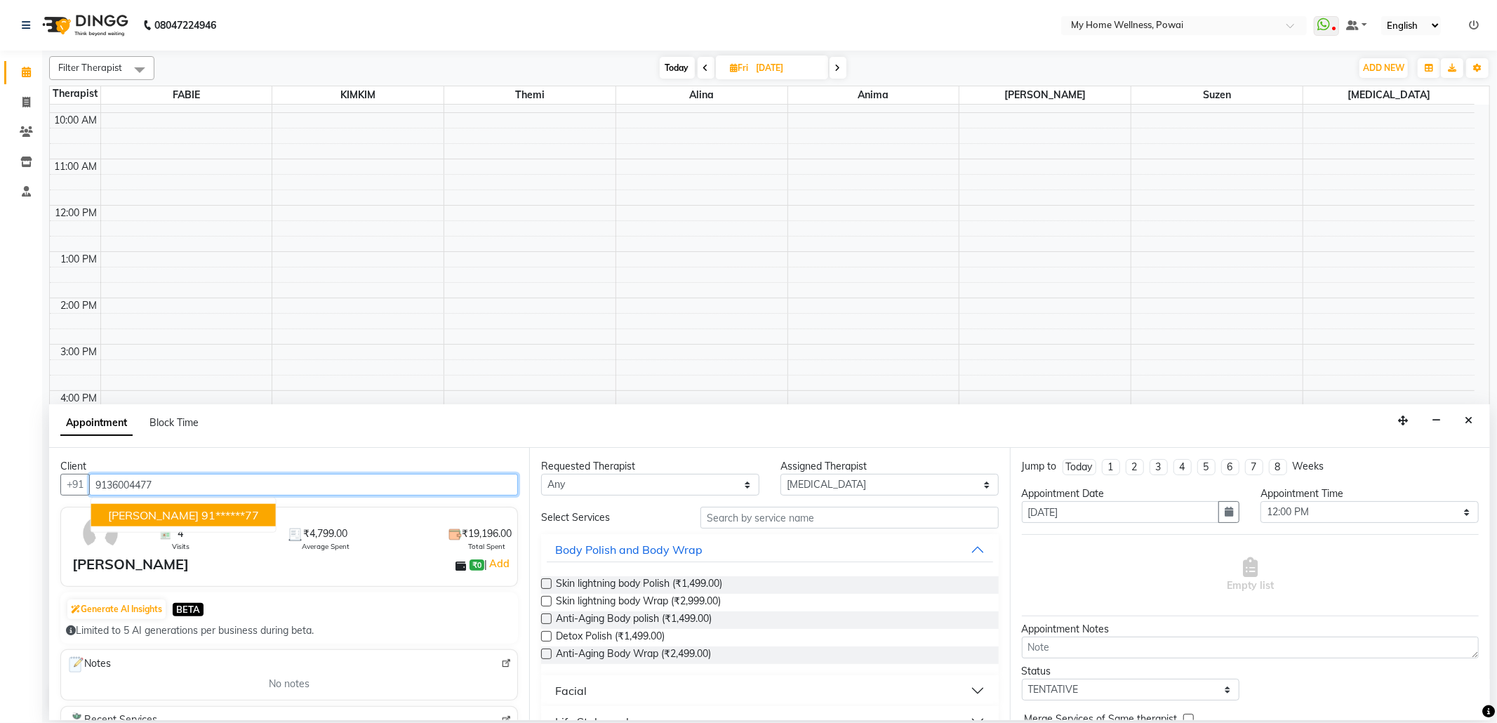
click at [201, 517] on ngb-highlight "91******77" at bounding box center [230, 515] width 58 height 14
type input "91******77"
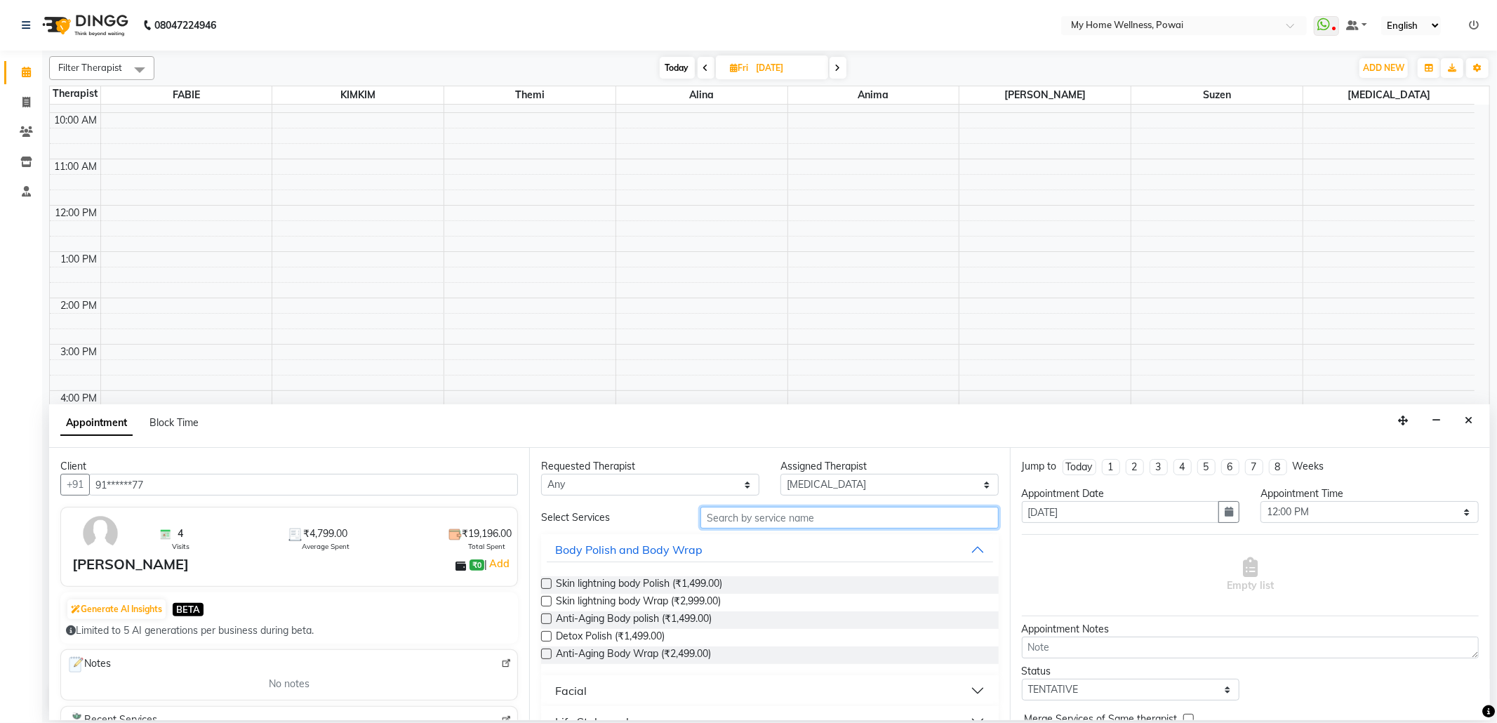
click at [758, 519] on input "text" at bounding box center [849, 518] width 298 height 22
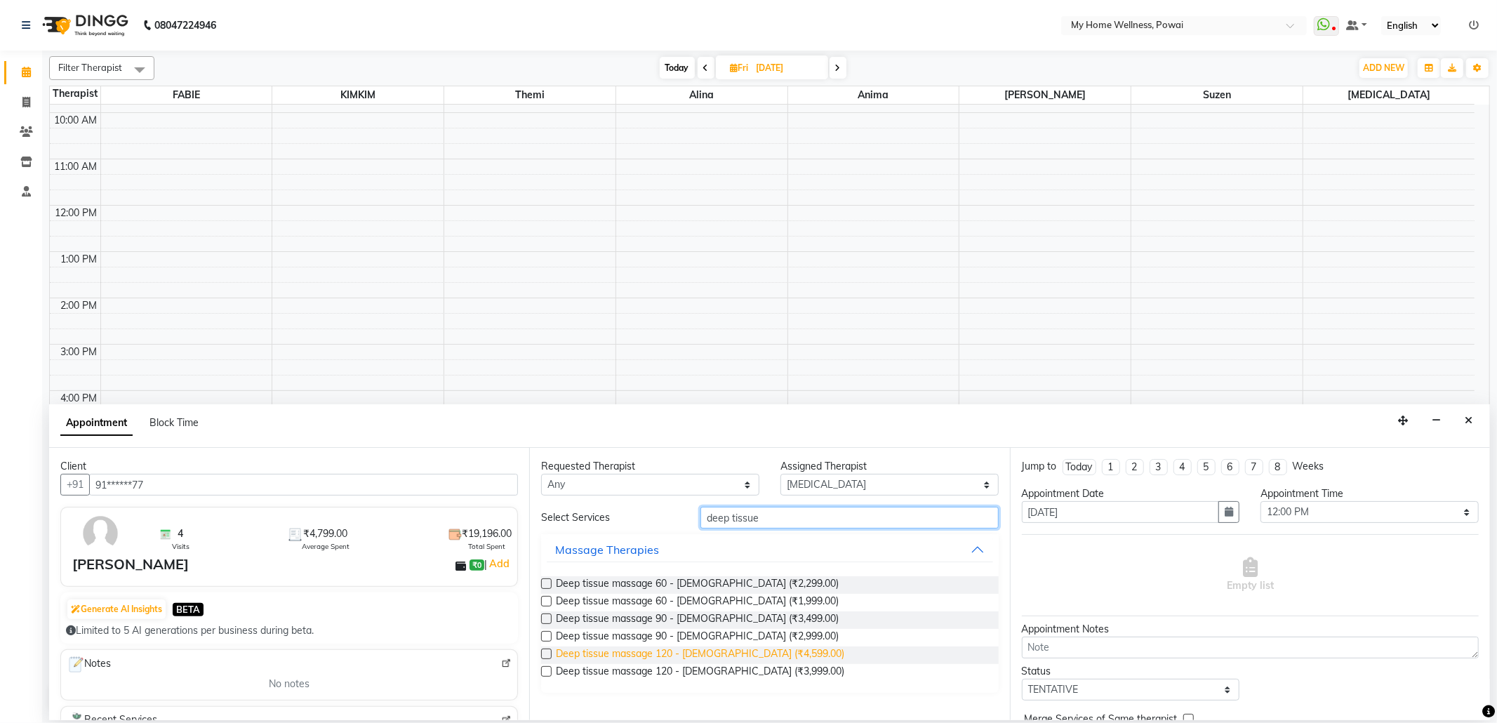
type input "deep tissue"
click at [721, 657] on span "Deep tissue massage 120 - [DEMOGRAPHIC_DATA] (₹4,599.00)" at bounding box center [700, 655] width 288 height 18
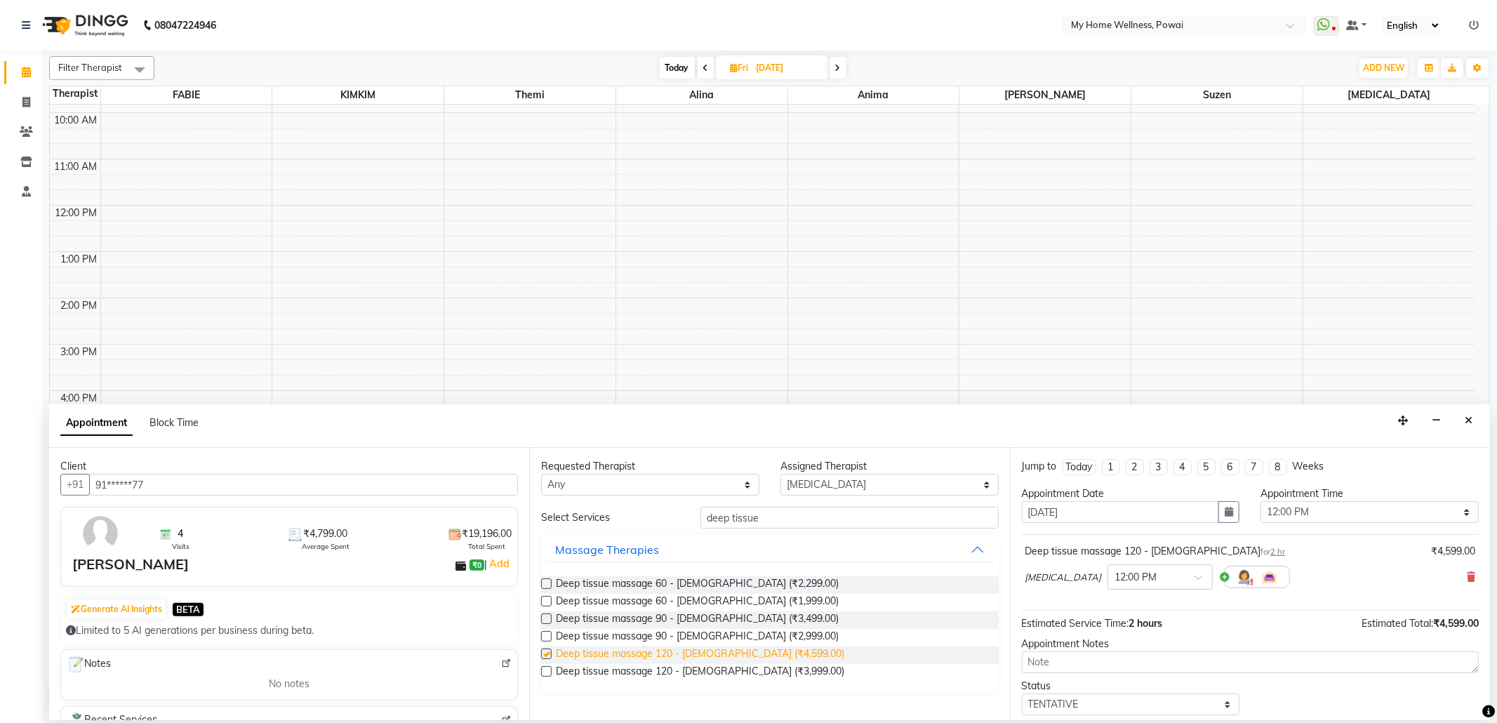
checkbox input "false"
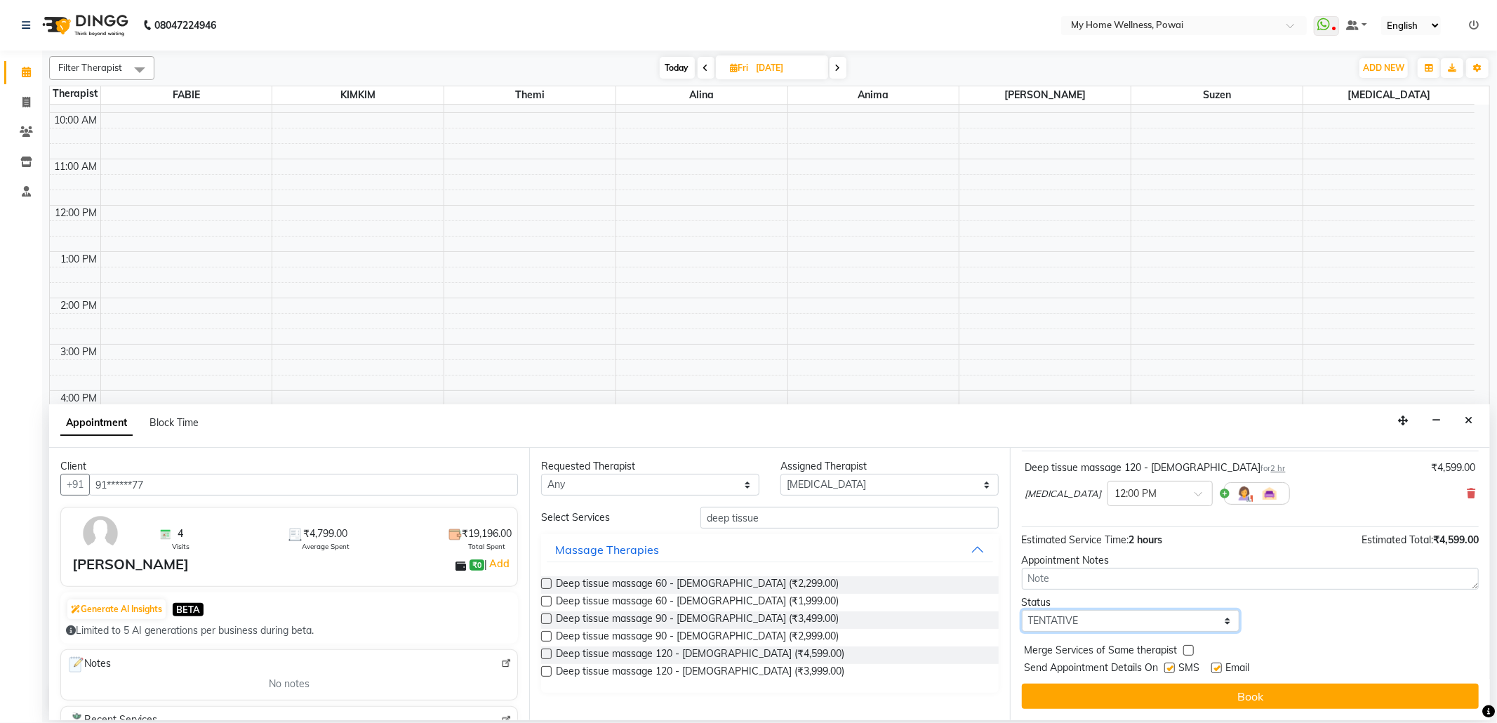
click at [1219, 618] on select "Select TENTATIVE CONFIRM UPCOMING" at bounding box center [1131, 621] width 218 height 22
select select "confirm booking"
click at [1022, 611] on select "Select TENTATIVE CONFIRM UPCOMING" at bounding box center [1131, 621] width 218 height 22
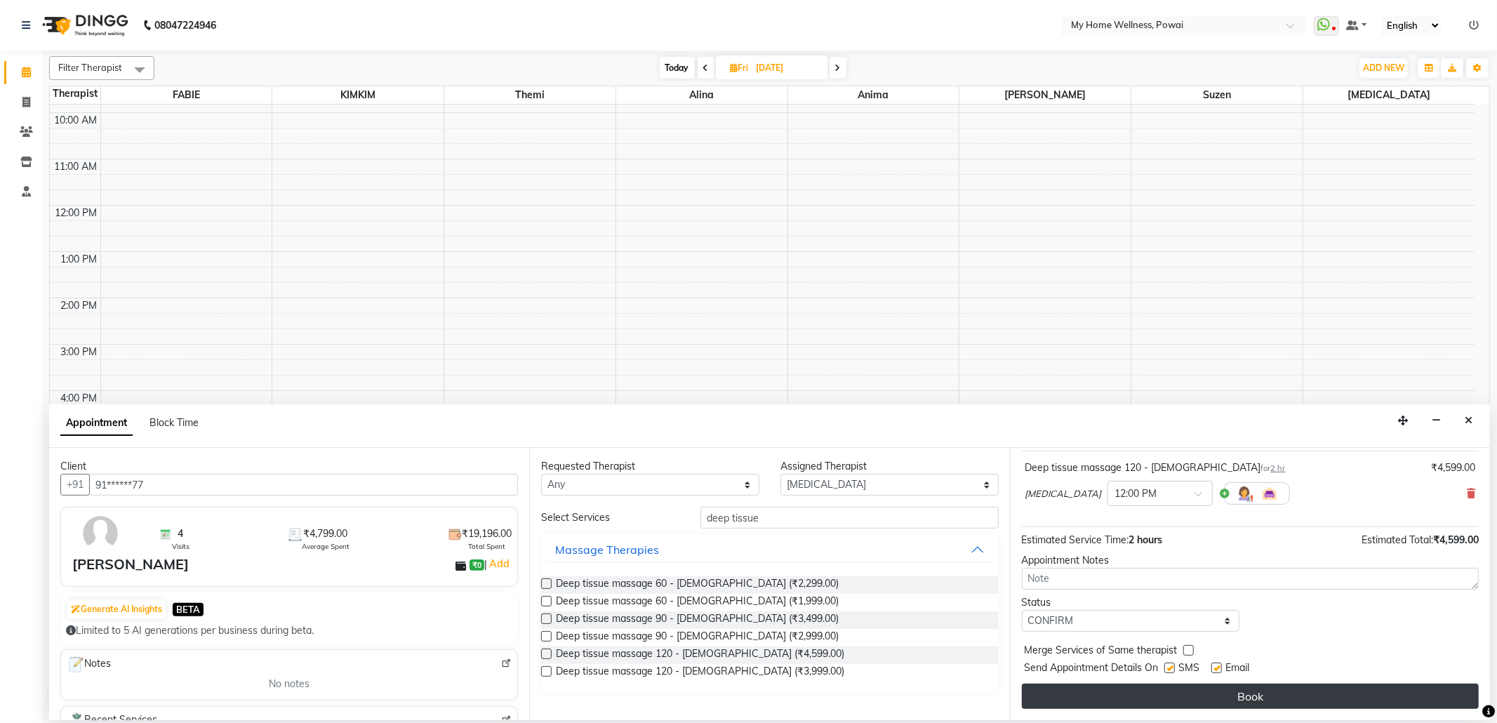
click at [1171, 692] on button "Book" at bounding box center [1250, 696] width 457 height 25
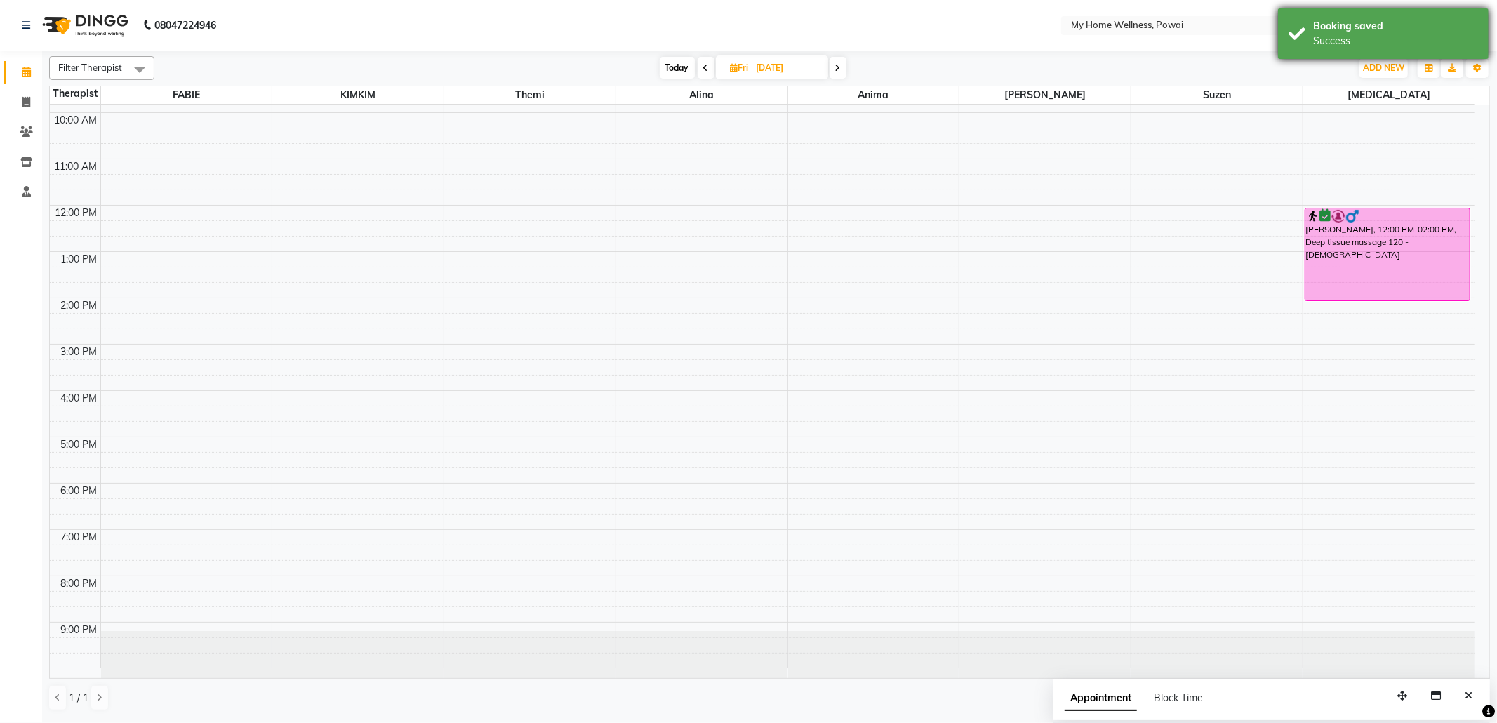
drag, startPoint x: 1413, startPoint y: 34, endPoint x: 1362, endPoint y: 32, distance: 51.3
click at [1413, 32] on div "Booking saved Success" at bounding box center [1383, 33] width 211 height 51
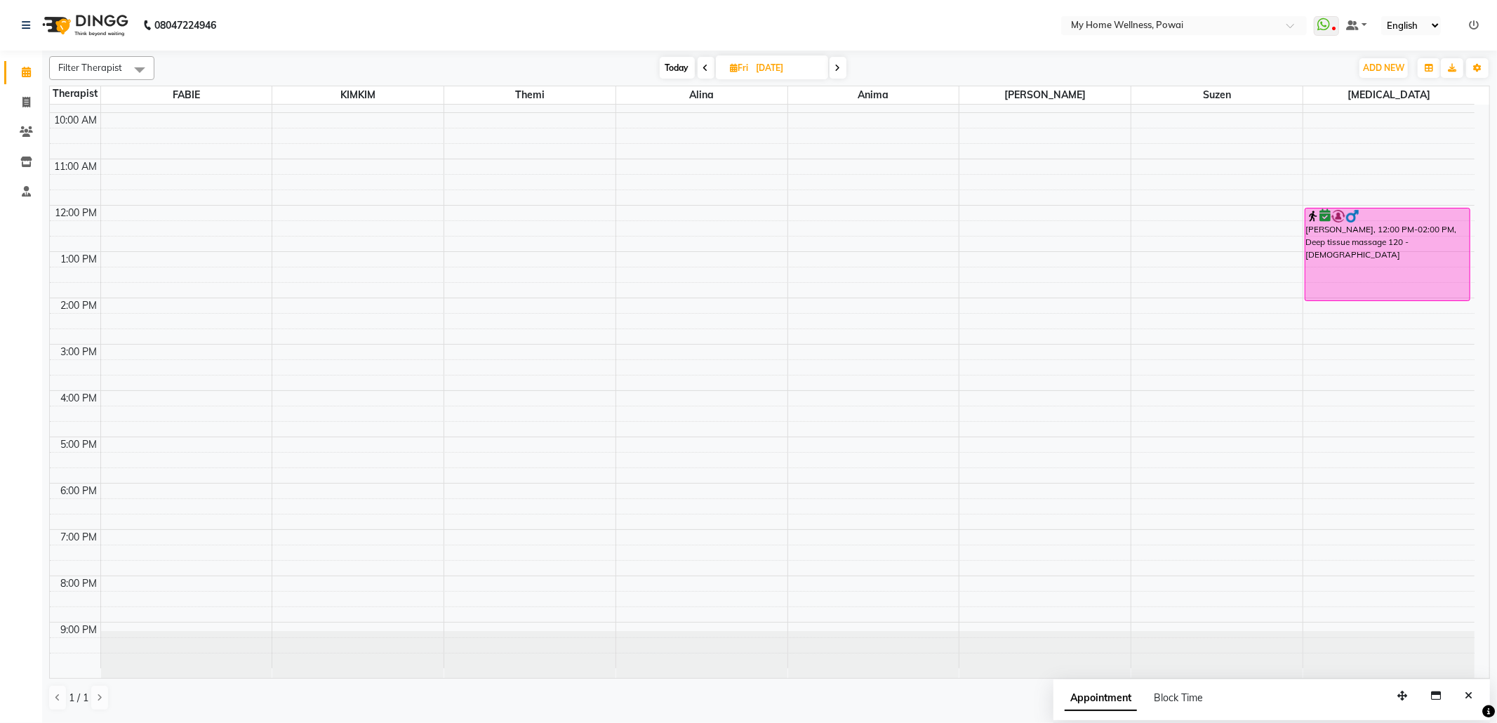
click at [672, 68] on span "Today" at bounding box center [677, 68] width 35 height 22
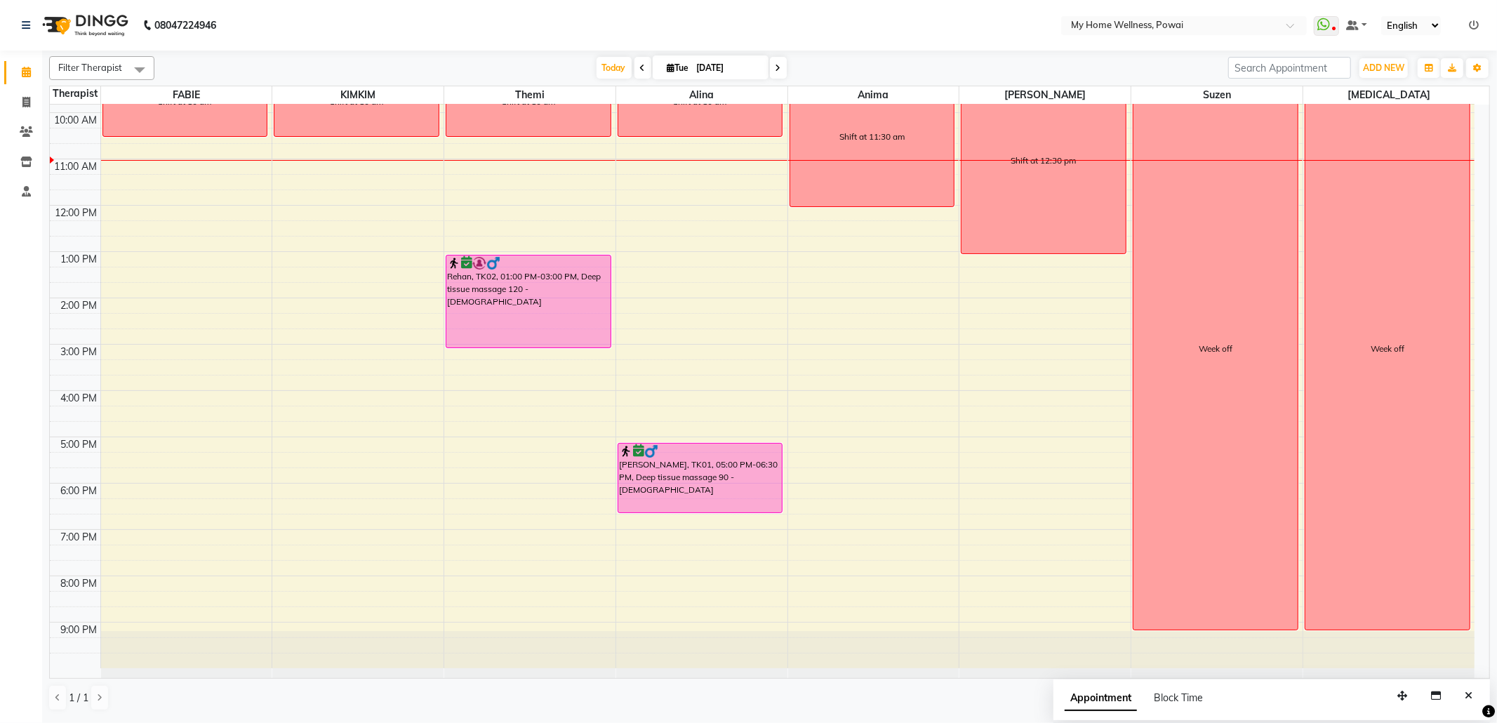
click at [634, 63] on span at bounding box center [642, 68] width 17 height 22
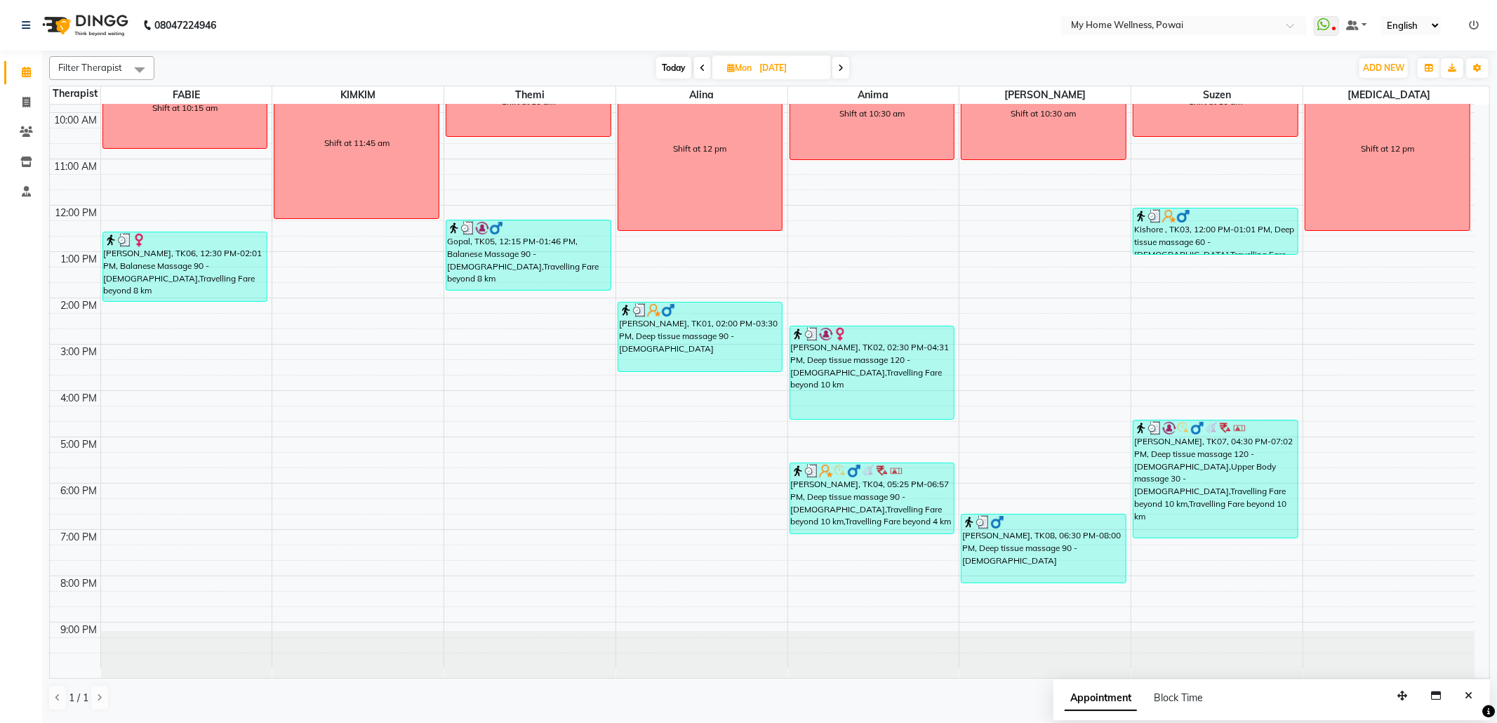
click at [848, 68] on span at bounding box center [840, 68] width 17 height 22
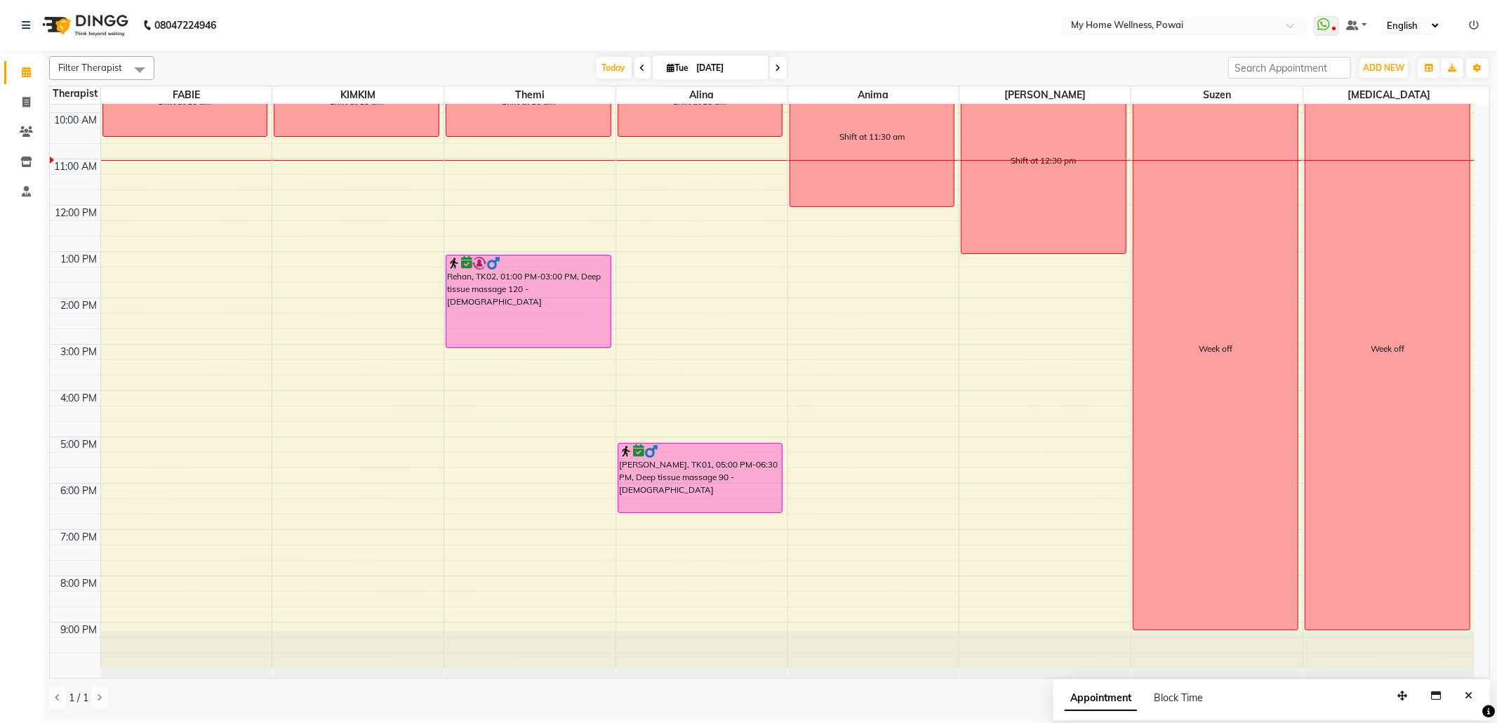
click at [639, 67] on span at bounding box center [642, 68] width 17 height 22
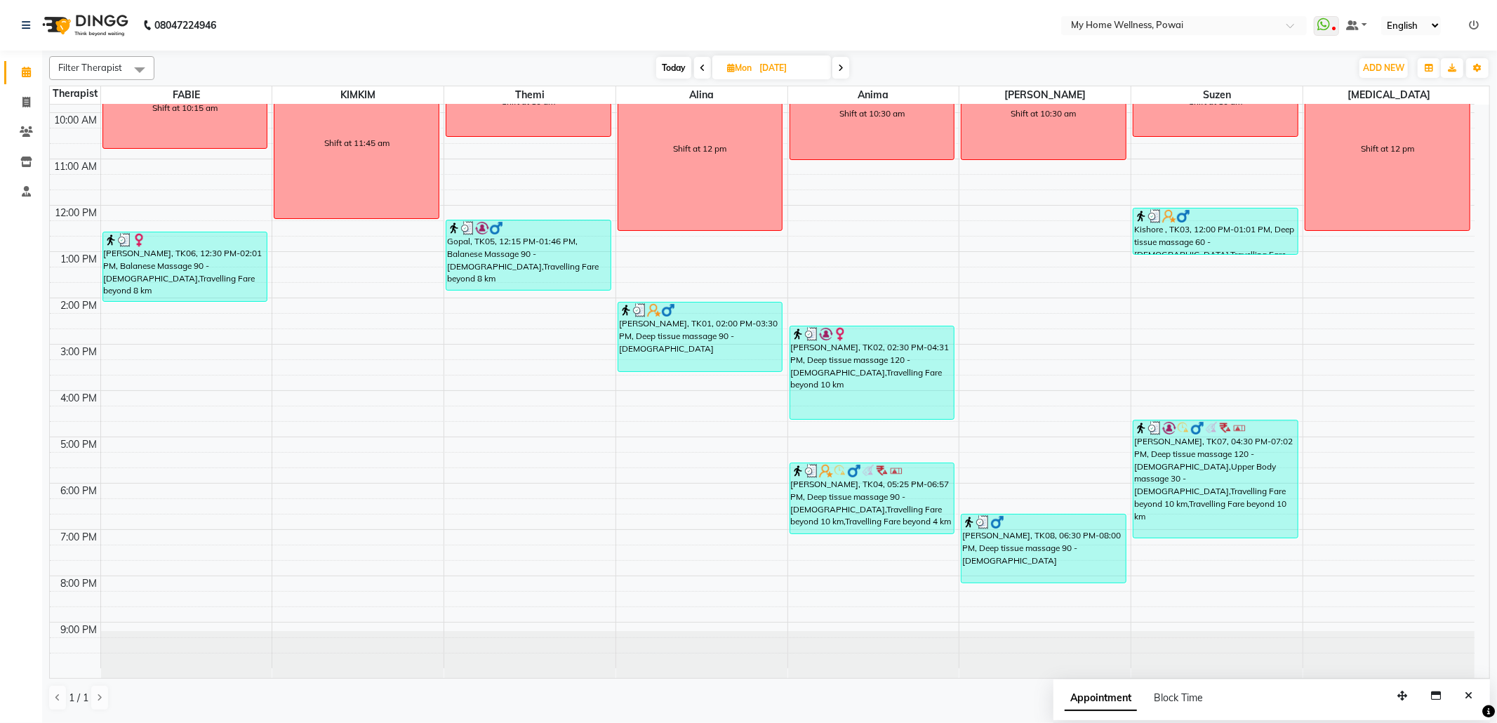
click at [669, 54] on div "Filter Therapist Select All FABIE KIMKIM Themi [PERSON_NAME] Anima [PERSON_NAME…" at bounding box center [769, 384] width 1441 height 666
click at [679, 63] on span "Today" at bounding box center [673, 68] width 35 height 22
type input "[DATE]"
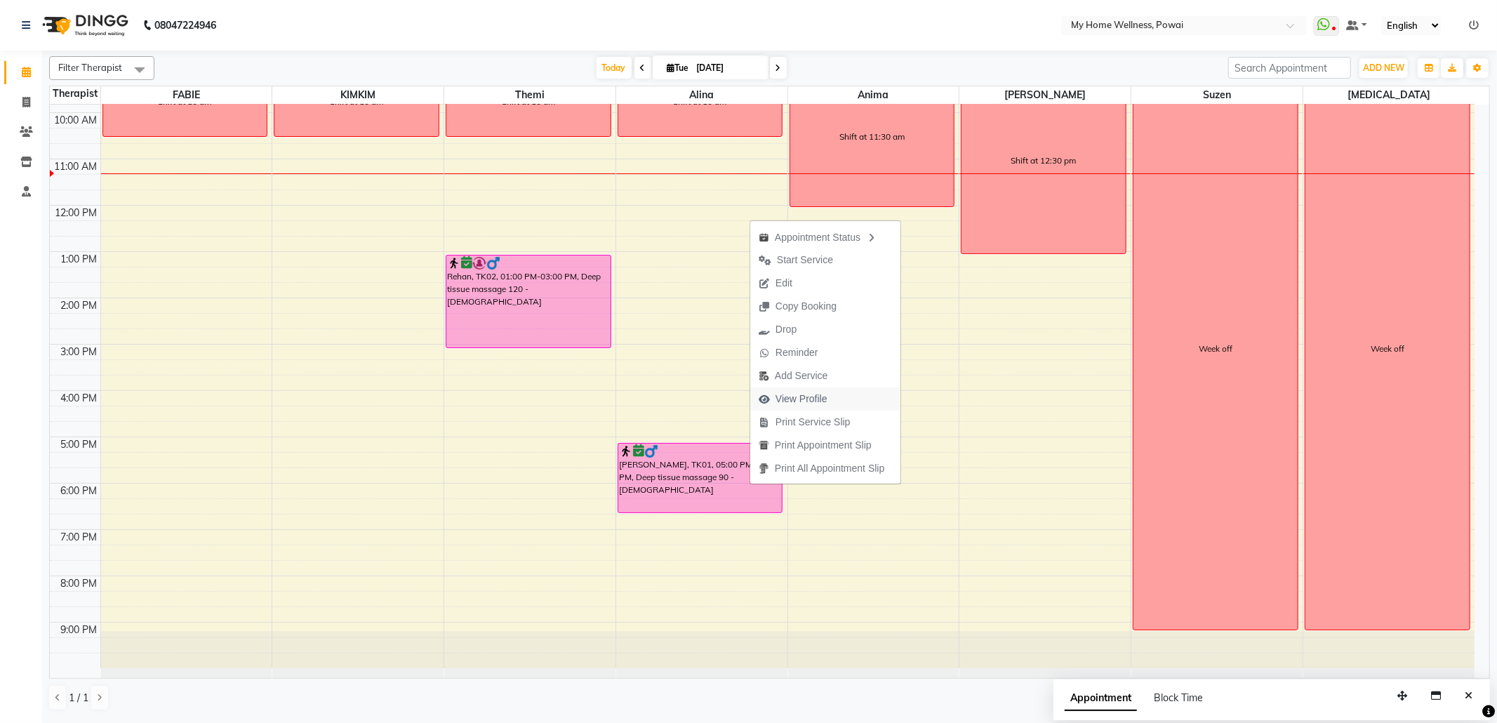
click at [801, 397] on span "View Profile" at bounding box center [802, 399] width 52 height 15
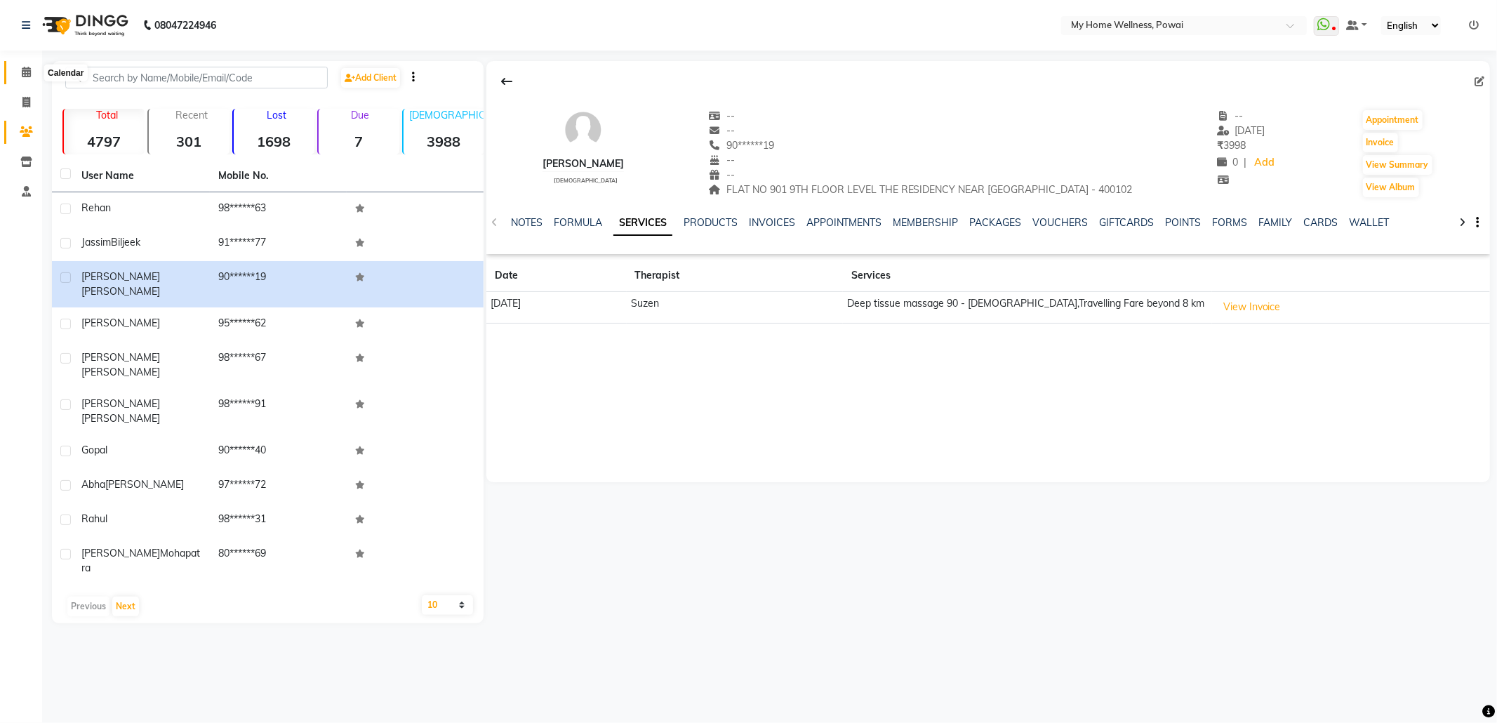
click at [29, 69] on icon at bounding box center [26, 72] width 9 height 11
